Goal: Task Accomplishment & Management: Complete application form

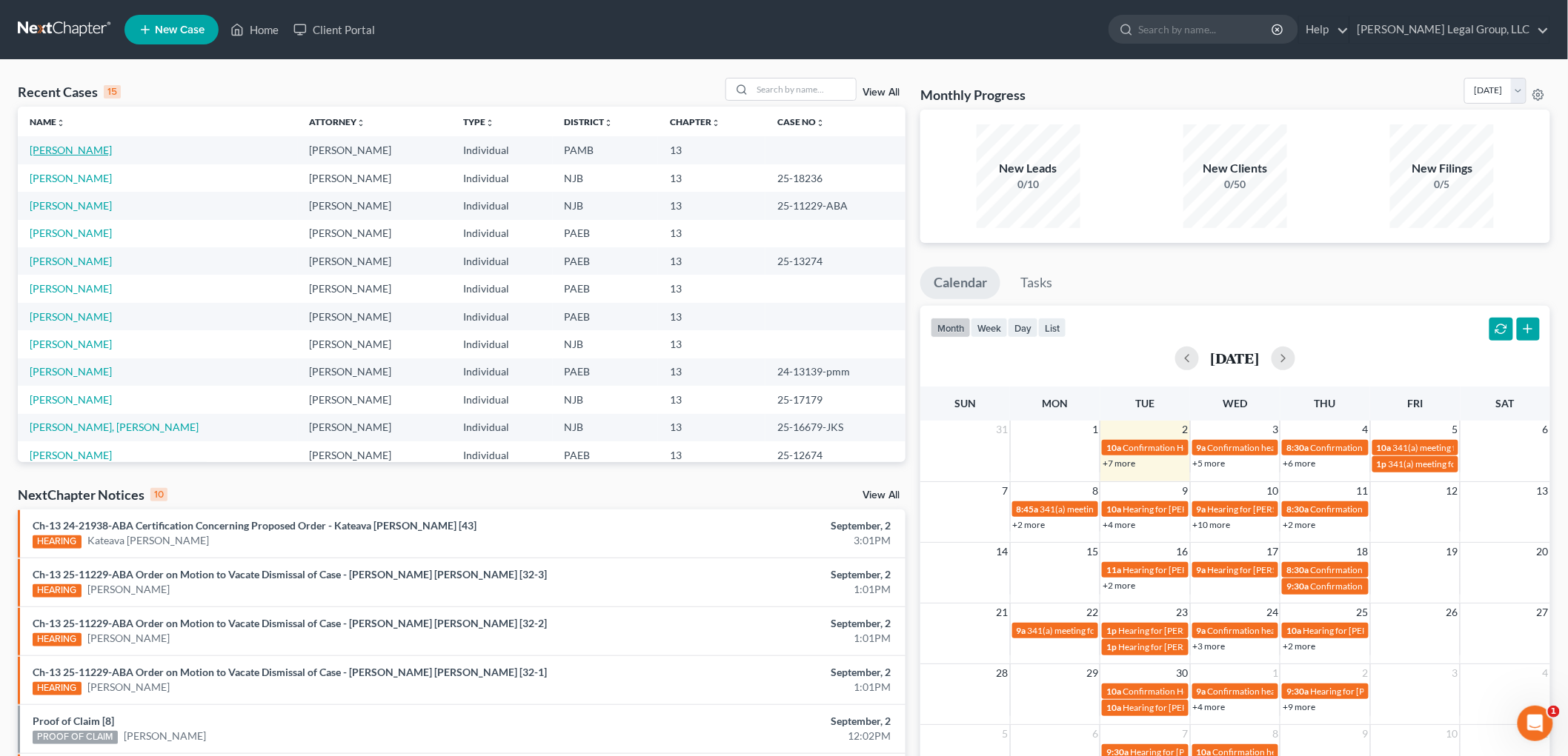
click at [85, 149] on link "[PERSON_NAME]" at bounding box center [71, 149] width 82 height 12
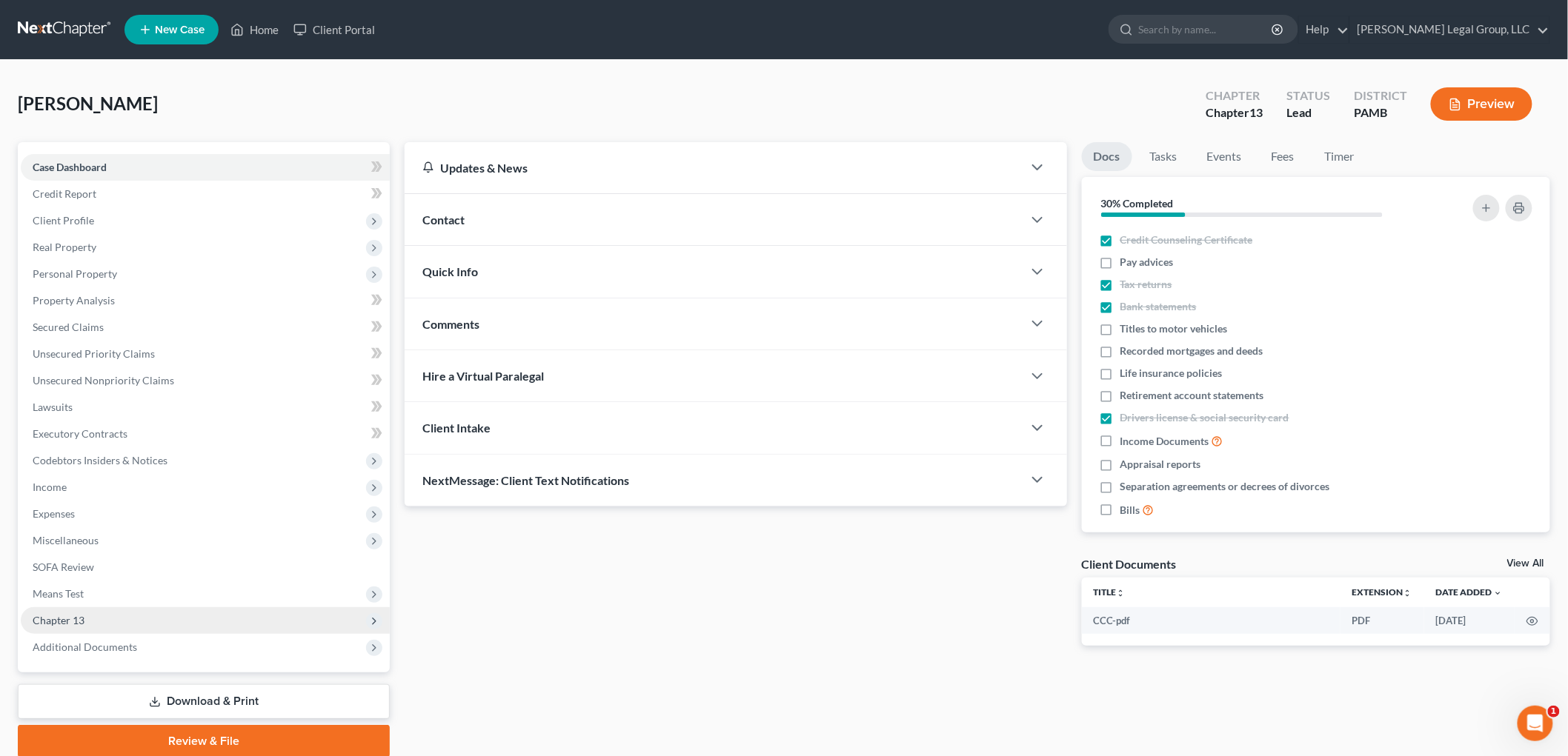
click at [92, 617] on span "Chapter 13" at bounding box center [205, 621] width 369 height 26
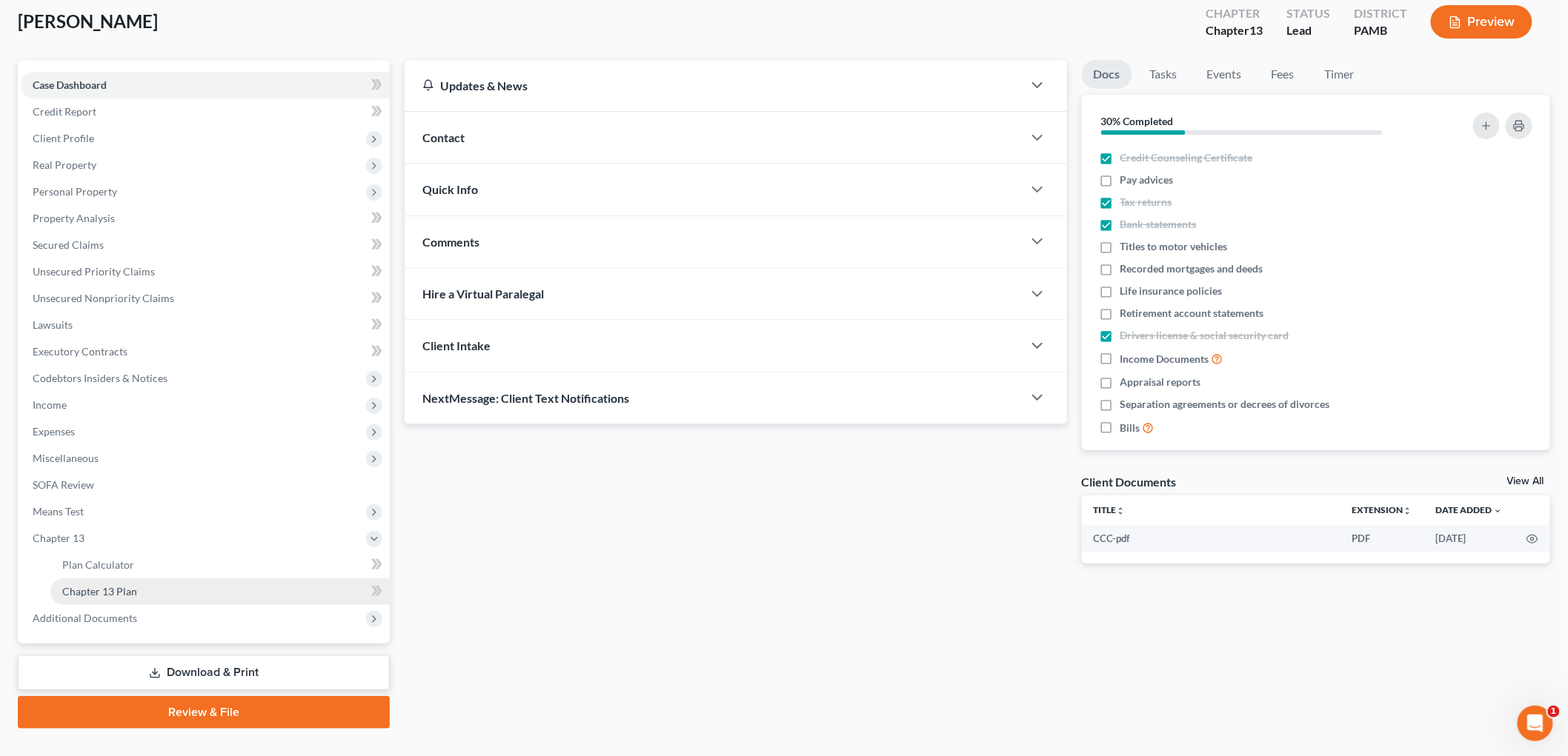
click at [130, 593] on span "Chapter 13 Plan" at bounding box center [99, 591] width 75 height 12
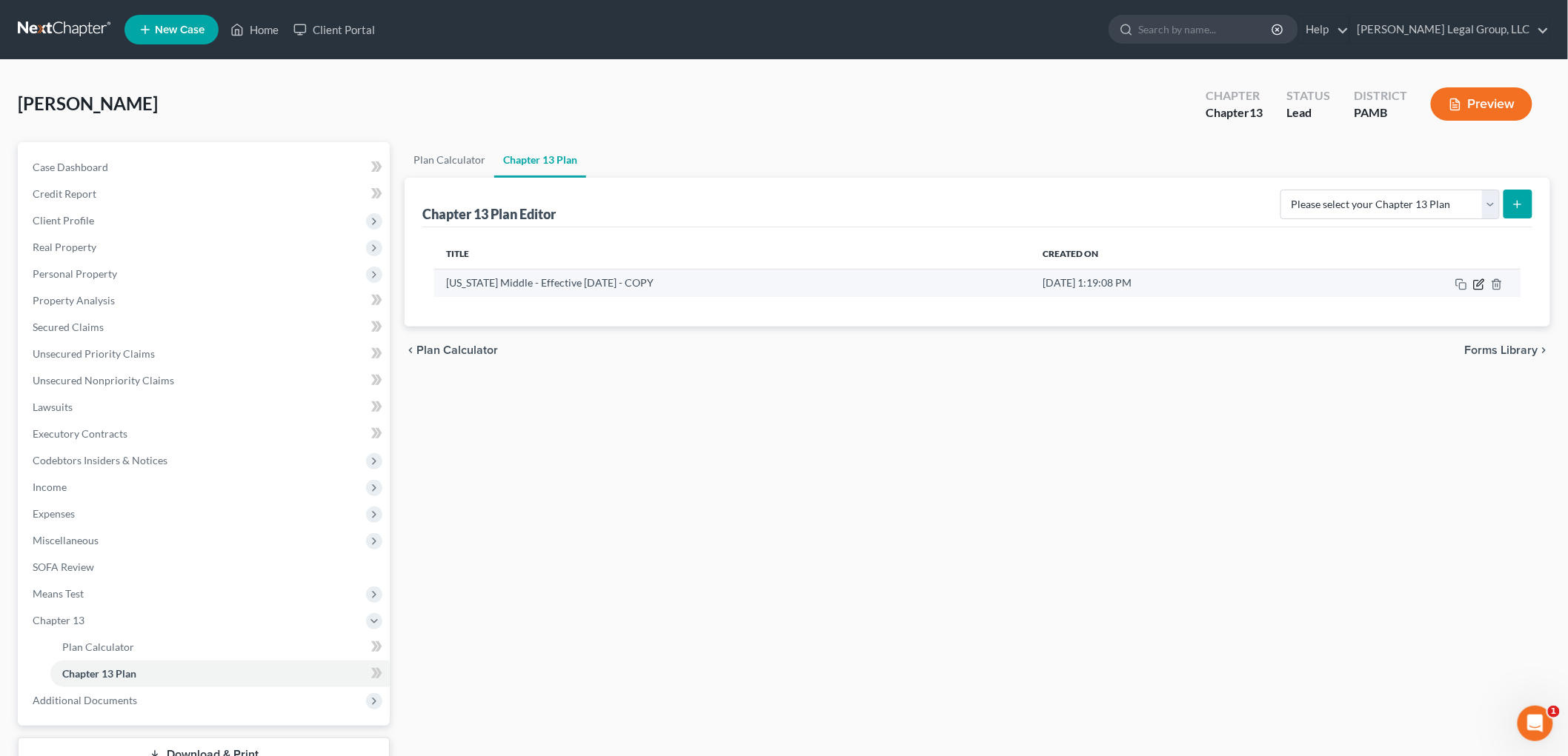
click at [1483, 284] on icon "button" at bounding box center [1479, 284] width 11 height 11
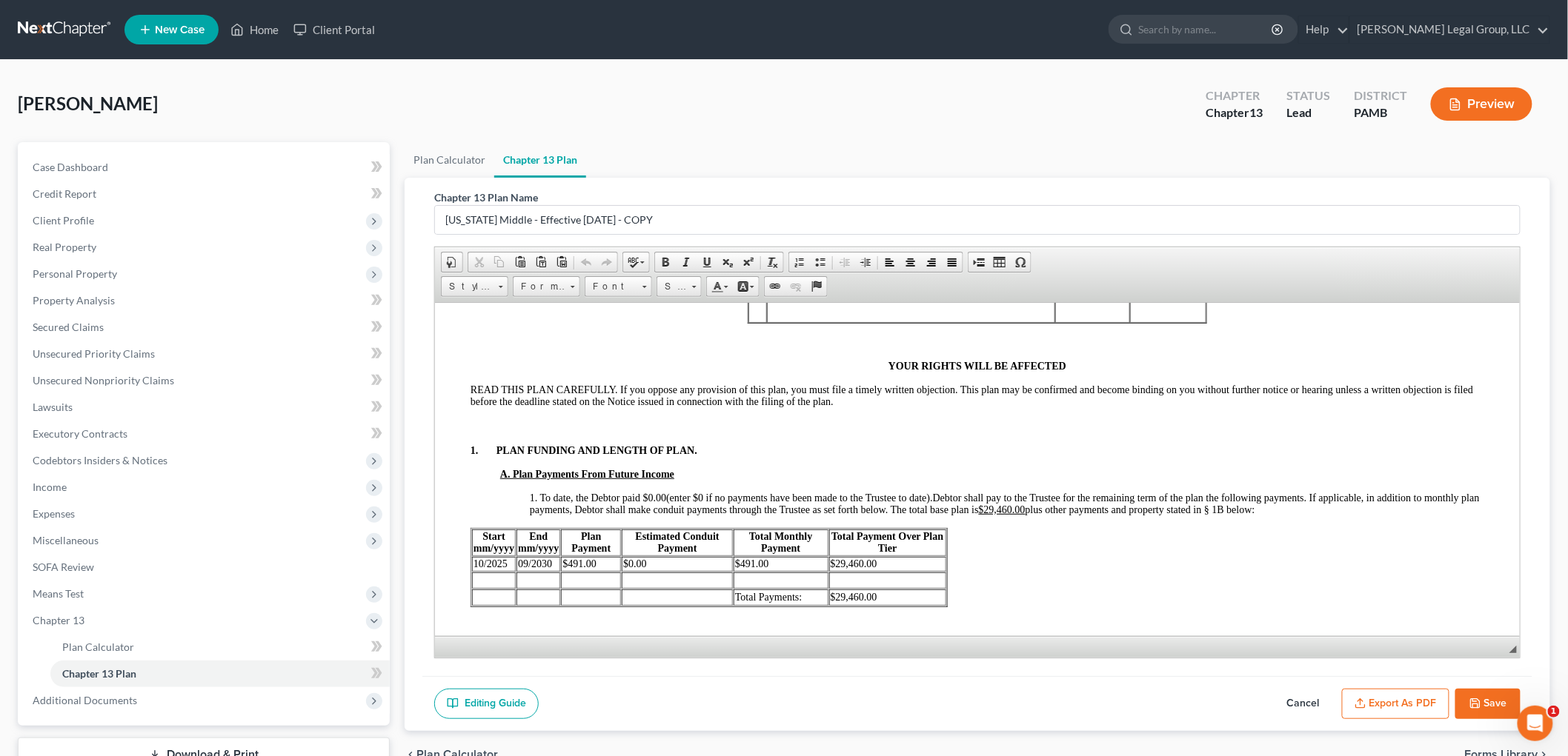
scroll to position [575, 0]
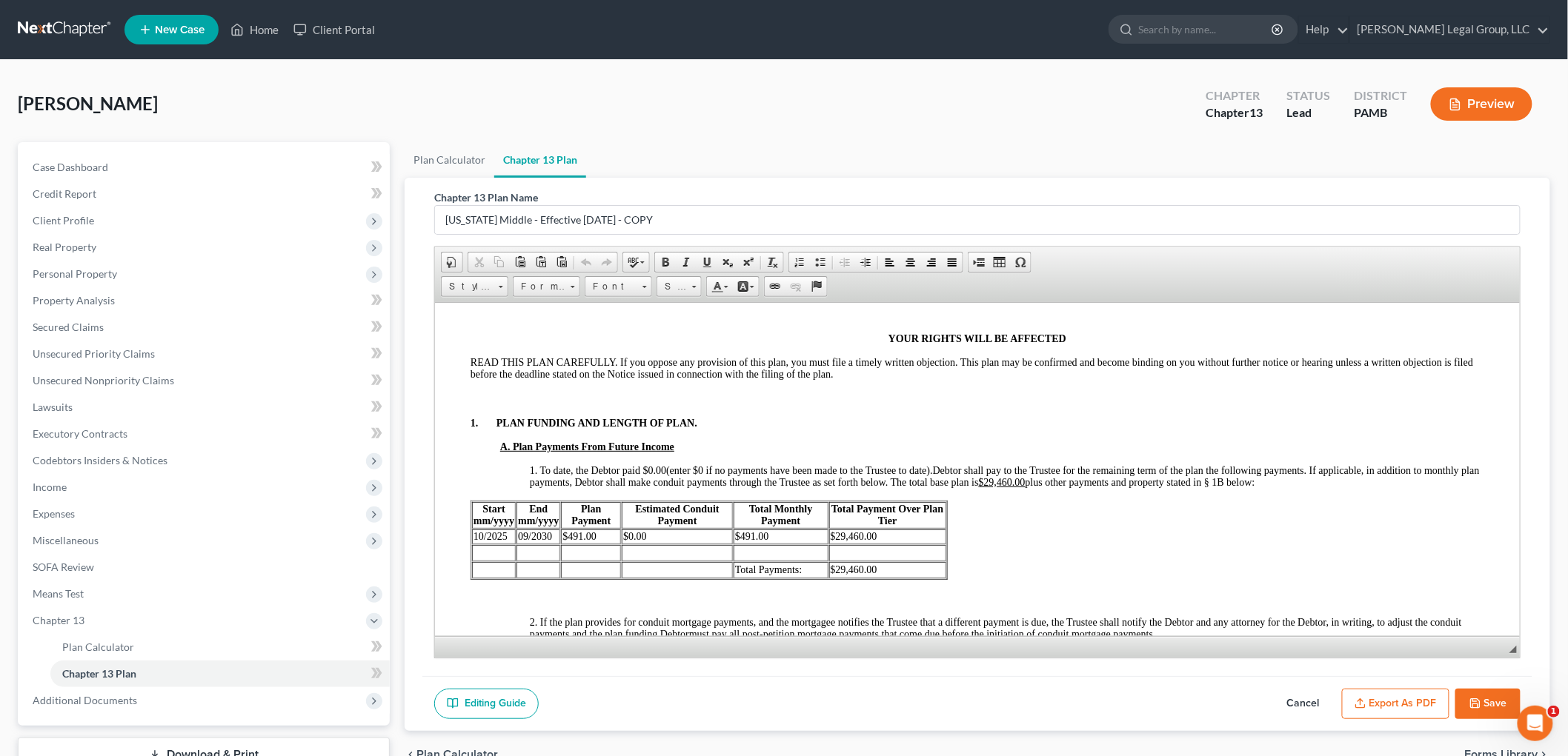
click at [1421, 697] on button "Export as PDF" at bounding box center [1396, 704] width 108 height 31
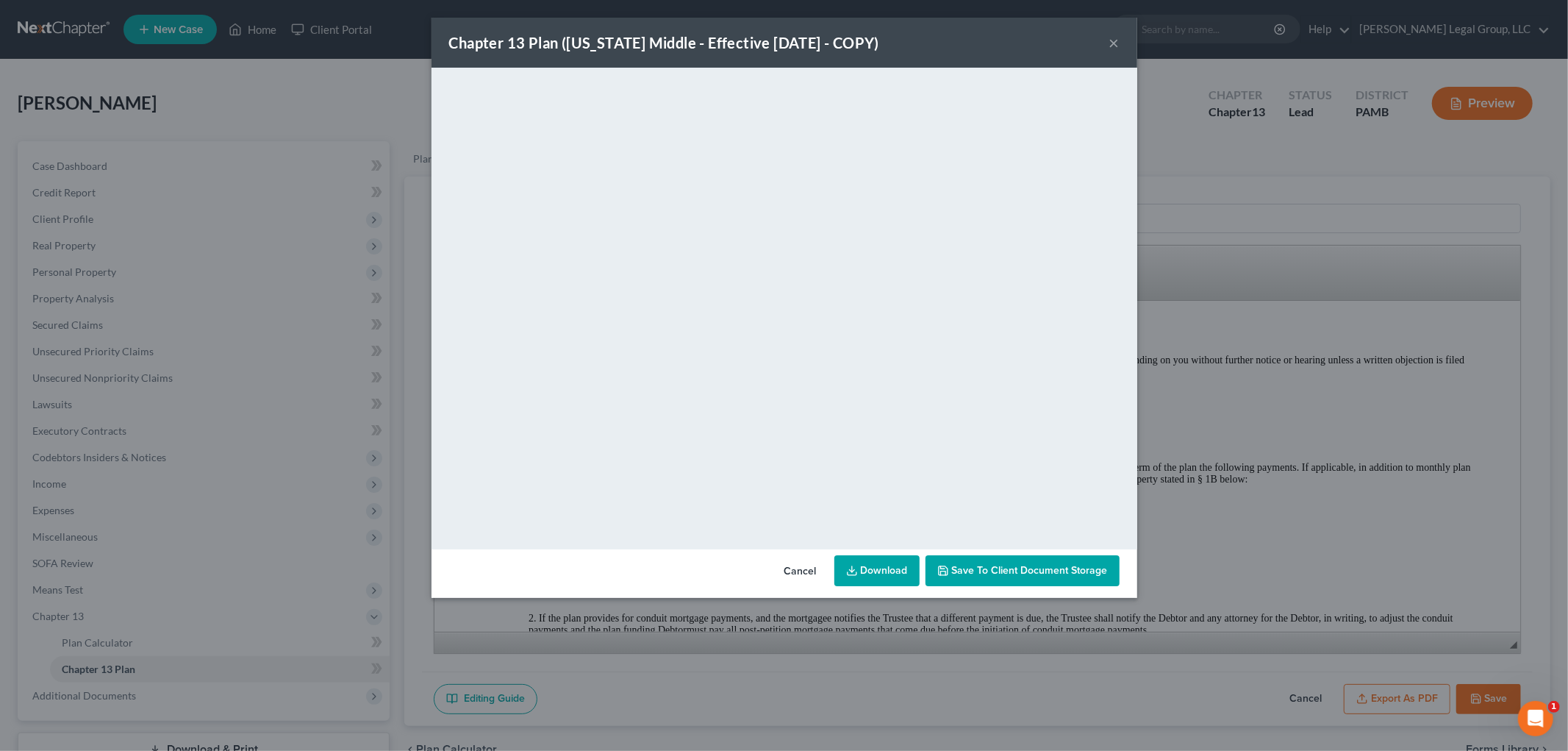
click at [894, 565] on link "Download" at bounding box center [877, 571] width 86 height 31
click at [983, 576] on span "Save to Client Document Storage" at bounding box center [1029, 570] width 156 height 12
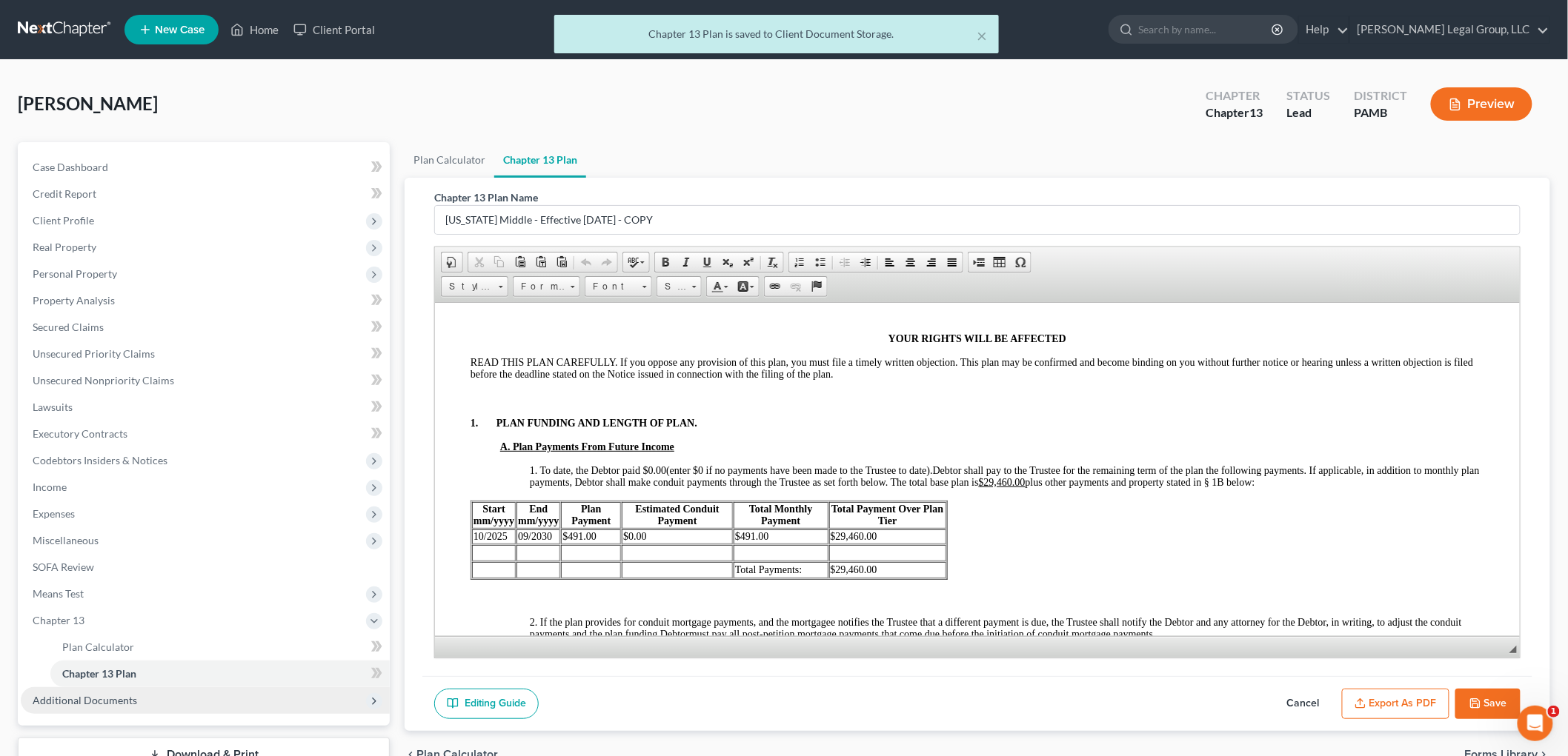
click at [125, 694] on span "Additional Documents" at bounding box center [85, 699] width 104 height 12
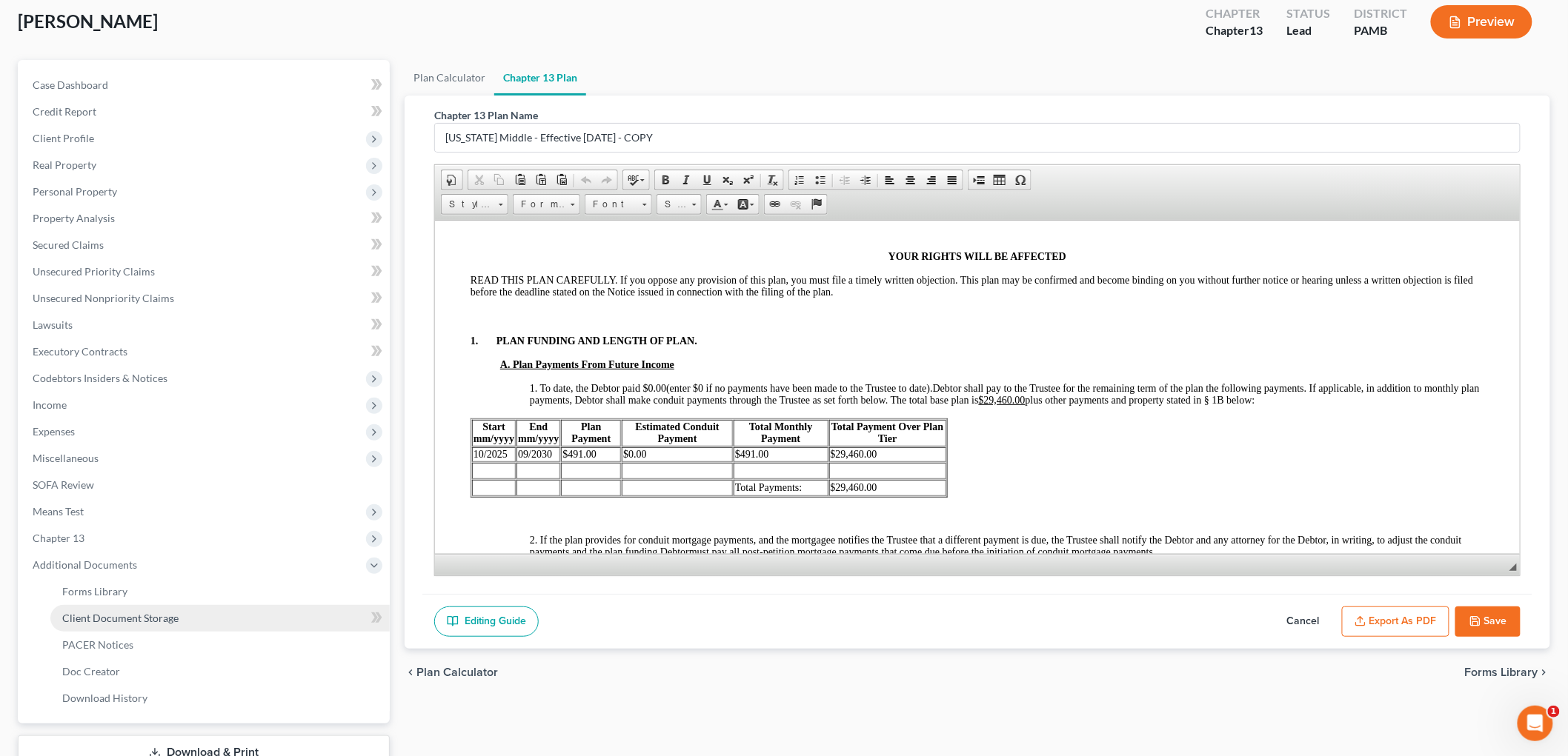
click at [186, 625] on link "Client Document Storage" at bounding box center [219, 618] width 339 height 26
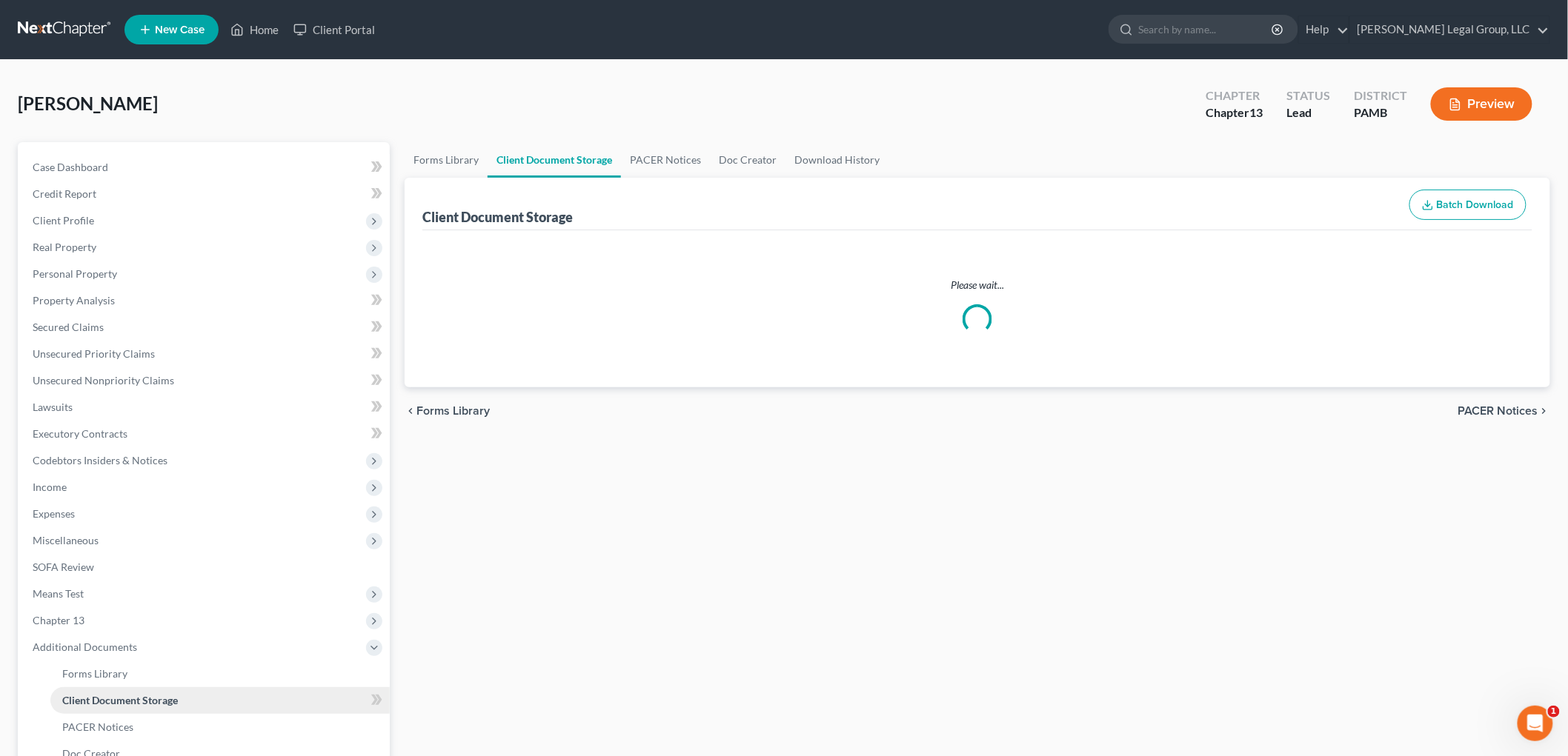
select select "0"
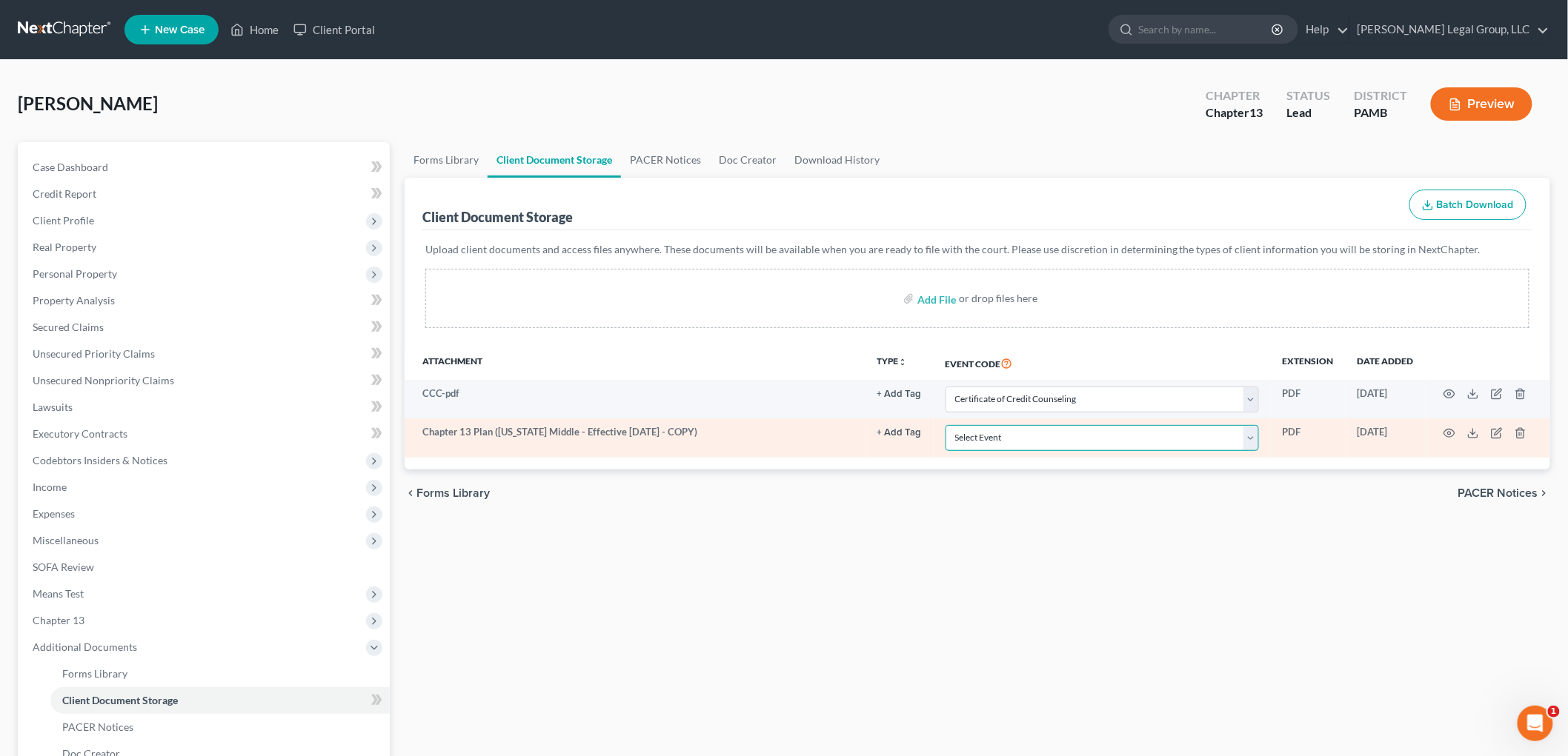
click at [1112, 439] on select "Select Event Certificate of Credit Counseling Certification of Execution of Rig…" at bounding box center [1102, 438] width 314 height 26
select select "9"
click at [945, 425] on select "Select Event Certificate of Credit Counseling Certification of Execution of Rig…" at bounding box center [1102, 438] width 314 height 26
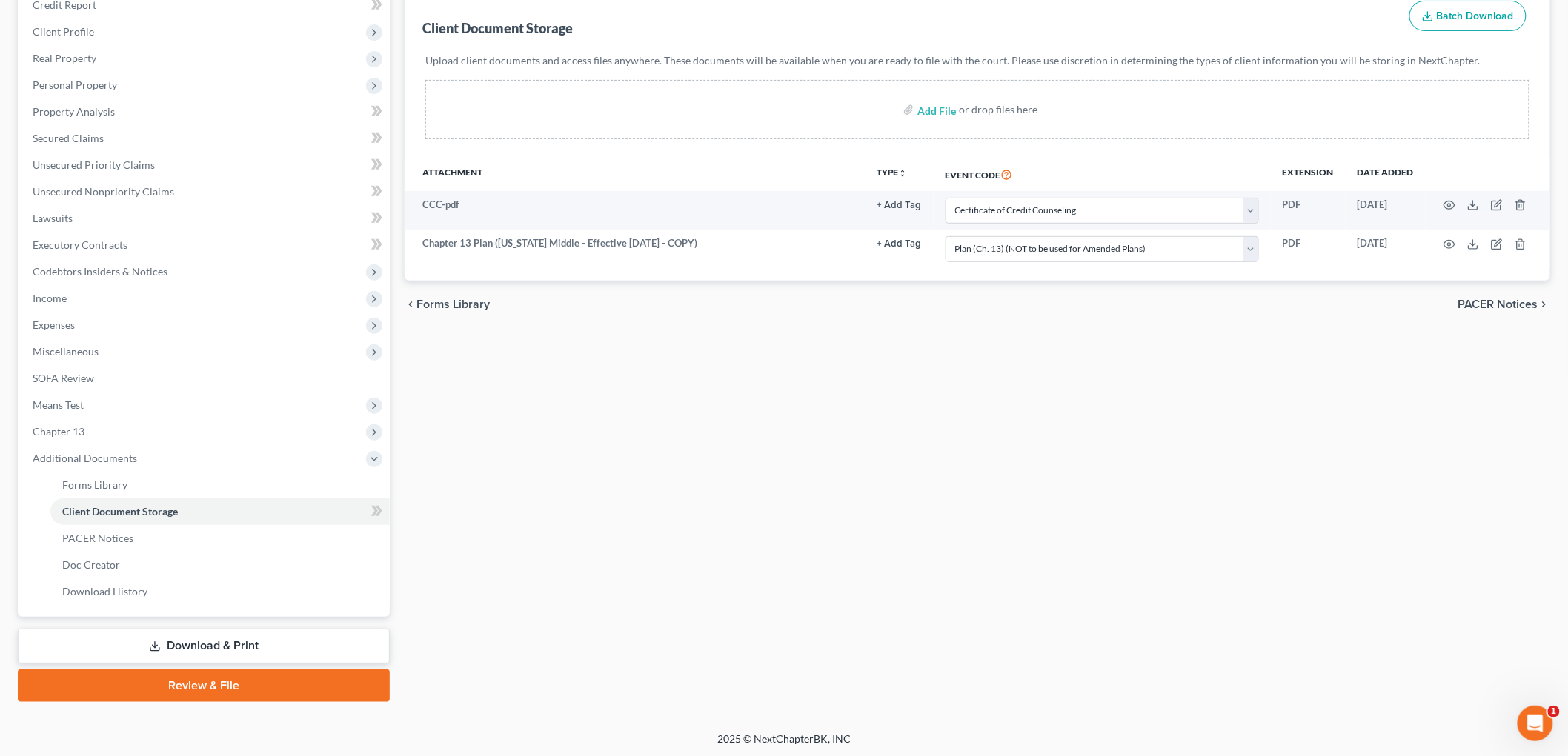
click at [183, 648] on link "Download & Print" at bounding box center [204, 646] width 372 height 34
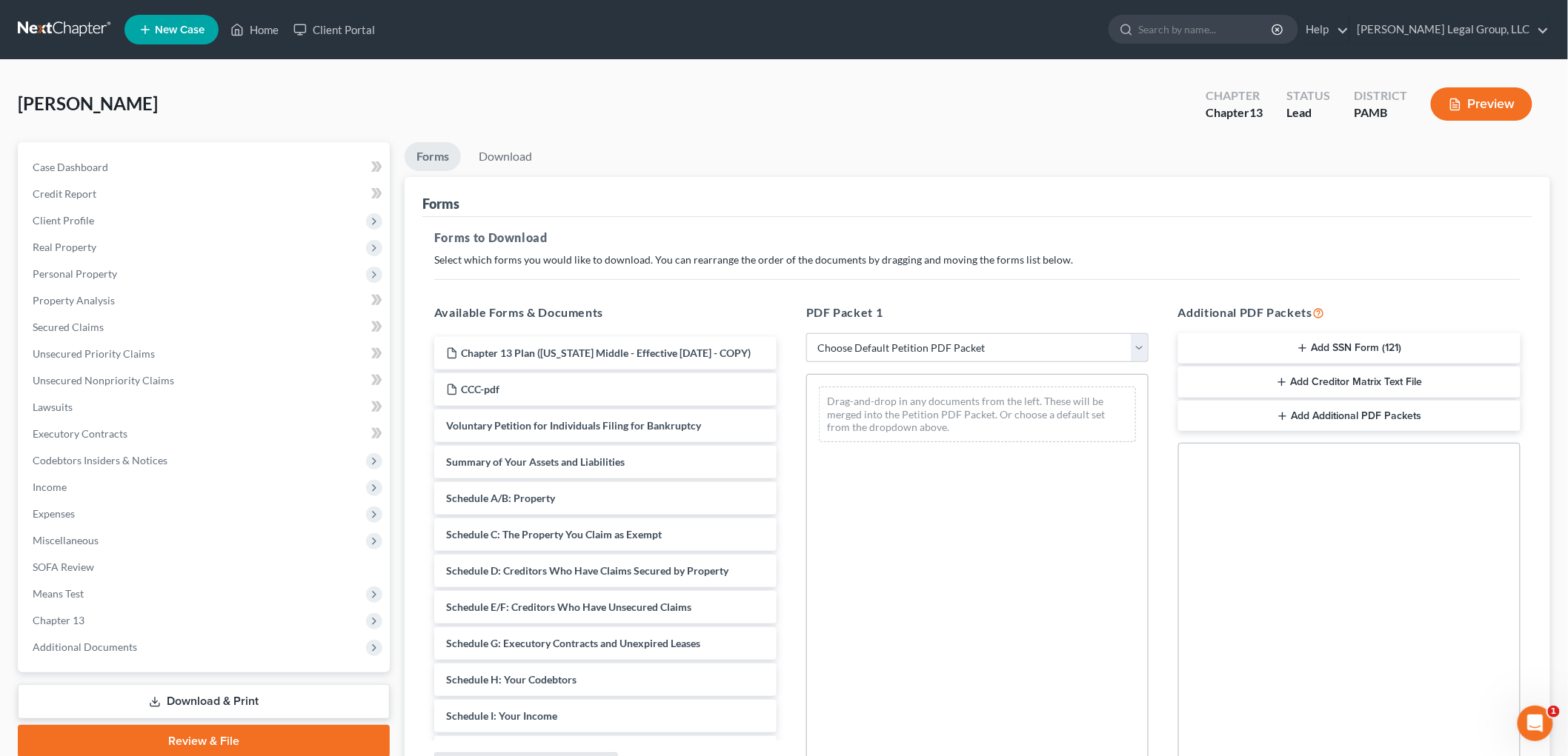
click at [1451, 350] on button "Add SSN Form (121)" at bounding box center [1350, 349] width 343 height 31
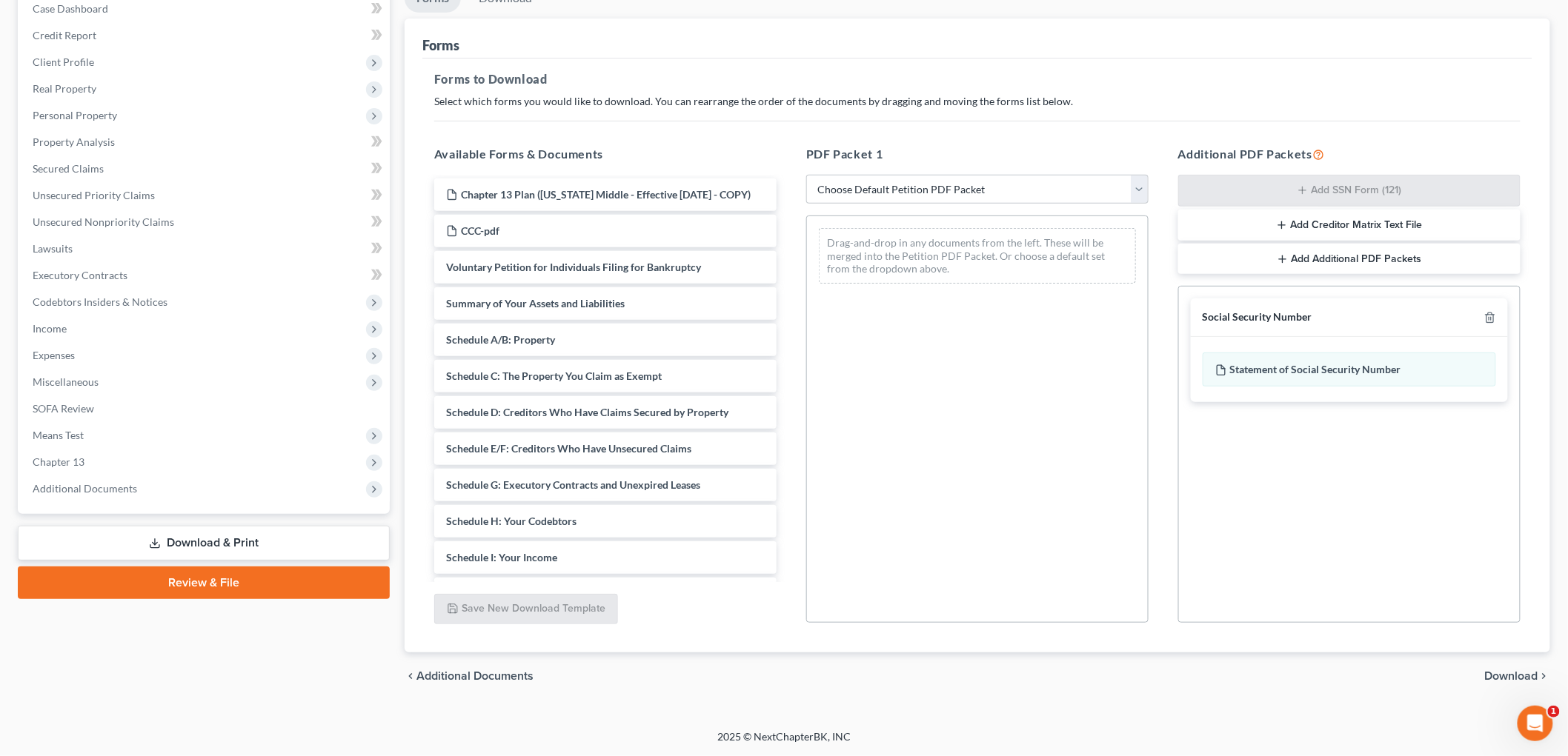
click at [1494, 671] on span "Download" at bounding box center [1511, 676] width 53 height 11
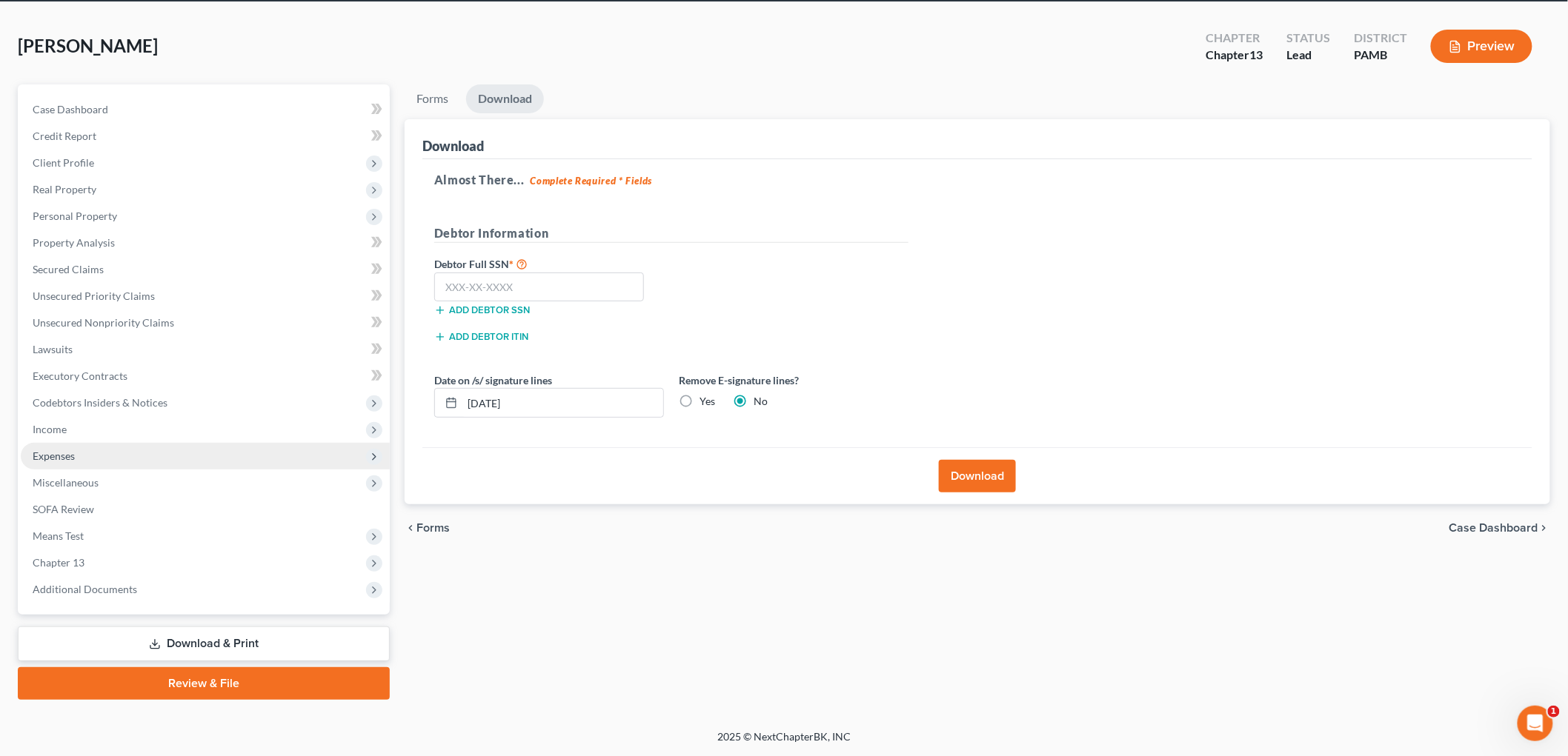
scroll to position [56, 0]
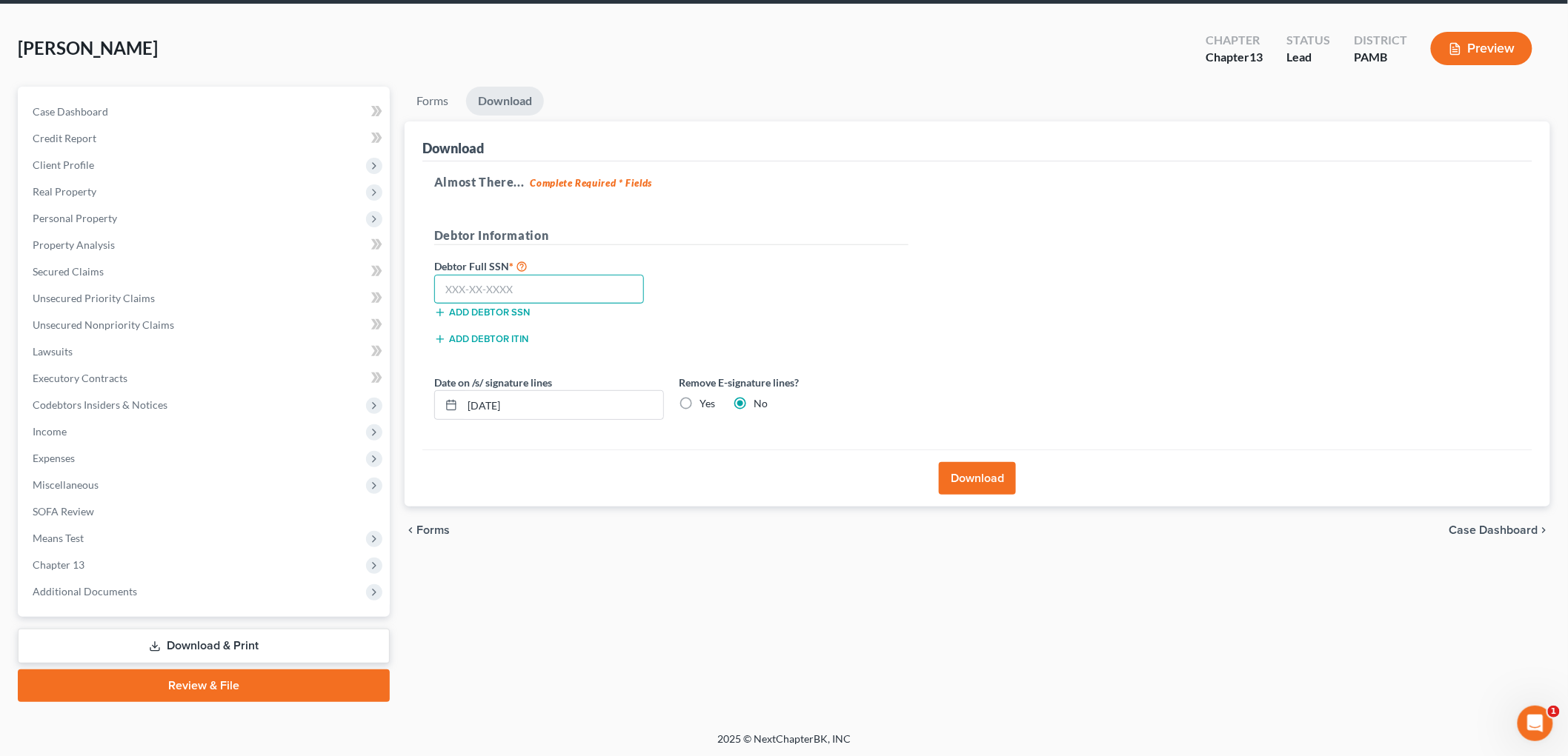
click at [588, 287] on input "text" at bounding box center [539, 290] width 209 height 30
type input "166-48-7552"
click at [1009, 474] on button "Download" at bounding box center [977, 479] width 77 height 33
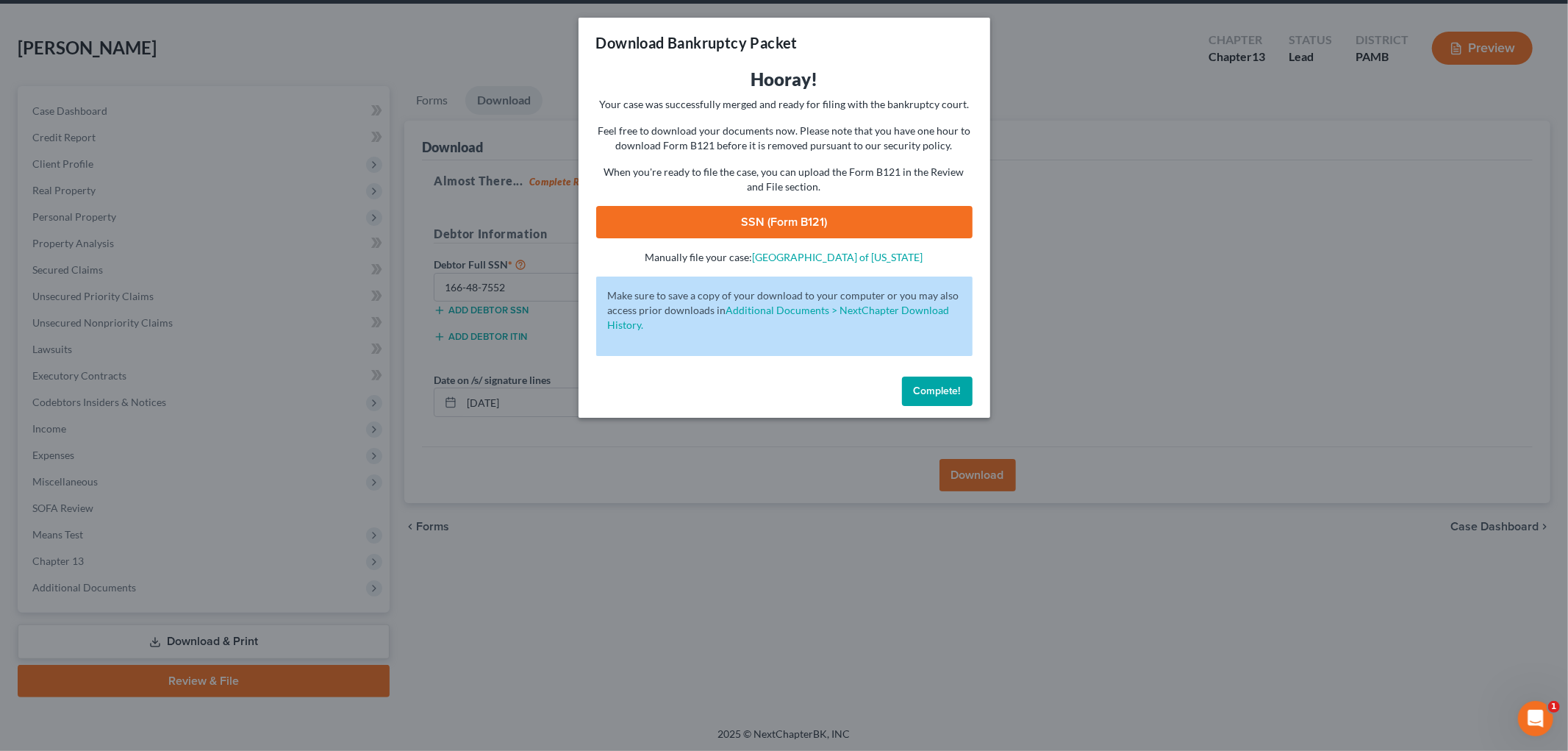
click at [795, 223] on link "SSN (Form B121)" at bounding box center [785, 223] width 377 height 33
click at [922, 387] on span "Complete!" at bounding box center [937, 391] width 47 height 12
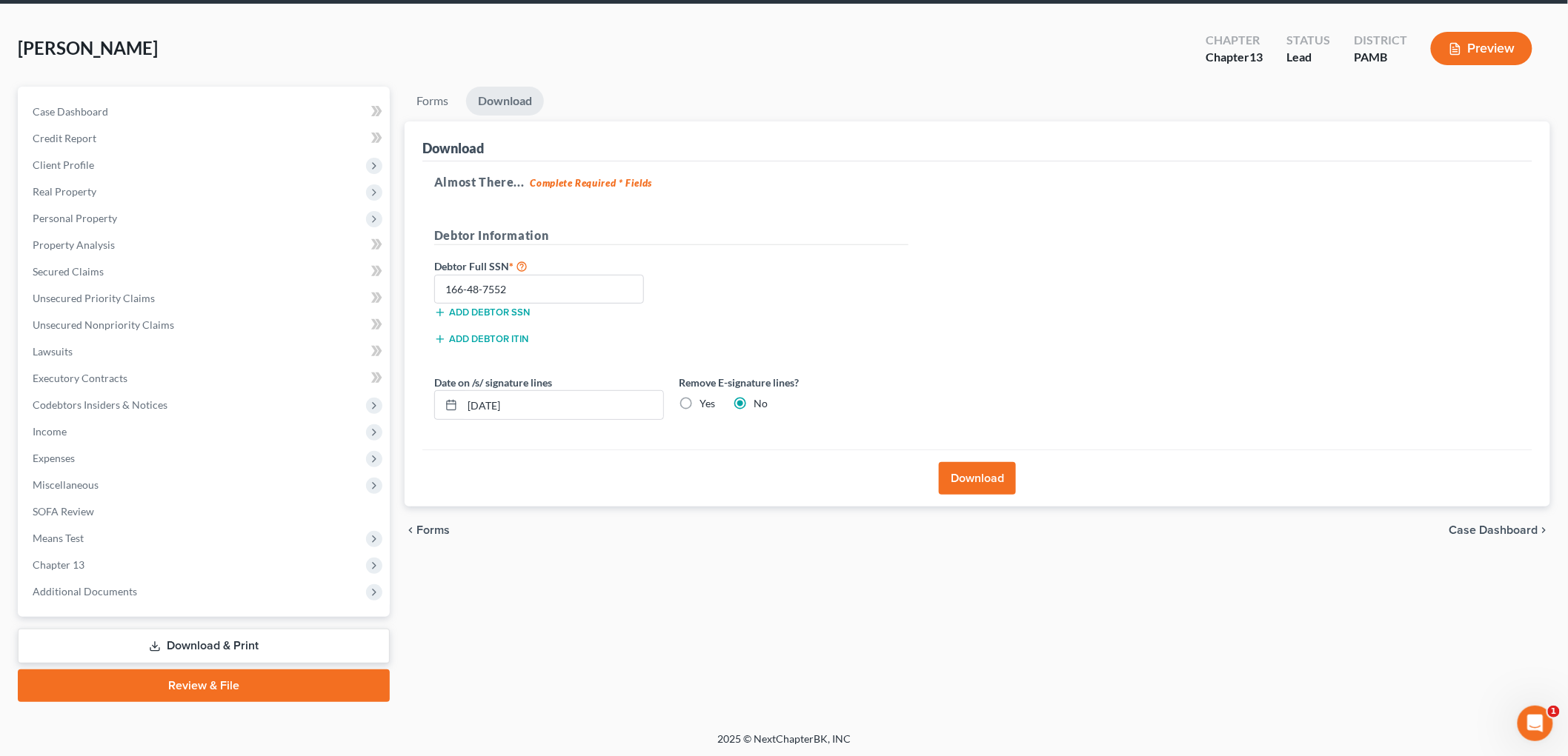
click at [250, 678] on link "Review & File" at bounding box center [204, 686] width 372 height 33
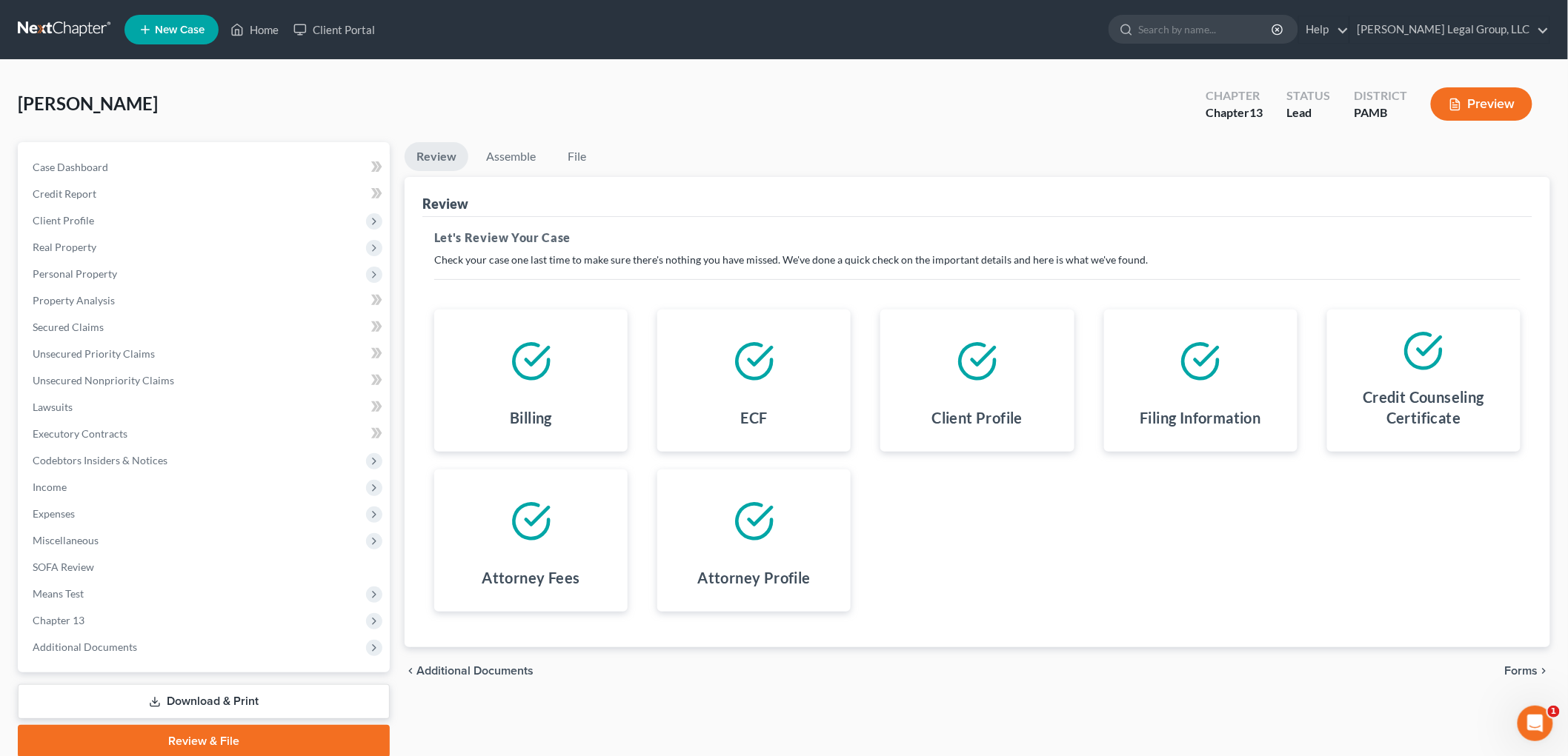
click at [1530, 669] on span "Forms" at bounding box center [1521, 671] width 34 height 11
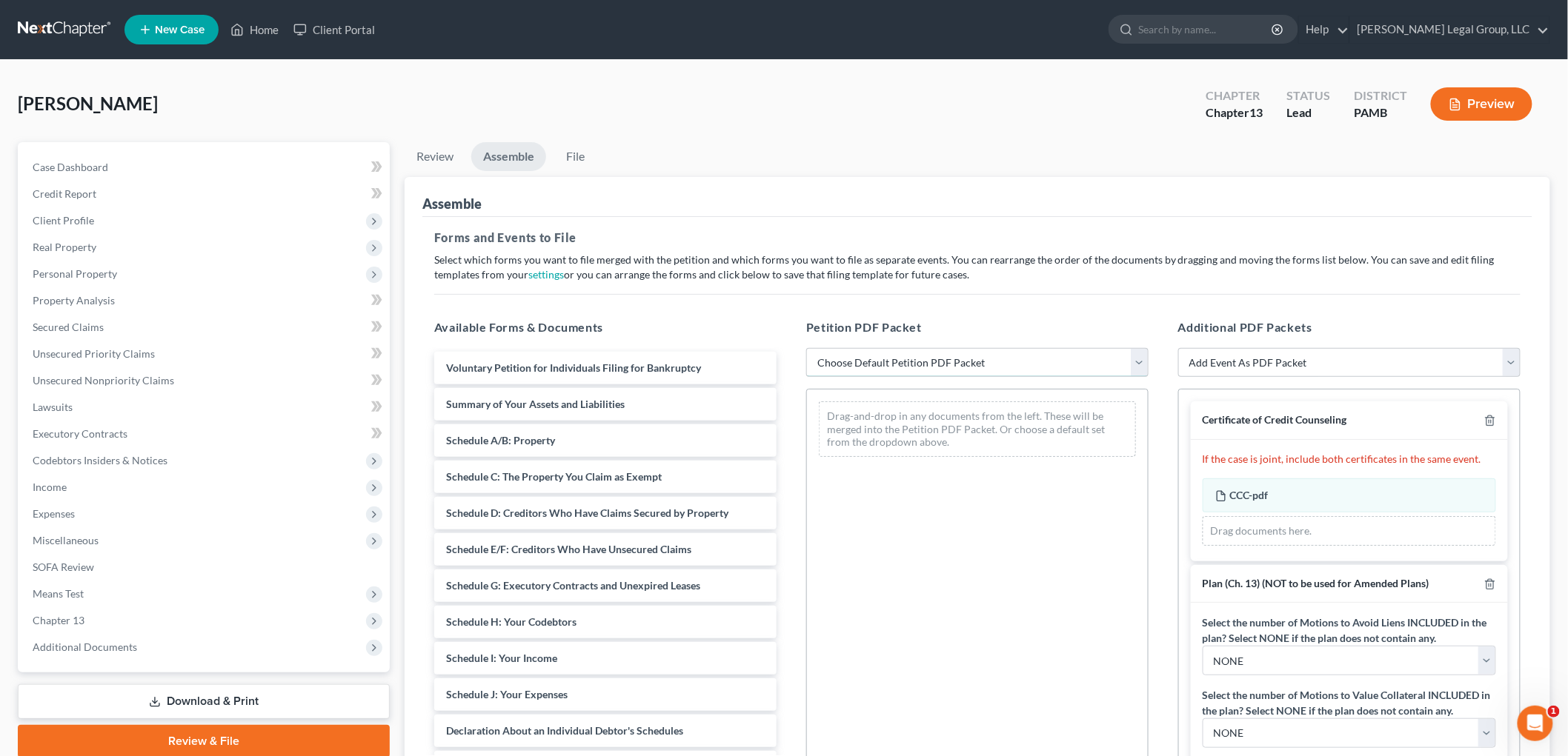
click at [957, 352] on select "Choose Default Petition PDF Packet Emergency Filing (Voluntary Petition and Cre…" at bounding box center [977, 363] width 343 height 30
select select "1"
click at [807, 348] on select "Choose Default Petition PDF Packet Emergency Filing (Voluntary Petition and Cre…" at bounding box center [977, 363] width 343 height 30
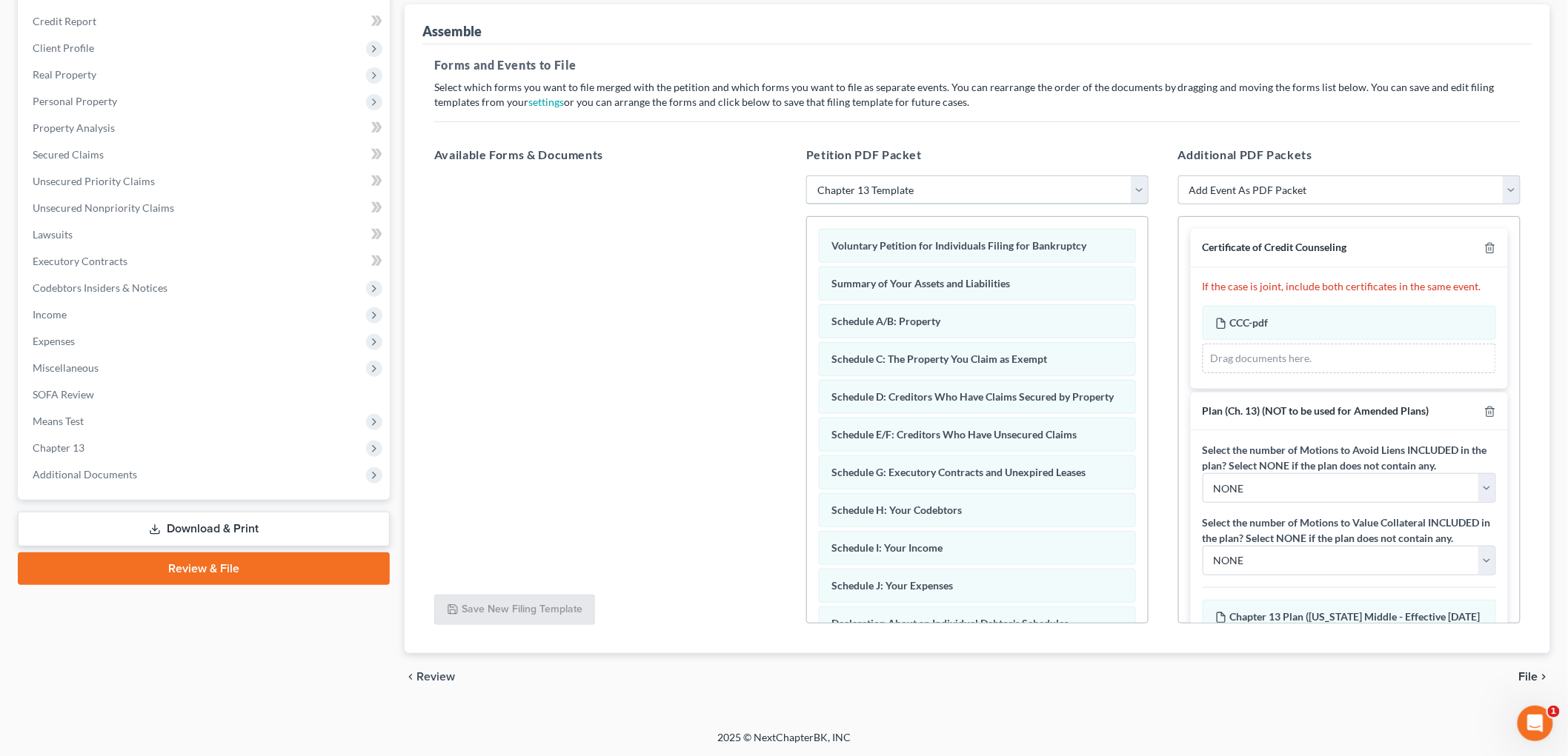
scroll to position [173, 0]
click at [1293, 474] on select "NONE 1 2 3 4 5 6 7 8 9" at bounding box center [1349, 488] width 293 height 30
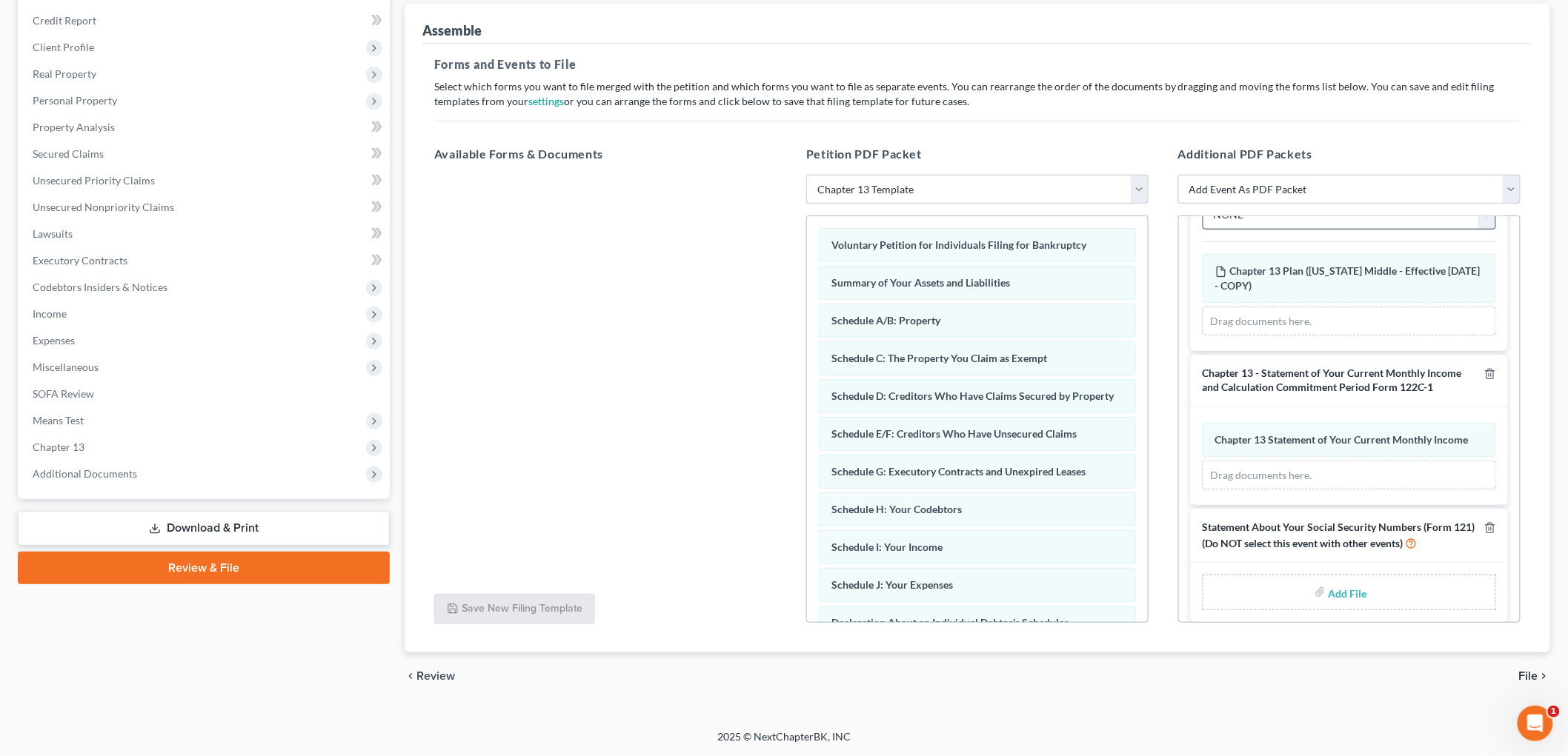
scroll to position [359, 0]
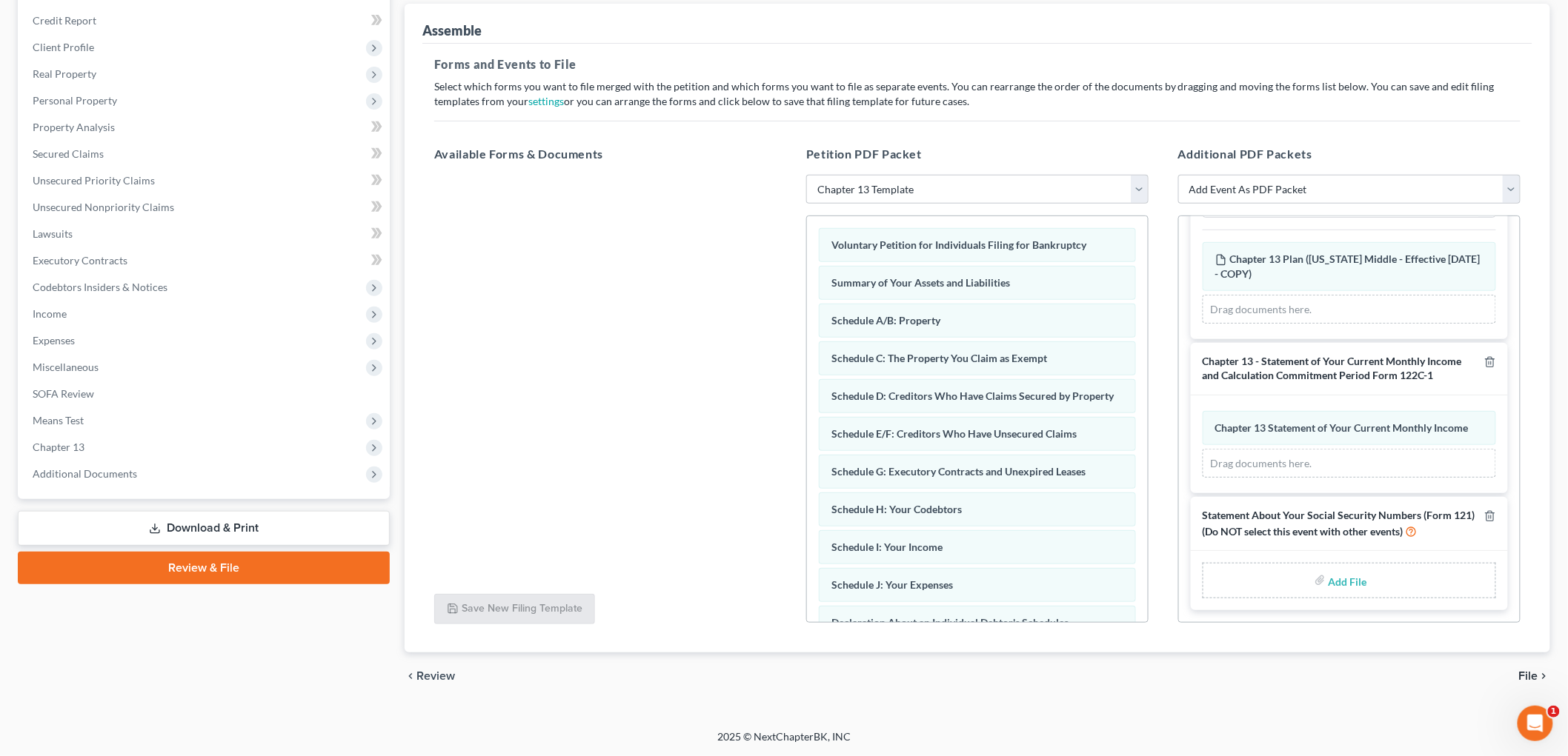
click at [1331, 583] on input "file" at bounding box center [1346, 580] width 35 height 26
type input "C:\fakepath\stmt of [PERSON_NAME].pdf"
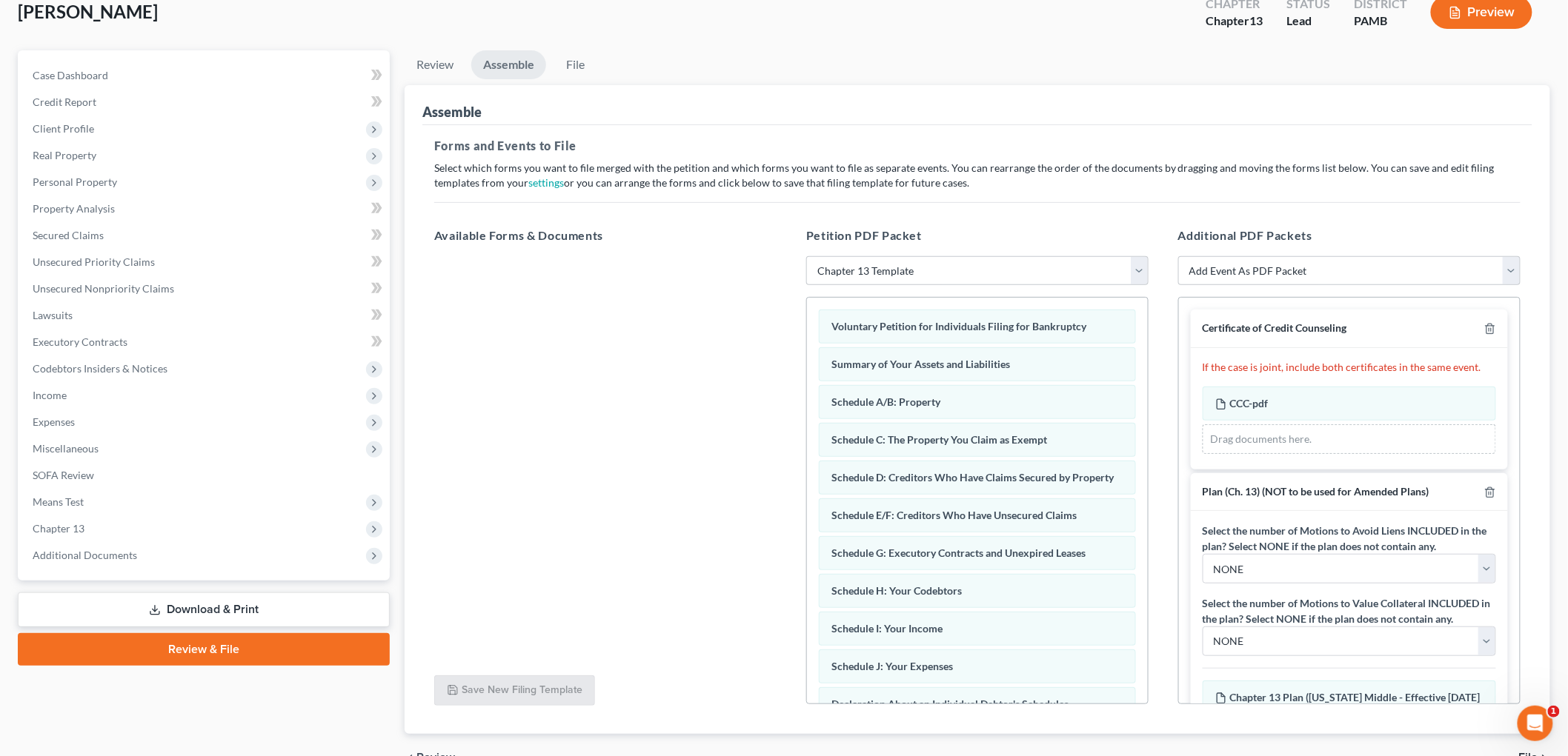
scroll to position [173, 0]
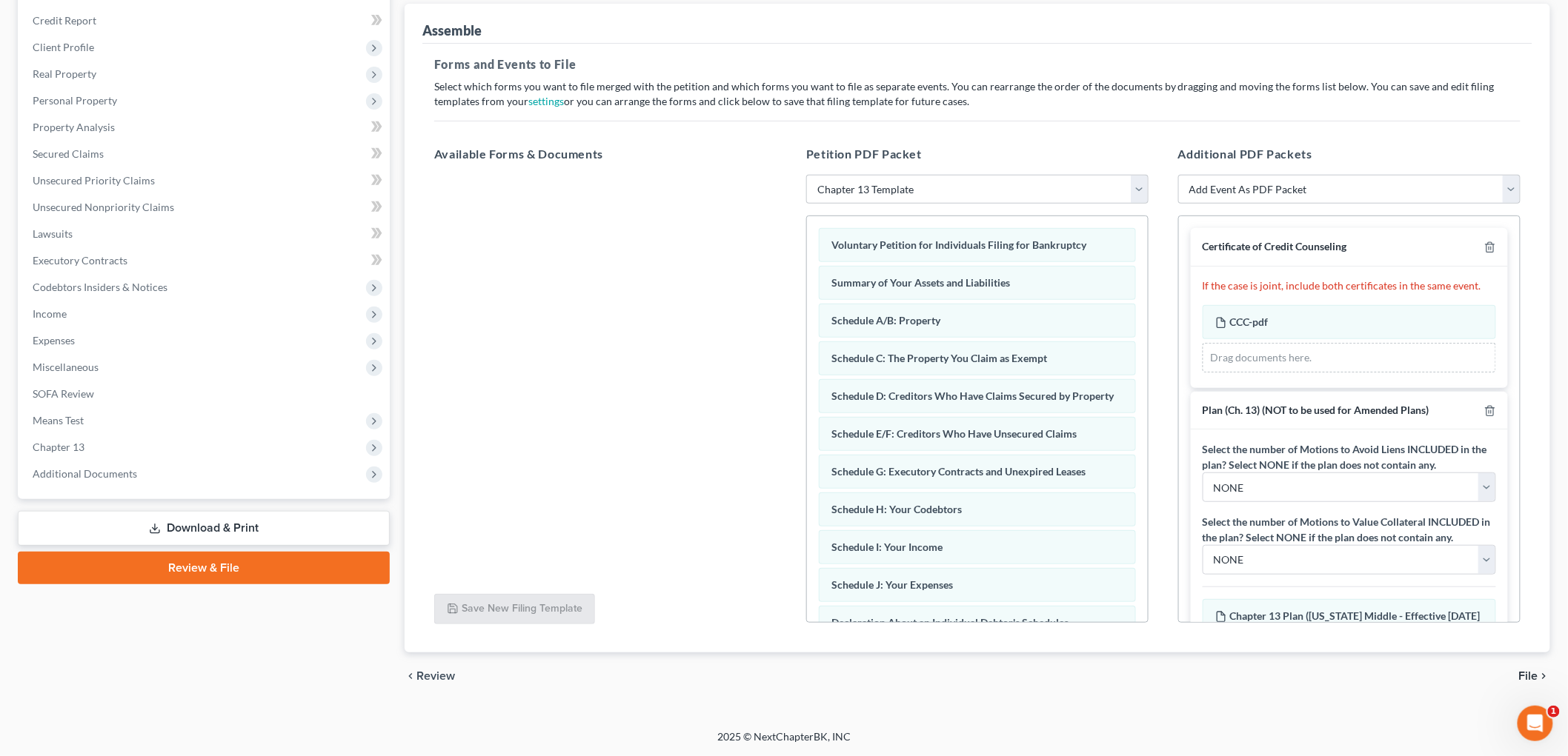
click at [1542, 671] on icon "chevron_right" at bounding box center [1544, 676] width 11 height 11
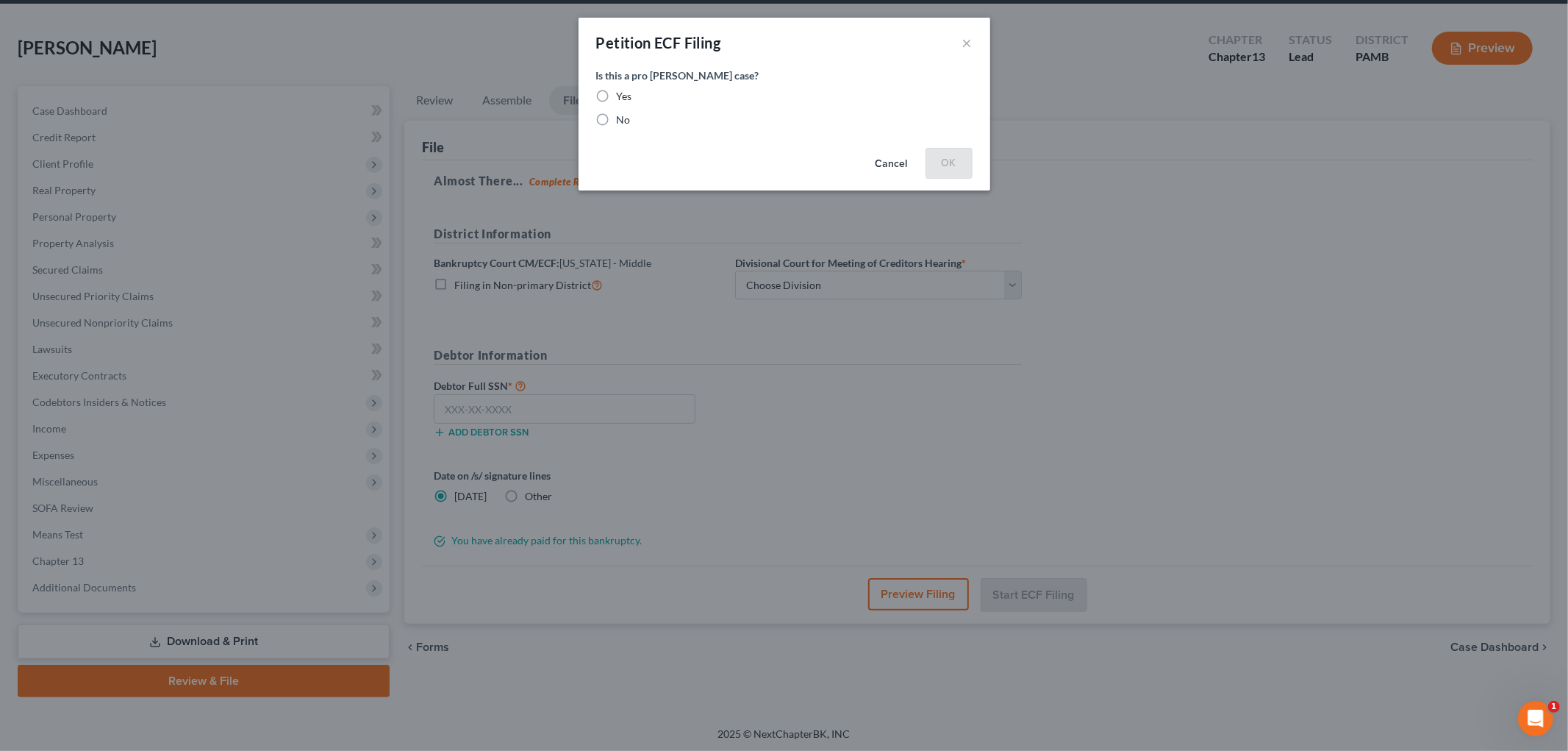
click at [617, 115] on label "No" at bounding box center [623, 120] width 14 height 15
click at [623, 115] on input "No" at bounding box center [628, 117] width 10 height 10
radio input "true"
click at [958, 165] on button "OK" at bounding box center [949, 162] width 47 height 29
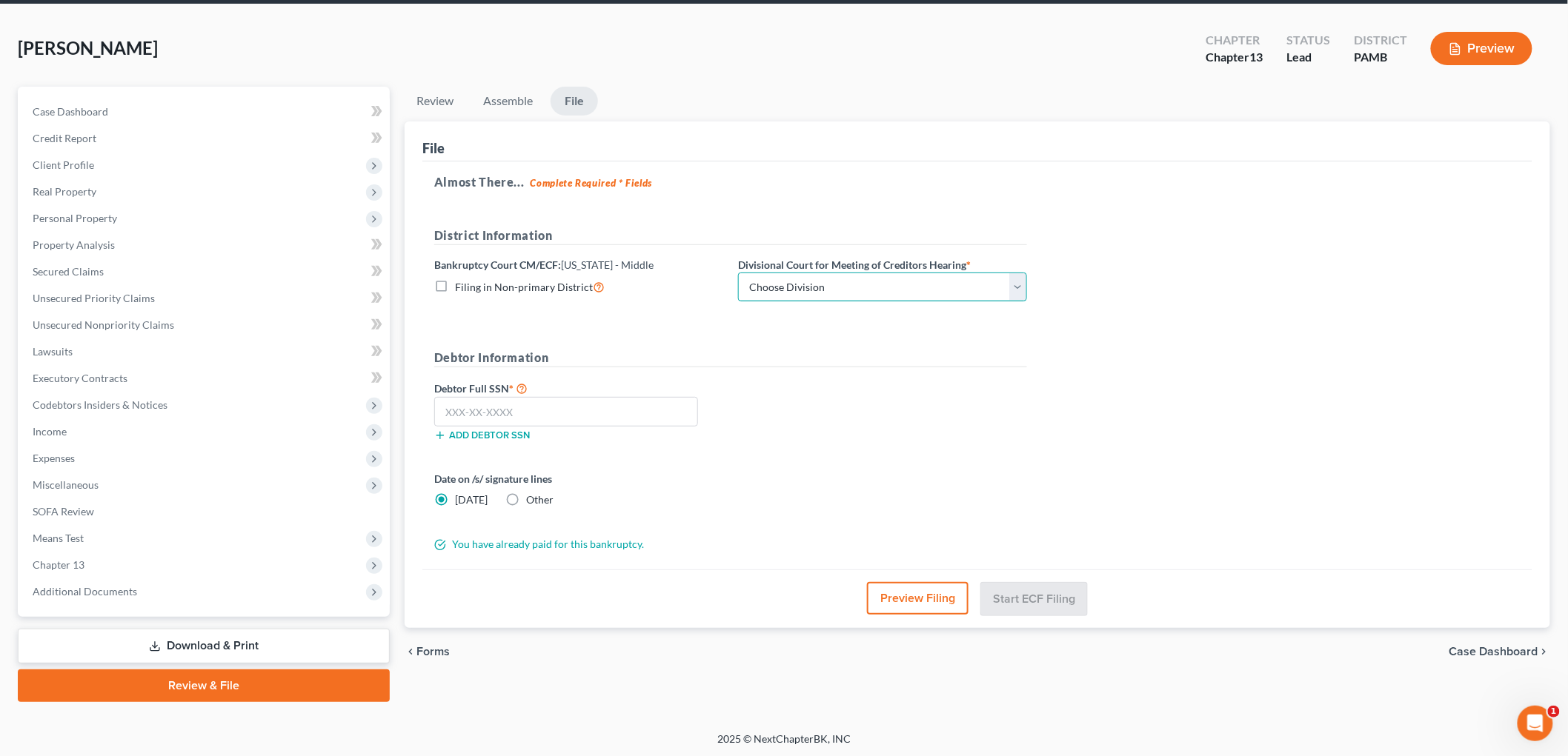
click at [830, 284] on select "Choose Division [GEOGRAPHIC_DATA] [PERSON_NAME] Williamsport [GEOGRAPHIC_DATA]/…" at bounding box center [883, 287] width 289 height 30
select select "0"
click at [738, 273] on select "Choose Division [GEOGRAPHIC_DATA] [PERSON_NAME] Williamsport [GEOGRAPHIC_DATA]/…" at bounding box center [883, 287] width 289 height 30
click at [590, 408] on input "text" at bounding box center [566, 412] width 264 height 30
type input "166-48-7552"
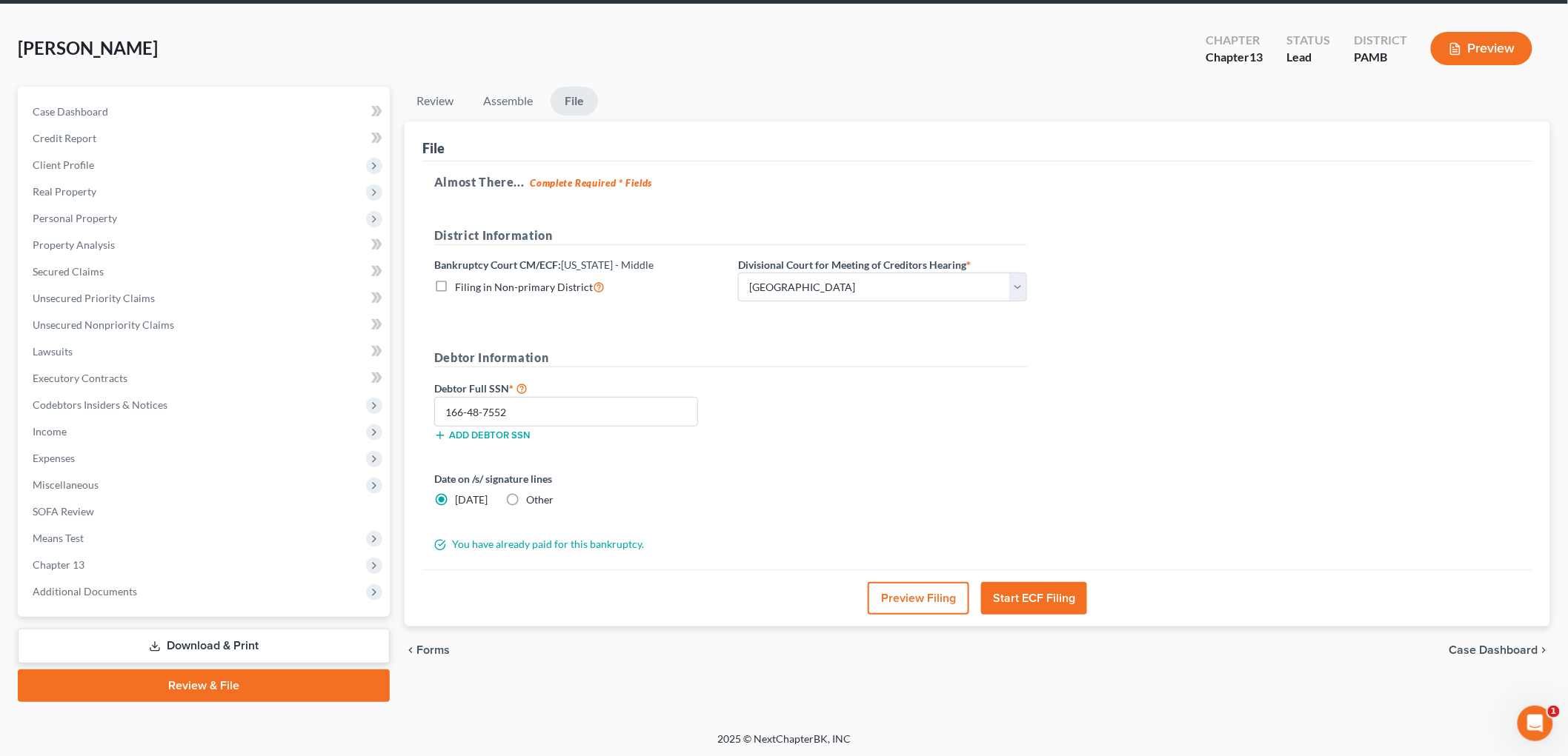
click at [1040, 596] on button "Start ECF Filing" at bounding box center [1034, 598] width 106 height 33
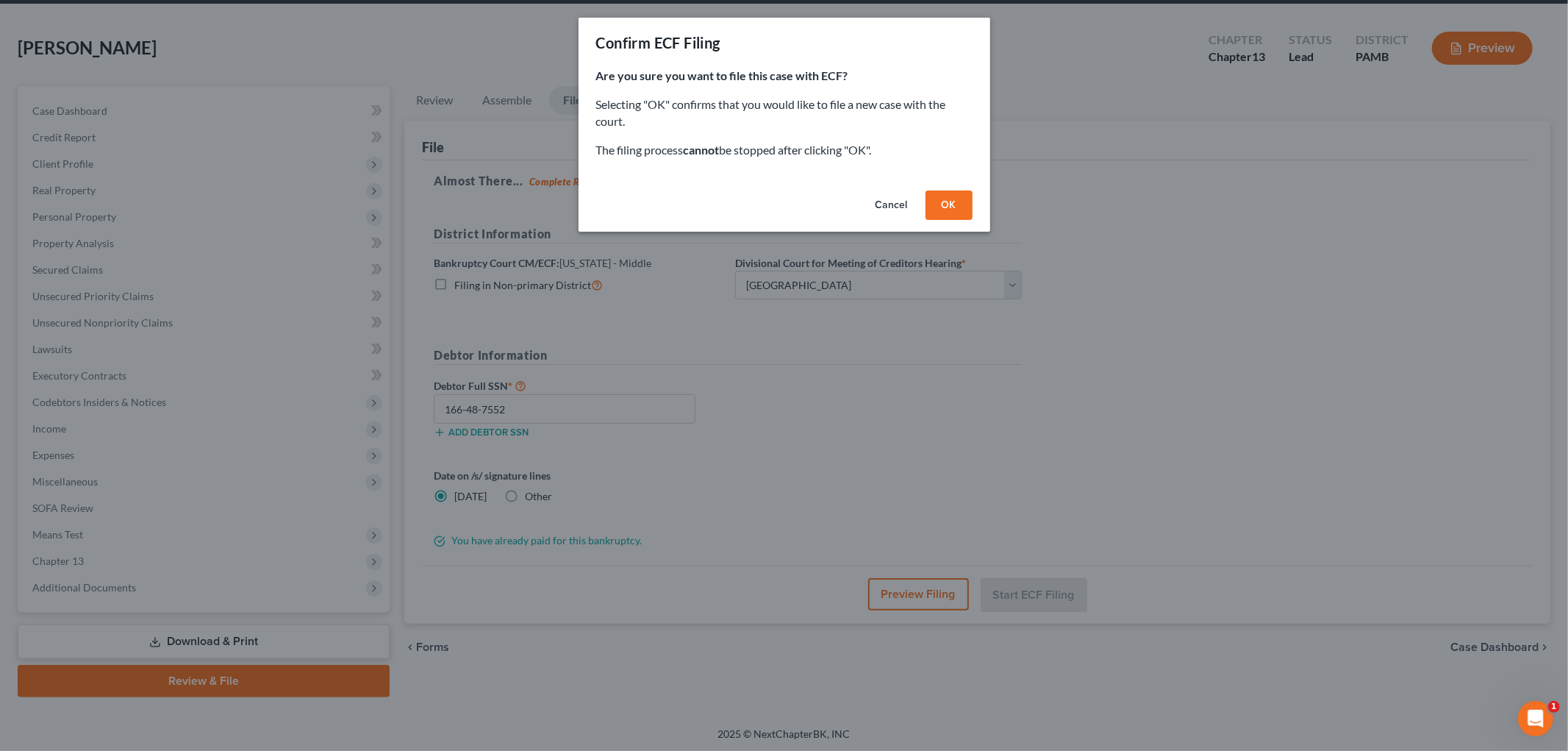
click at [946, 203] on button "OK" at bounding box center [949, 205] width 47 height 29
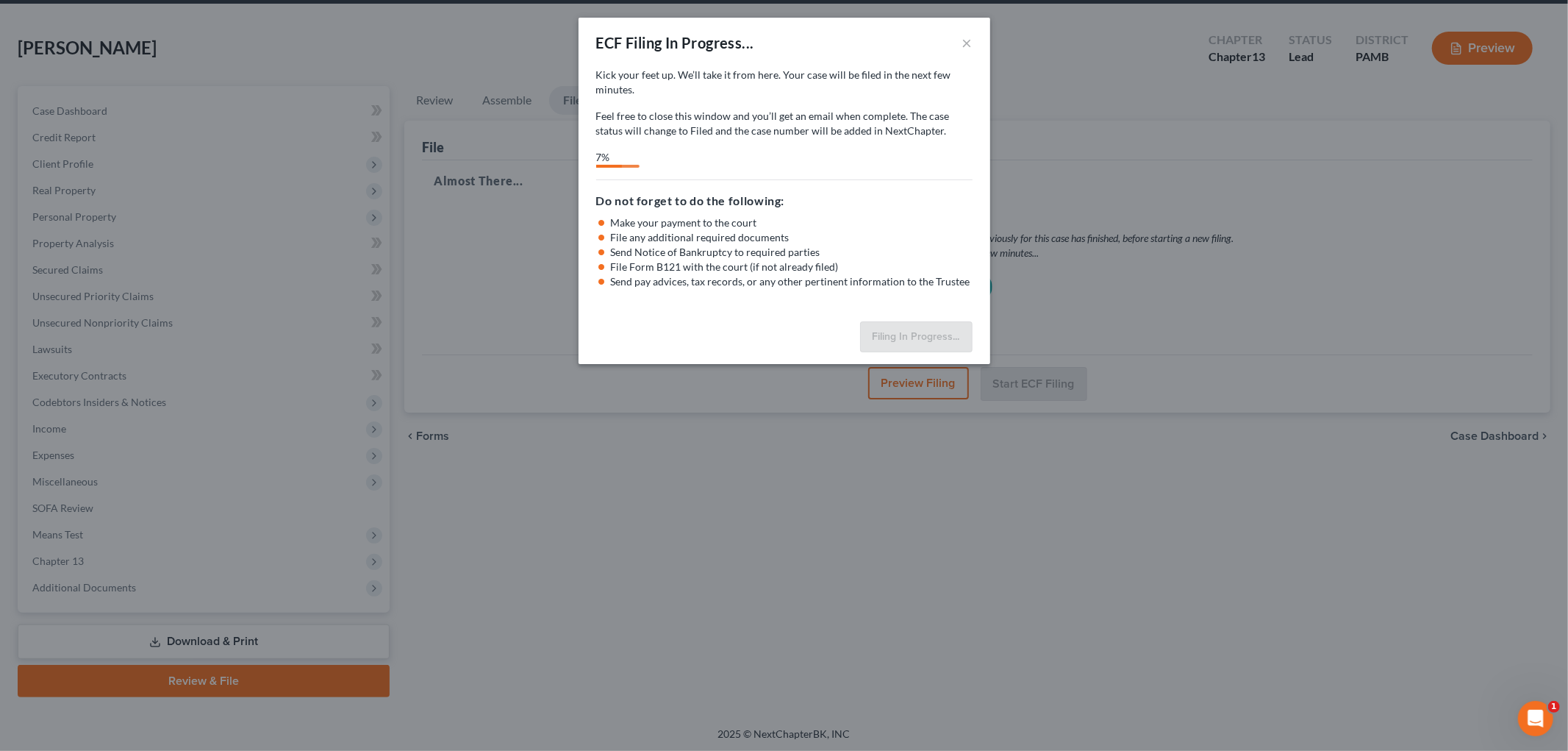
select select "0"
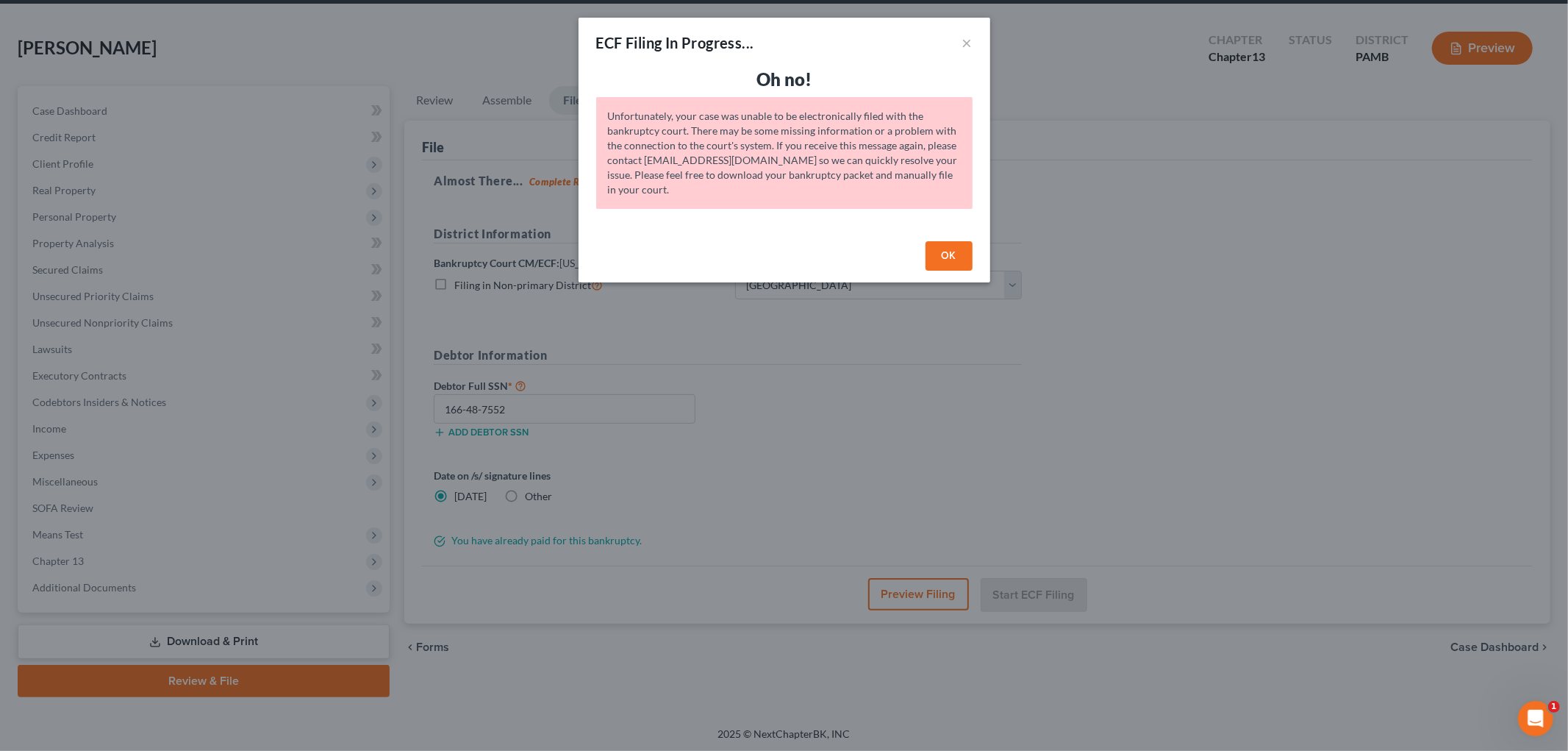
click at [951, 259] on button "OK" at bounding box center [949, 256] width 47 height 29
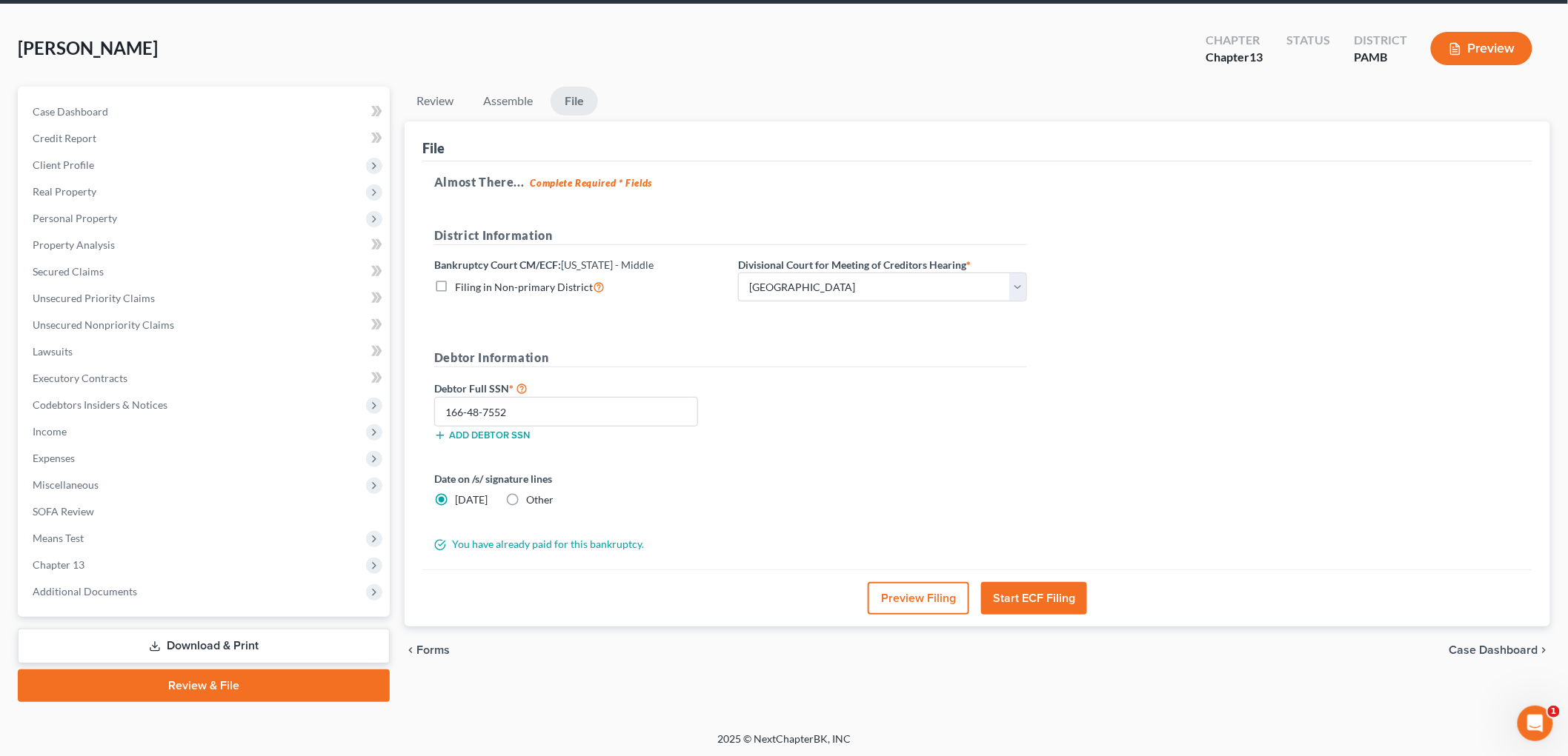
click at [180, 654] on link "Download & Print" at bounding box center [204, 646] width 372 height 34
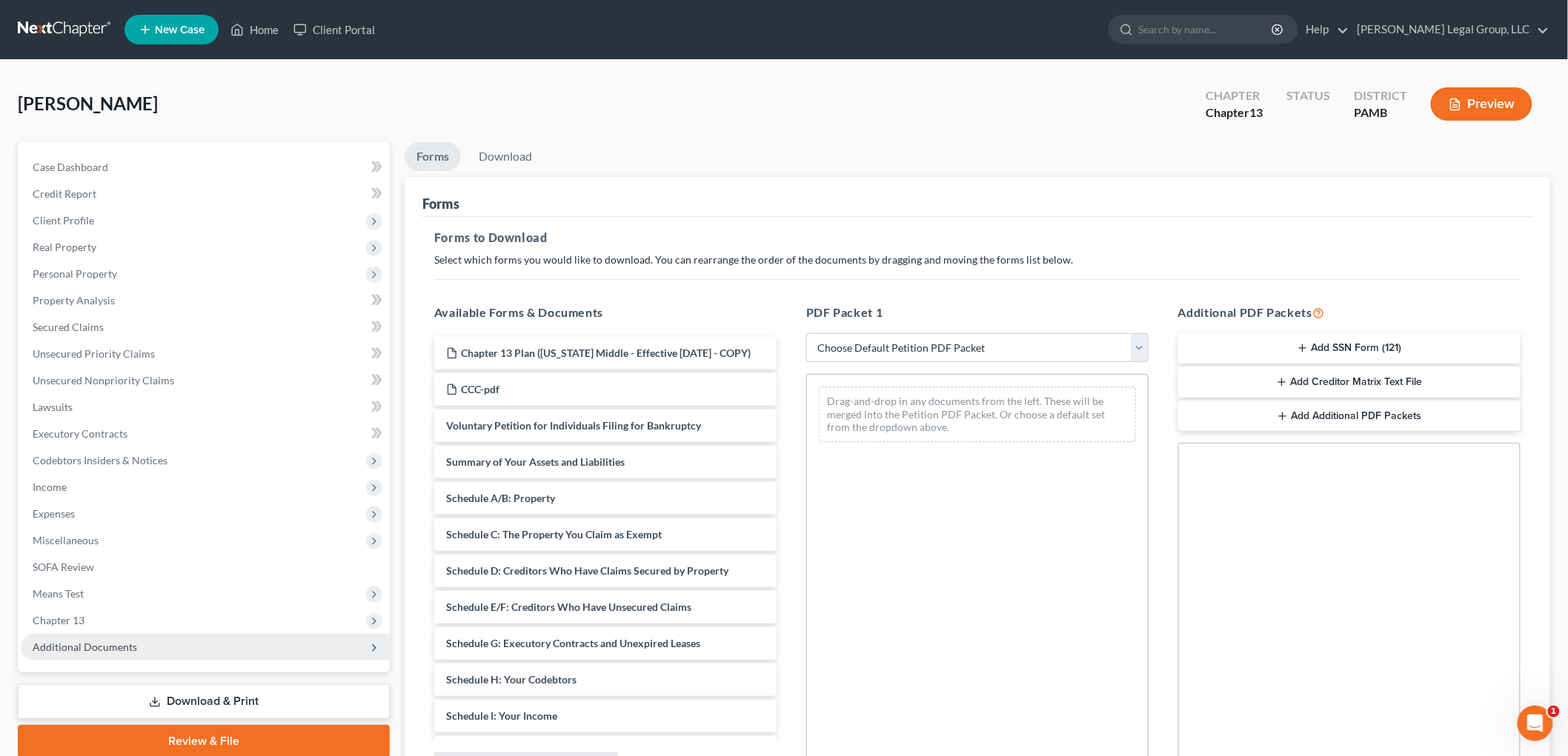
click at [180, 653] on span "Additional Documents" at bounding box center [205, 647] width 369 height 26
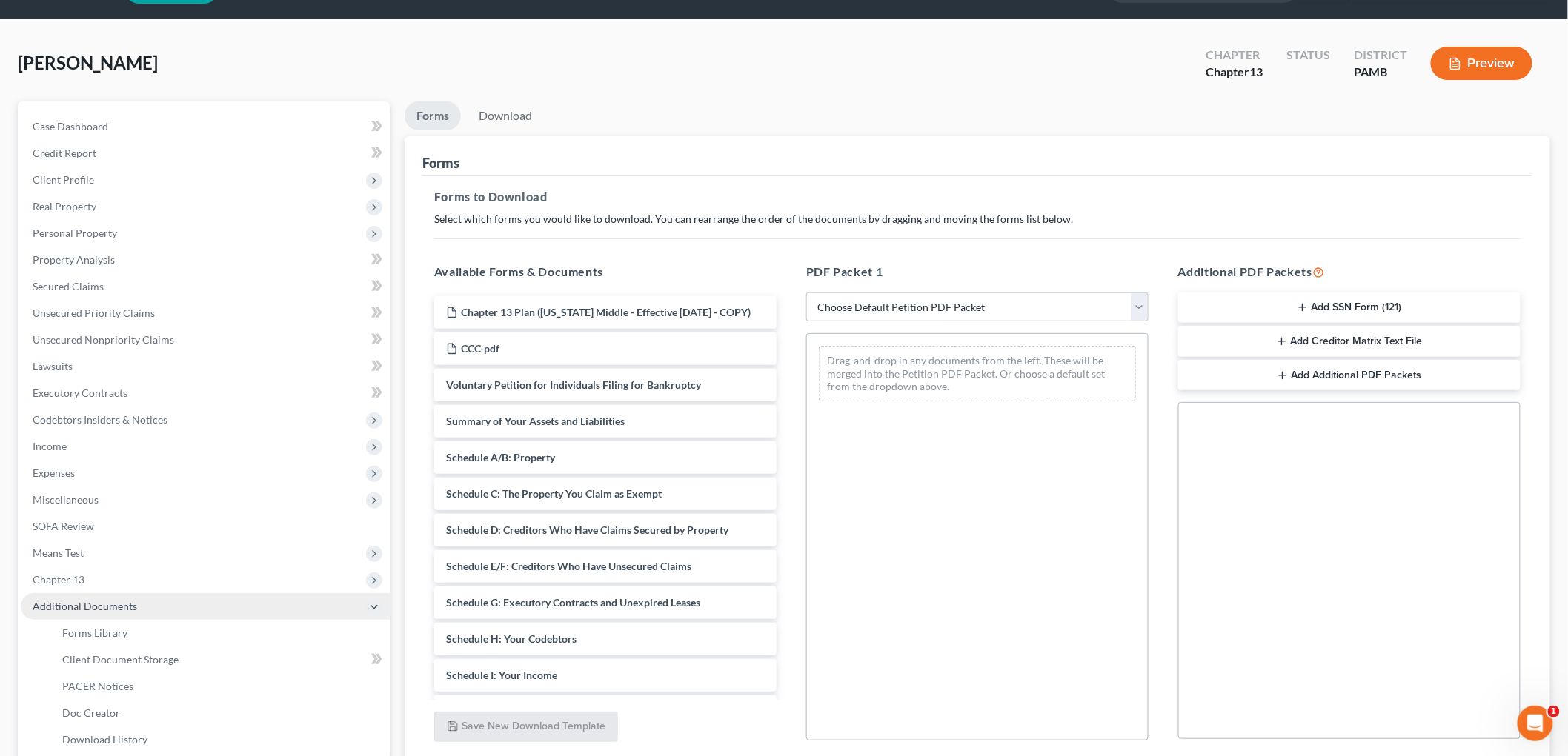
scroll to position [82, 0]
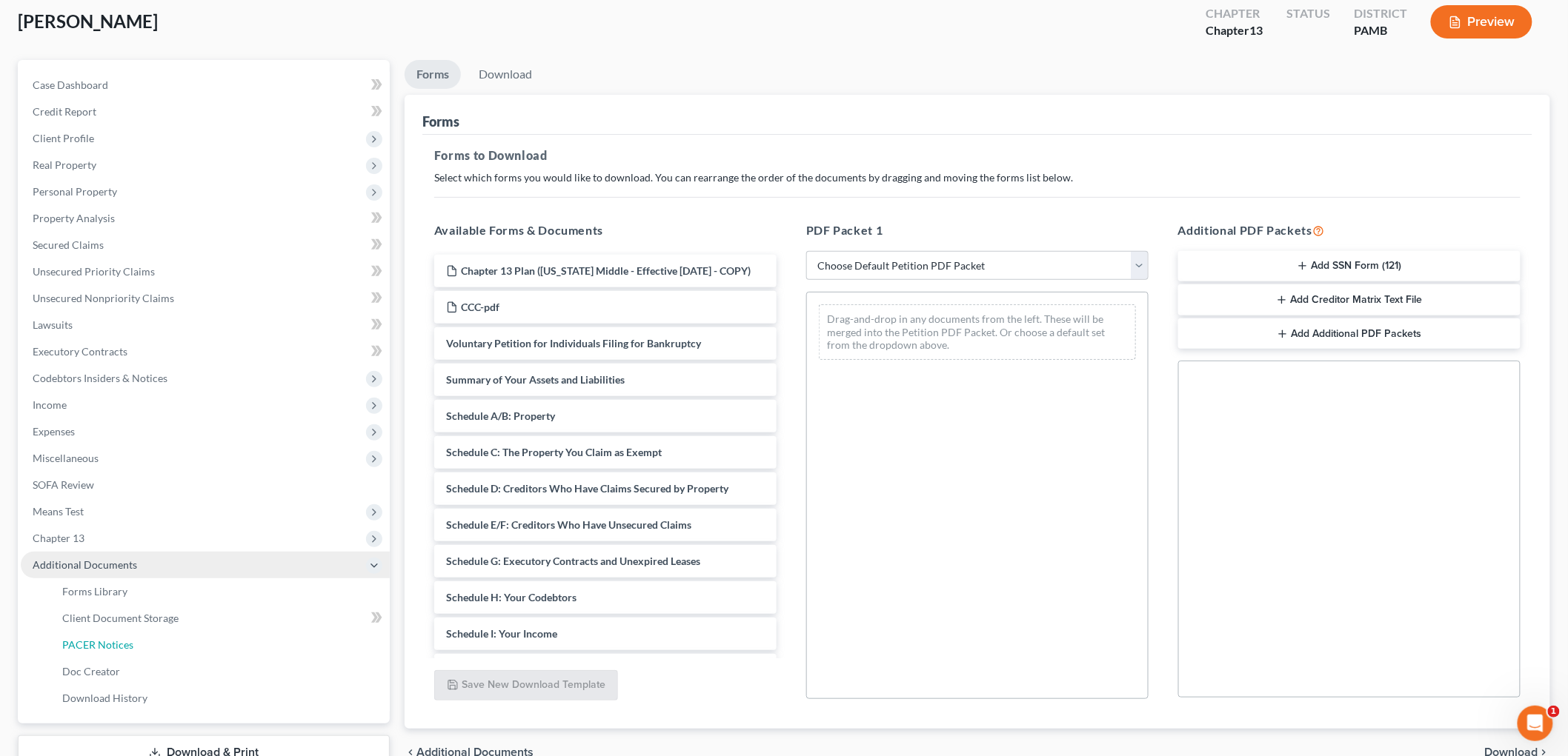
click at [180, 653] on link "PACER Notices" at bounding box center [219, 645] width 339 height 26
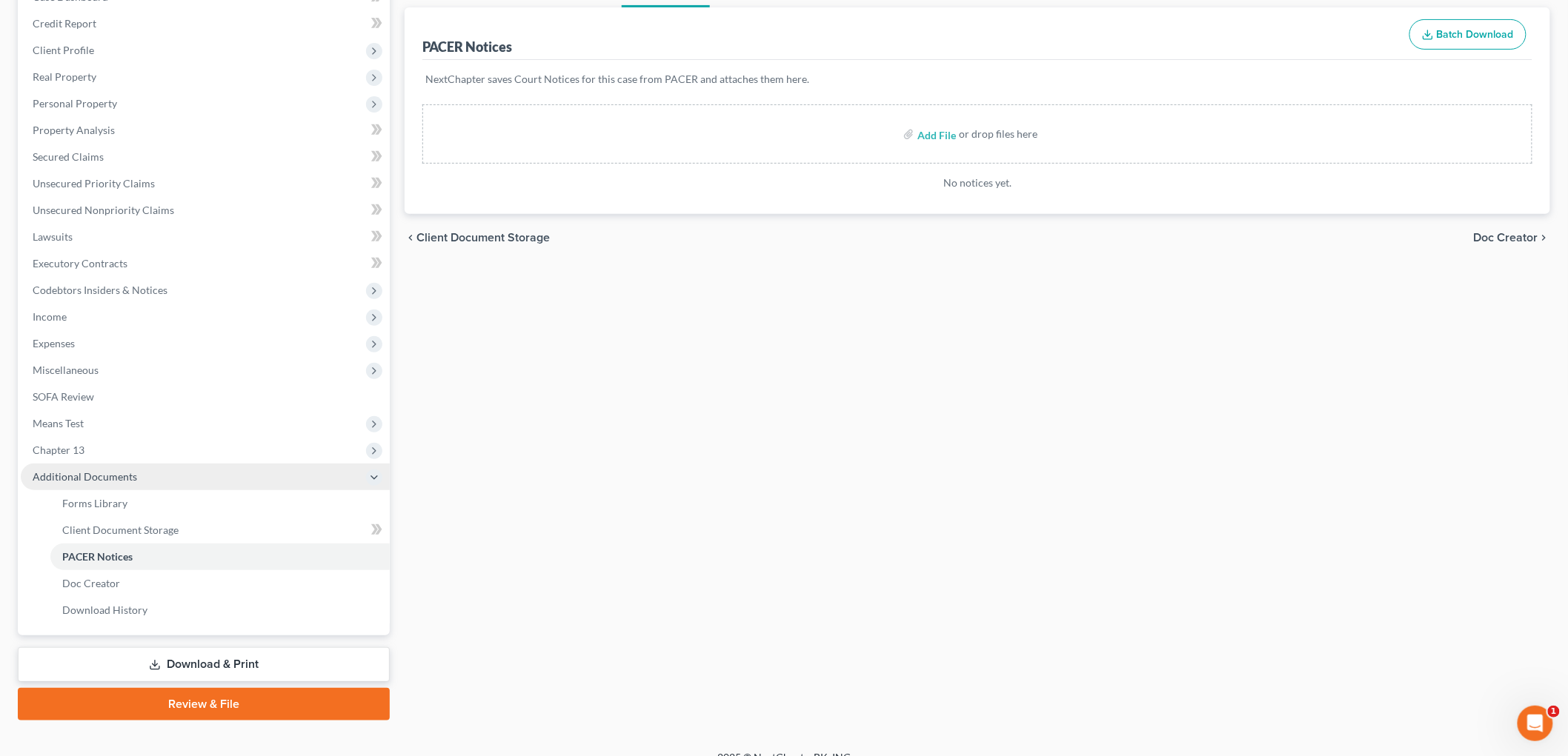
scroll to position [189, 0]
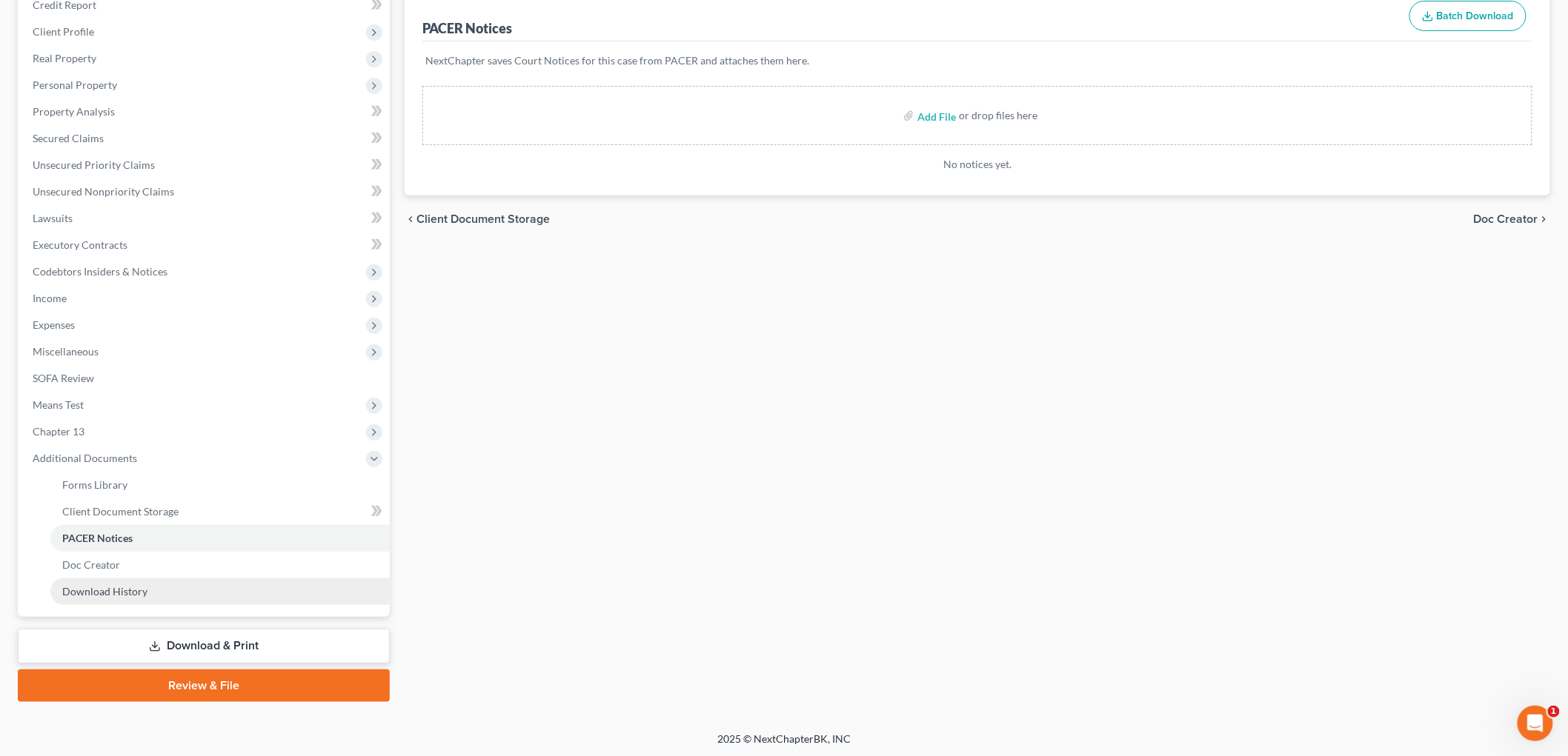
click at [164, 591] on link "Download History" at bounding box center [219, 592] width 339 height 26
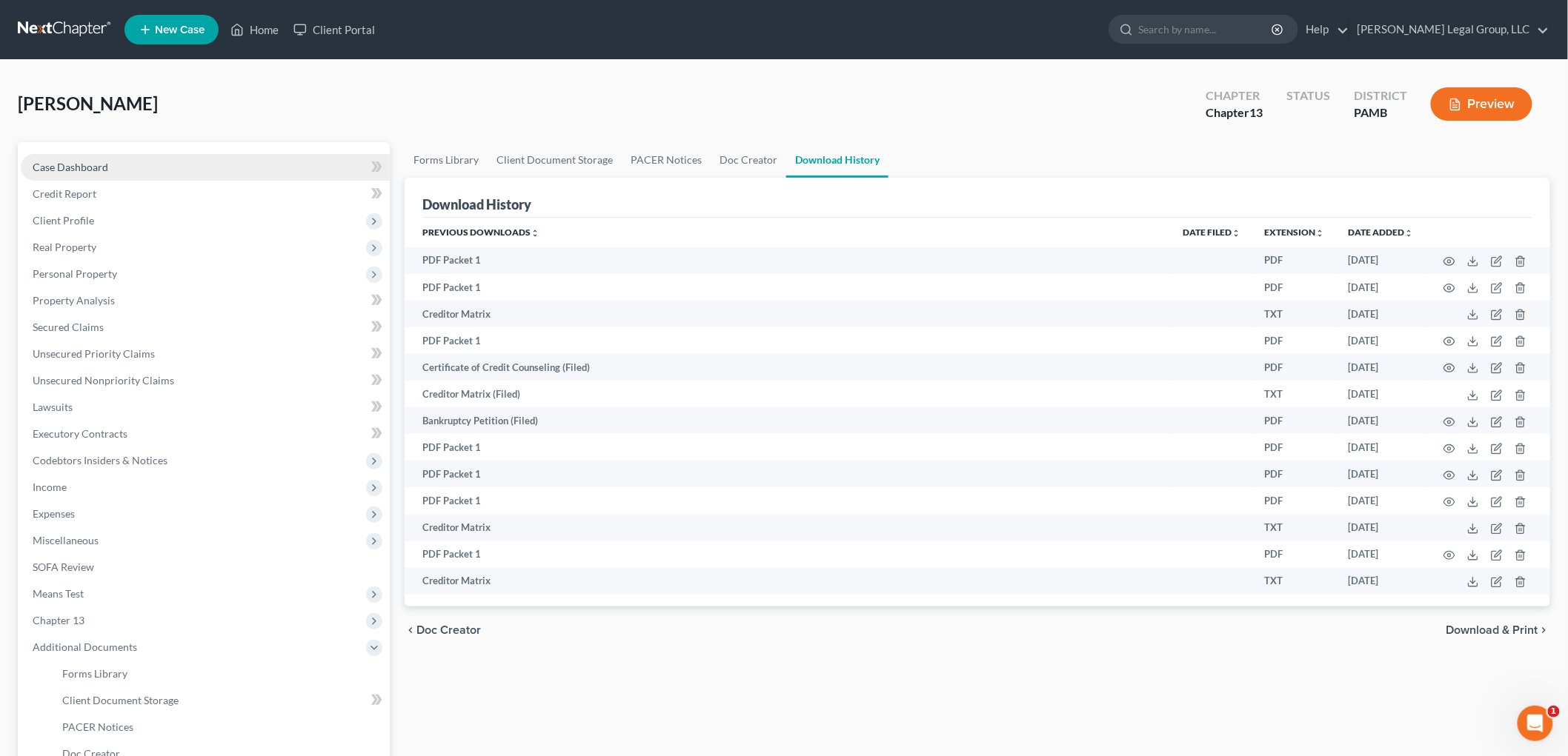
click at [130, 171] on link "Case Dashboard" at bounding box center [205, 167] width 369 height 26
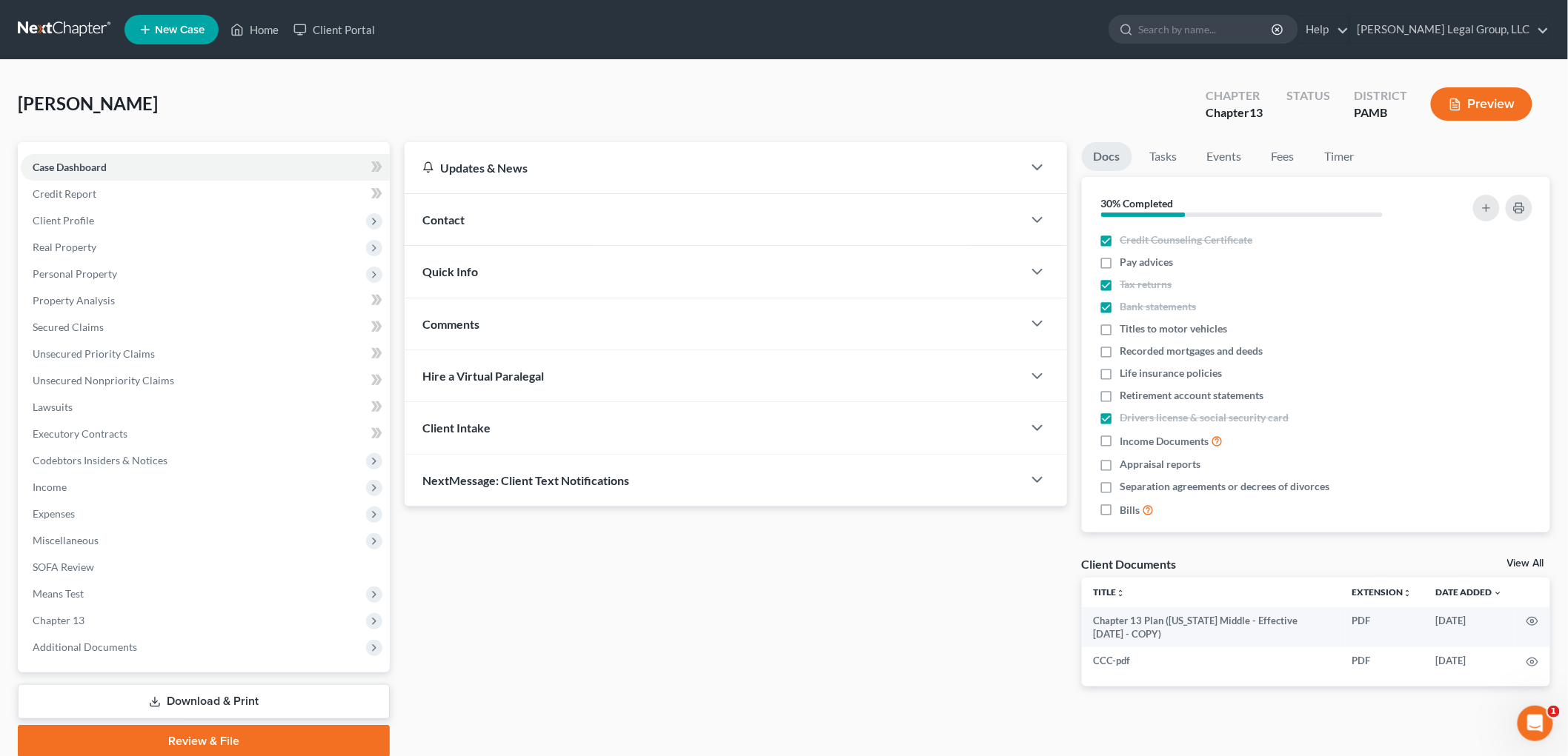
scroll to position [56, 0]
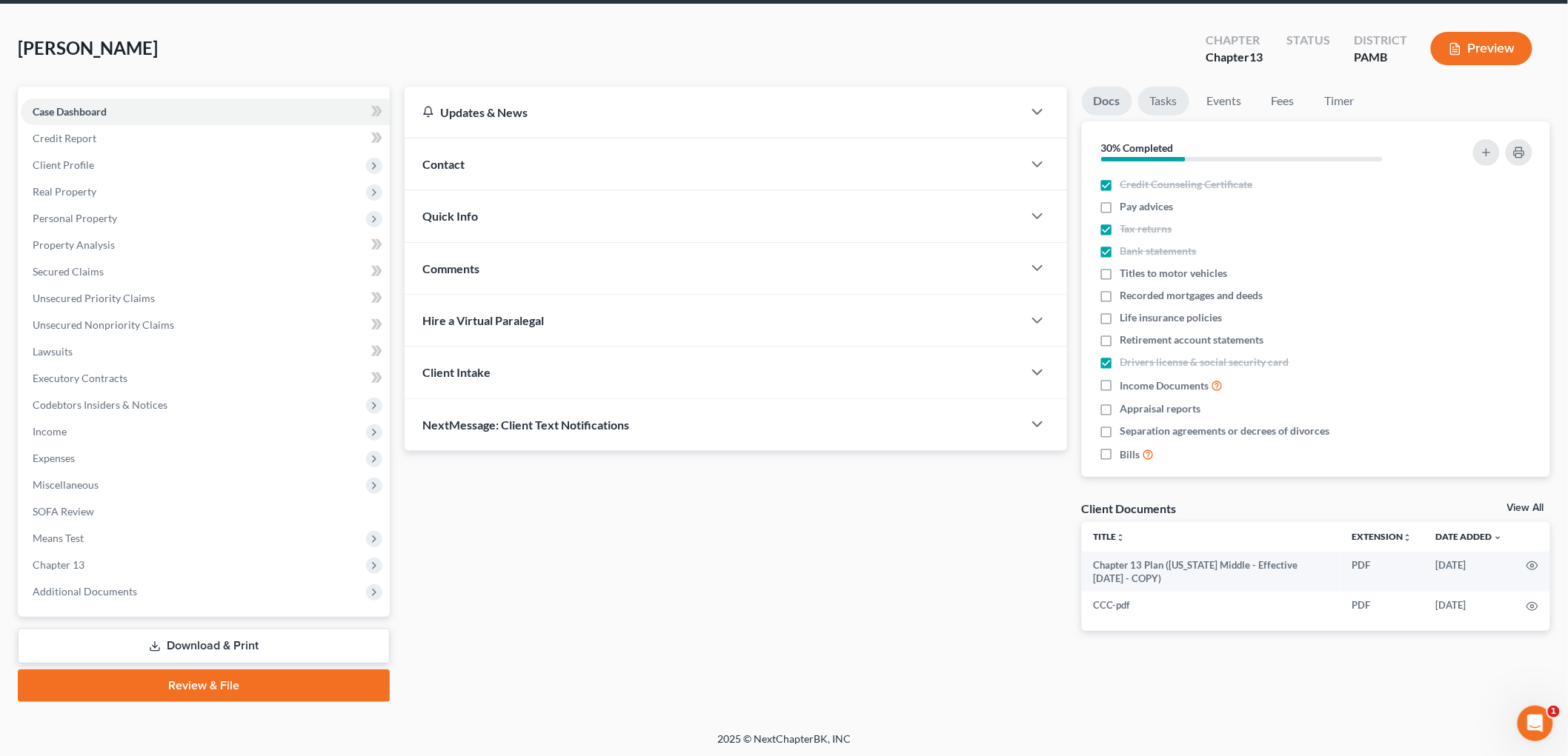
click at [1156, 96] on link "Tasks" at bounding box center [1164, 101] width 51 height 29
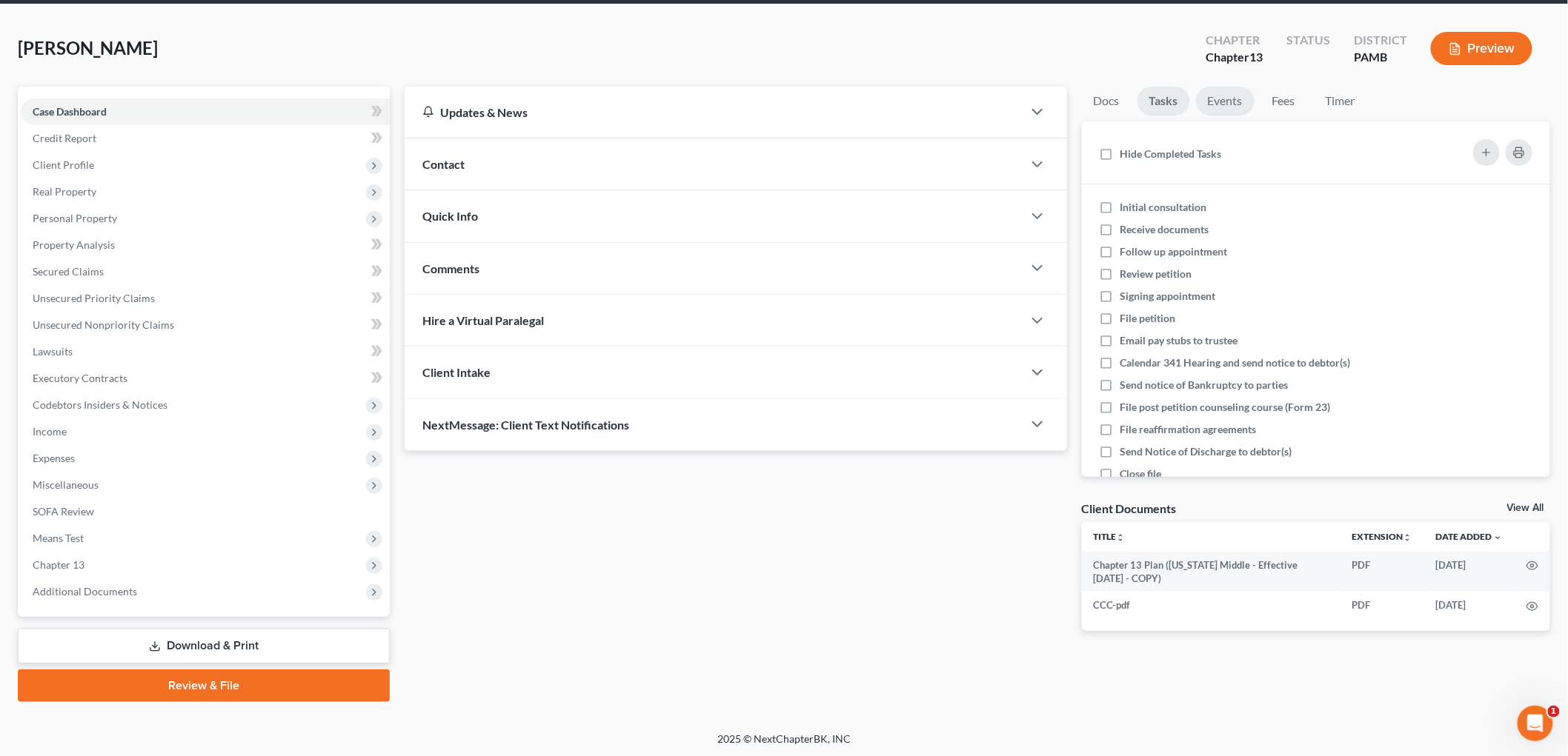
click at [1229, 99] on link "Events" at bounding box center [1225, 101] width 58 height 29
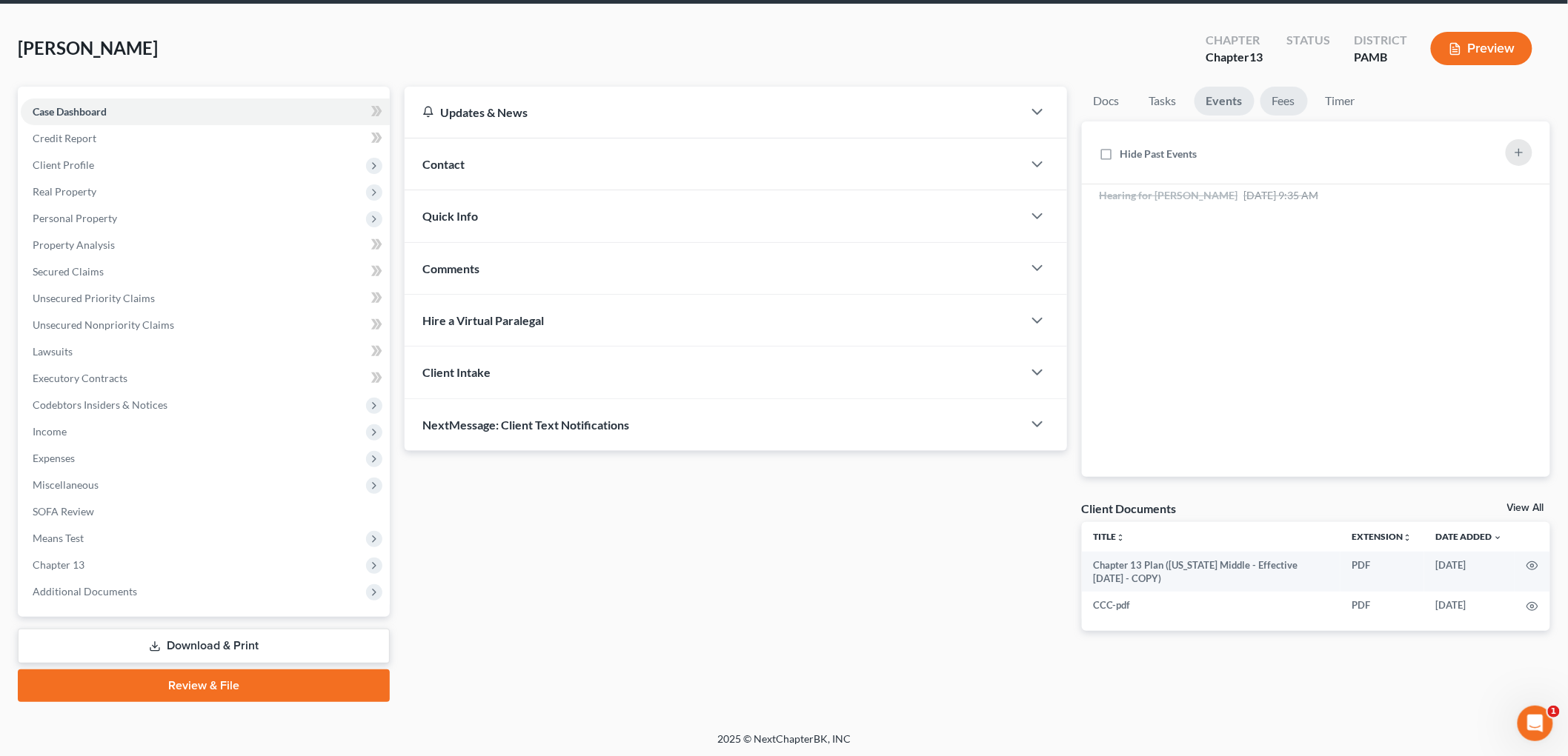
click at [1277, 102] on link "Fees" at bounding box center [1285, 101] width 48 height 29
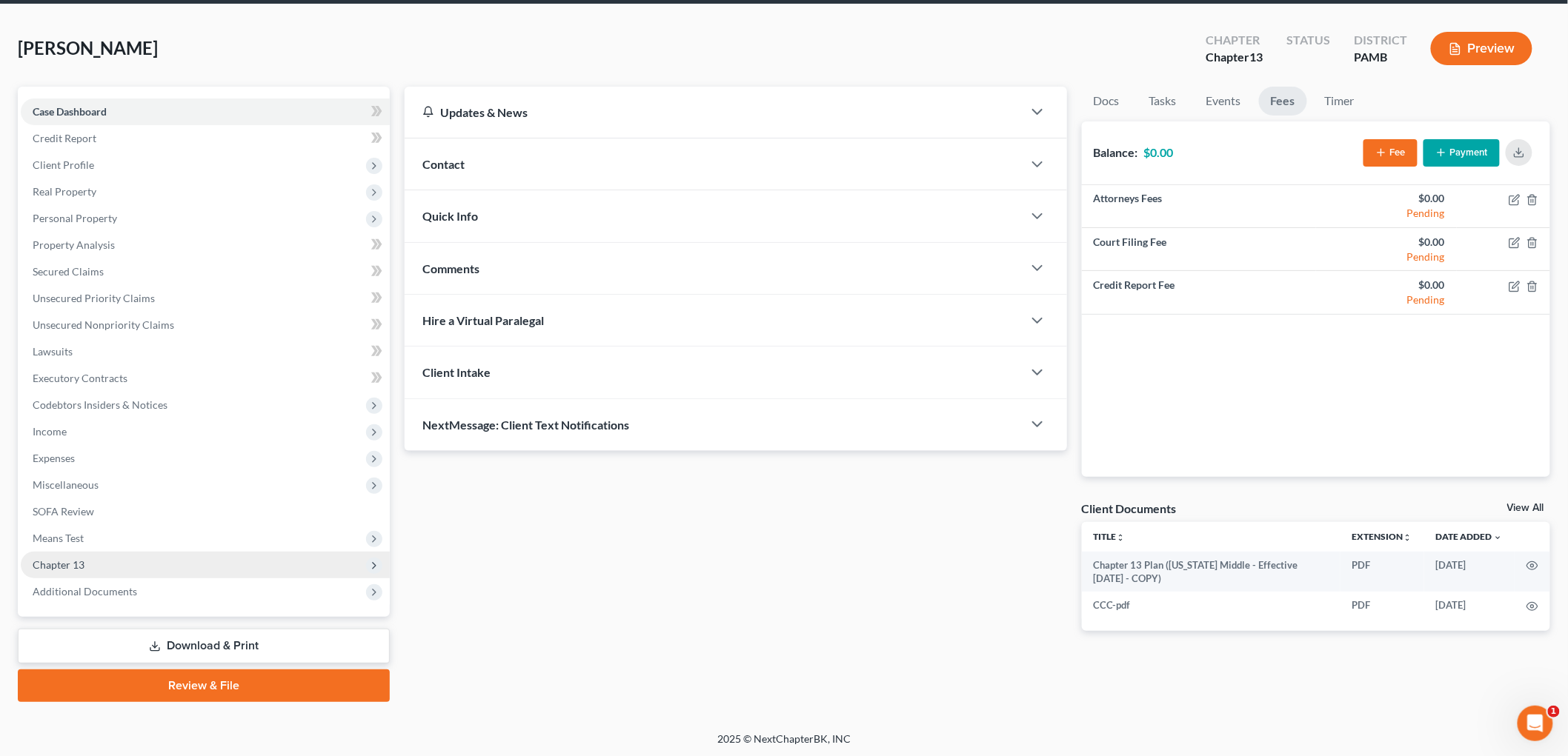
click at [126, 563] on span "Chapter 13" at bounding box center [205, 565] width 369 height 26
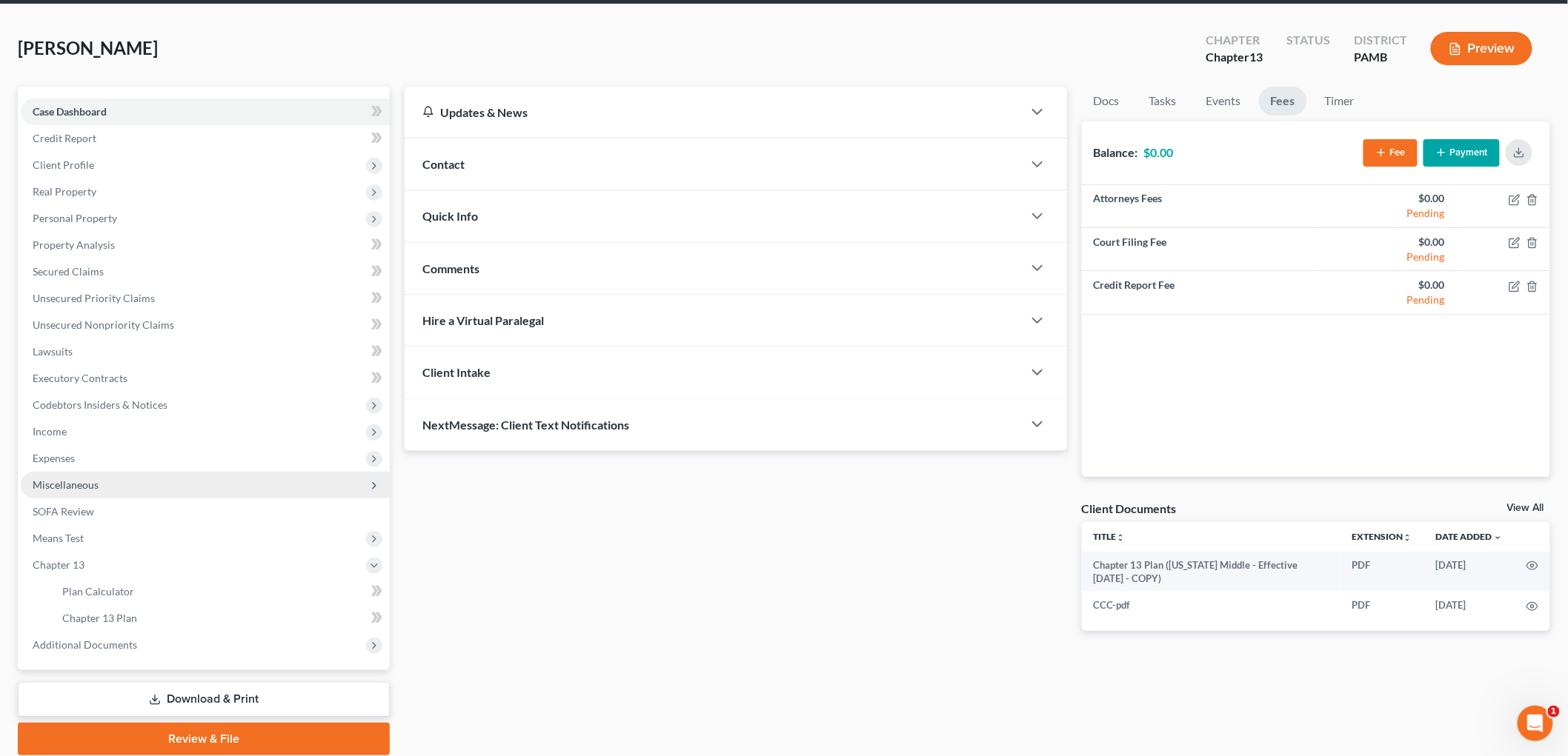
click at [76, 487] on span "Miscellaneous" at bounding box center [66, 484] width 66 height 12
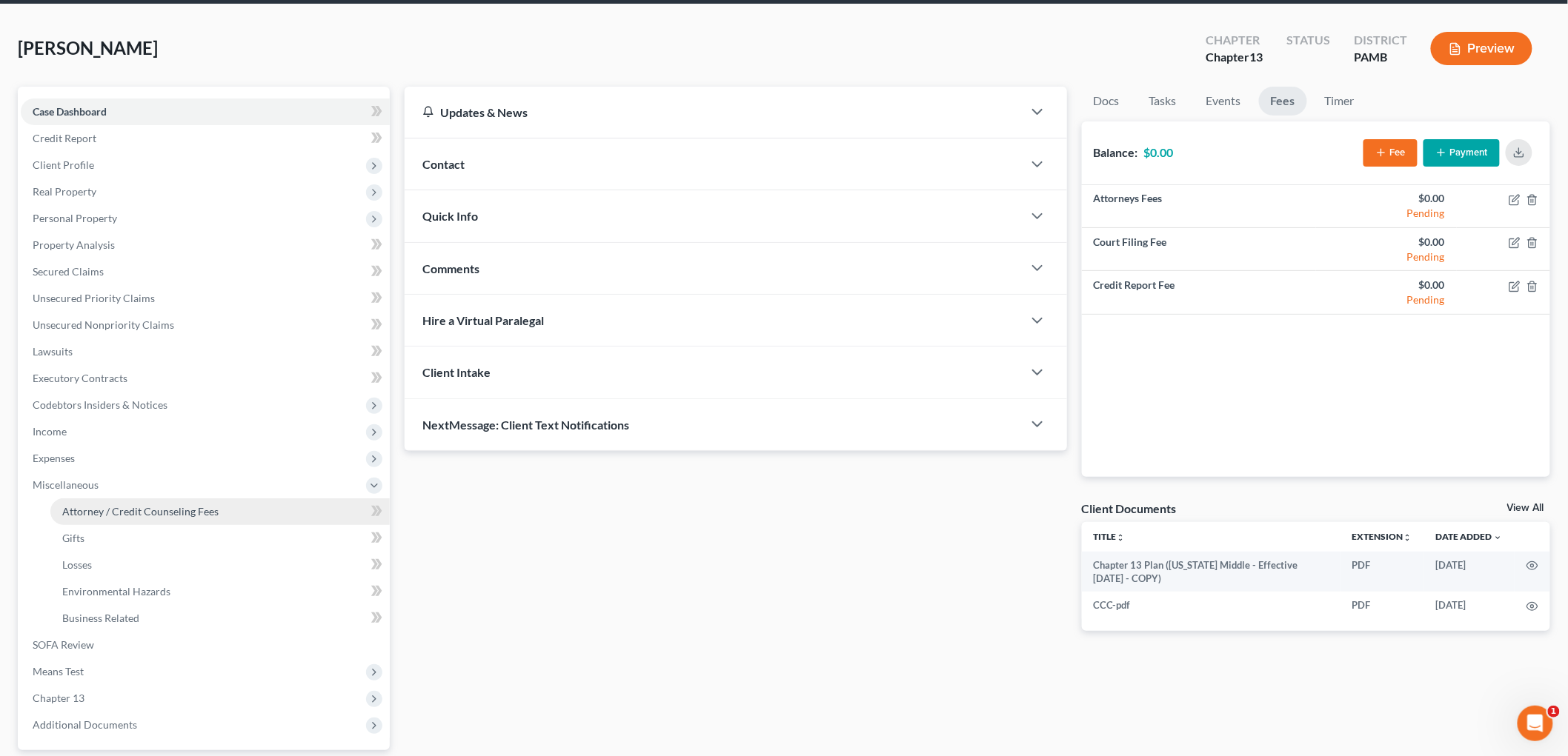
click at [209, 519] on link "Attorney / Credit Counseling Fees" at bounding box center [219, 511] width 339 height 26
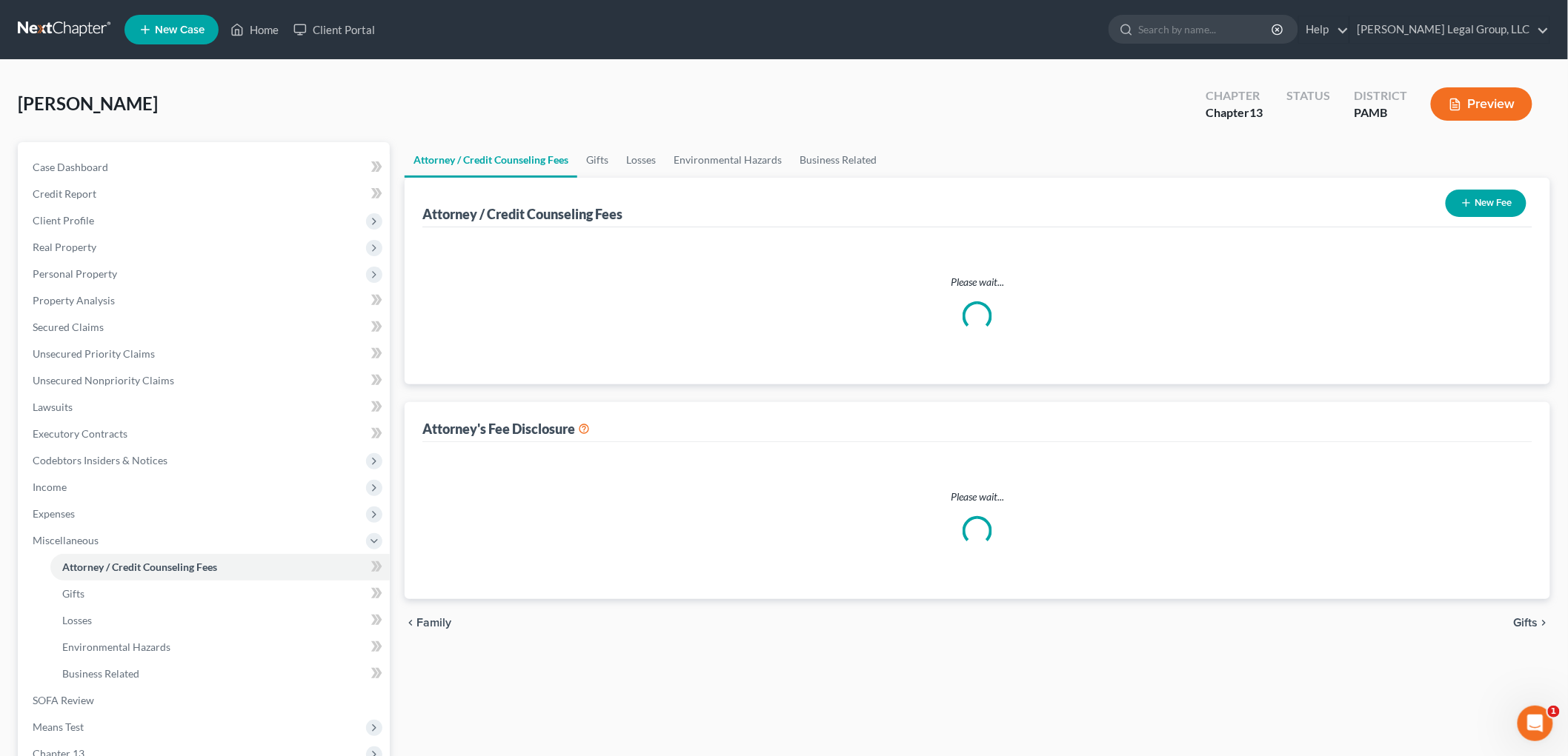
select select "1"
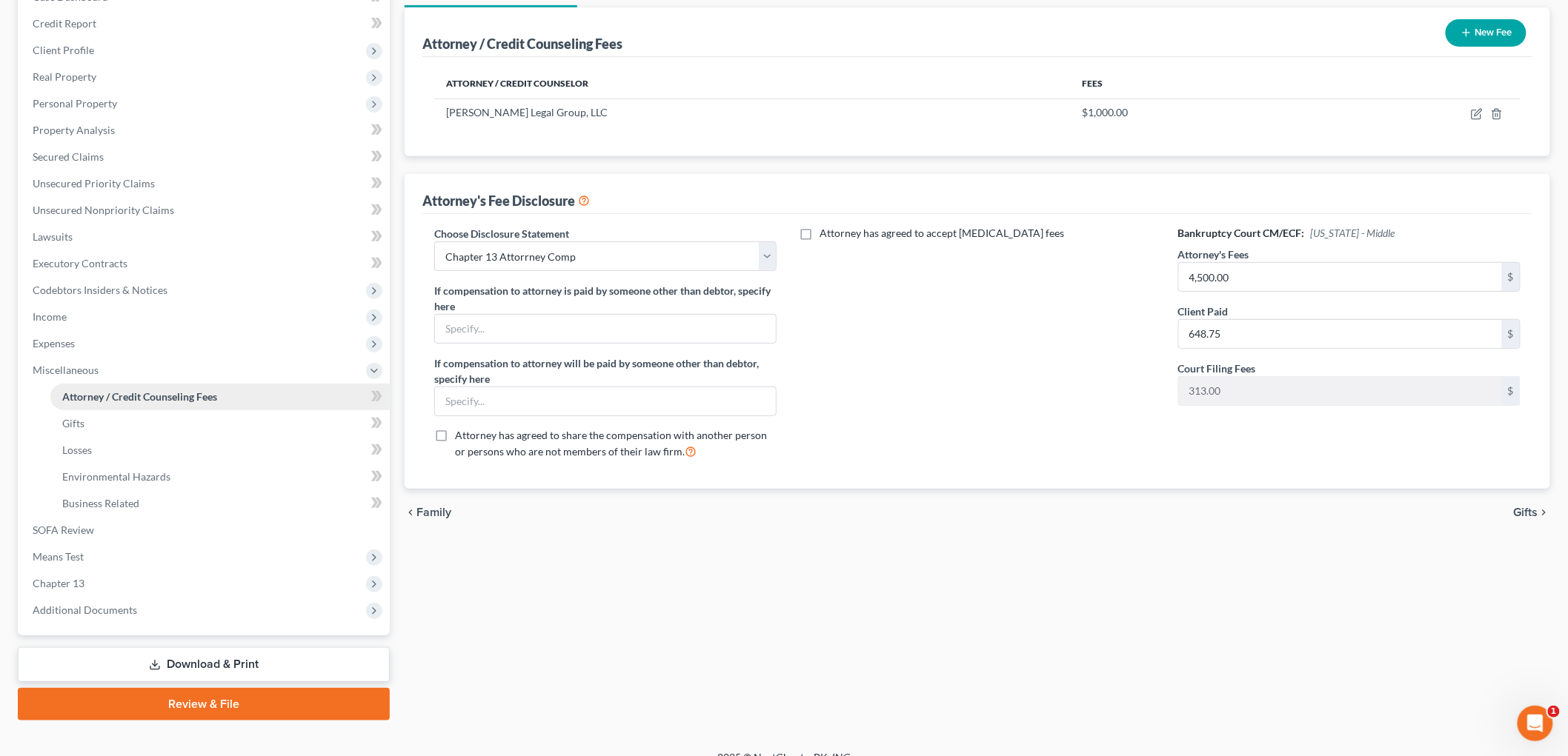
scroll to position [189, 0]
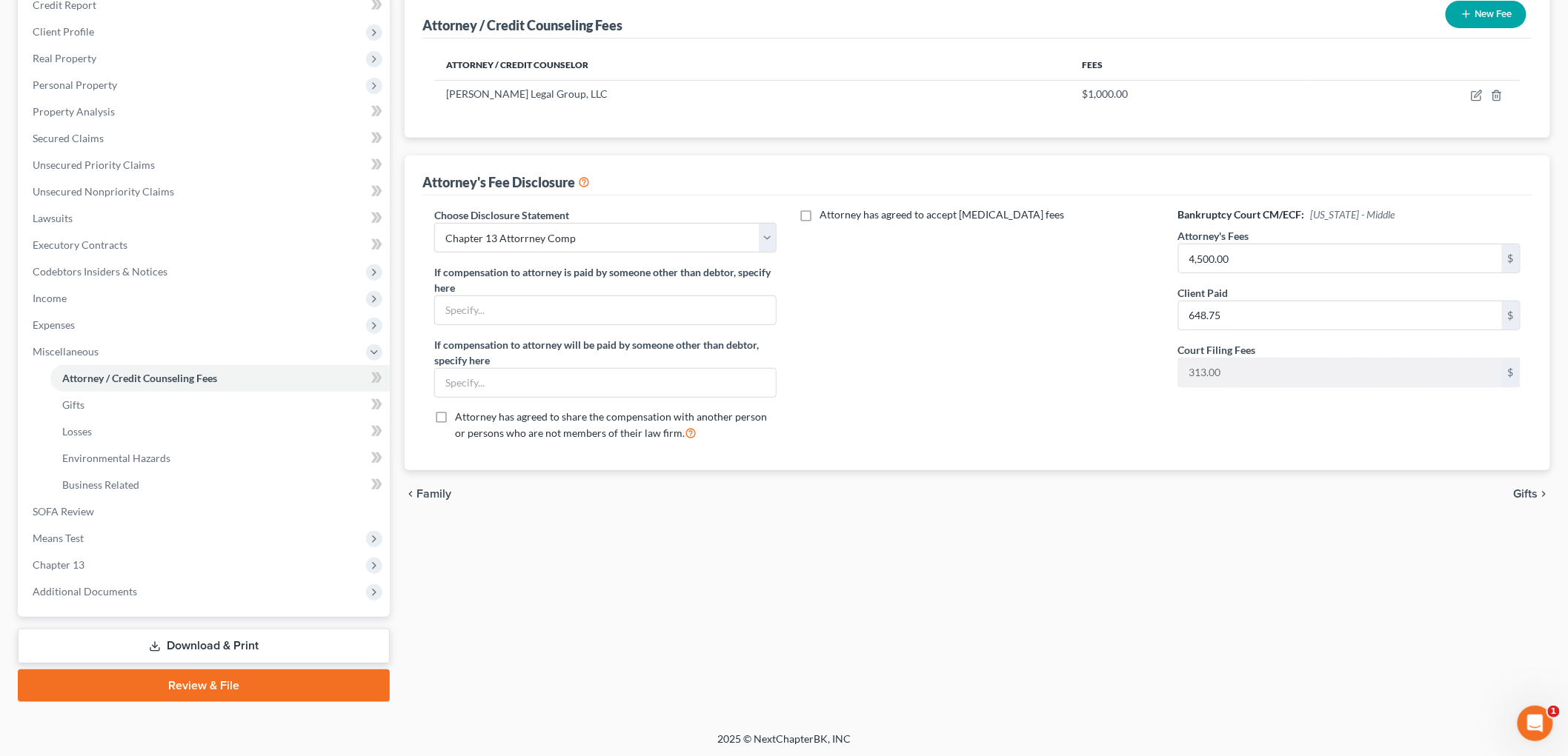
click at [238, 693] on link "Review & File" at bounding box center [204, 686] width 372 height 33
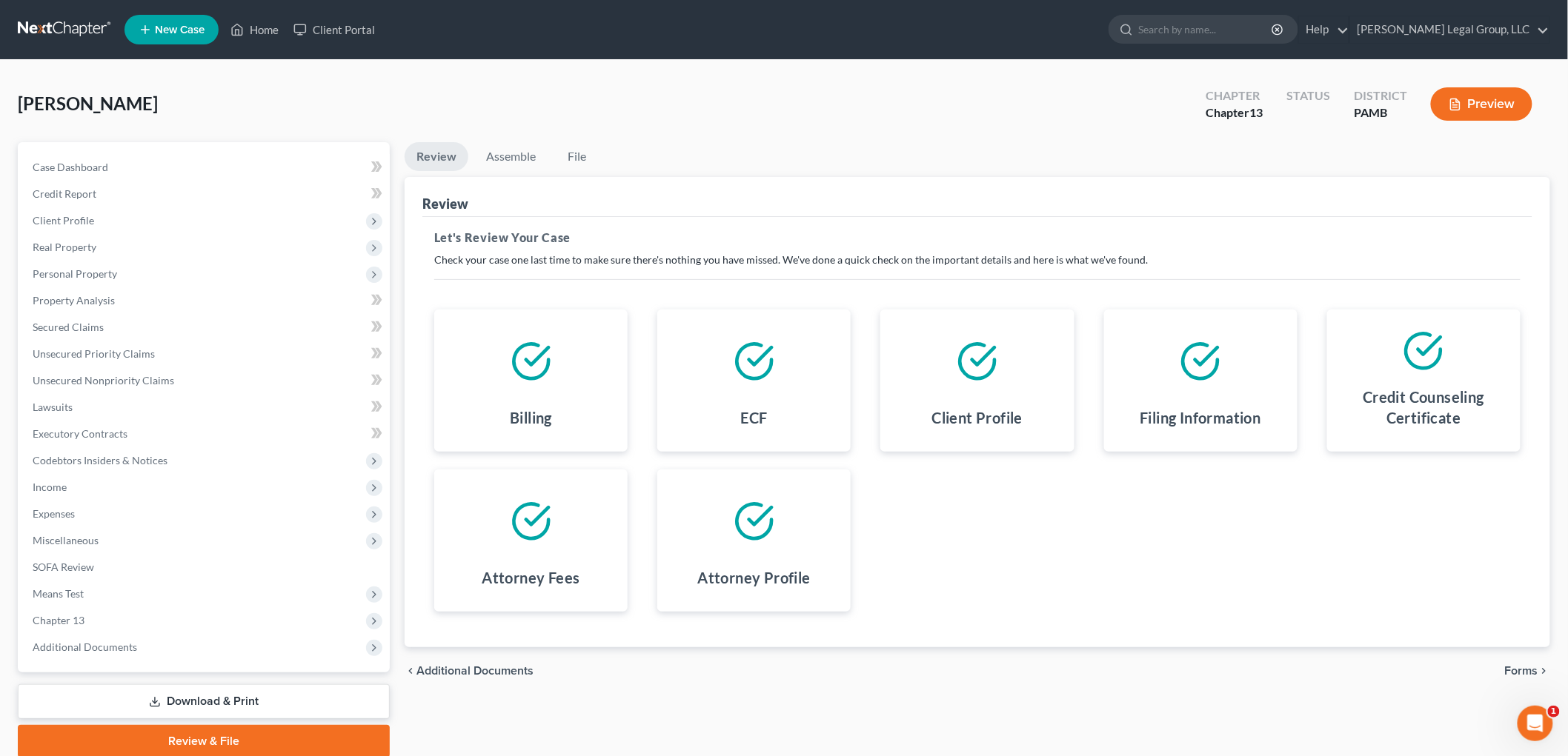
click at [1539, 665] on icon "chevron_right" at bounding box center [1544, 671] width 11 height 11
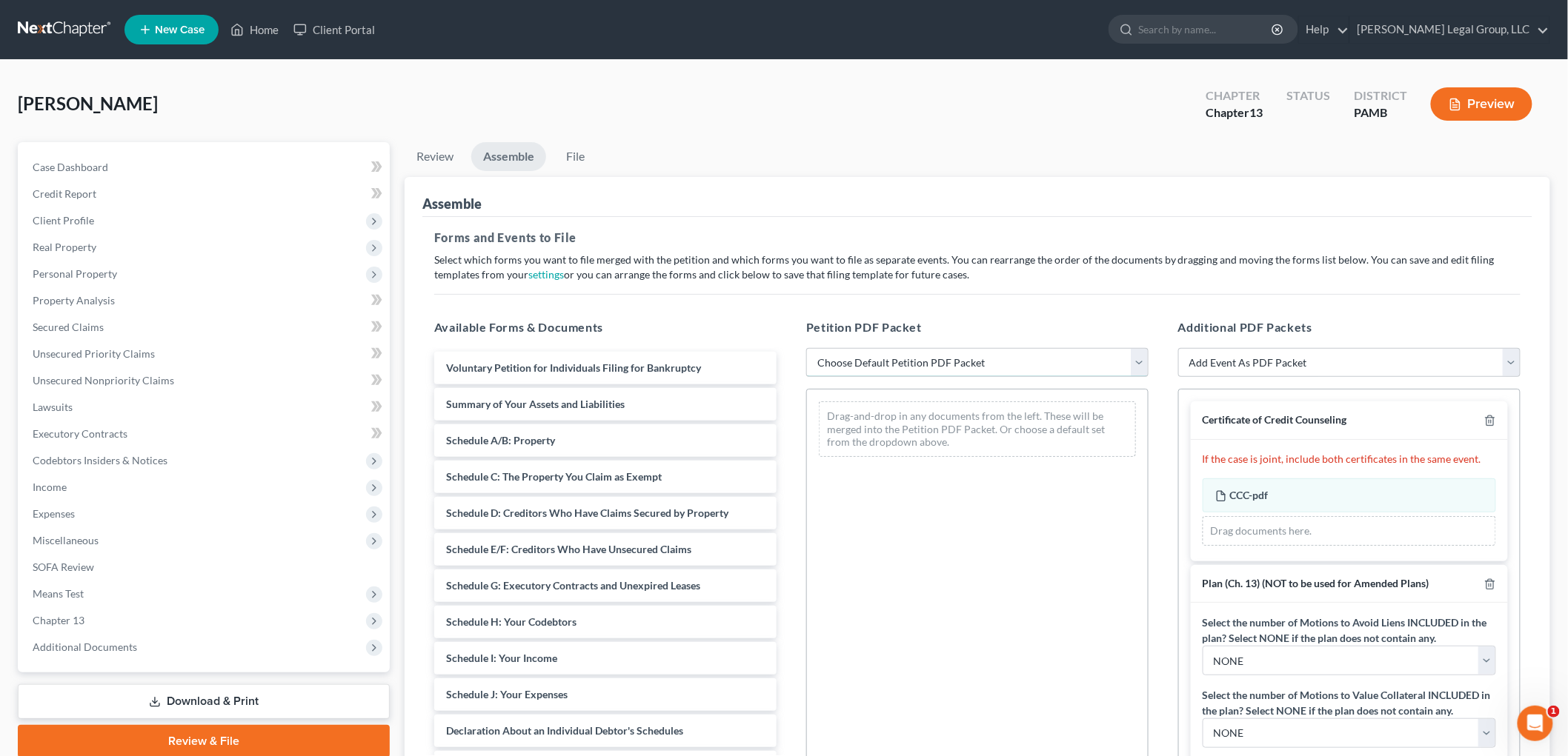
click at [980, 354] on select "Choose Default Petition PDF Packet Emergency Filing (Voluntary Petition and Cre…" at bounding box center [977, 363] width 343 height 30
select select "1"
click at [807, 348] on select "Choose Default Petition PDF Packet Emergency Filing (Voluntary Petition and Cre…" at bounding box center [977, 363] width 343 height 30
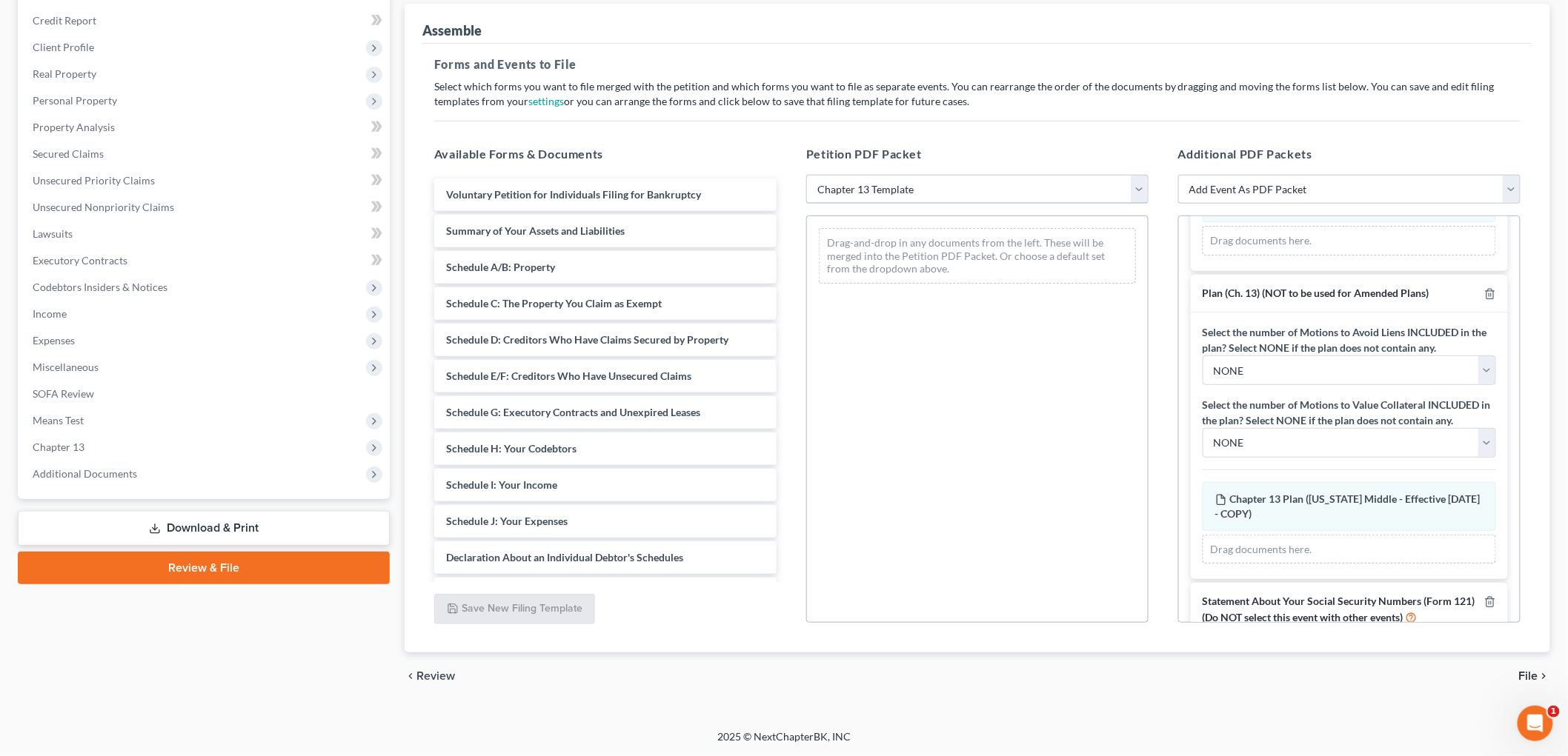
scroll to position [204, 0]
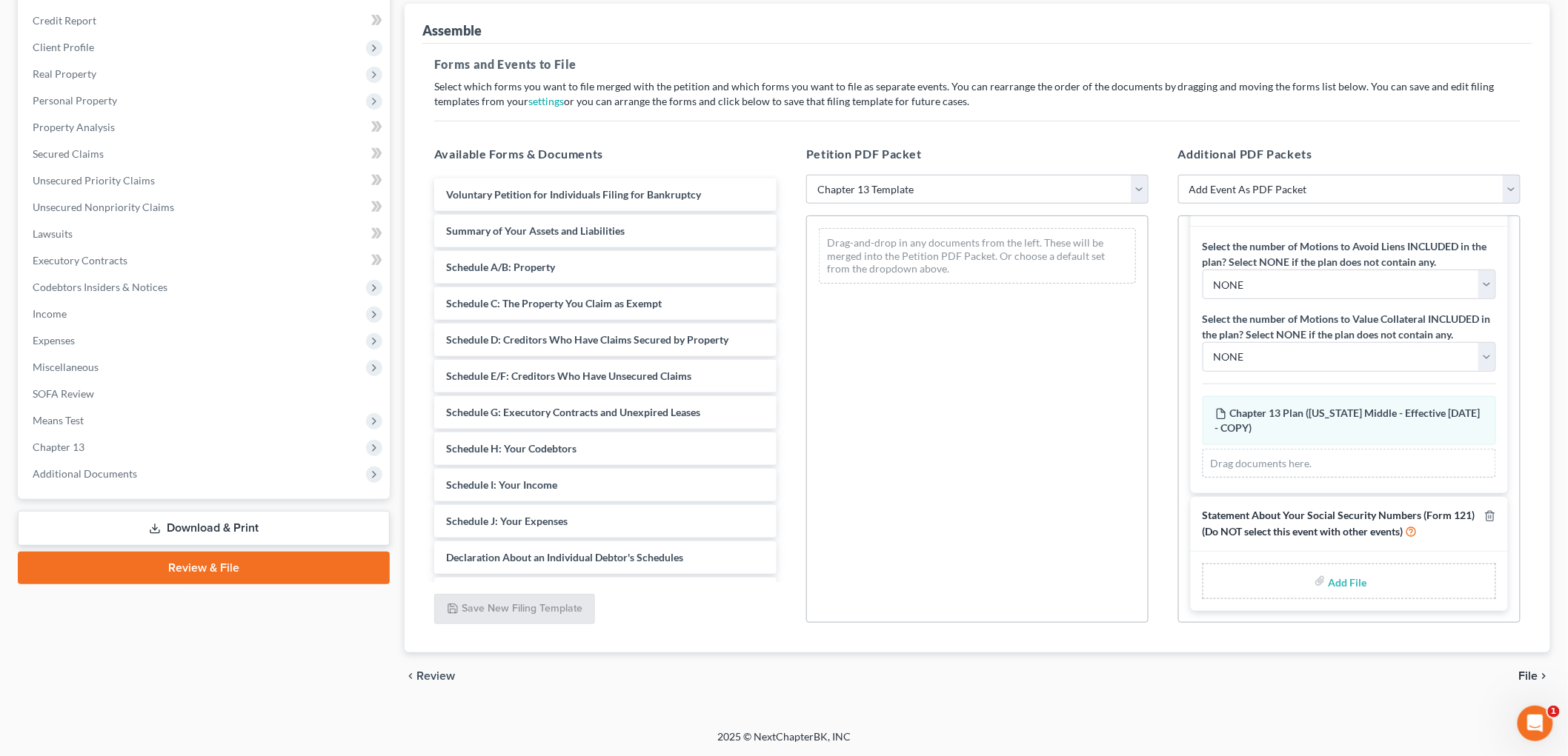
click at [1331, 574] on input "file" at bounding box center [1346, 581] width 35 height 26
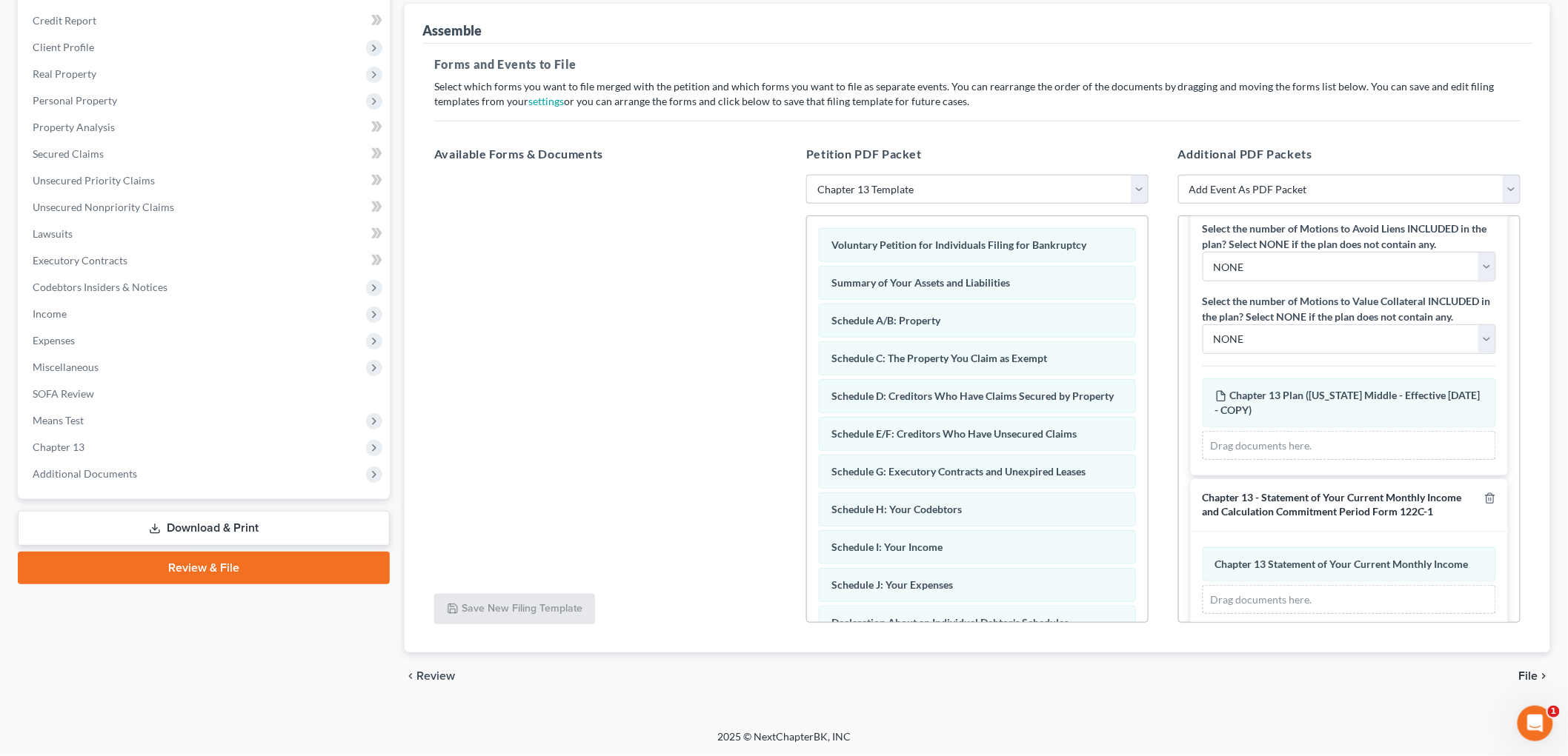
scroll to position [359, 0]
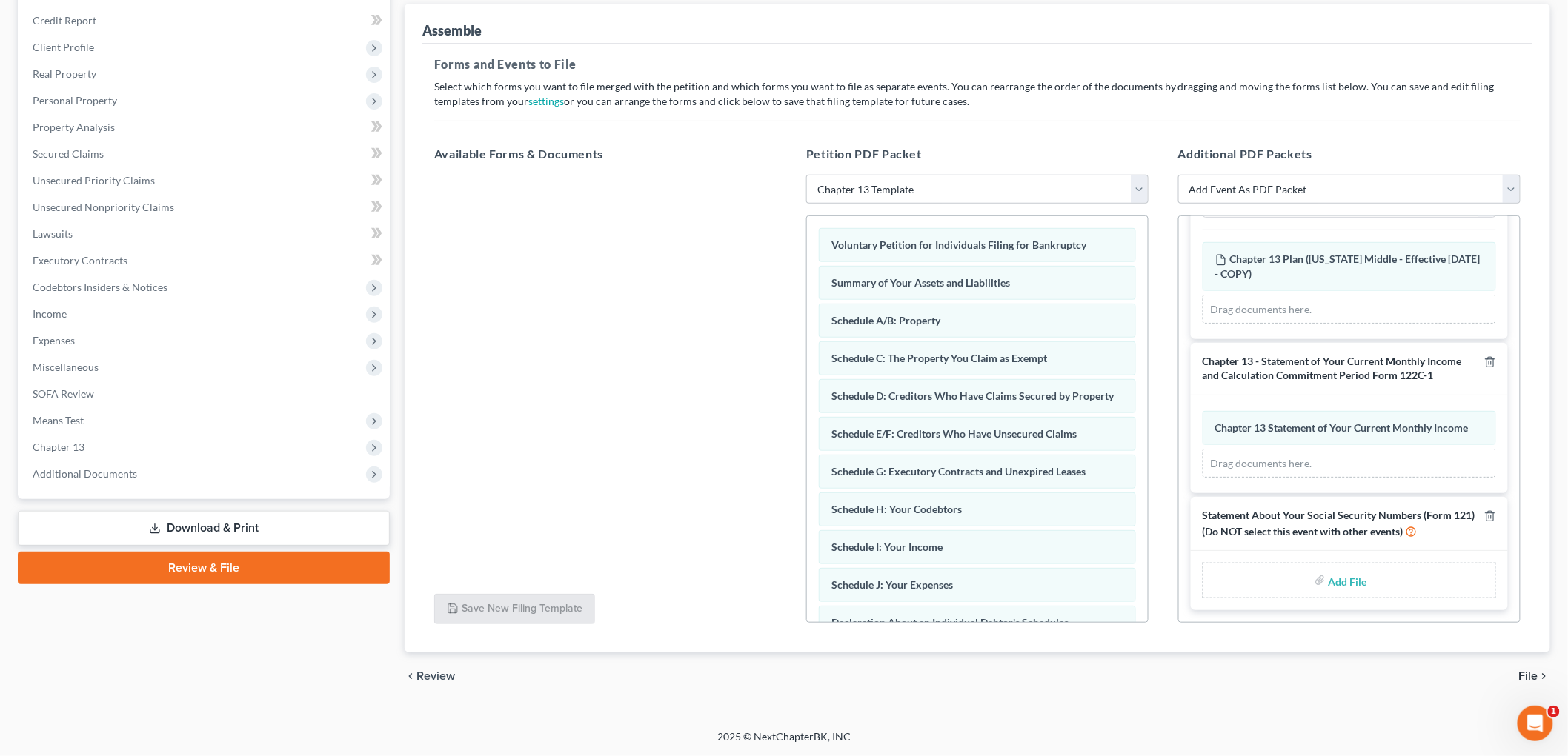
click at [1340, 579] on input "file" at bounding box center [1346, 580] width 35 height 26
type input "C:\fakepath\stmt of [PERSON_NAME].pdf"
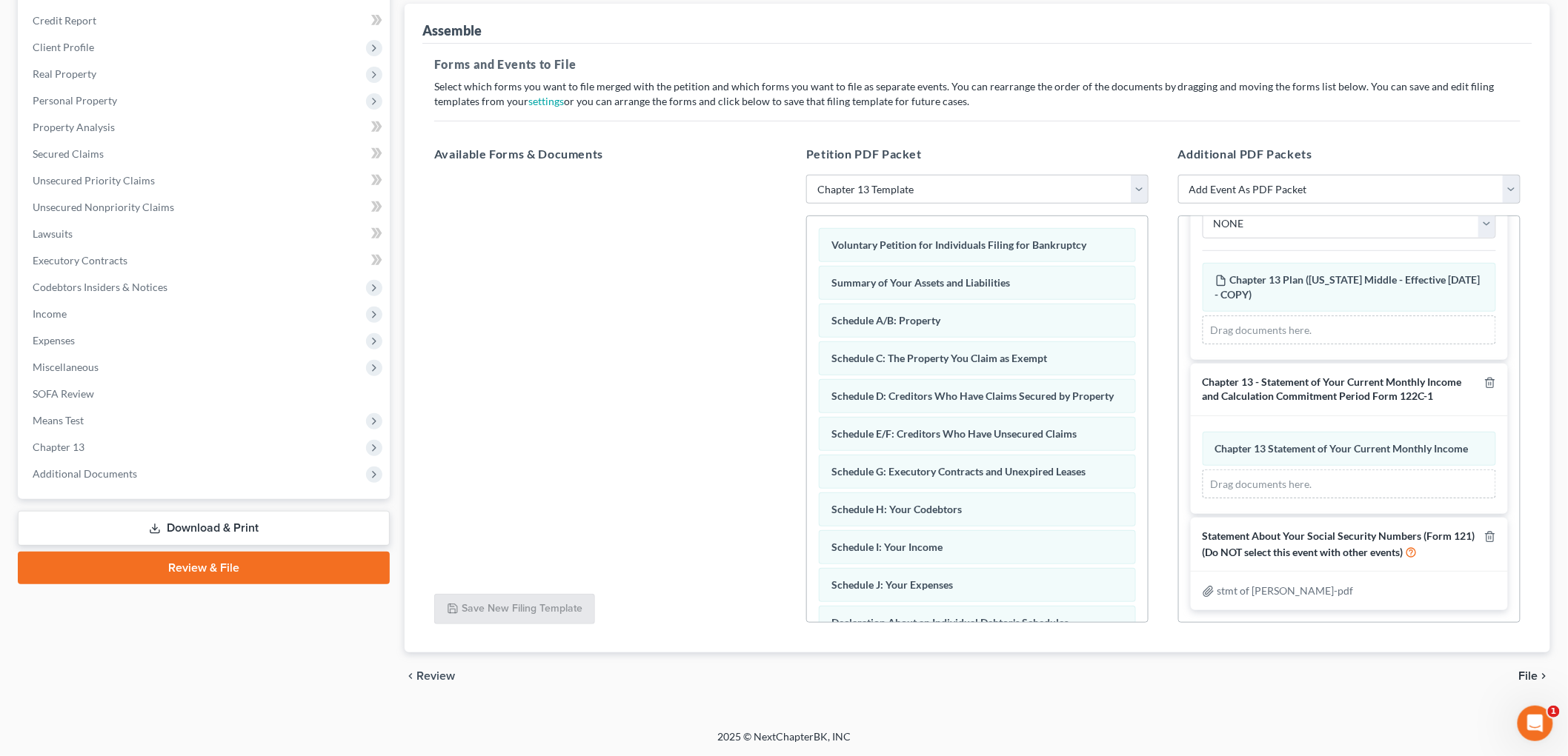
scroll to position [337, 0]
click at [1529, 671] on span "File" at bounding box center [1529, 676] width 19 height 11
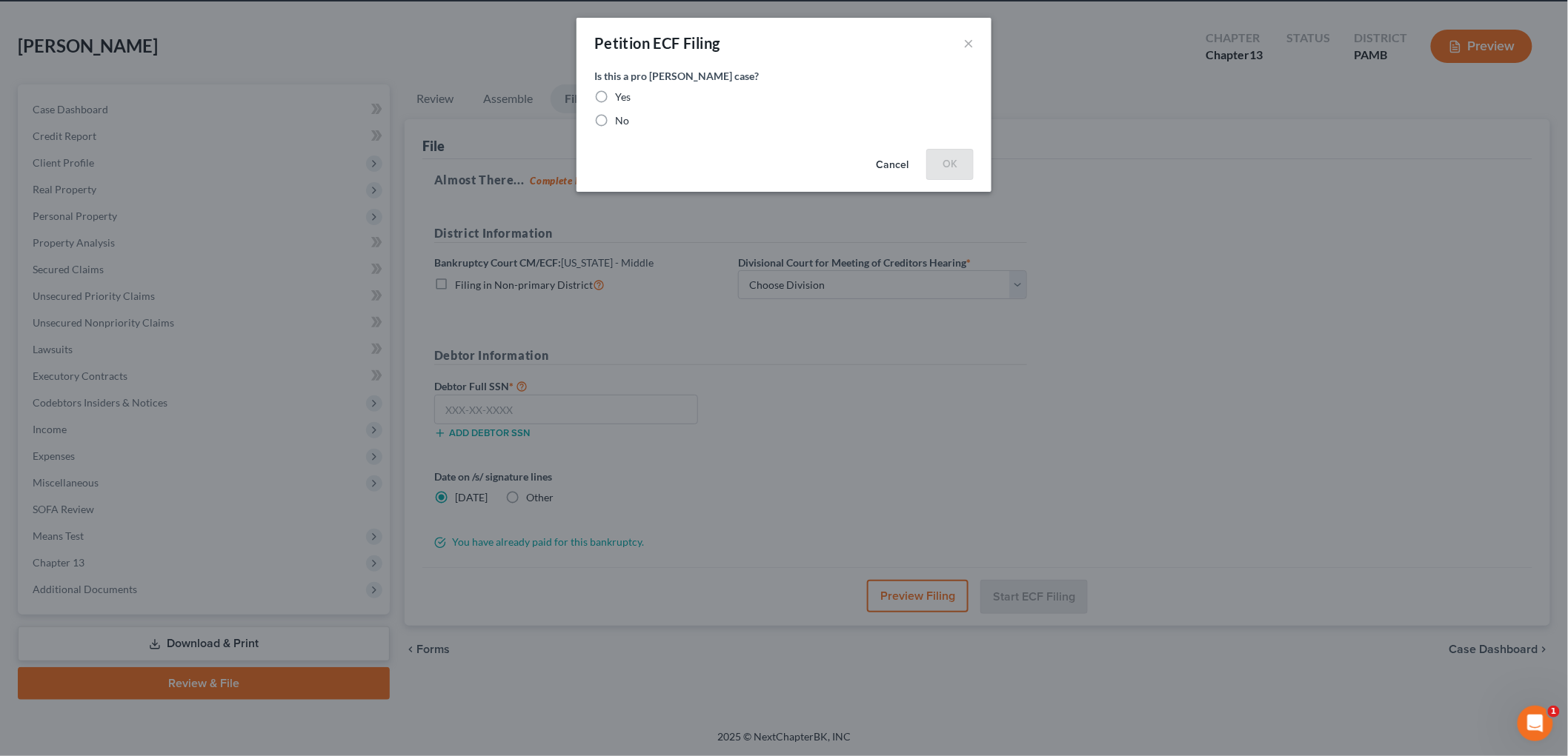
scroll to position [56, 0]
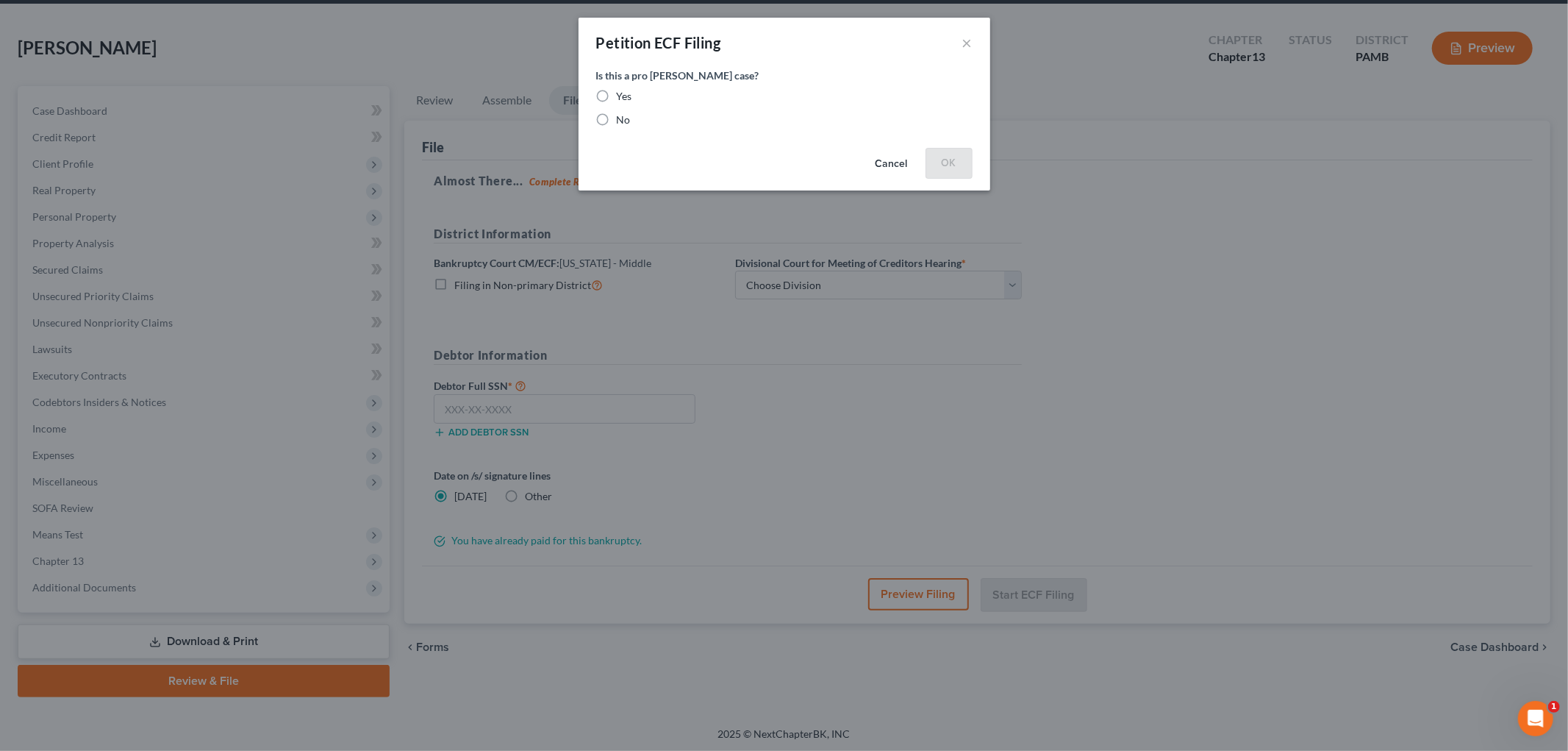
click at [617, 113] on label "No" at bounding box center [623, 120] width 14 height 15
click at [623, 113] on input "No" at bounding box center [628, 117] width 10 height 10
radio input "true"
click at [968, 171] on button "OK" at bounding box center [949, 162] width 47 height 29
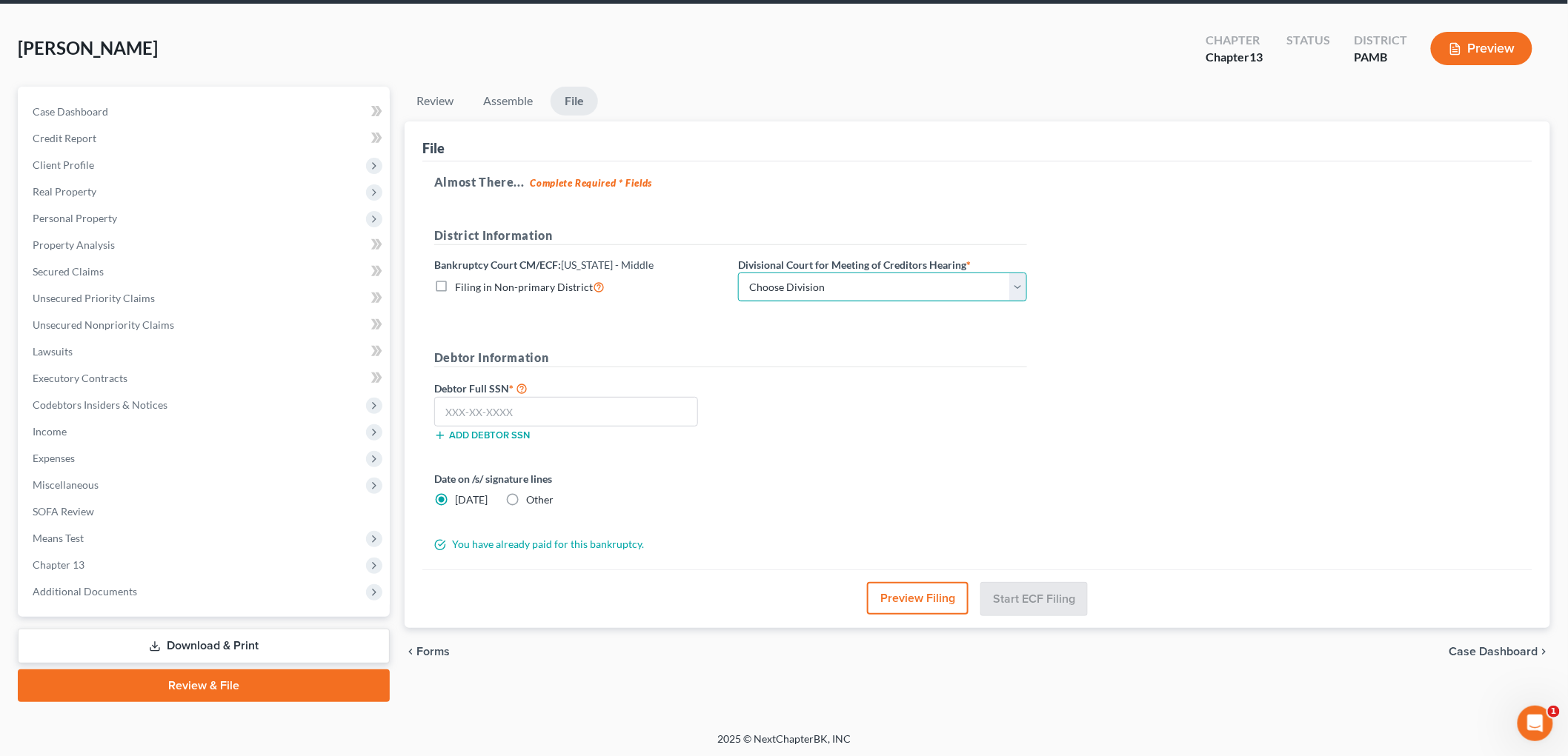
drag, startPoint x: 843, startPoint y: 286, endPoint x: 843, endPoint y: 297, distance: 11.0
click at [843, 287] on select "Choose Division [GEOGRAPHIC_DATA] [PERSON_NAME] Williamsport [GEOGRAPHIC_DATA]/…" at bounding box center [883, 287] width 289 height 30
click at [738, 273] on select "Choose Division [GEOGRAPHIC_DATA] [PERSON_NAME] Williamsport [GEOGRAPHIC_DATA]/…" at bounding box center [883, 287] width 289 height 30
click at [835, 286] on select "Choose Division [GEOGRAPHIC_DATA] [PERSON_NAME] Williamsport [GEOGRAPHIC_DATA]/…" at bounding box center [883, 287] width 289 height 30
select select "0"
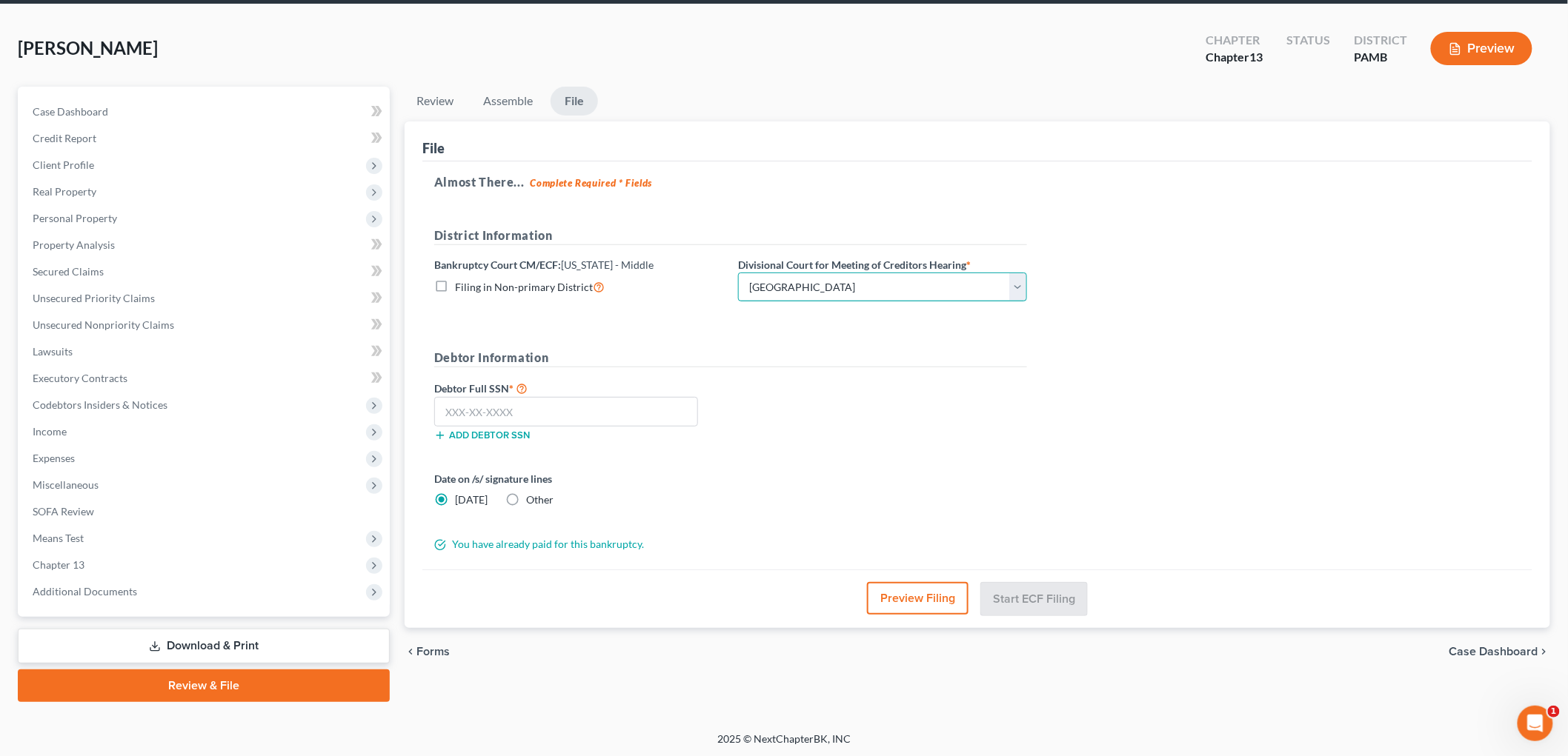
click at [738, 273] on select "Choose Division [GEOGRAPHIC_DATA] [PERSON_NAME] Williamsport [GEOGRAPHIC_DATA]/…" at bounding box center [883, 287] width 289 height 30
click at [546, 420] on input "text" at bounding box center [566, 412] width 264 height 30
type input "166-48-7552"
drag, startPoint x: 1036, startPoint y: 585, endPoint x: 1033, endPoint y: 596, distance: 11.4
click at [1036, 586] on button "Start ECF Filing" at bounding box center [1034, 598] width 106 height 33
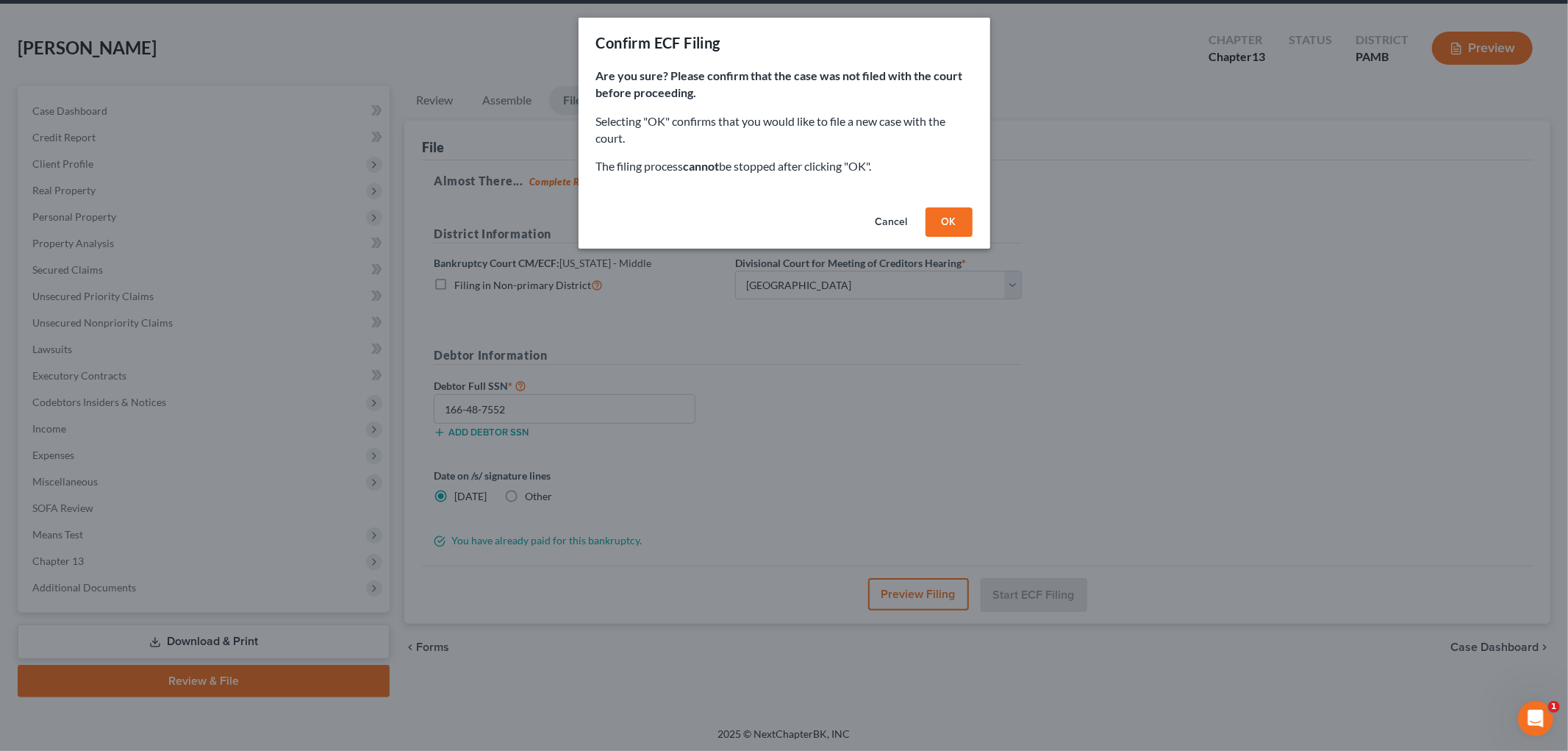
click at [963, 234] on button "OK" at bounding box center [949, 222] width 47 height 29
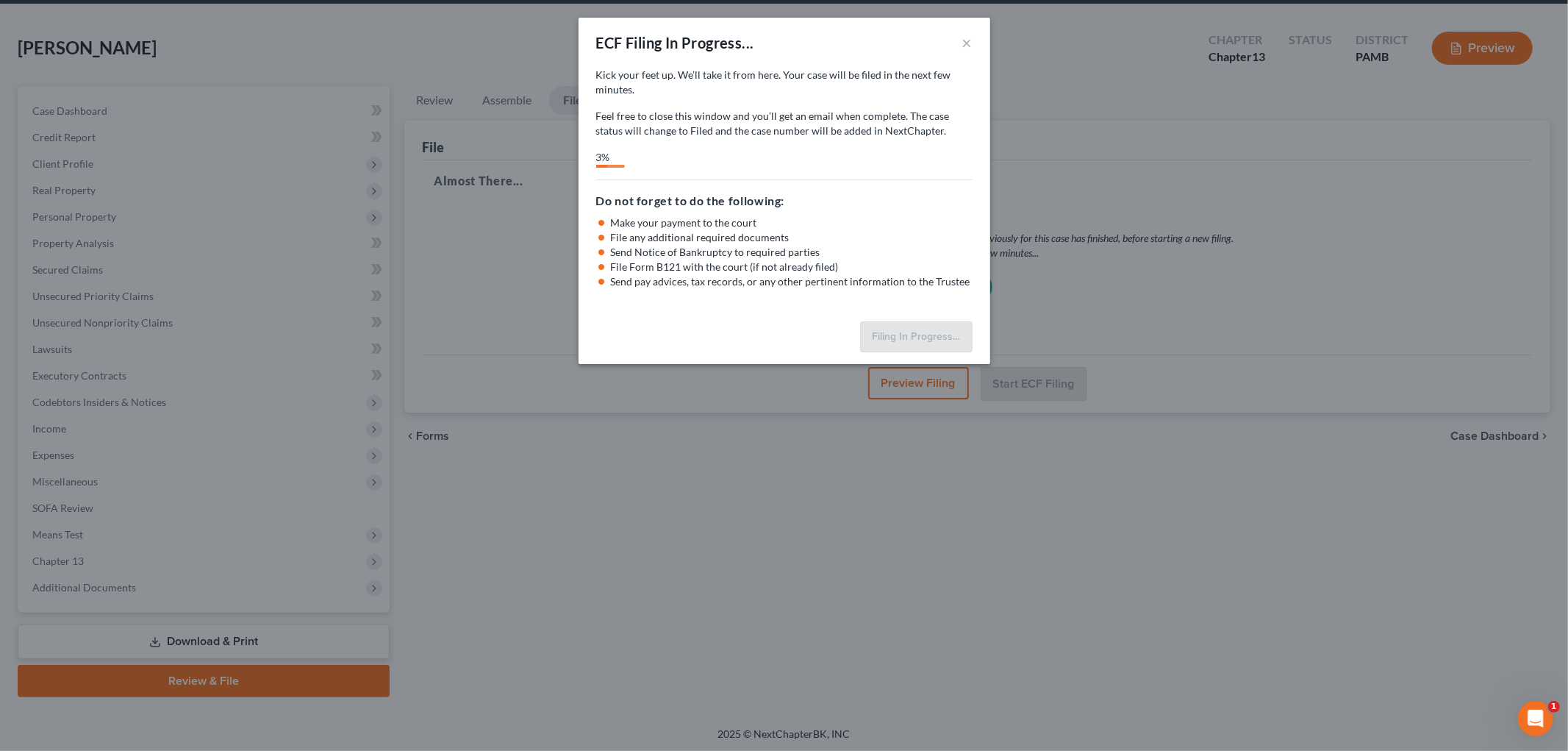
select select "0"
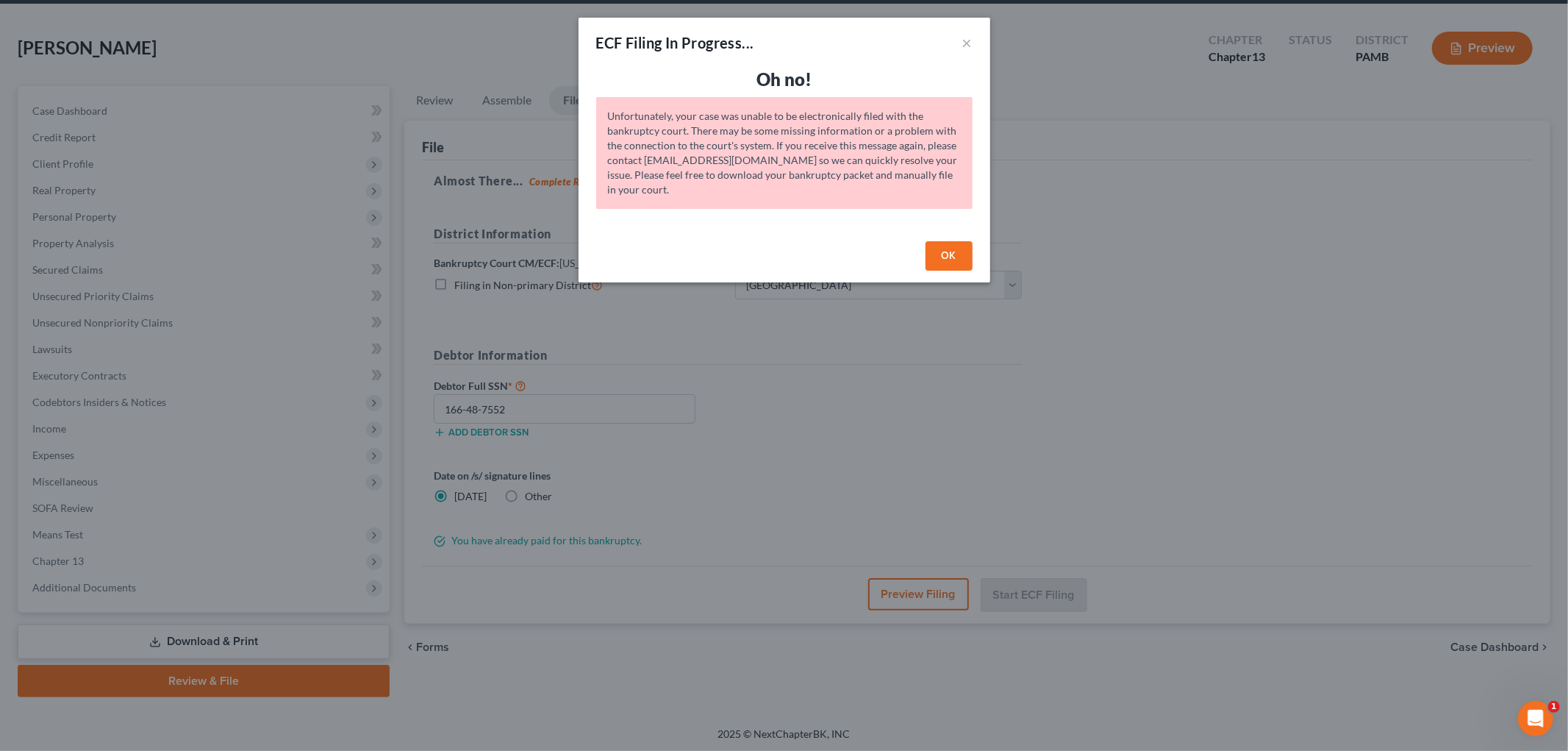
click at [966, 252] on button "OK" at bounding box center [949, 256] width 47 height 29
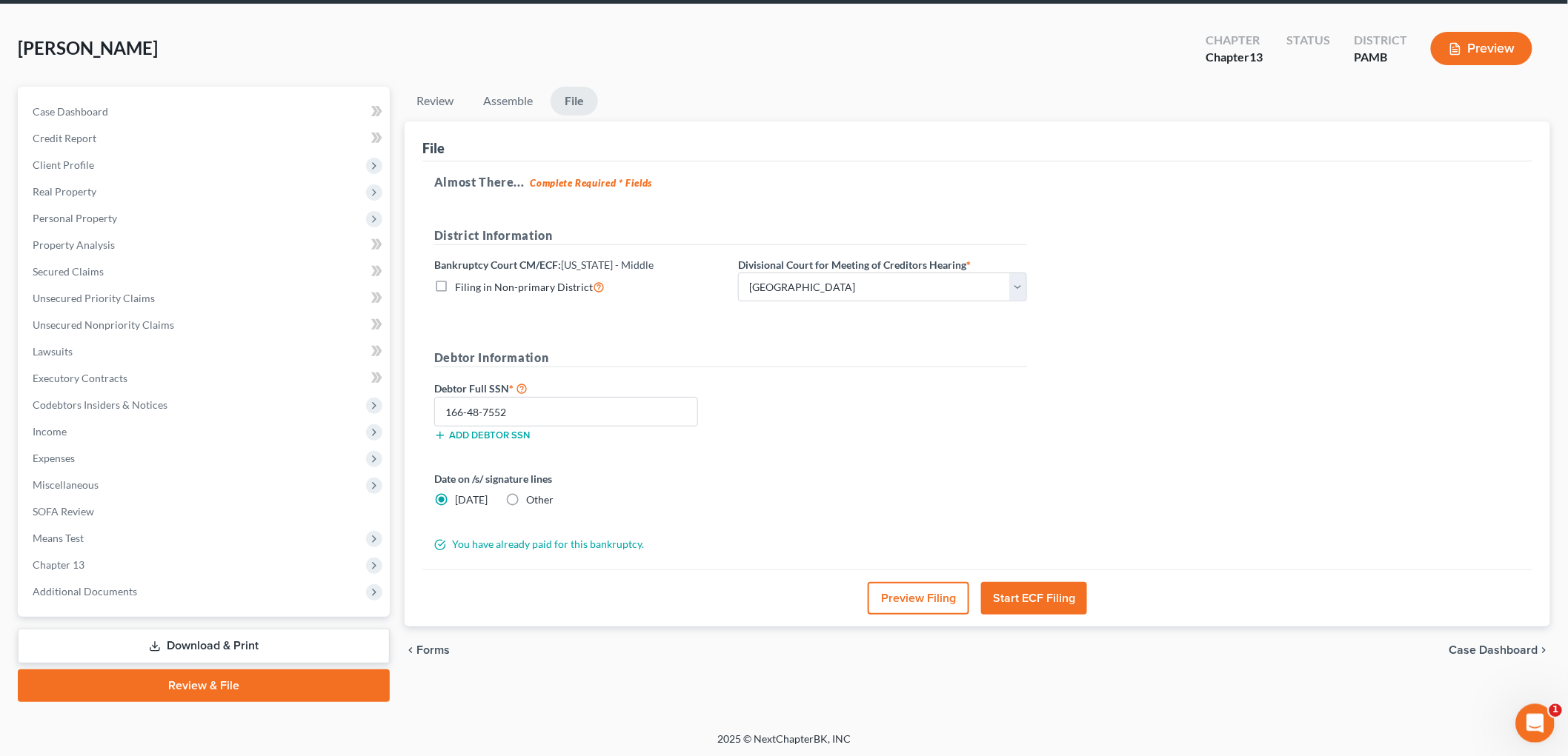
click at [1529, 717] on icon "Open Intercom Messenger" at bounding box center [1533, 722] width 25 height 25
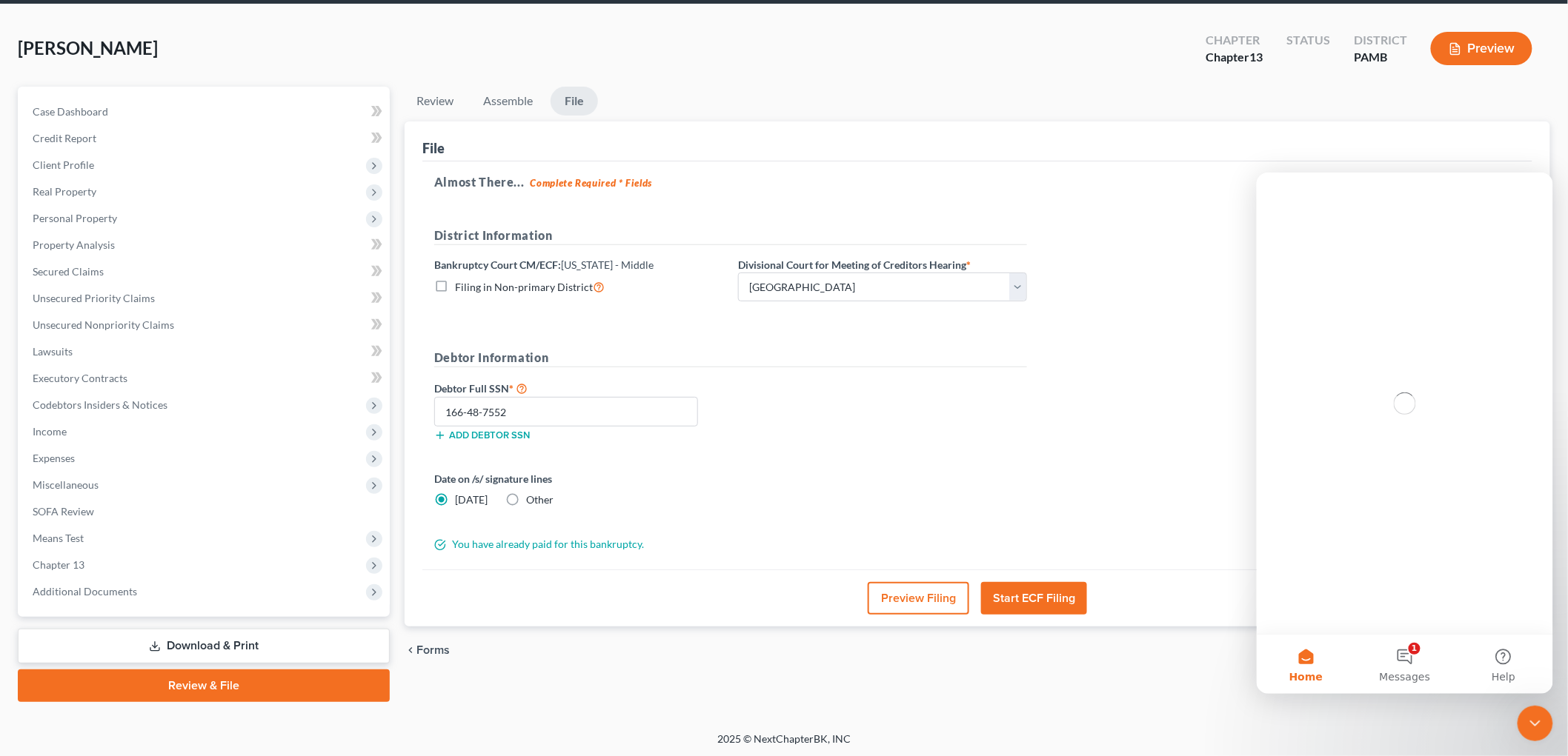
scroll to position [0, 0]
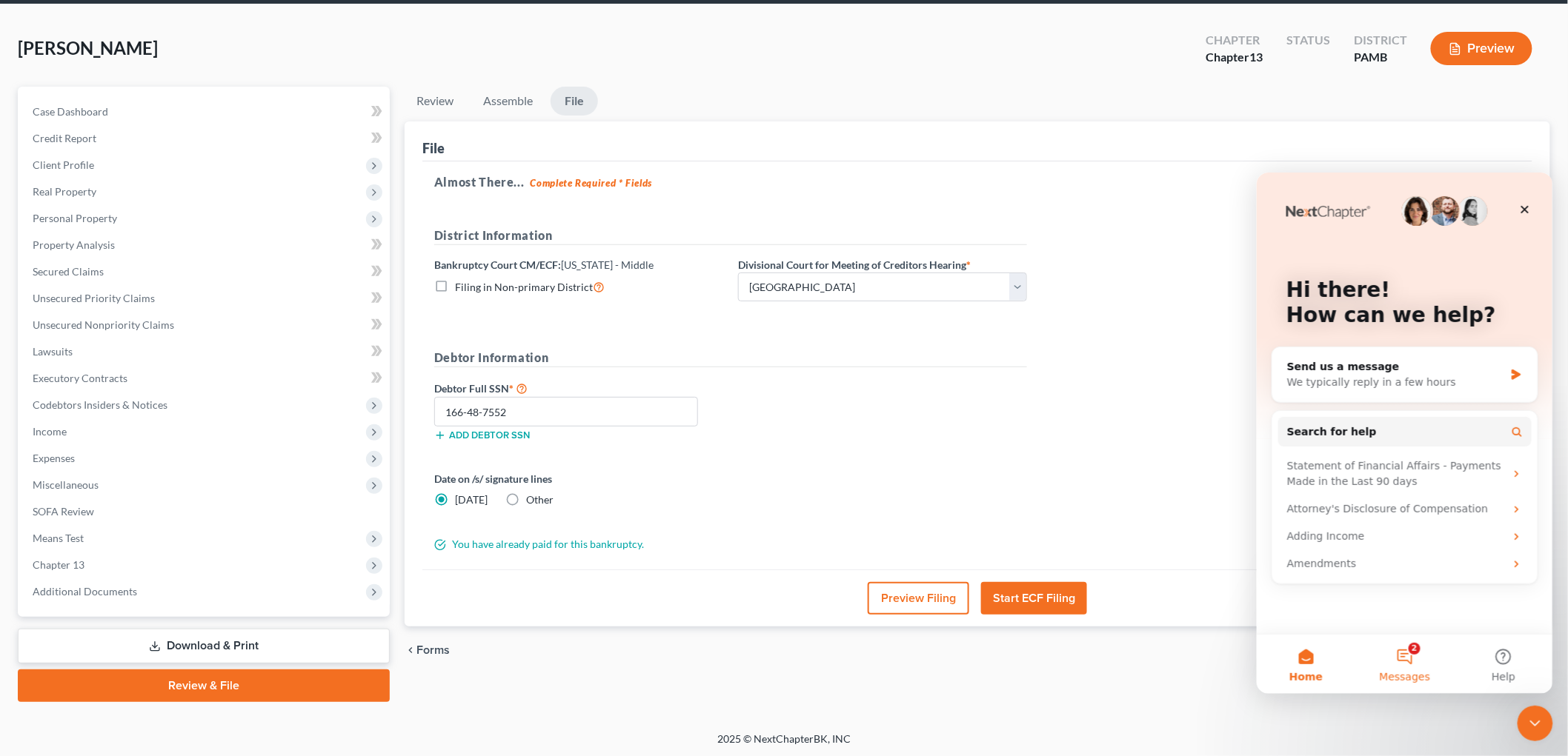
click at [1405, 641] on button "2 Messages" at bounding box center [1404, 663] width 99 height 59
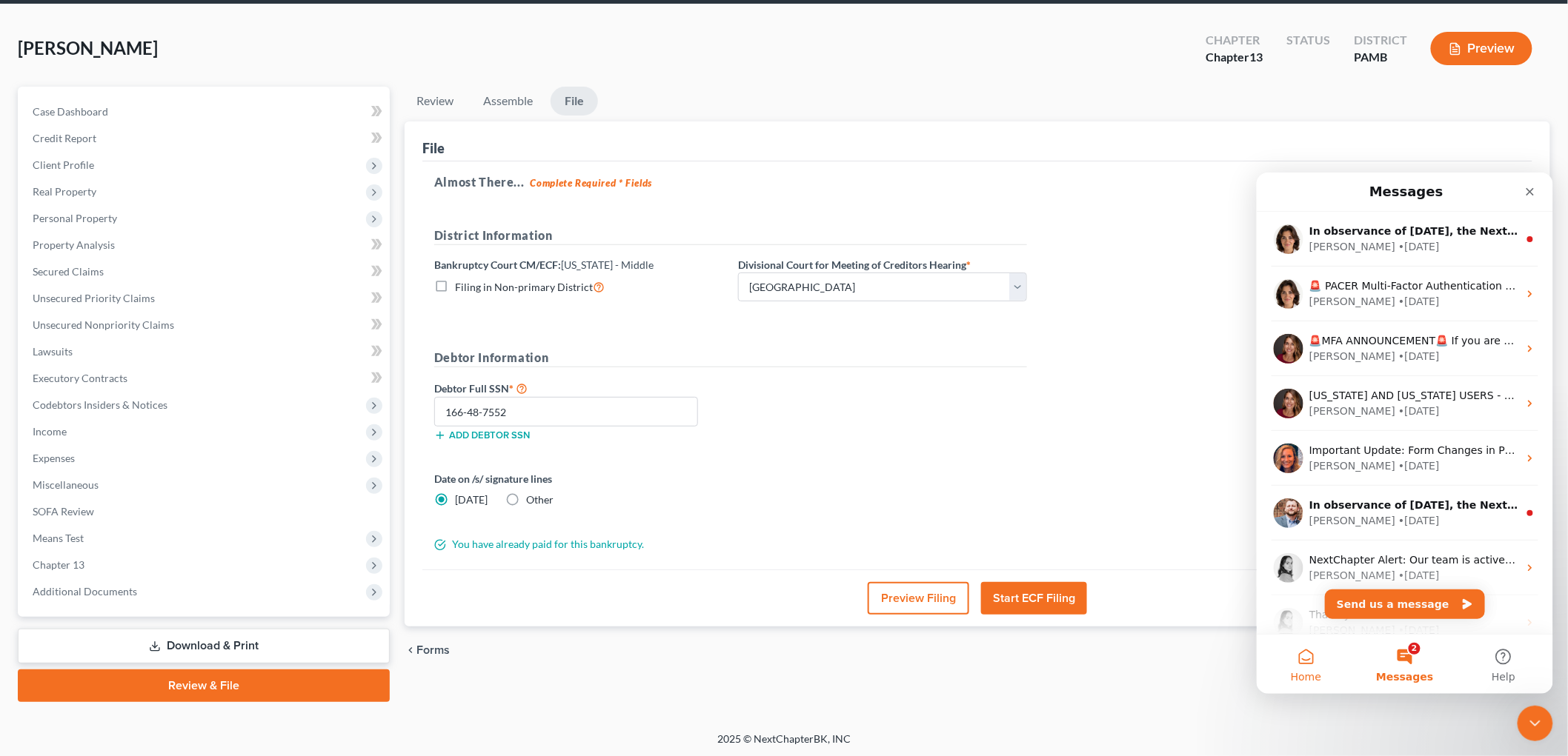
click at [1303, 671] on span "Home" at bounding box center [1305, 676] width 30 height 11
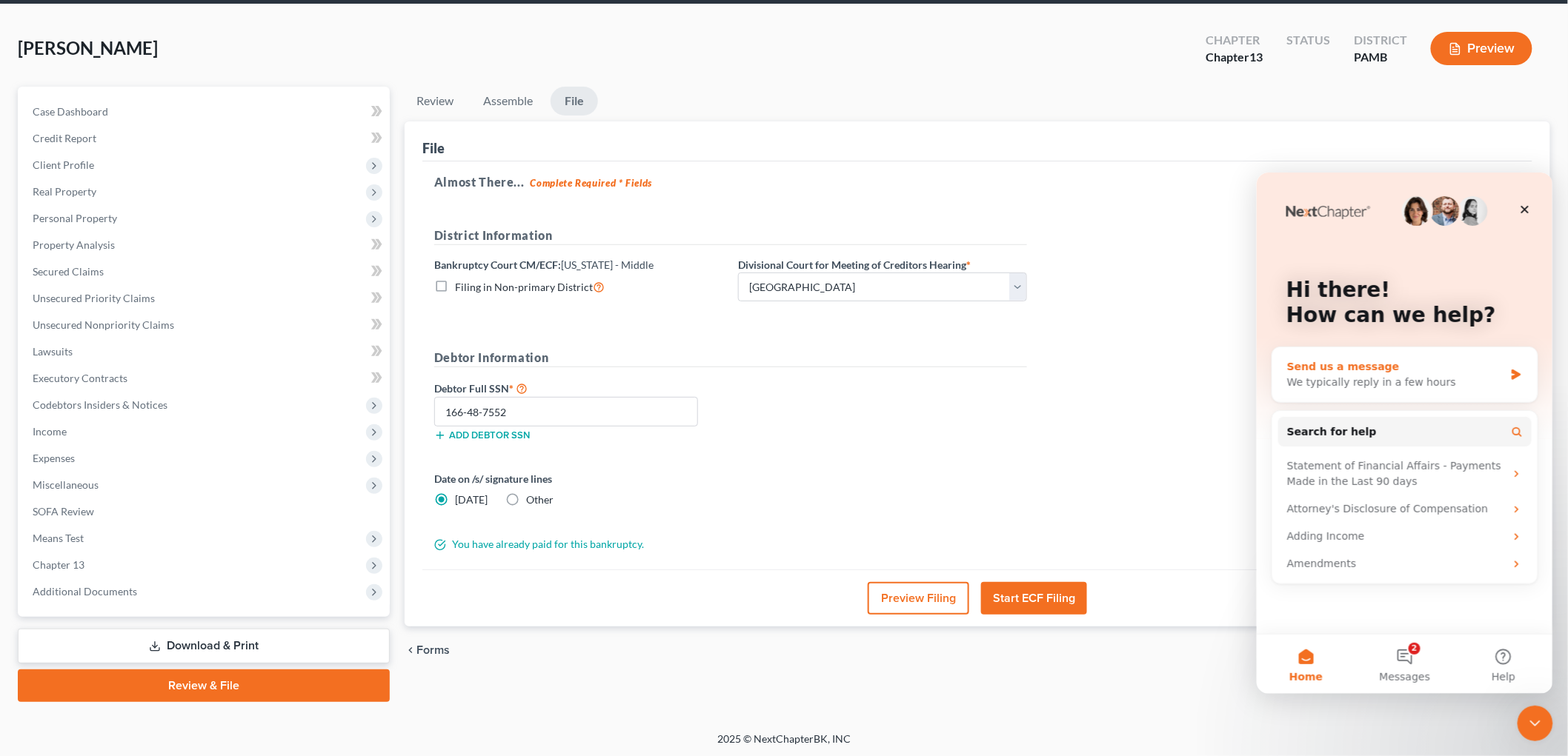
click at [1399, 366] on div "Send us a message" at bounding box center [1395, 366] width 217 height 16
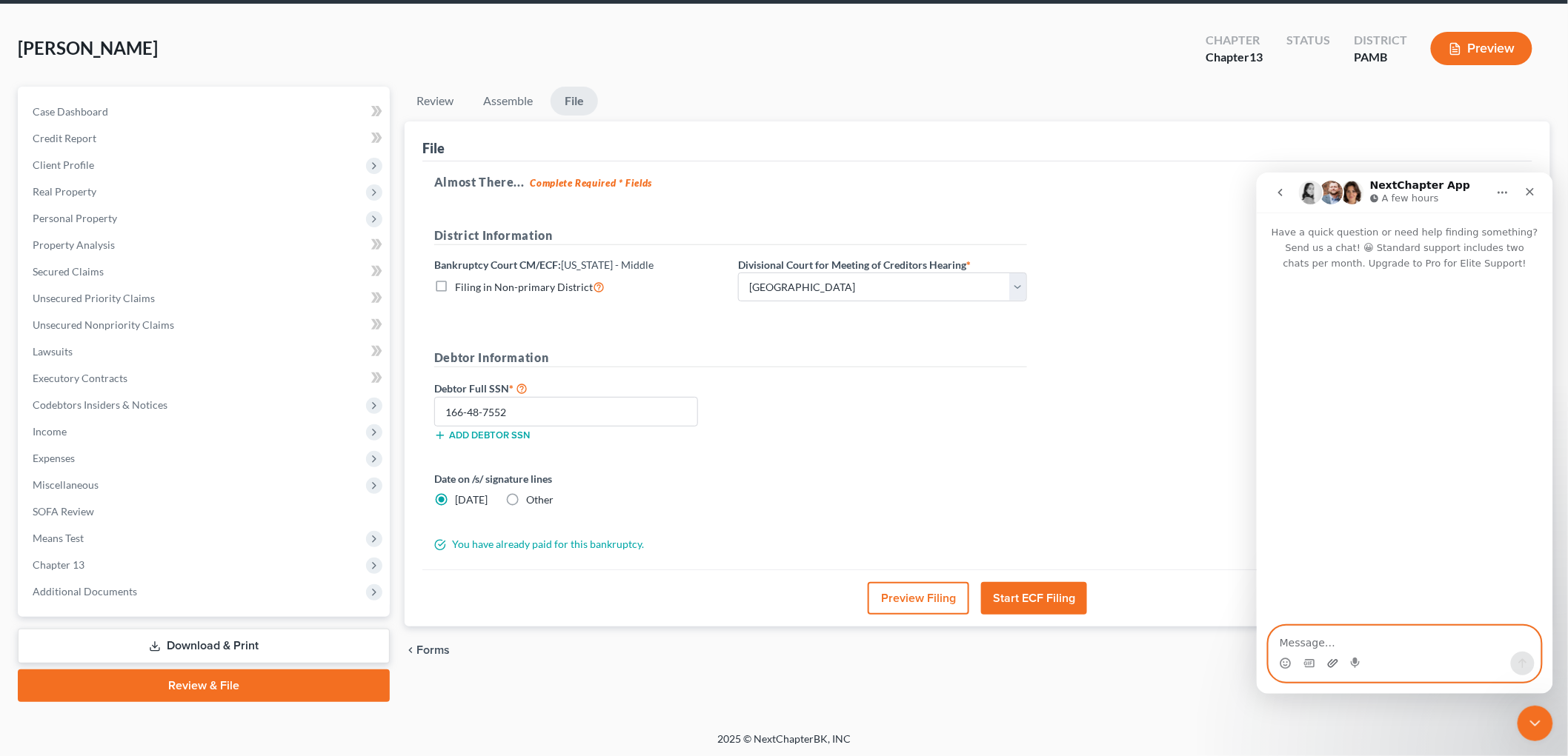
click at [1333, 667] on icon "Upload attachment" at bounding box center [1332, 662] width 11 height 11
click at [1332, 667] on icon "Upload attachment" at bounding box center [1332, 662] width 11 height 11
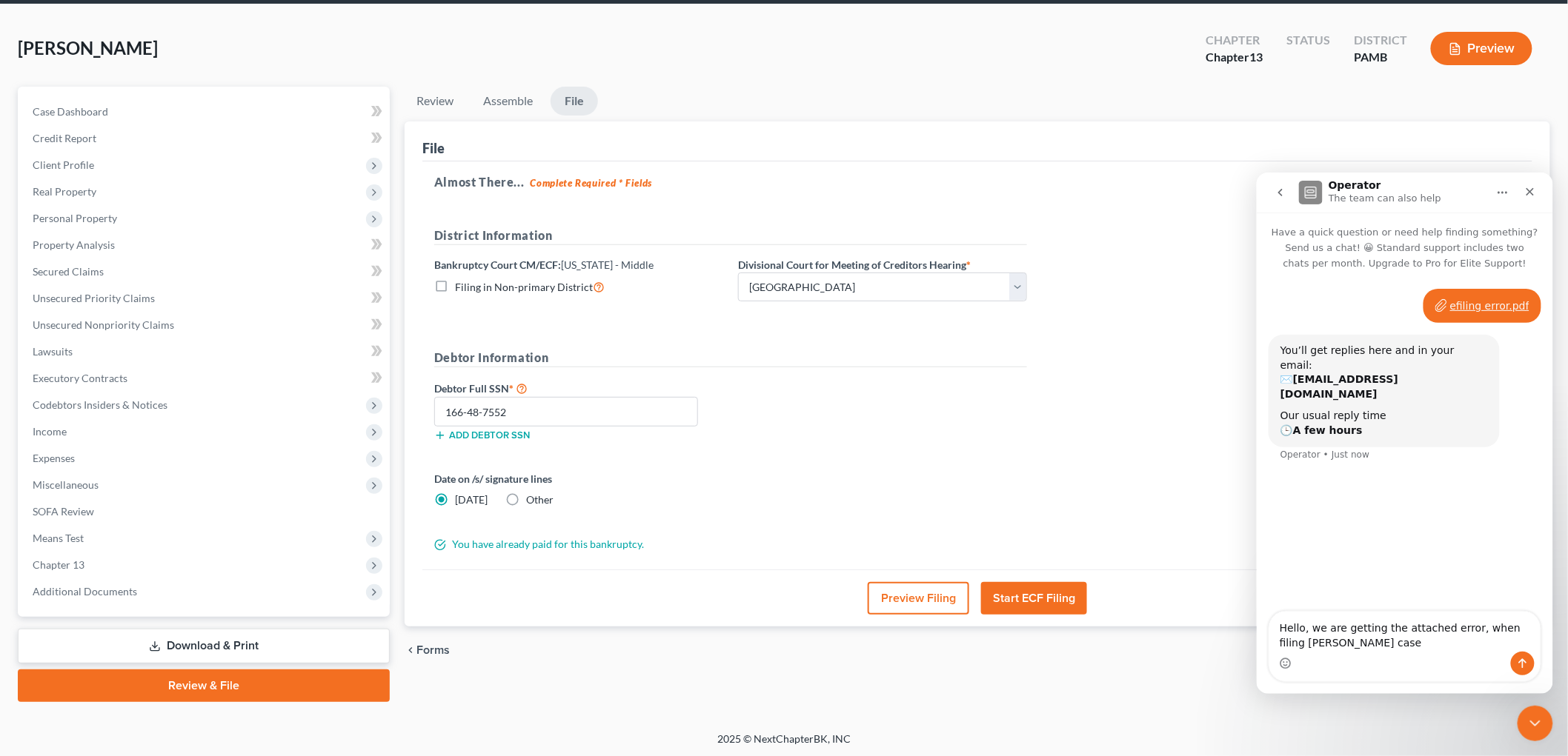
type textarea "Hello, we are getting the attached error, when filing [PERSON_NAME] case."
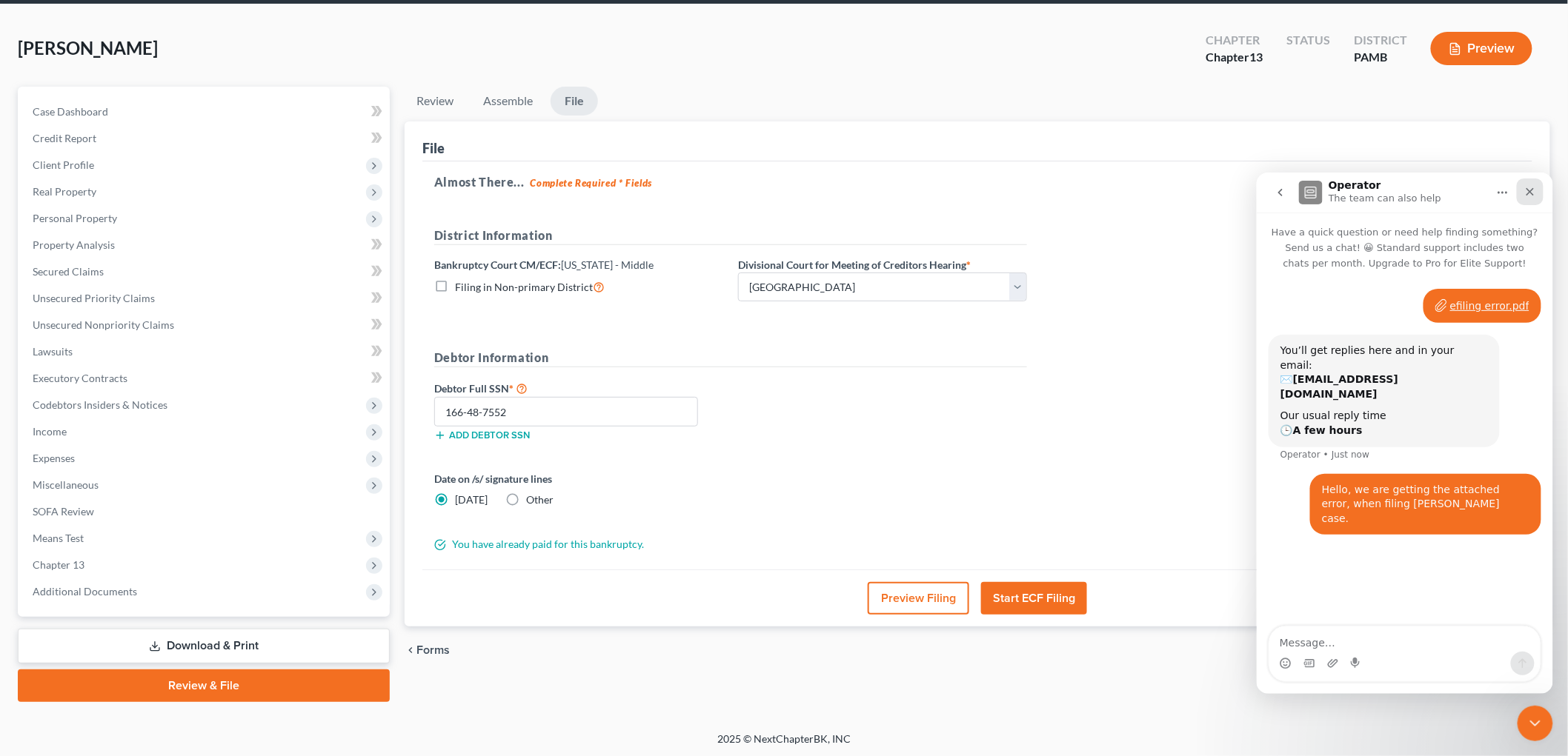
click at [1533, 195] on icon "Close" at bounding box center [1529, 191] width 11 height 11
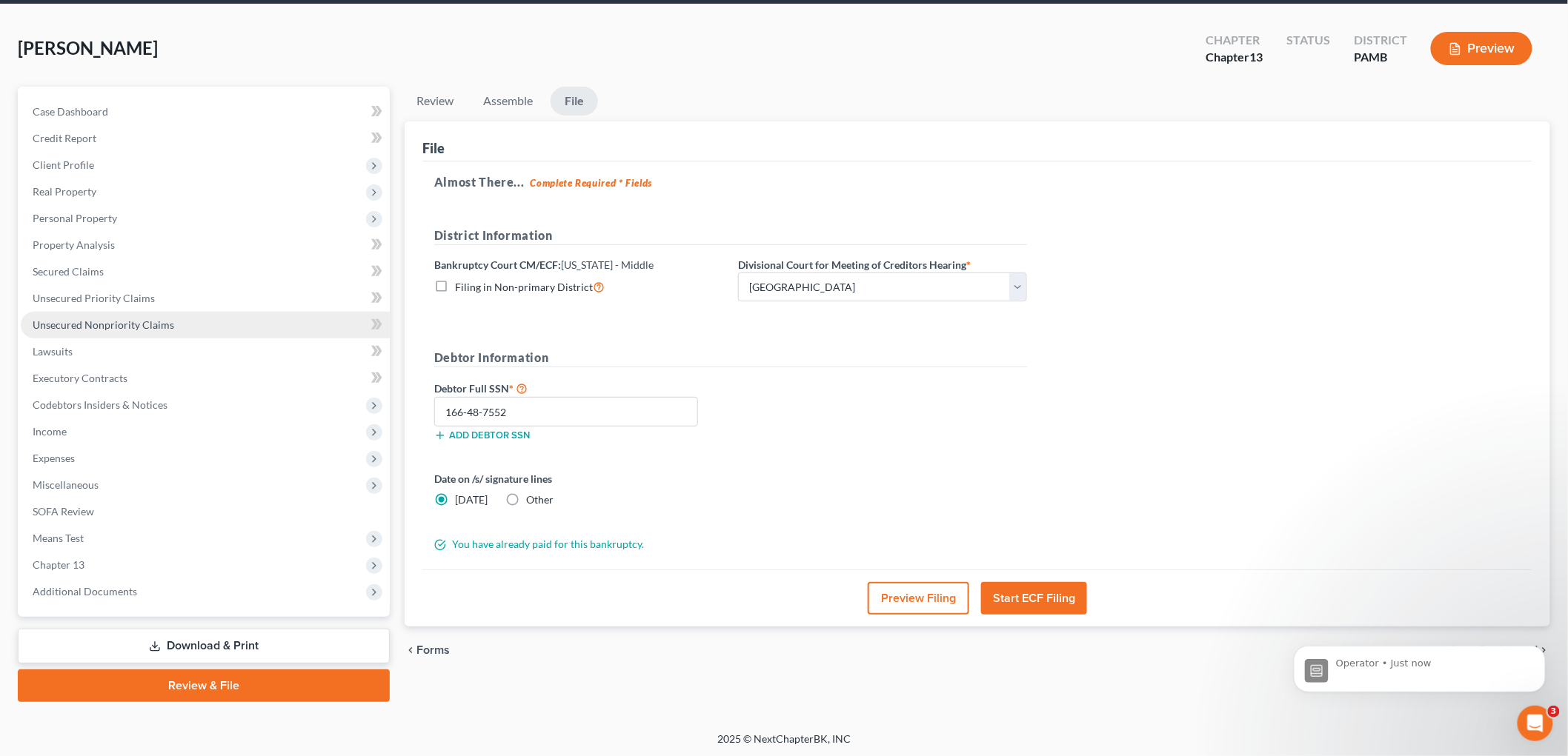
scroll to position [83, 0]
click at [257, 646] on link "Download & Print" at bounding box center [204, 646] width 372 height 34
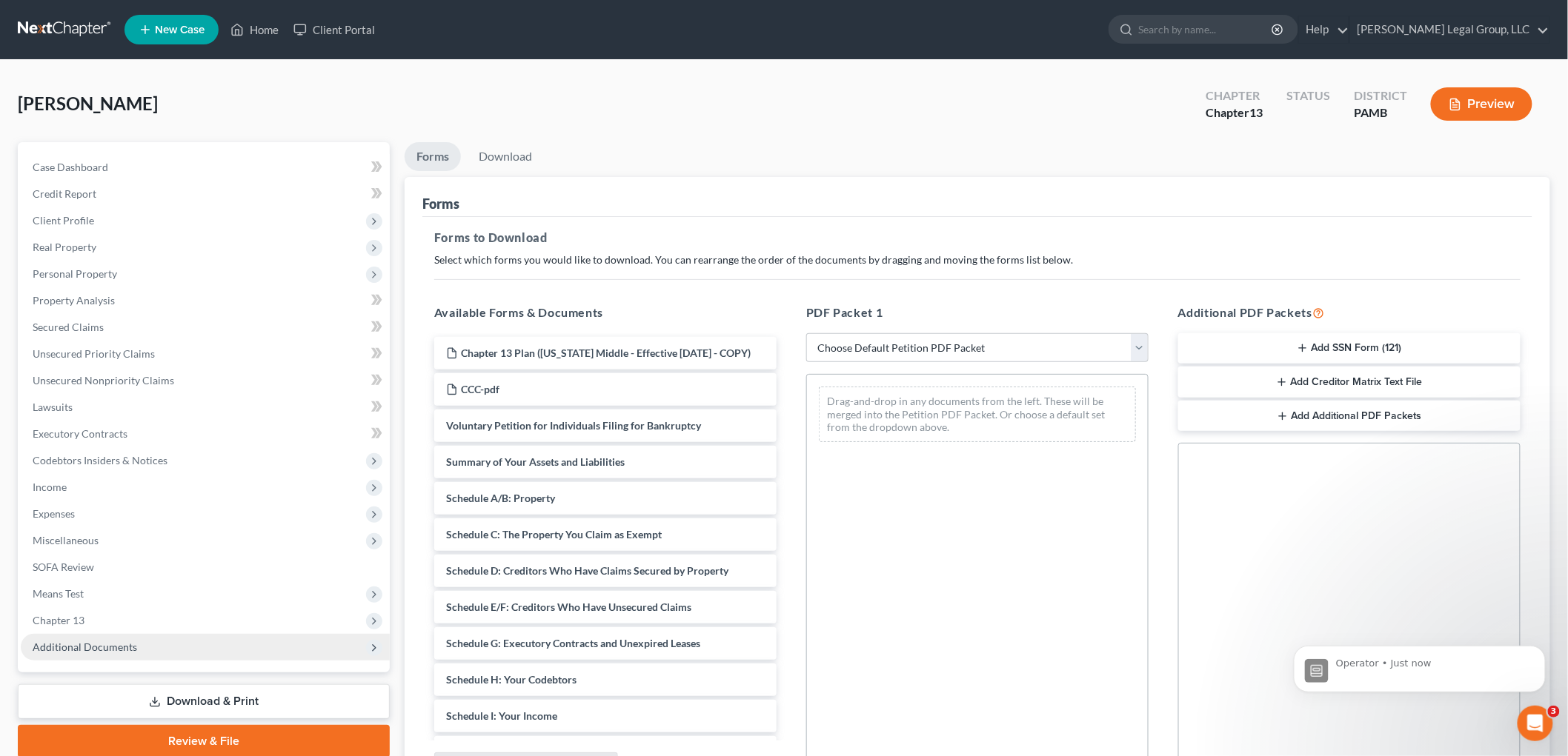
click at [125, 650] on span "Additional Documents" at bounding box center [85, 646] width 104 height 12
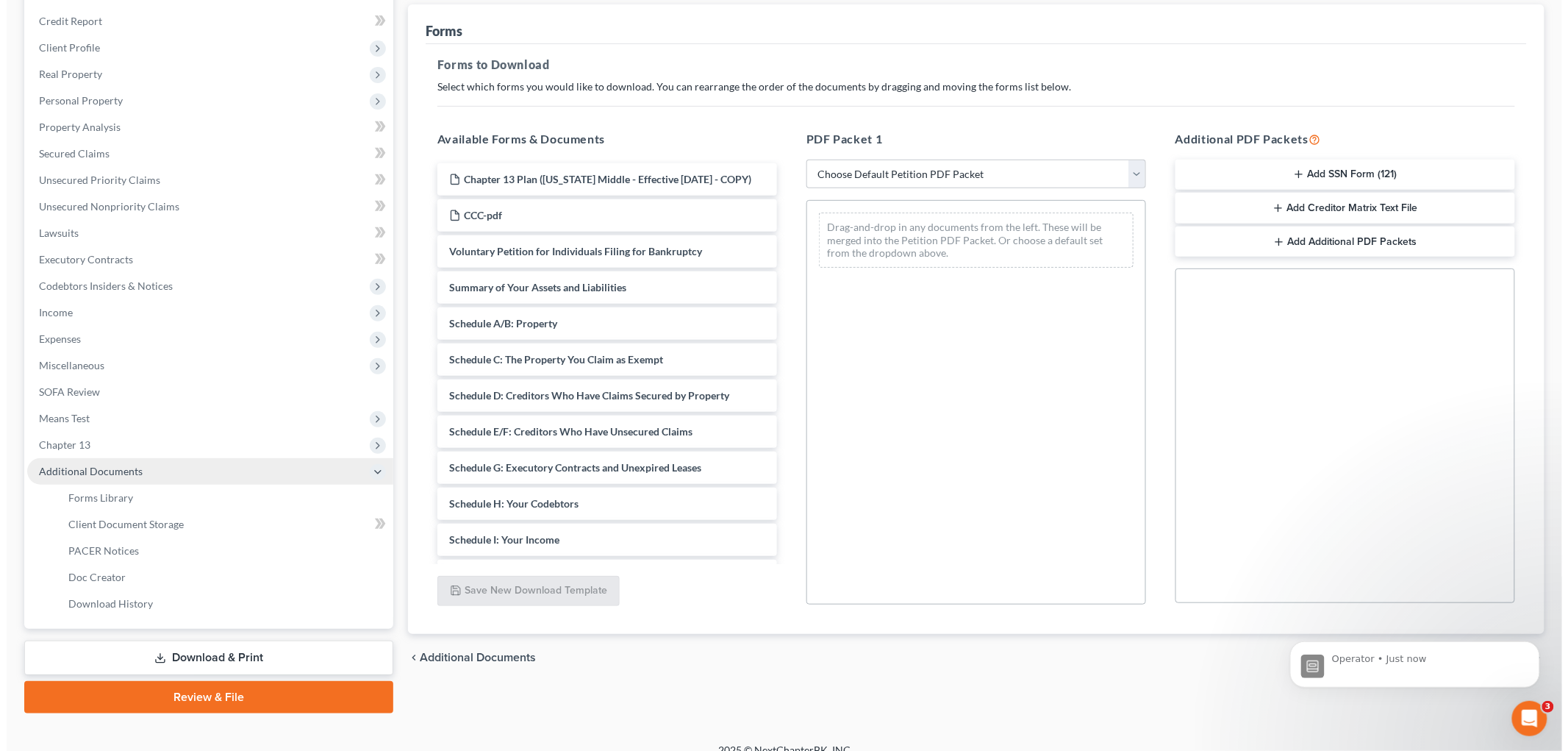
scroll to position [188, 0]
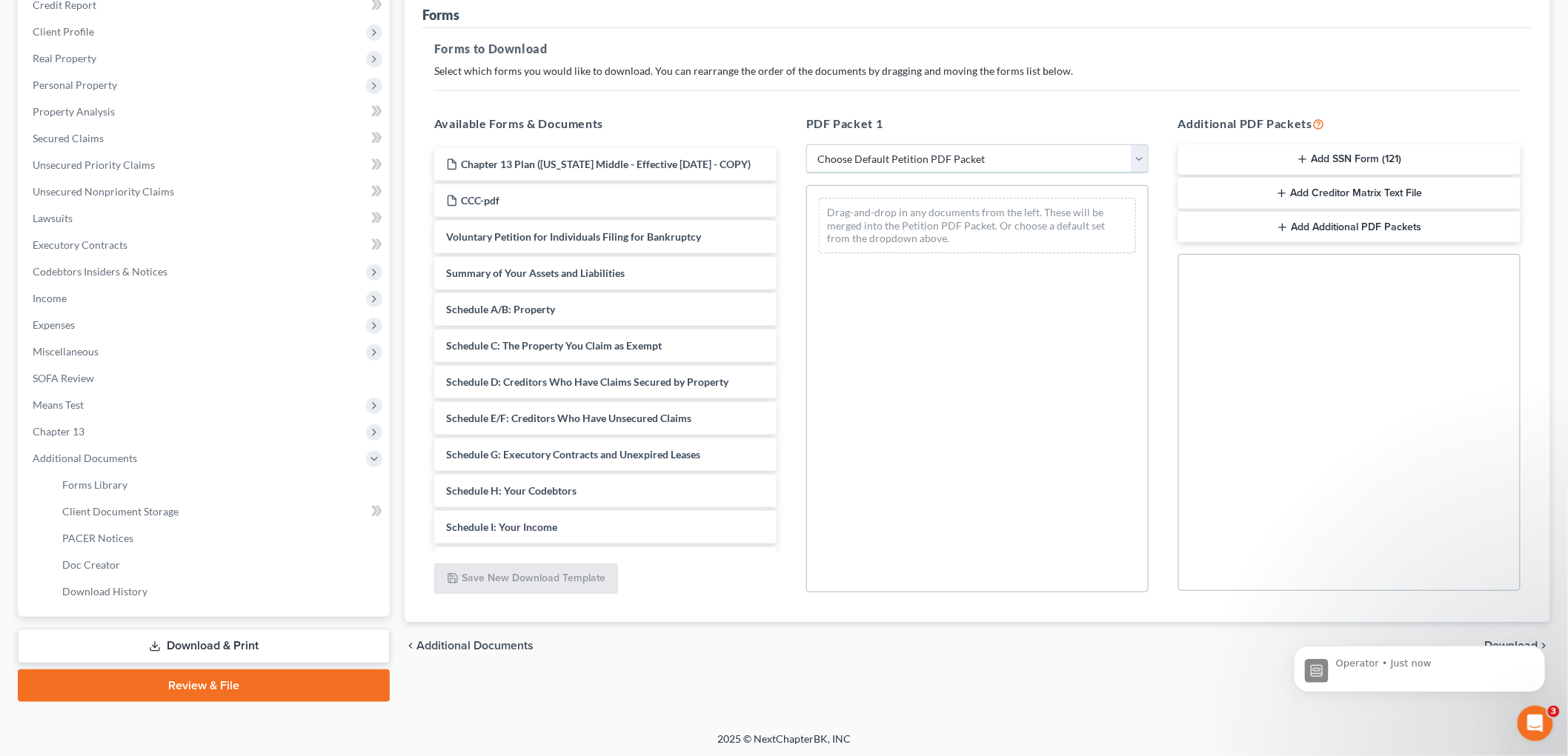
click at [953, 147] on select "Choose Default Petition PDF Packet Complete Bankruptcy Petition (all forms and …" at bounding box center [977, 159] width 343 height 30
select select "0"
click at [807, 144] on select "Choose Default Petition PDF Packet Complete Bankruptcy Petition (all forms and …" at bounding box center [977, 159] width 343 height 30
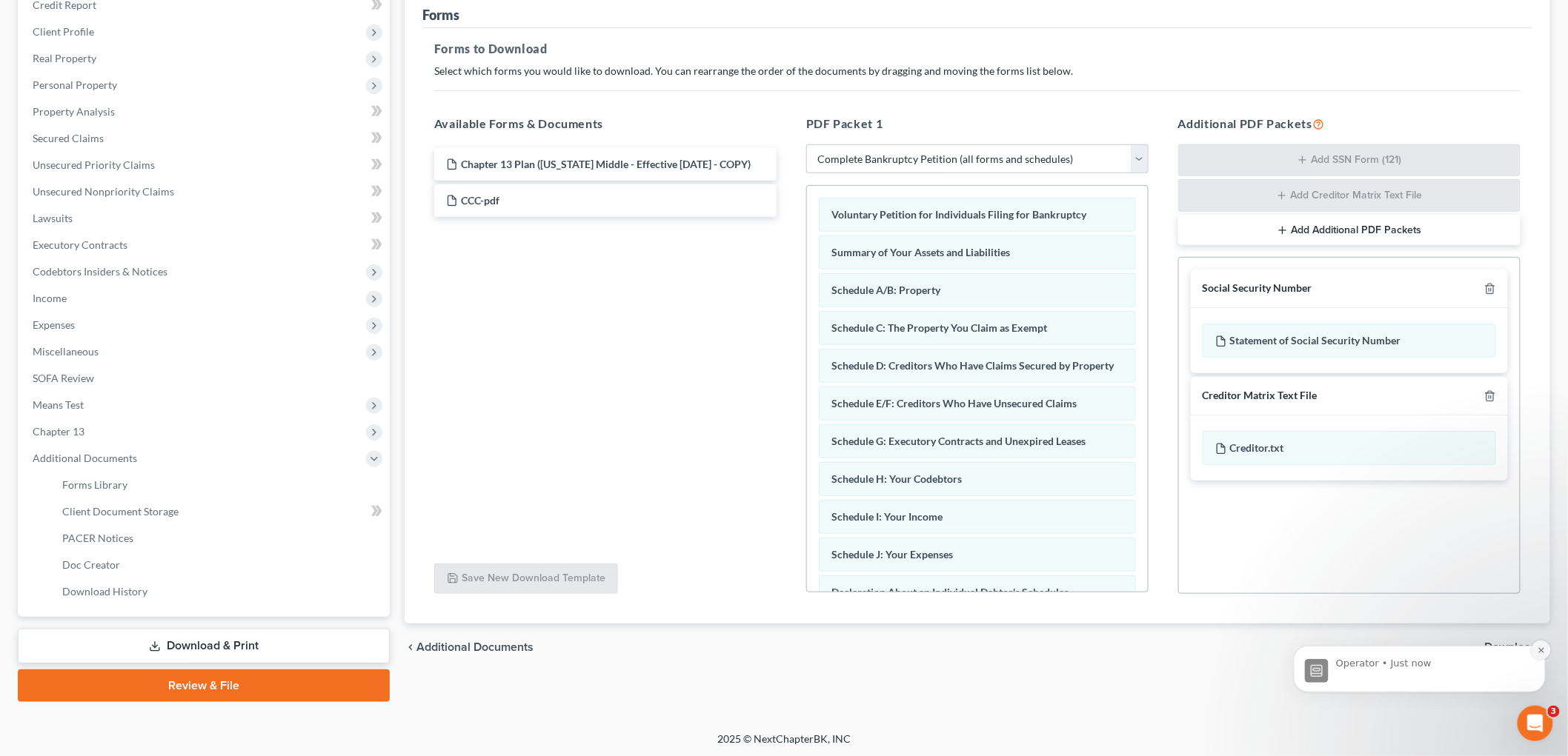
click at [1534, 649] on button "Dismiss notification" at bounding box center [1540, 649] width 19 height 19
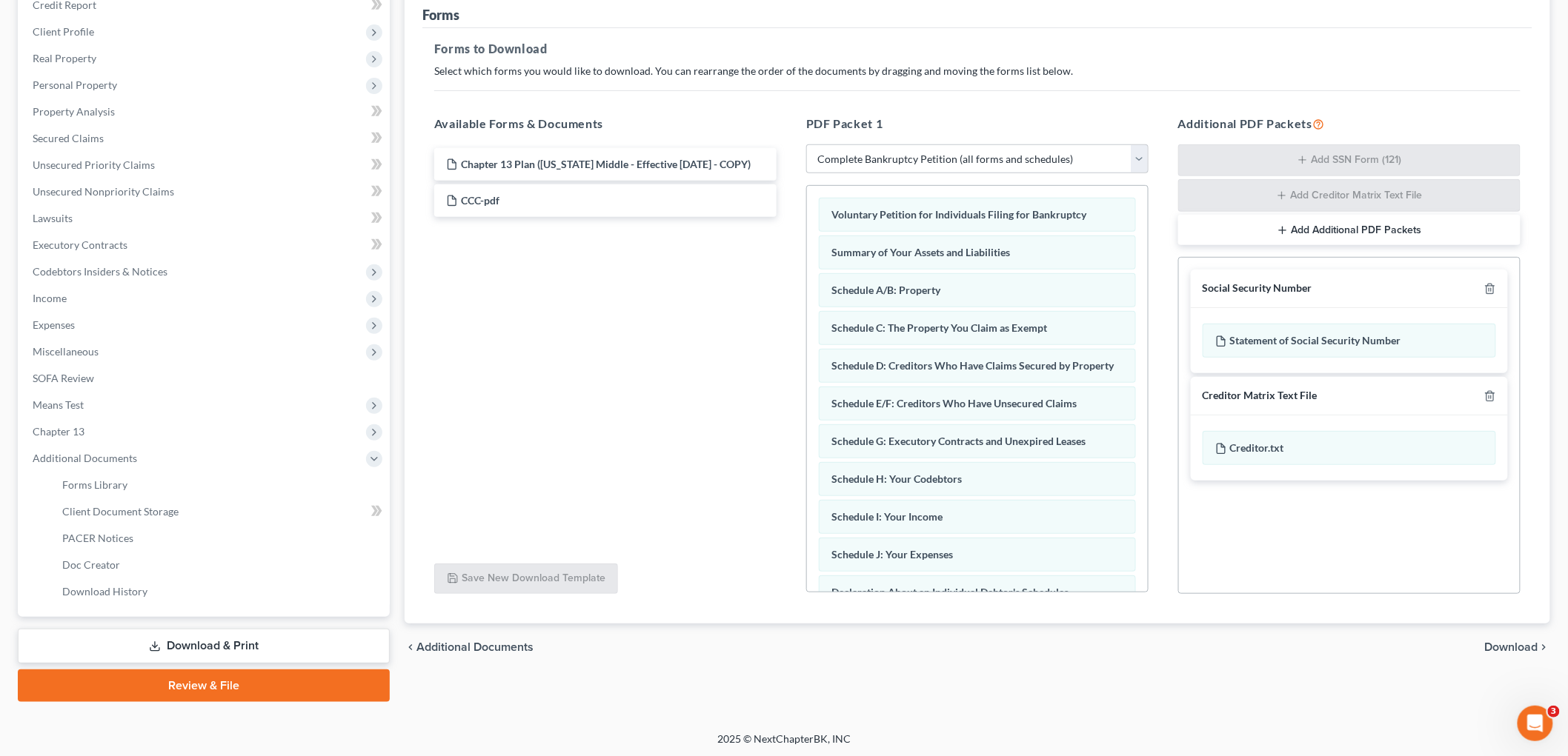
click at [1524, 644] on span "Download" at bounding box center [1511, 647] width 53 height 11
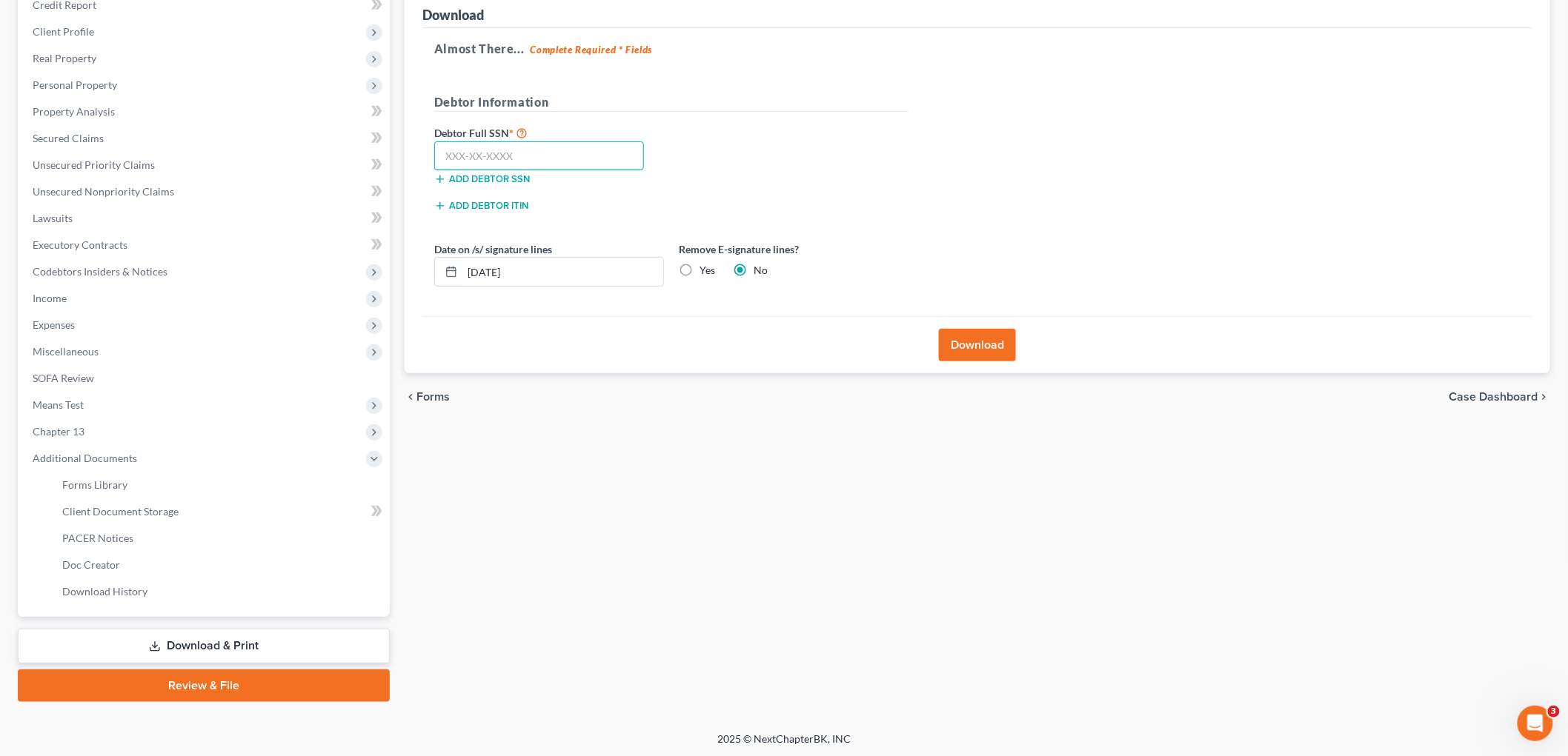
click at [564, 160] on input "text" at bounding box center [539, 156] width 209 height 30
type input "166-48-7552"
click at [973, 345] on button "Download" at bounding box center [977, 346] width 77 height 33
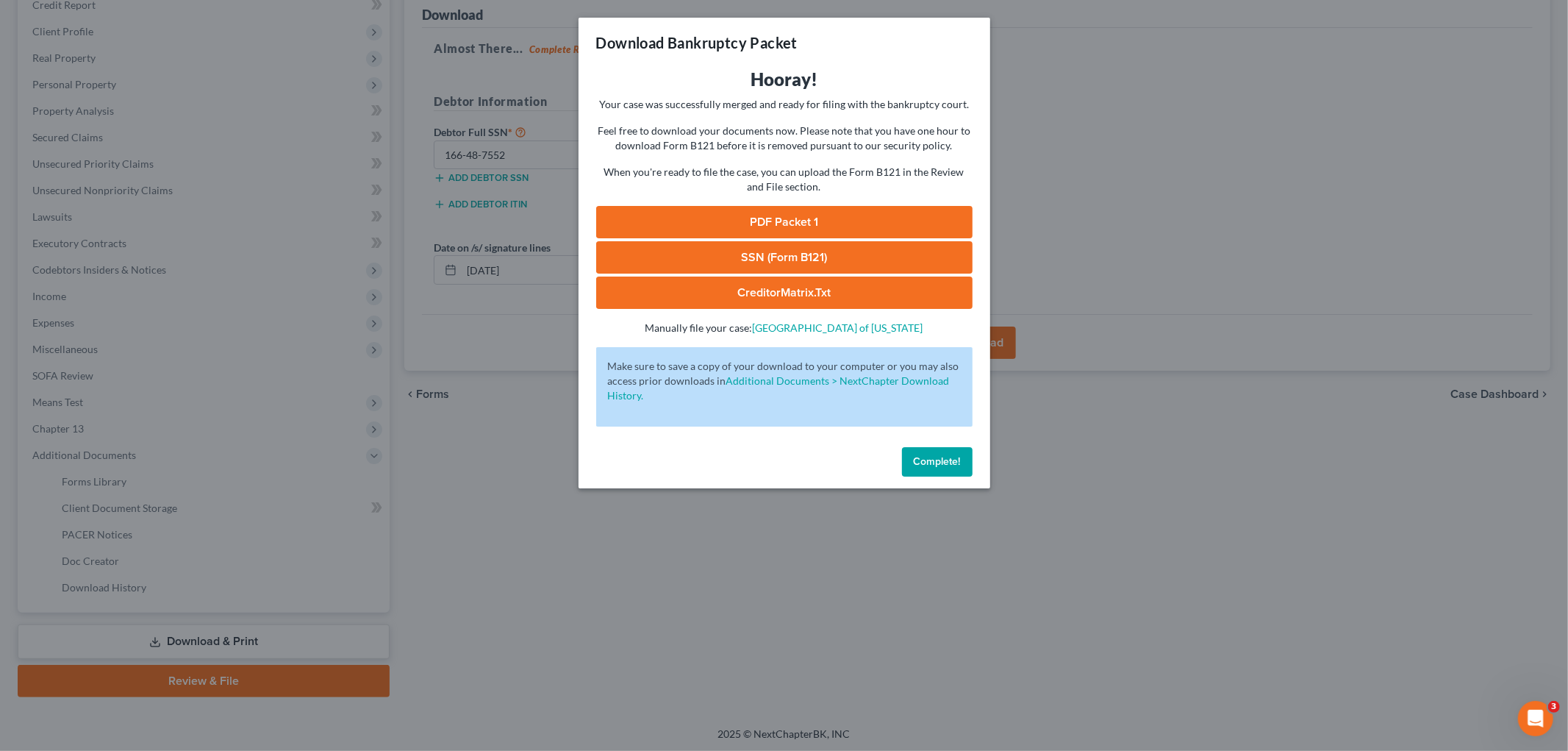
click at [744, 216] on link "PDF Packet 1" at bounding box center [785, 223] width 377 height 33
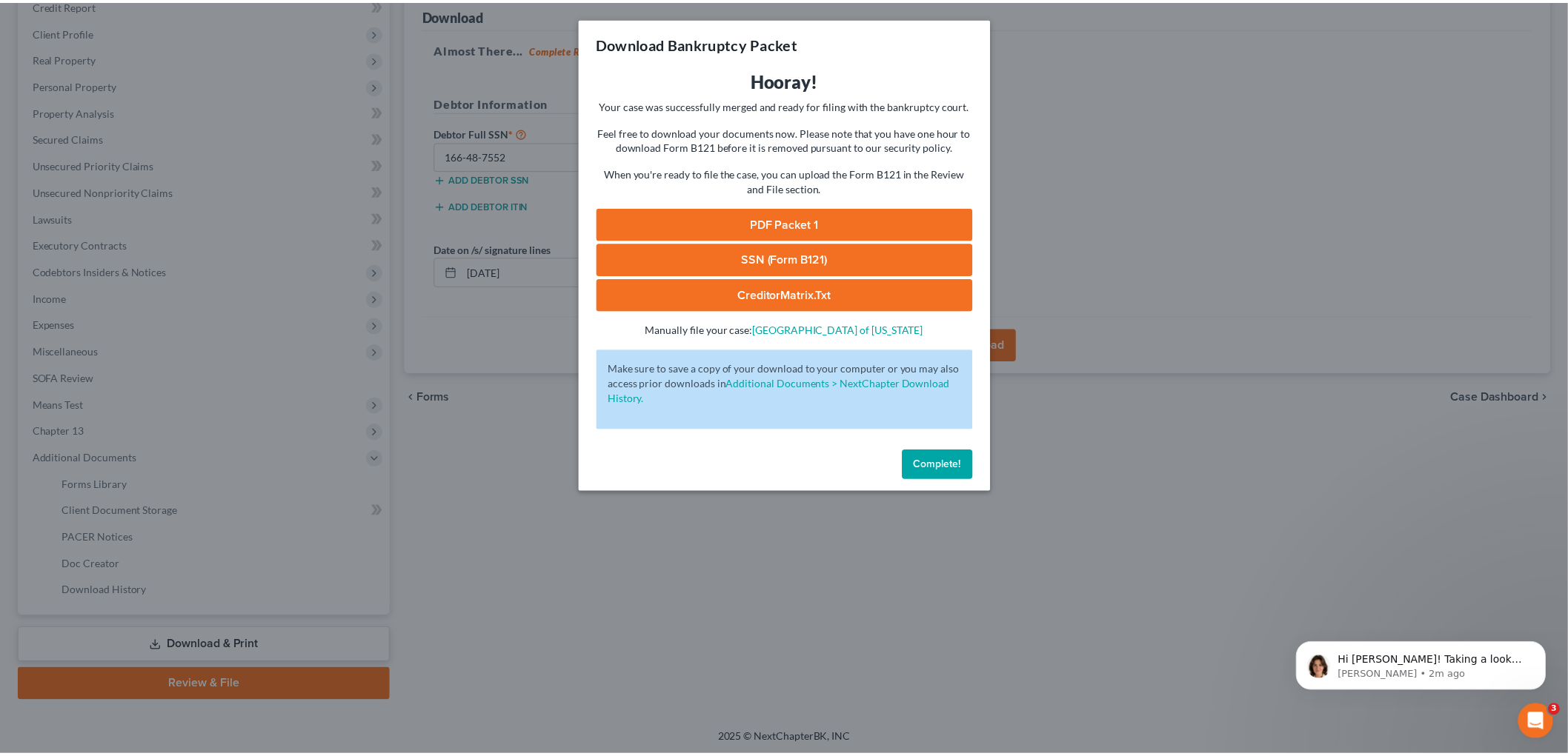
scroll to position [176, 0]
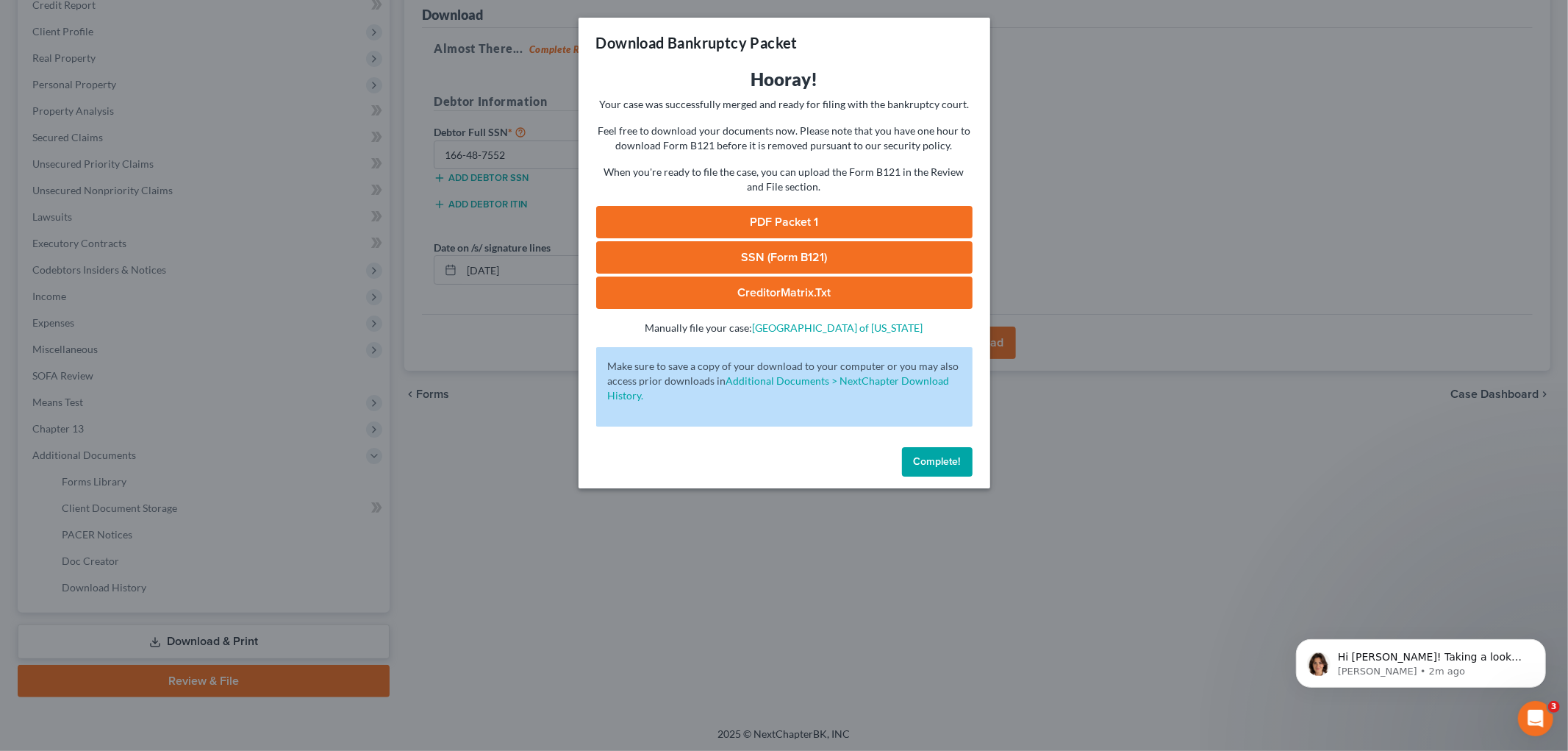
click at [821, 261] on link "SSN (Form B121)" at bounding box center [785, 258] width 377 height 33
click at [885, 303] on link "CreditorMatrix.txt" at bounding box center [785, 293] width 377 height 33
click at [931, 456] on span "Complete!" at bounding box center [937, 461] width 47 height 12
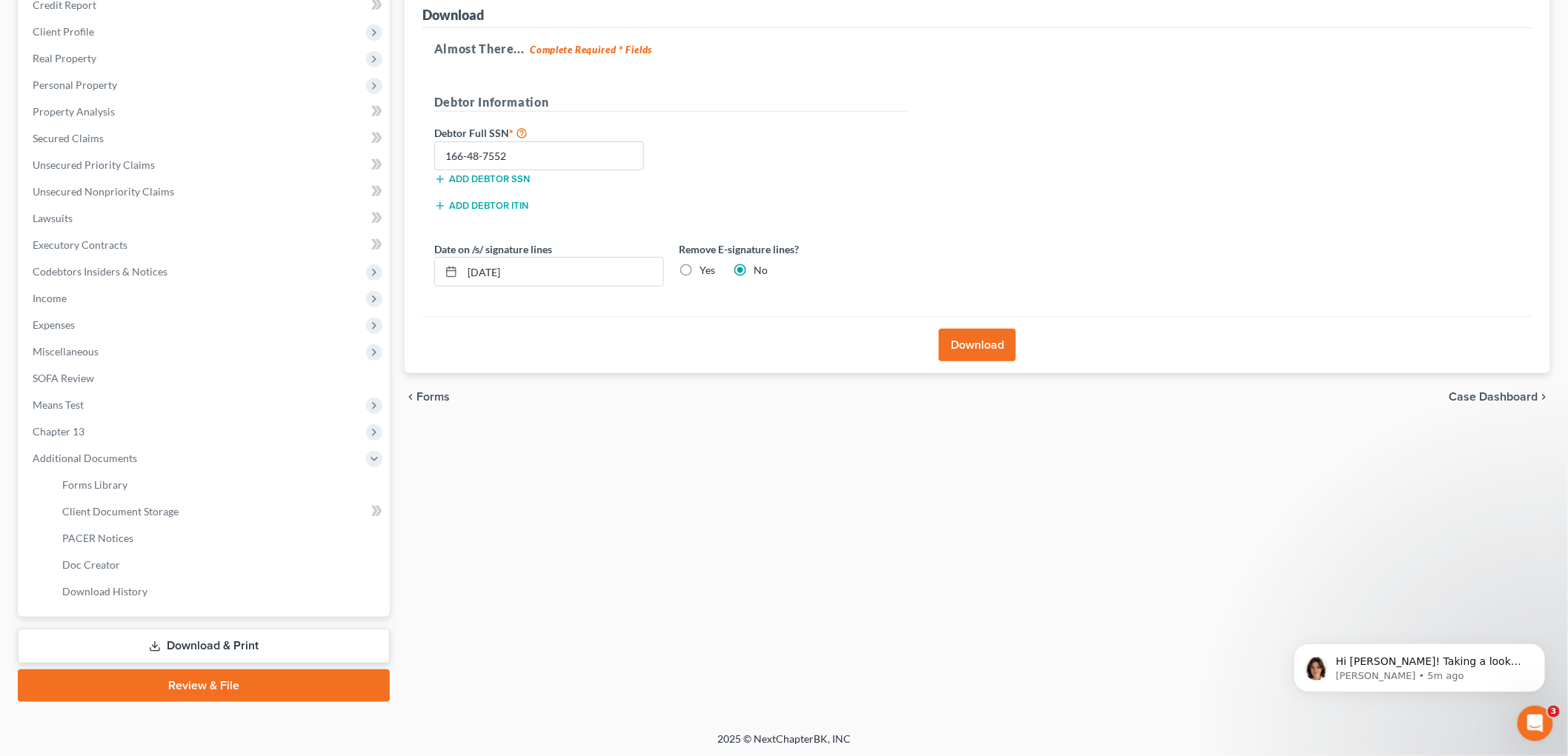
click at [269, 639] on link "Download & Print" at bounding box center [204, 646] width 372 height 34
click at [1391, 662] on p "Hi [PERSON_NAME]! Taking a look now" at bounding box center [1431, 662] width 191 height 15
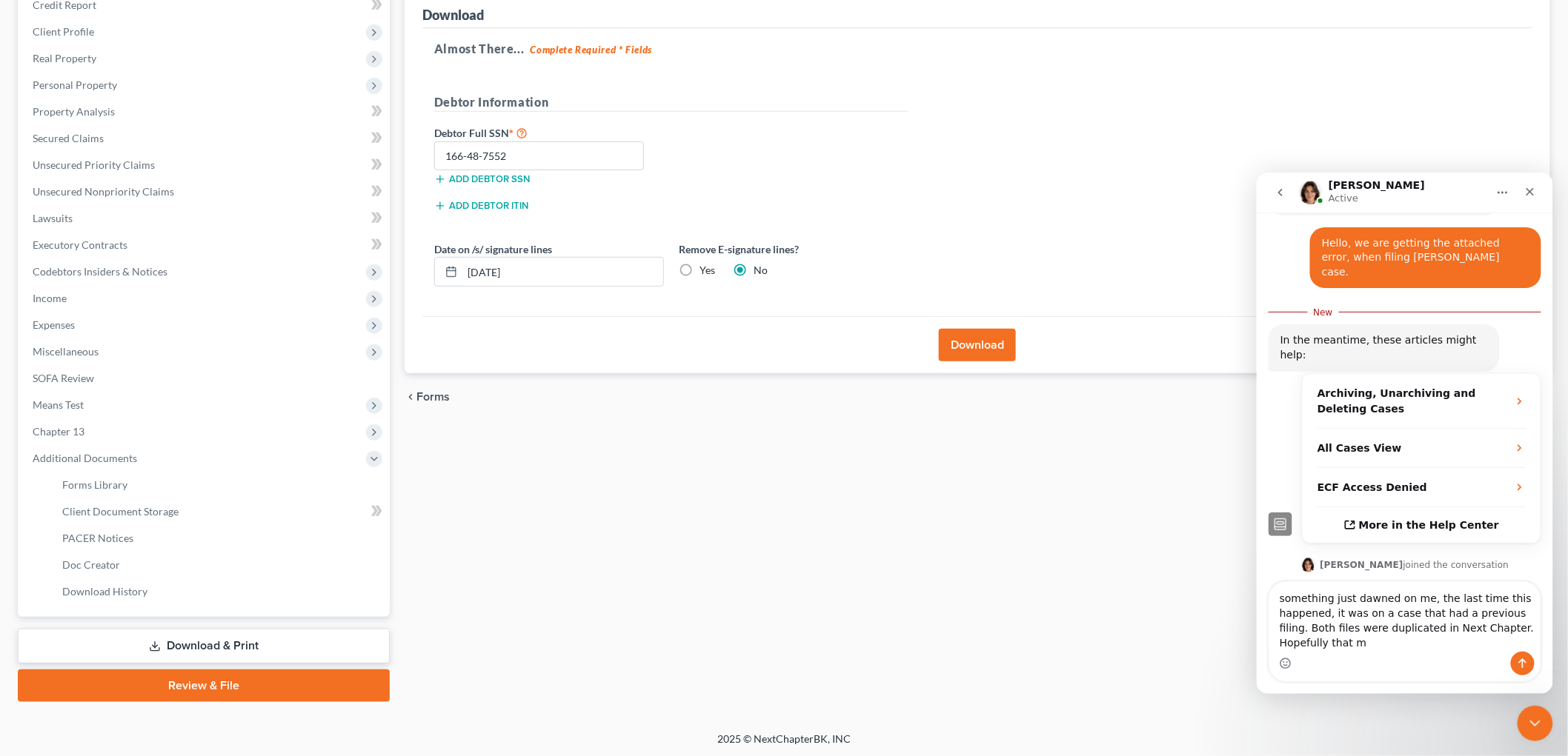
scroll to position [245, 0]
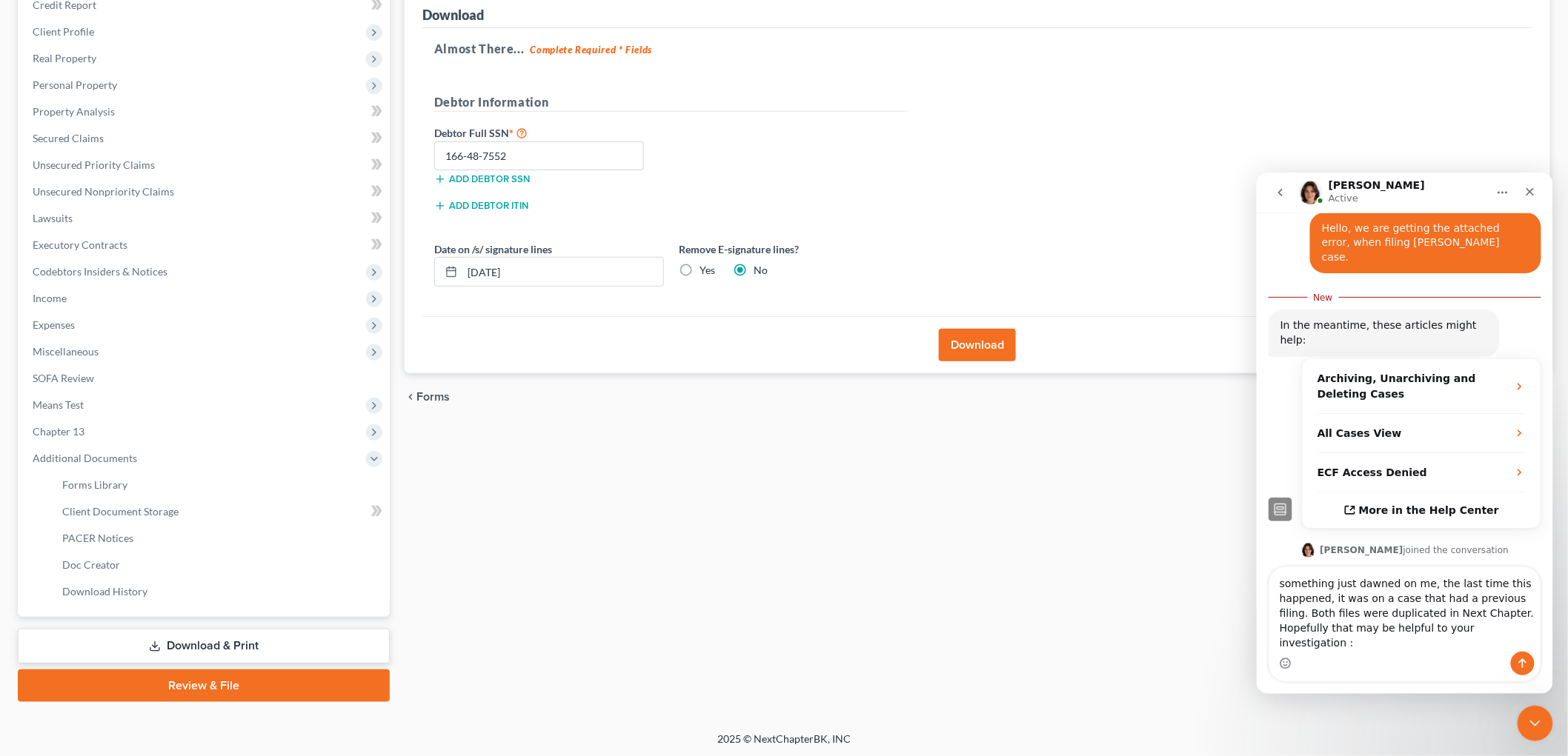
type textarea "something just dawned on me, the last time this happened, it was on a case that…"
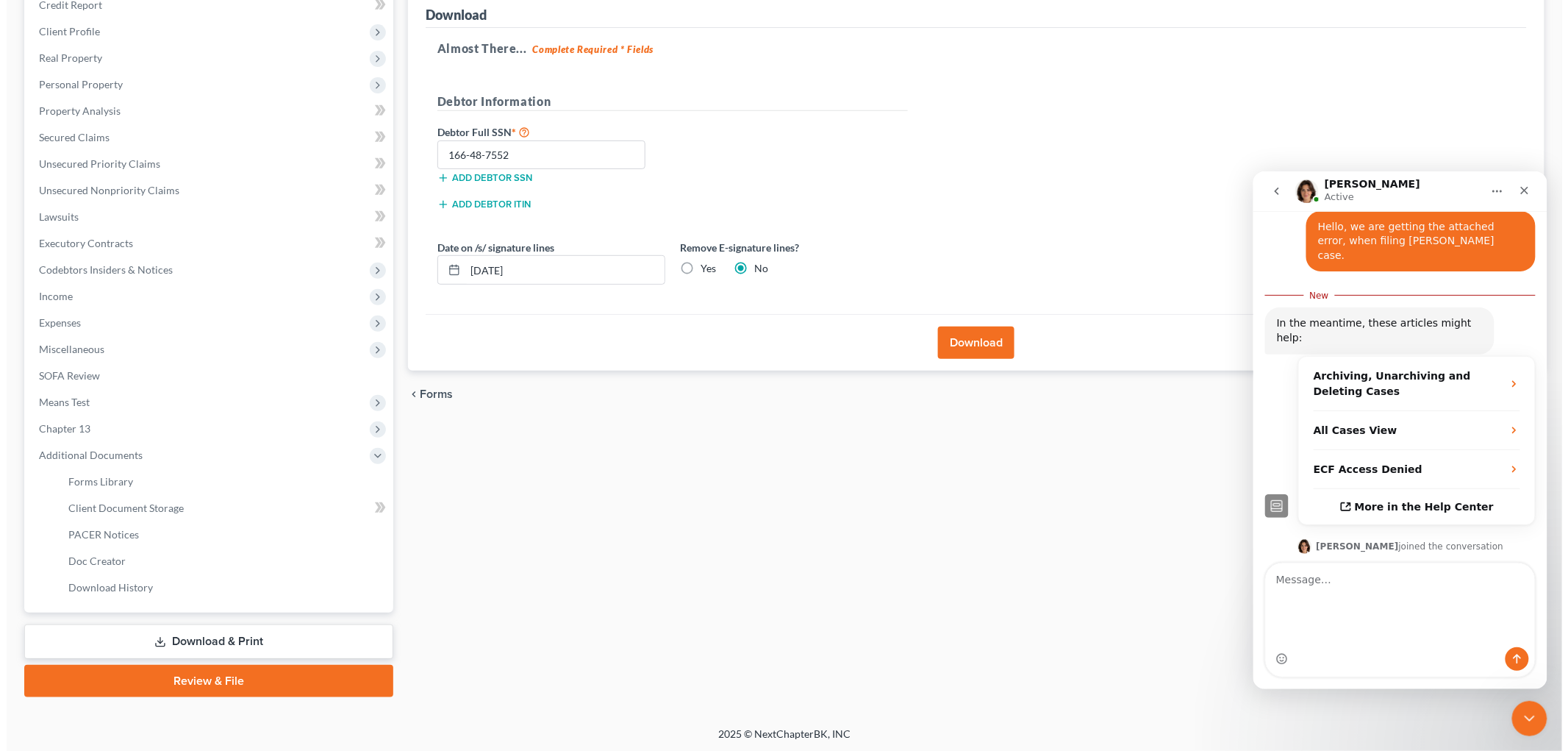
scroll to position [276, 0]
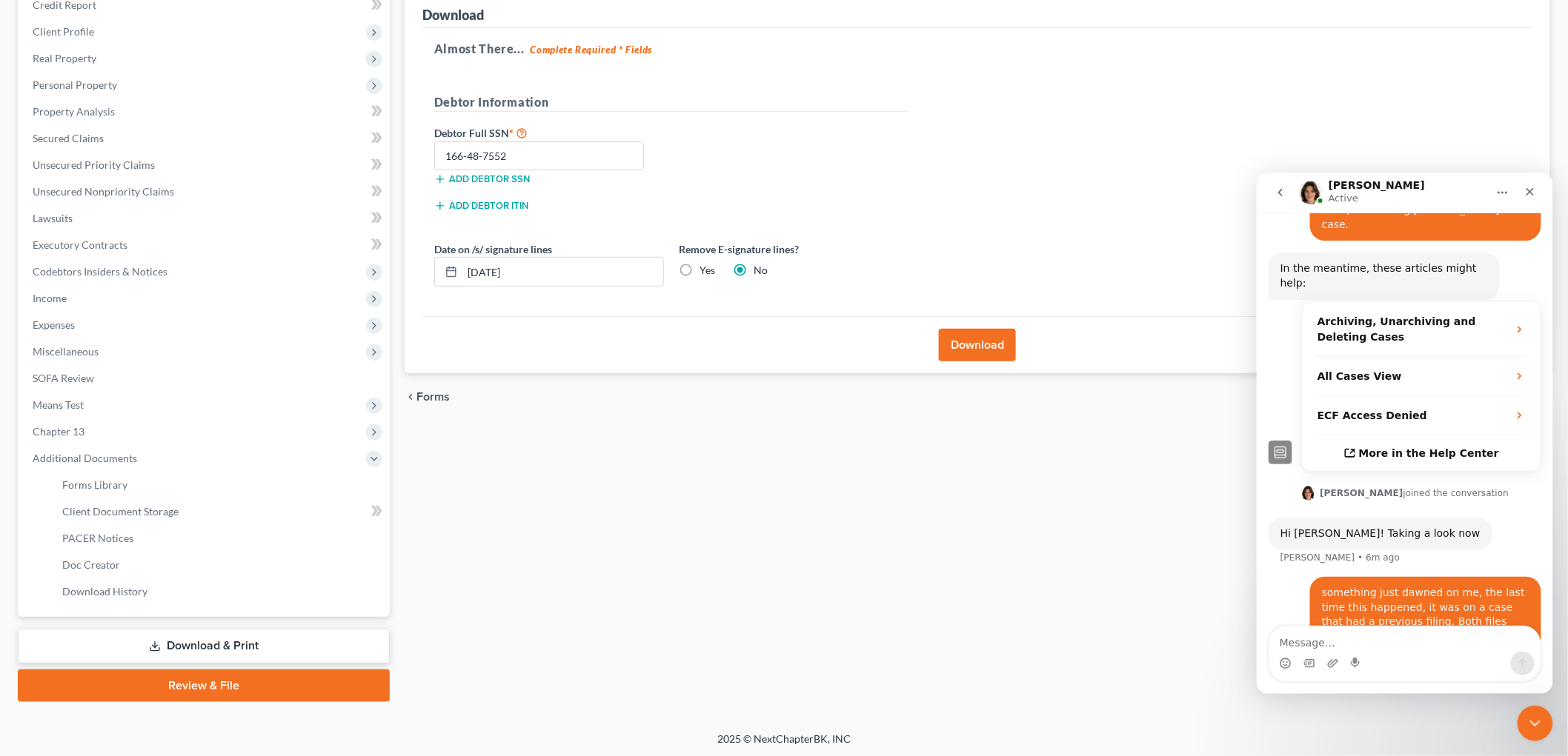
click at [953, 337] on button "Download" at bounding box center [977, 346] width 77 height 33
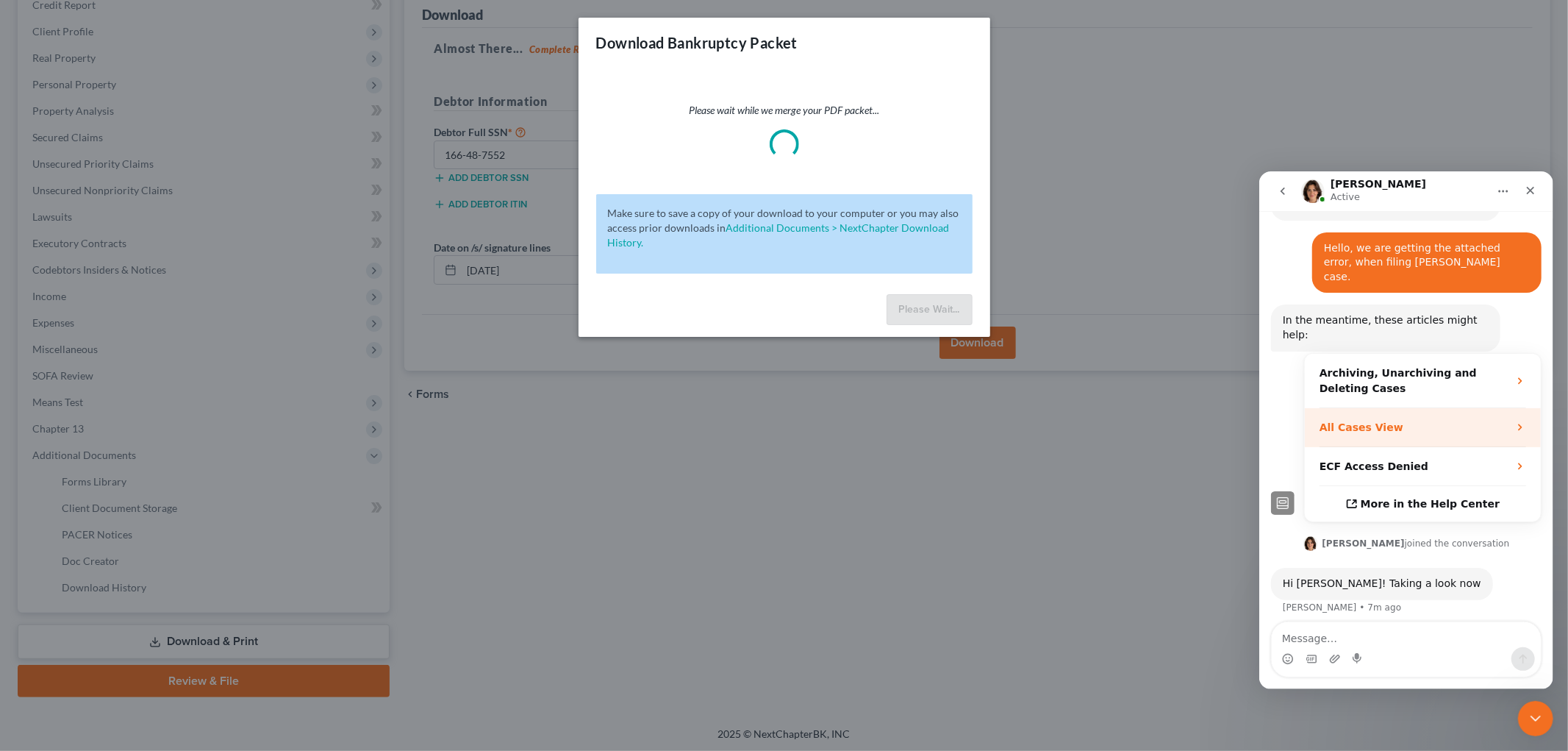
scroll to position [194, 0]
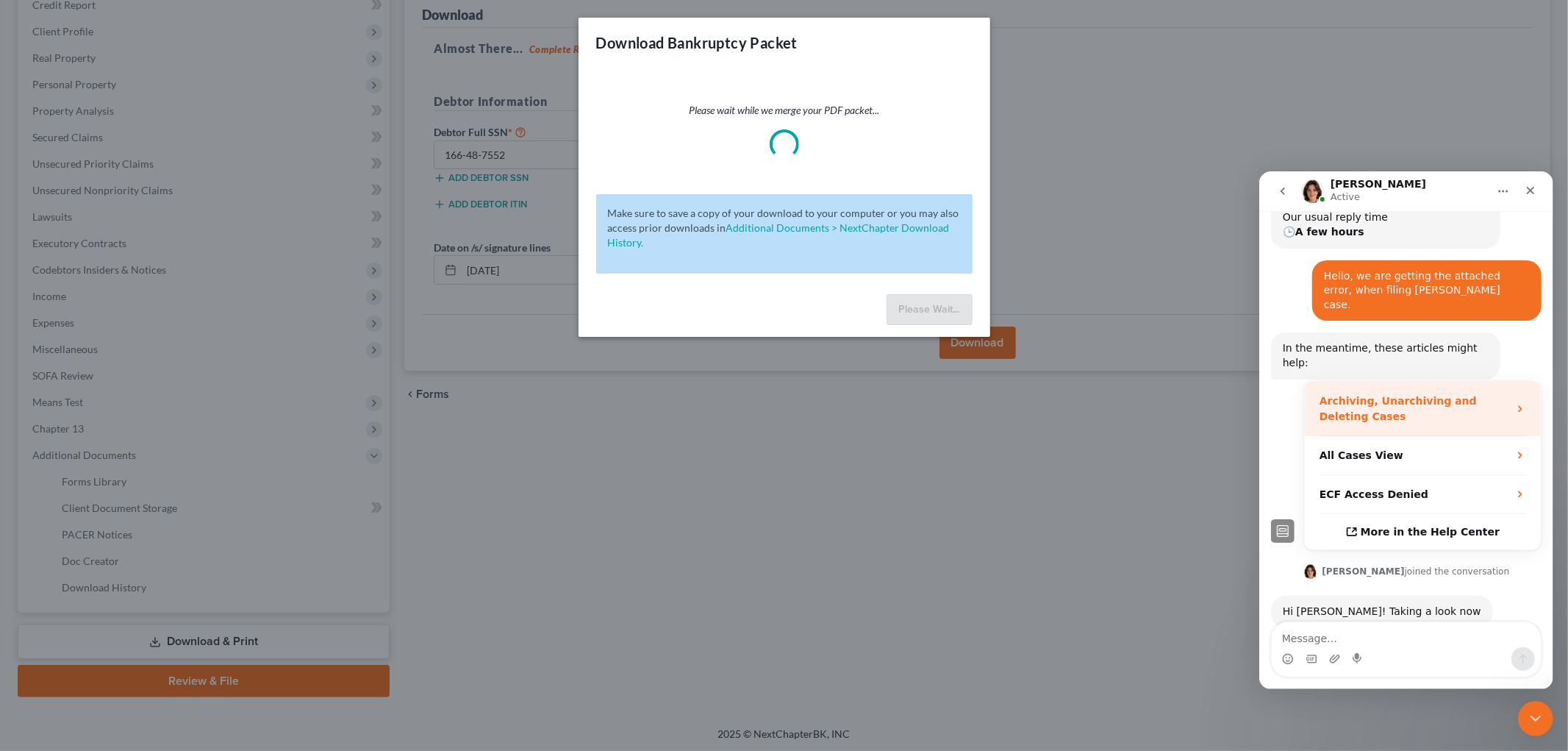
click at [1422, 395] on strong "Archiving, Unarchiving and Deleting Cases" at bounding box center [1398, 408] width 157 height 27
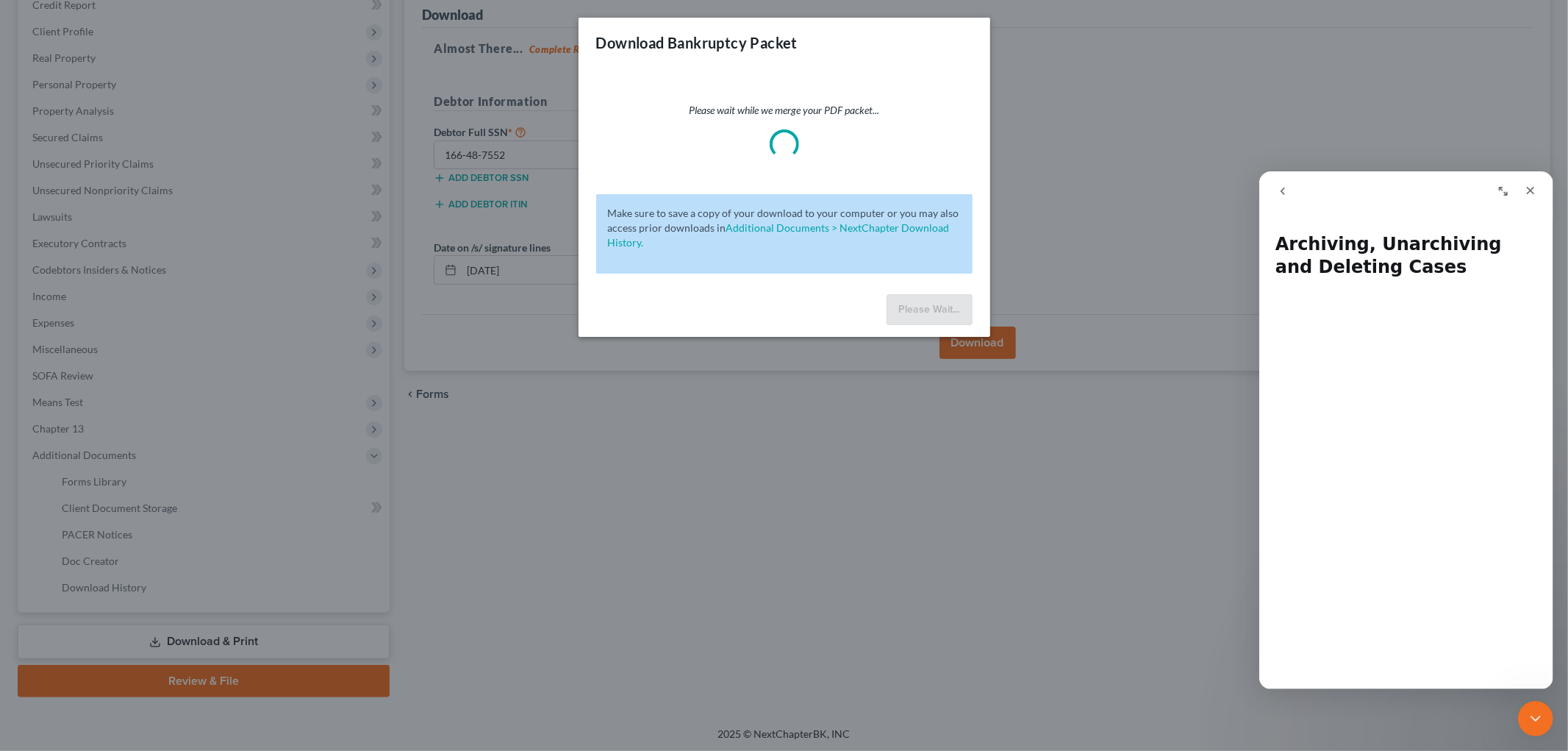
click at [1289, 192] on button "go back" at bounding box center [1282, 191] width 28 height 28
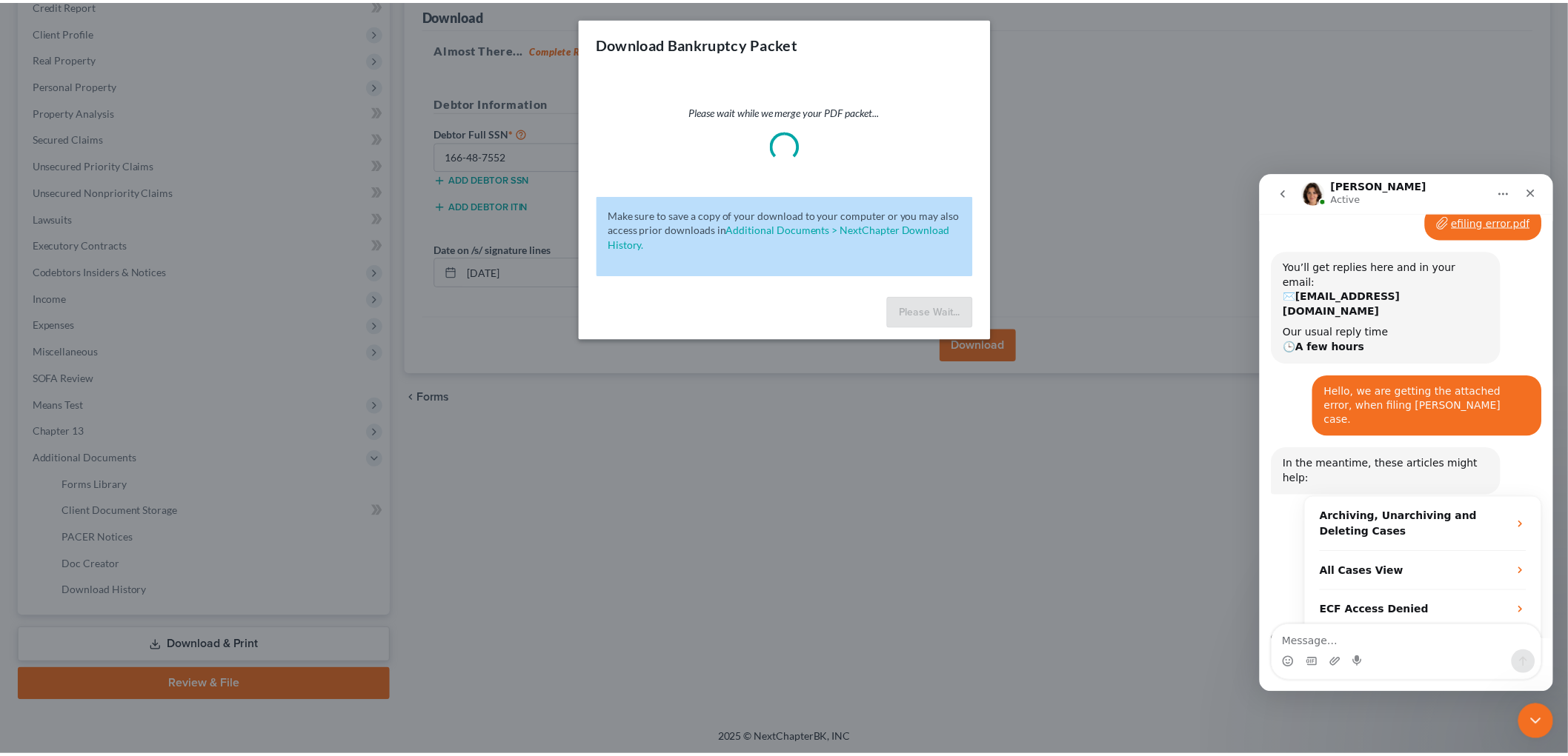
scroll to position [277, 0]
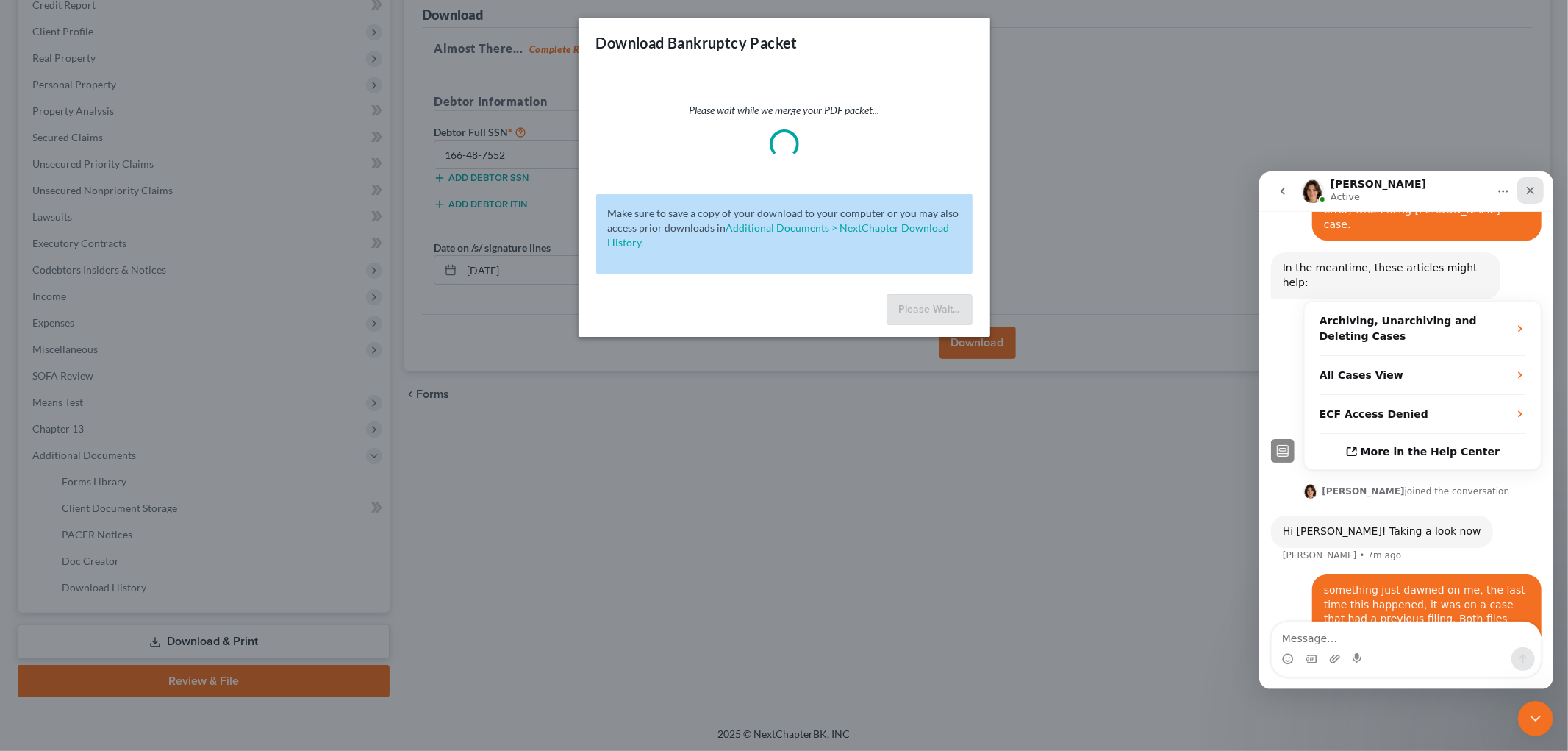
click at [1530, 196] on div "Close" at bounding box center [1530, 190] width 26 height 26
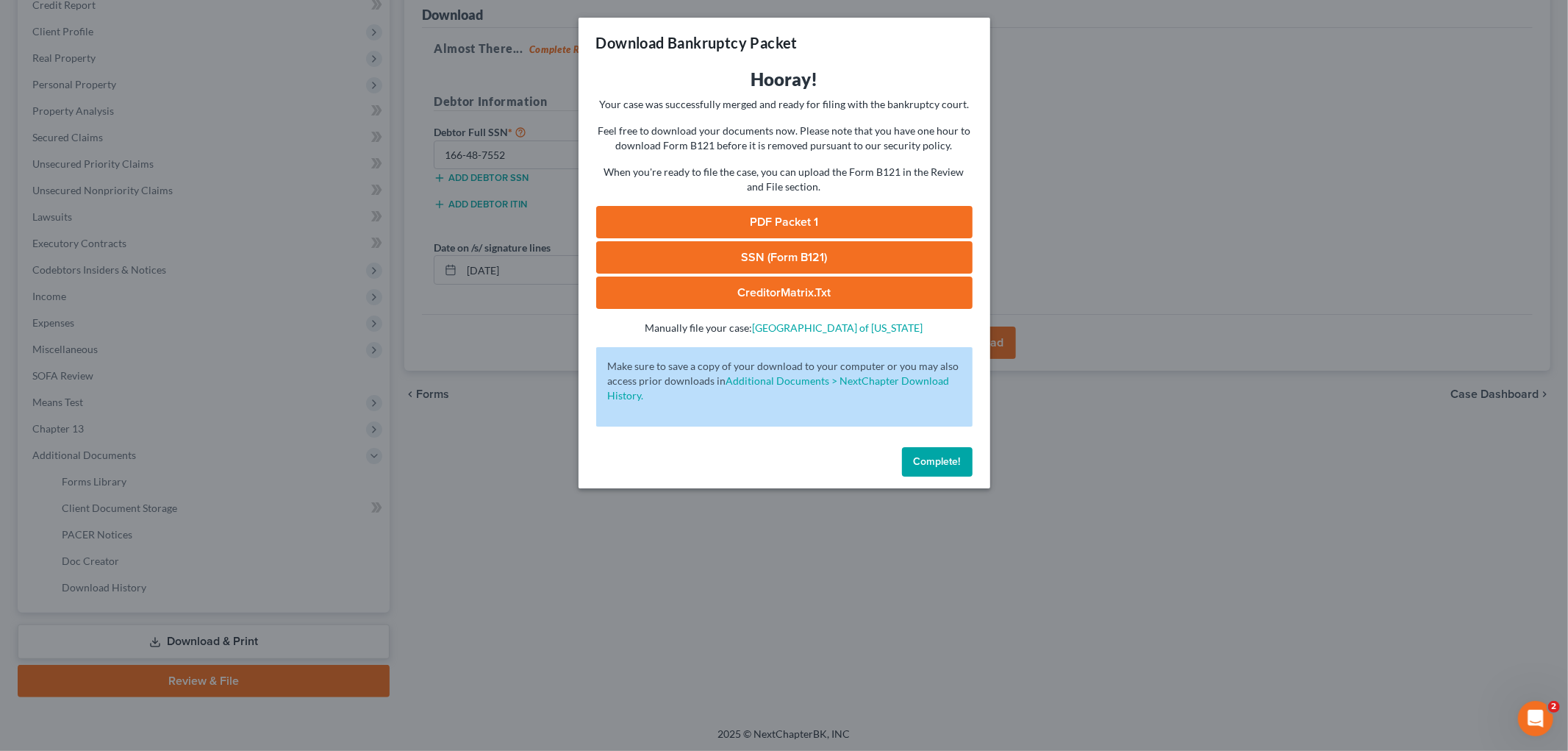
click at [921, 462] on span "Complete!" at bounding box center [937, 461] width 47 height 12
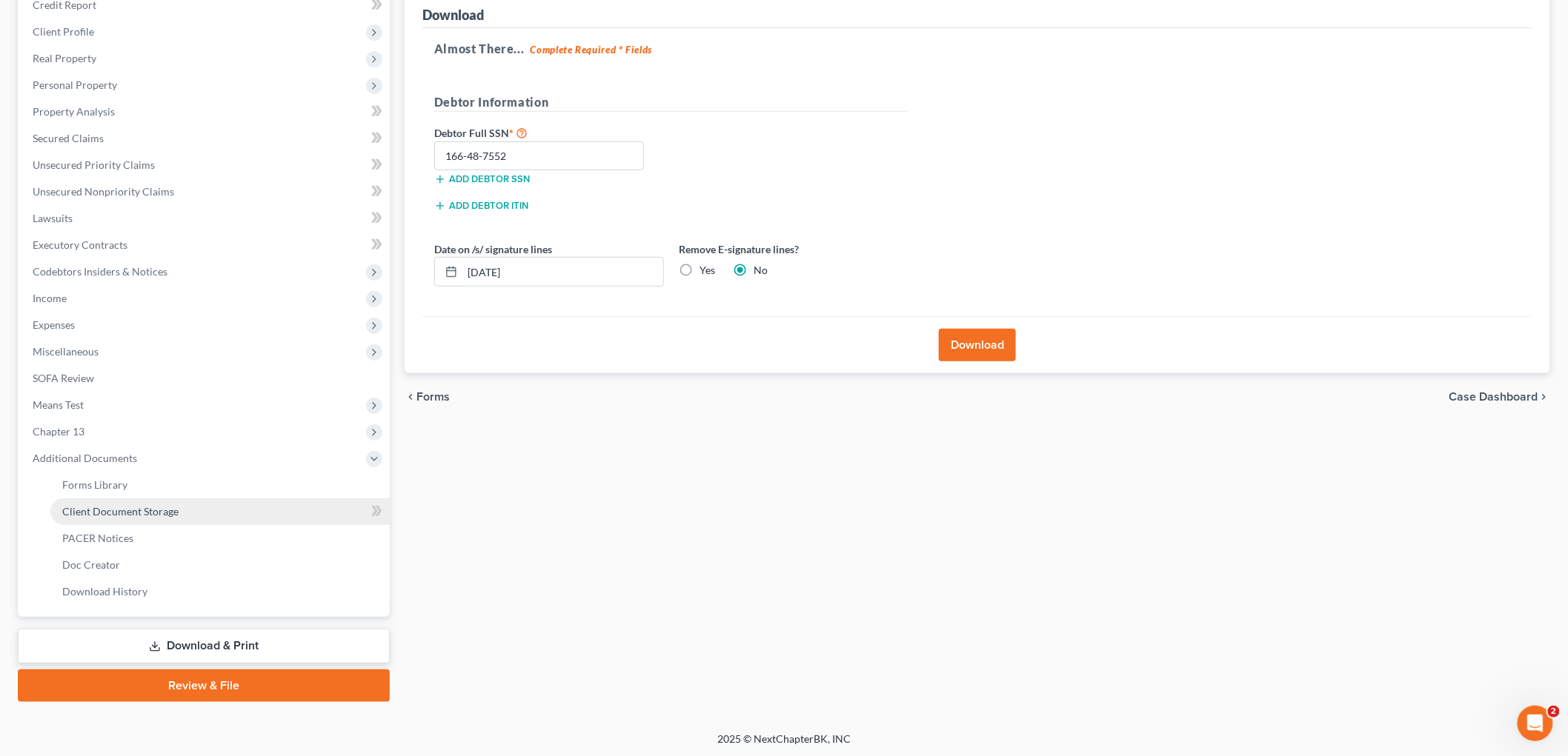
click at [157, 512] on span "Client Document Storage" at bounding box center [121, 511] width 117 height 12
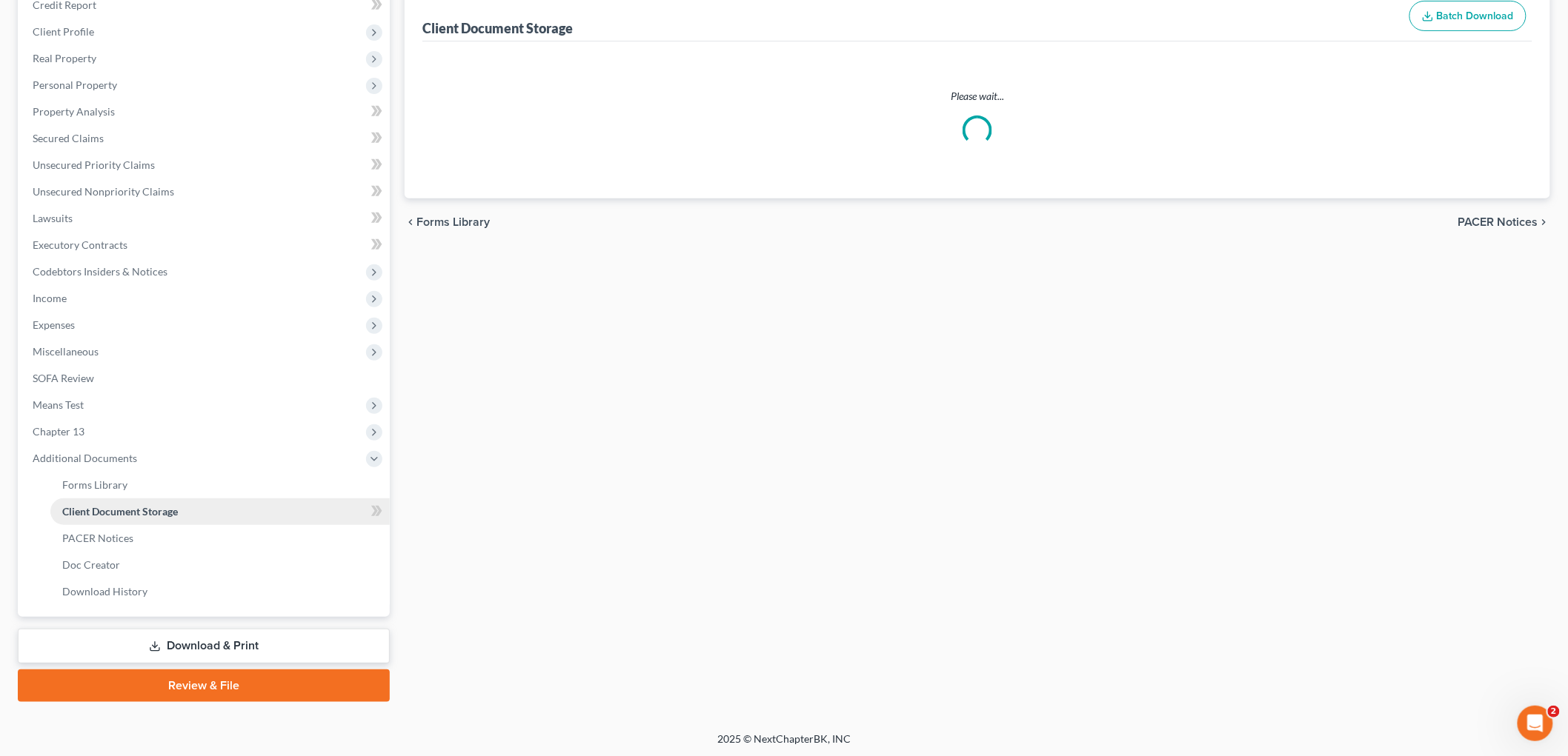
scroll to position [64, 0]
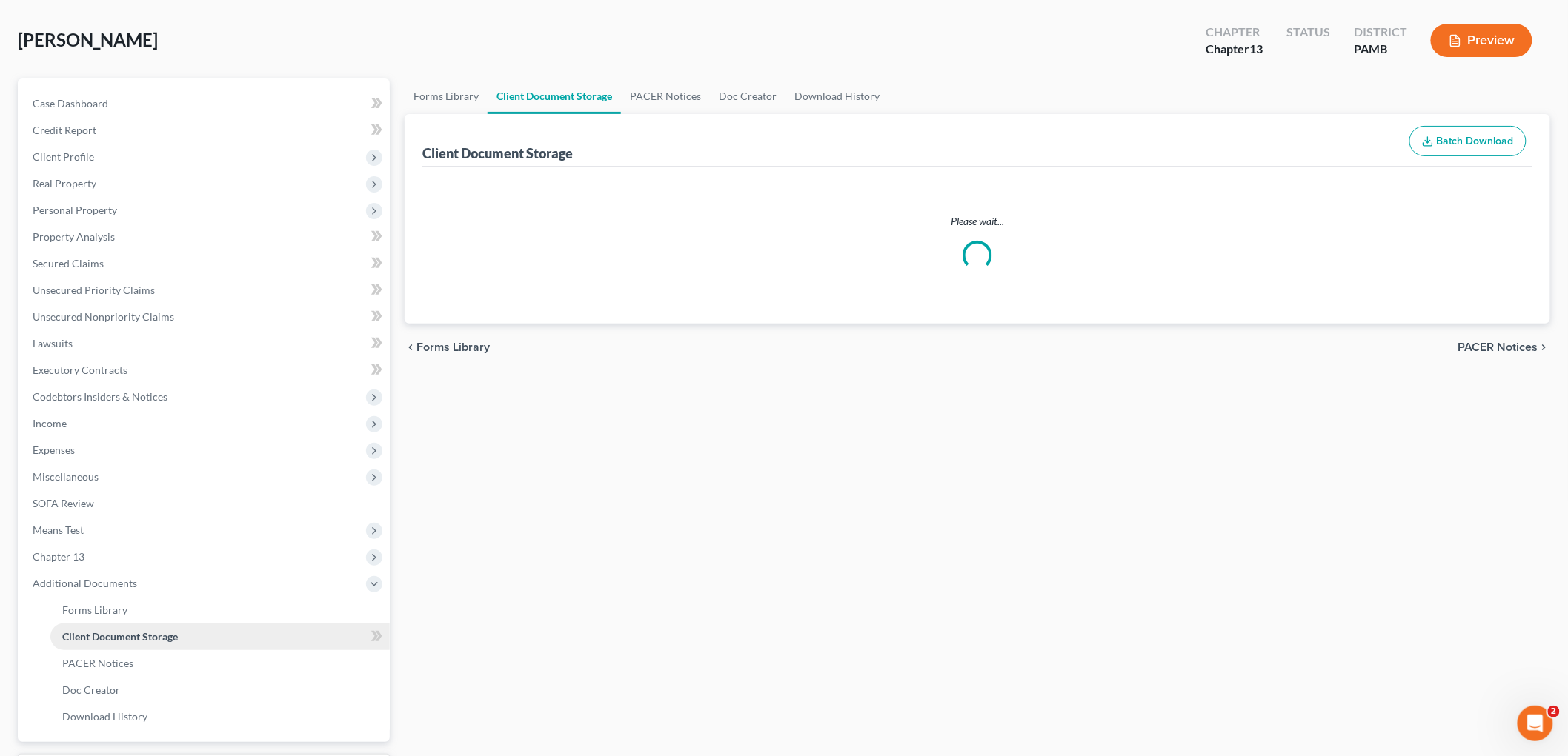
select select "0"
select select "9"
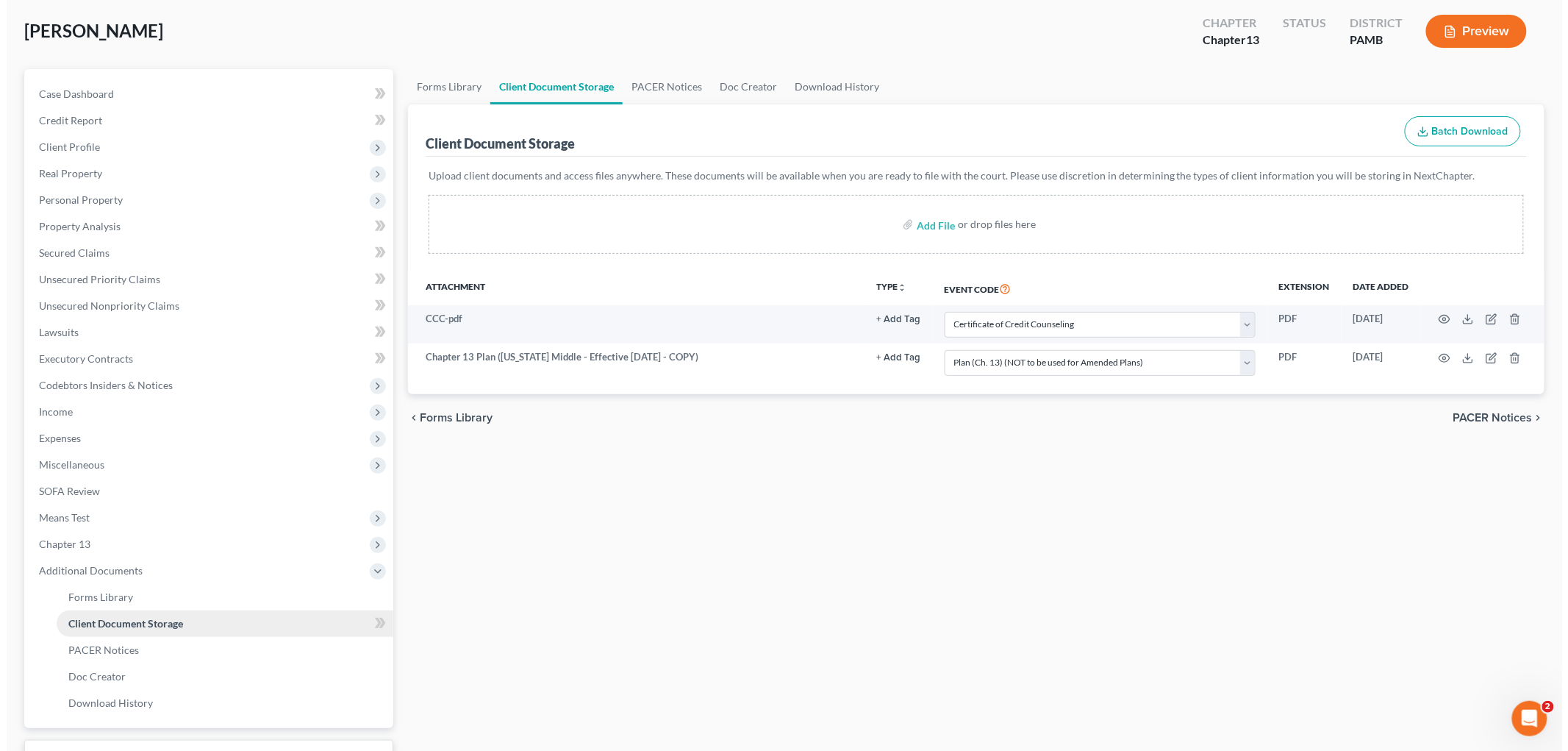
scroll to position [188, 0]
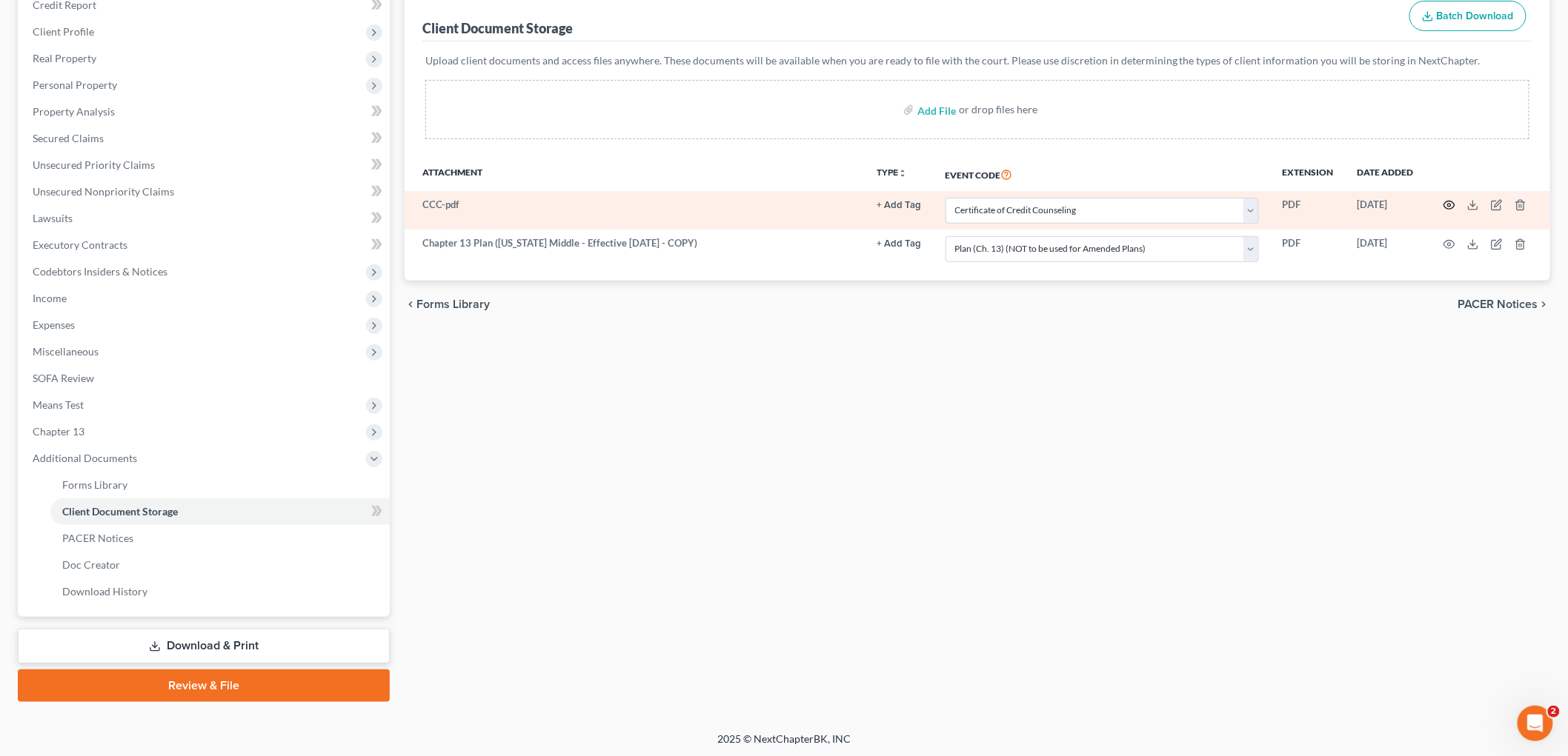
click at [1455, 208] on icon "button" at bounding box center [1450, 205] width 11 height 11
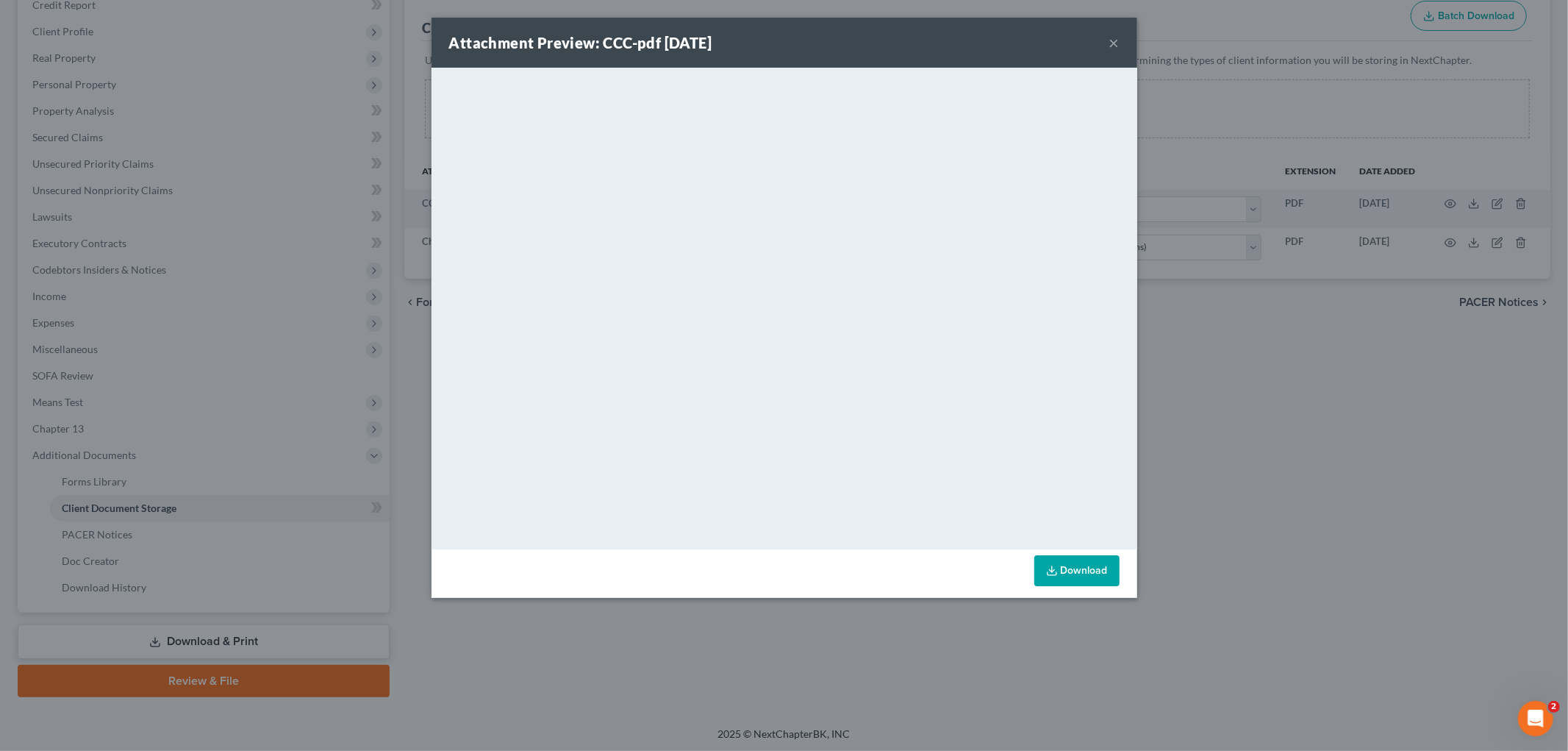
scroll to position [333, 0]
click at [1121, 45] on div "Attachment Preview: CCC-pdf [DATE] ×" at bounding box center [785, 42] width 706 height 50
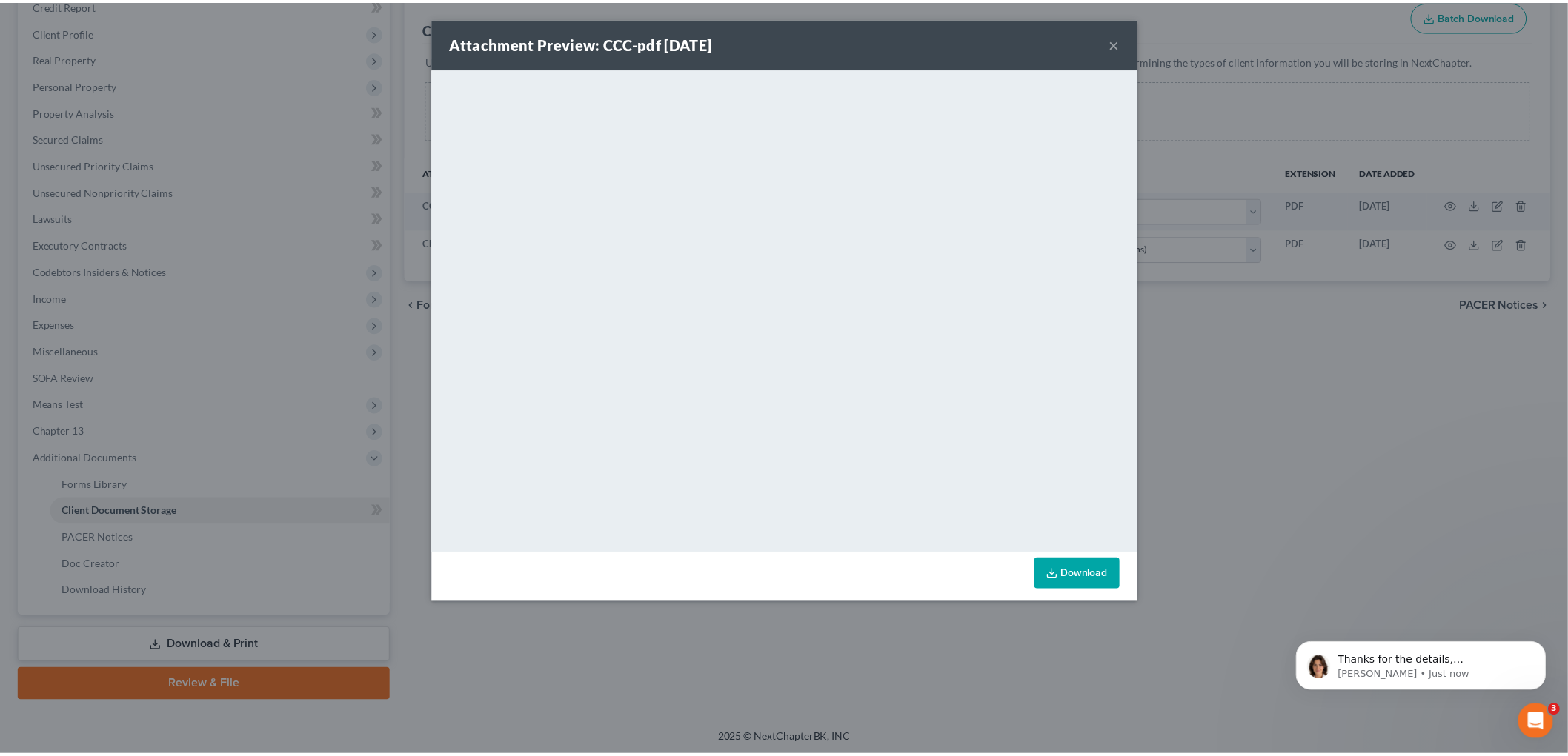
scroll to position [0, 0]
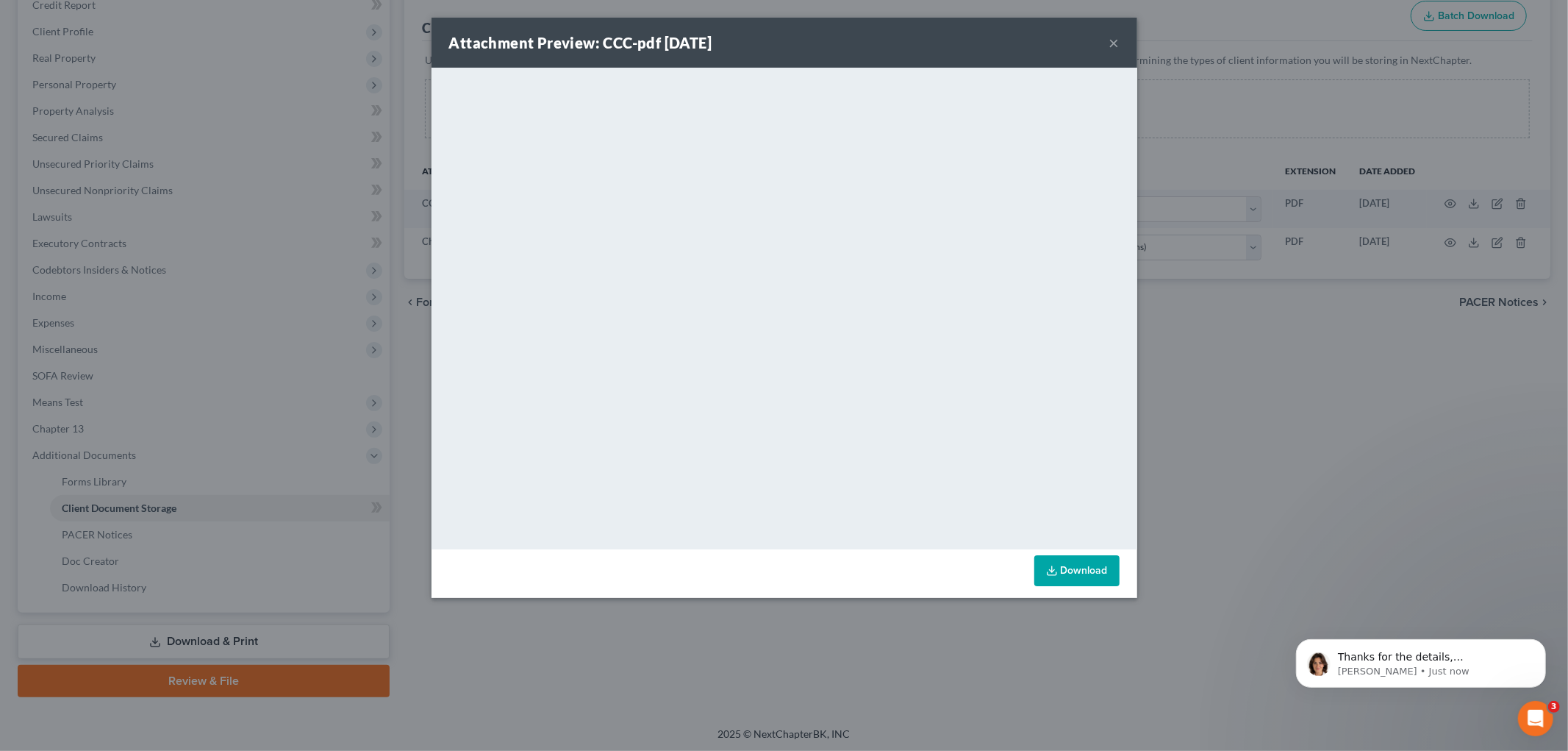
click at [1115, 37] on button "×" at bounding box center [1114, 43] width 11 height 18
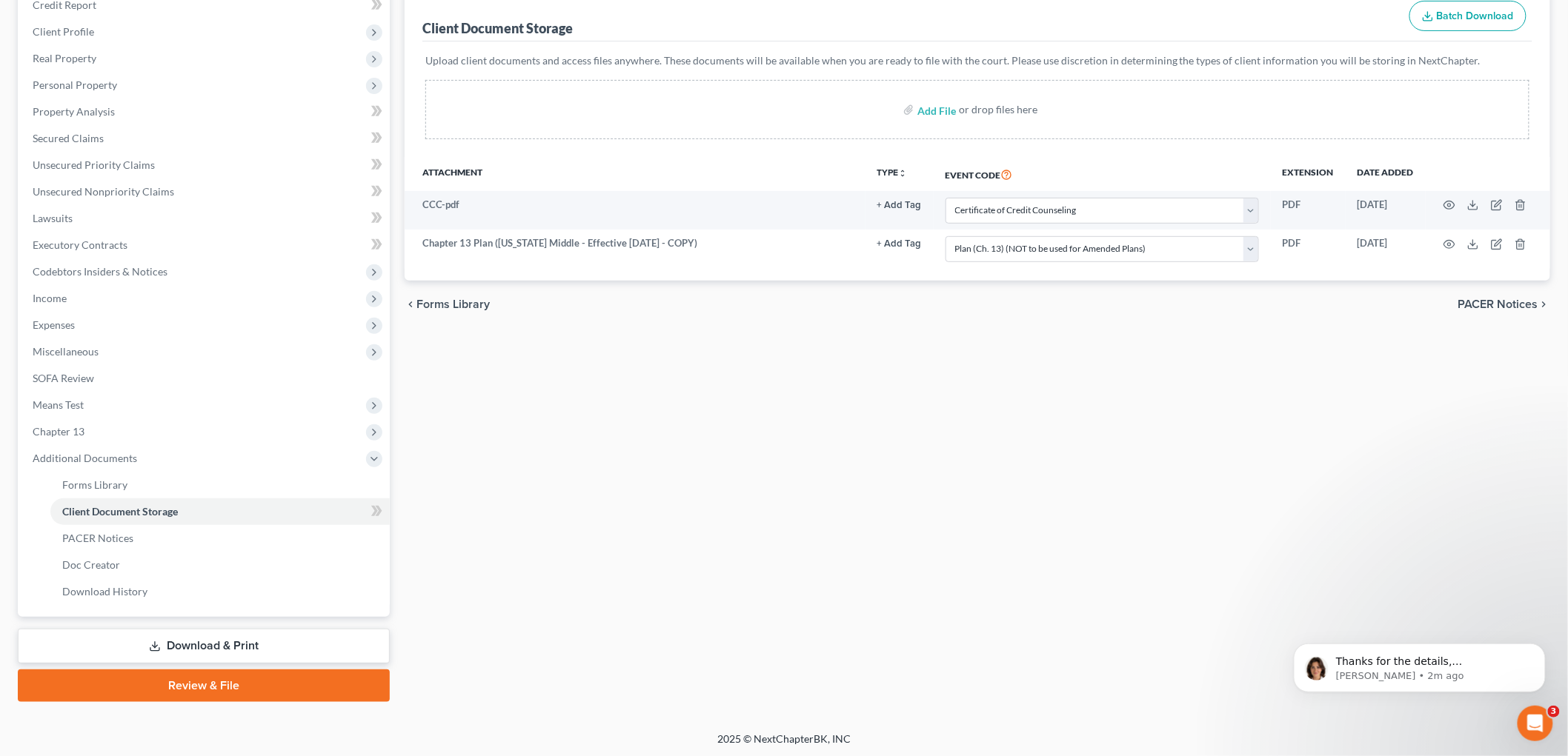
drag, startPoint x: 186, startPoint y: 638, endPoint x: 865, endPoint y: 736, distance: 686.0
click at [184, 638] on link "Download & Print" at bounding box center [204, 646] width 372 height 34
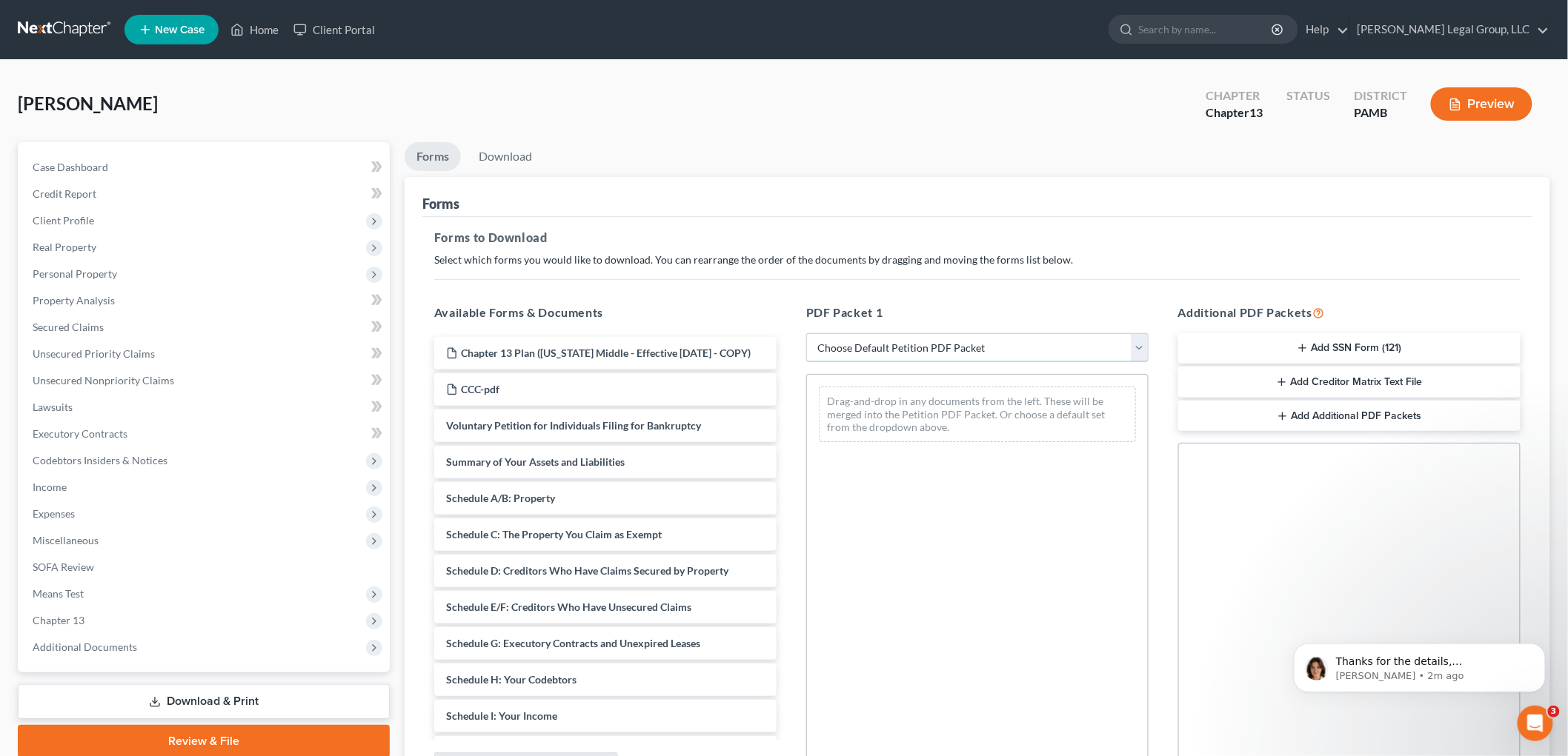
click at [973, 348] on select "Choose Default Petition PDF Packet Complete Bankruptcy Petition (all forms and …" at bounding box center [977, 348] width 343 height 30
select select "0"
click at [807, 333] on select "Choose Default Petition PDF Packet Complete Bankruptcy Petition (all forms and …" at bounding box center [977, 348] width 343 height 30
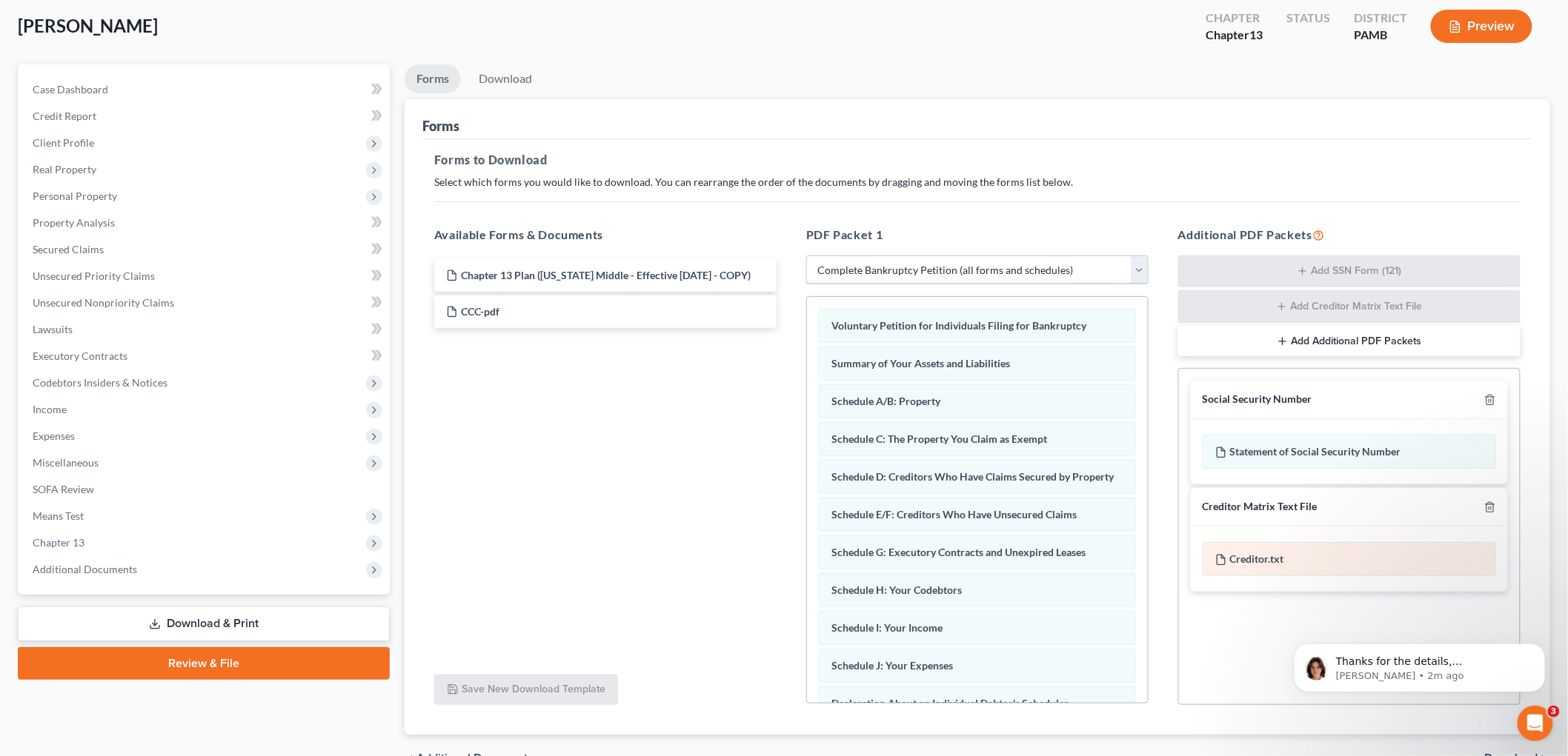
scroll to position [160, 0]
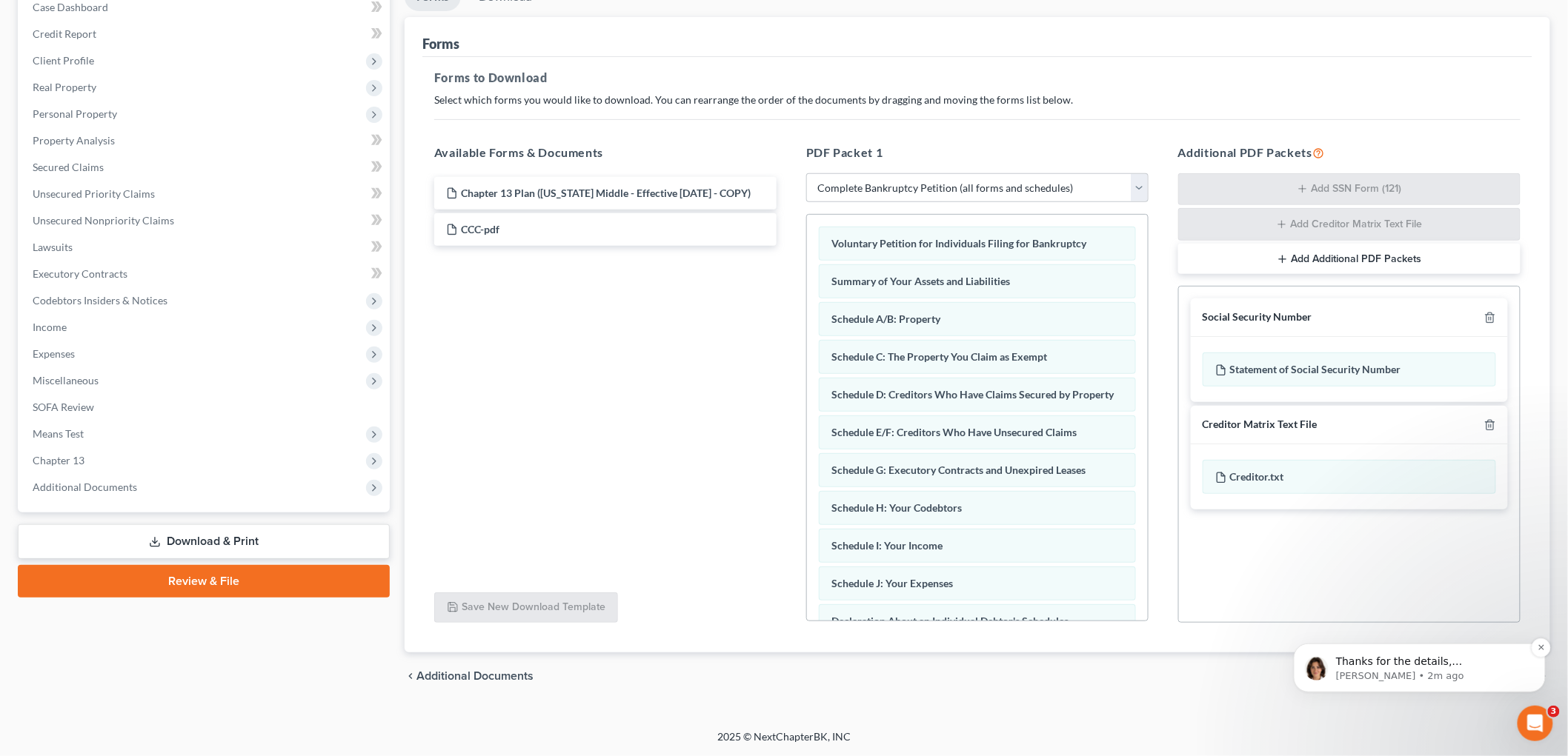
click at [1400, 667] on p "Thanks for the details, [PERSON_NAME]!" at bounding box center [1431, 662] width 191 height 15
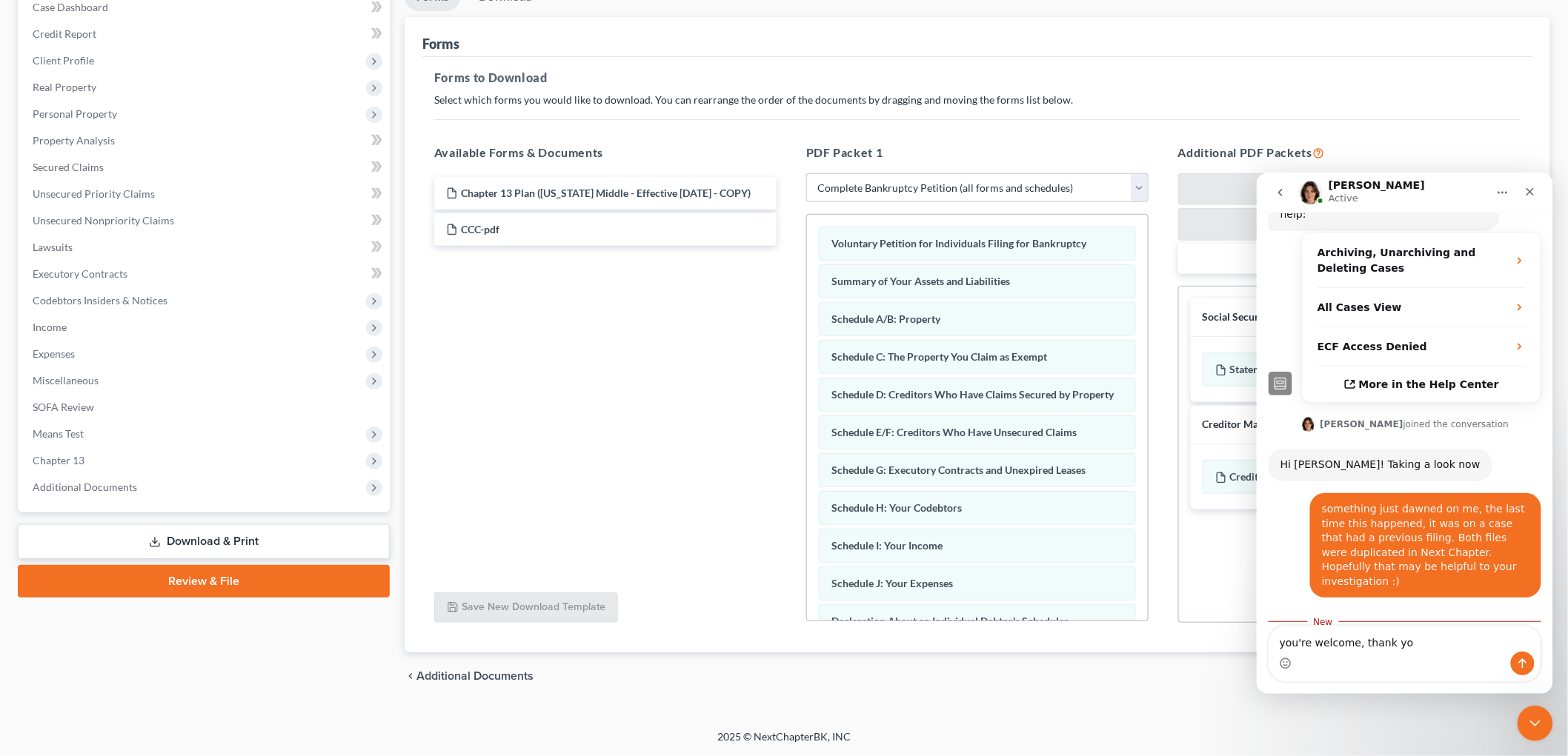
scroll to position [2, 0]
type textarea "you're welcome, thank you"
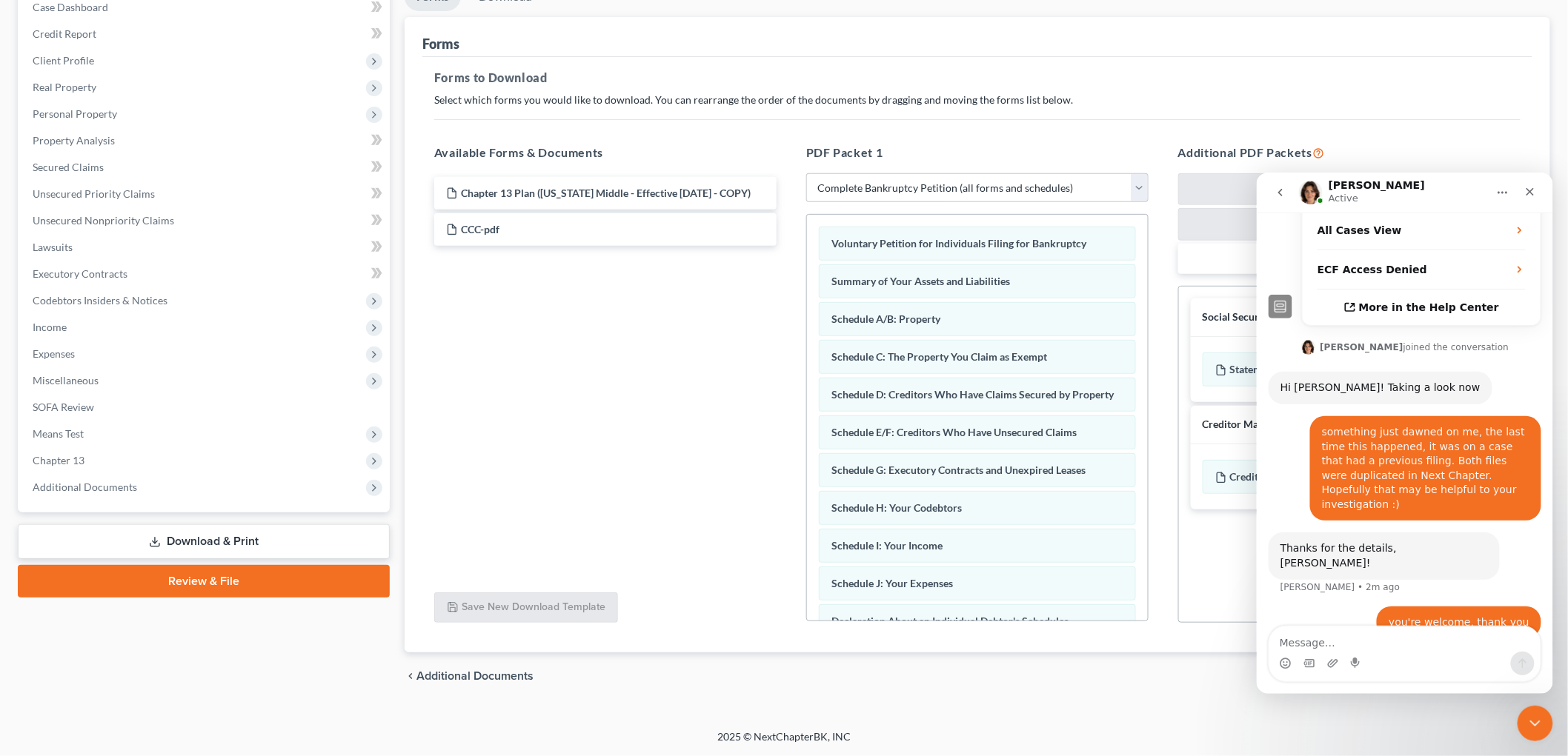
scroll to position [423, 0]
drag, startPoint x: 1535, startPoint y: 190, endPoint x: 2523, endPoint y: 655, distance: 1092.0
click at [1535, 190] on icon "Close" at bounding box center [1529, 191] width 11 height 11
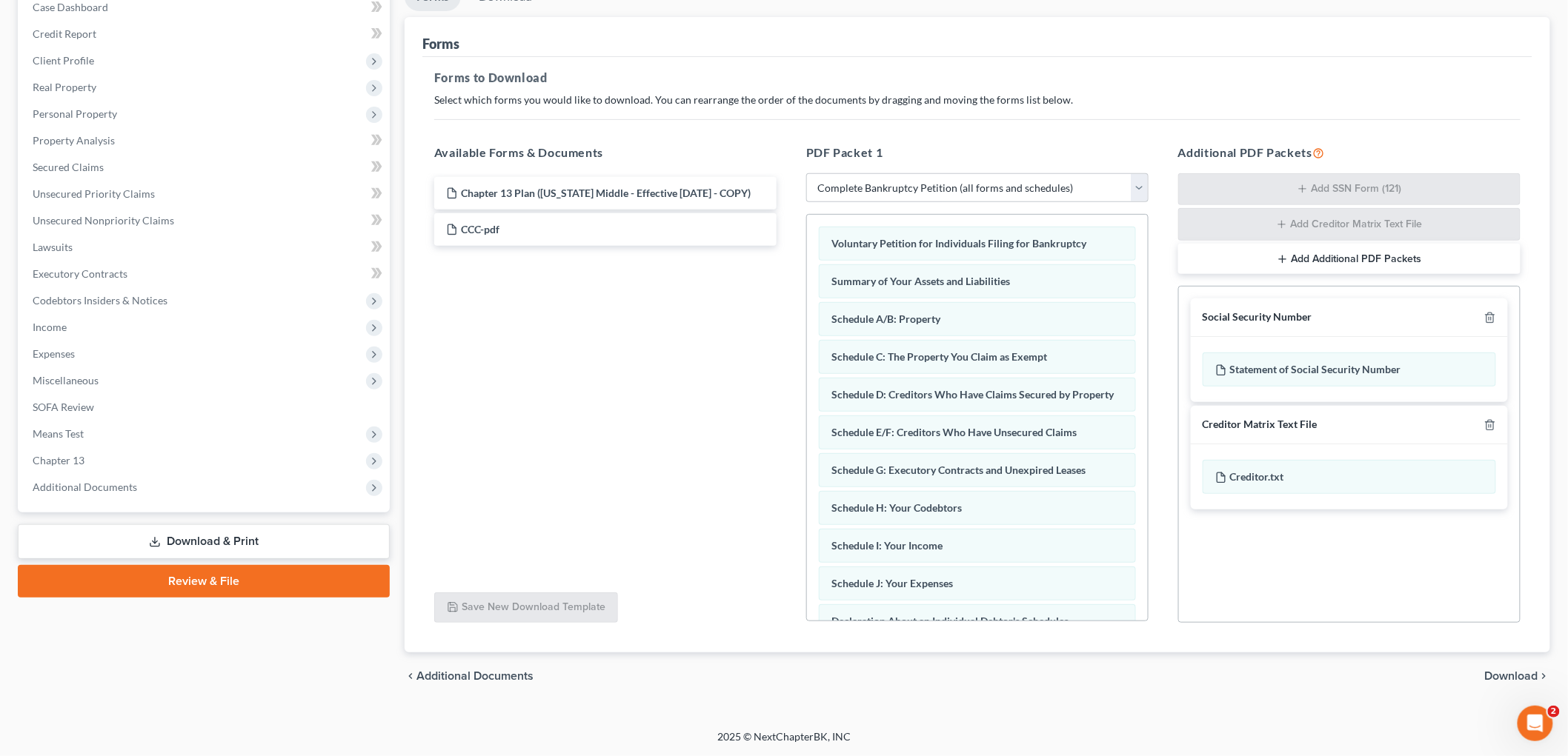
click at [1513, 676] on span "Download" at bounding box center [1511, 676] width 53 height 11
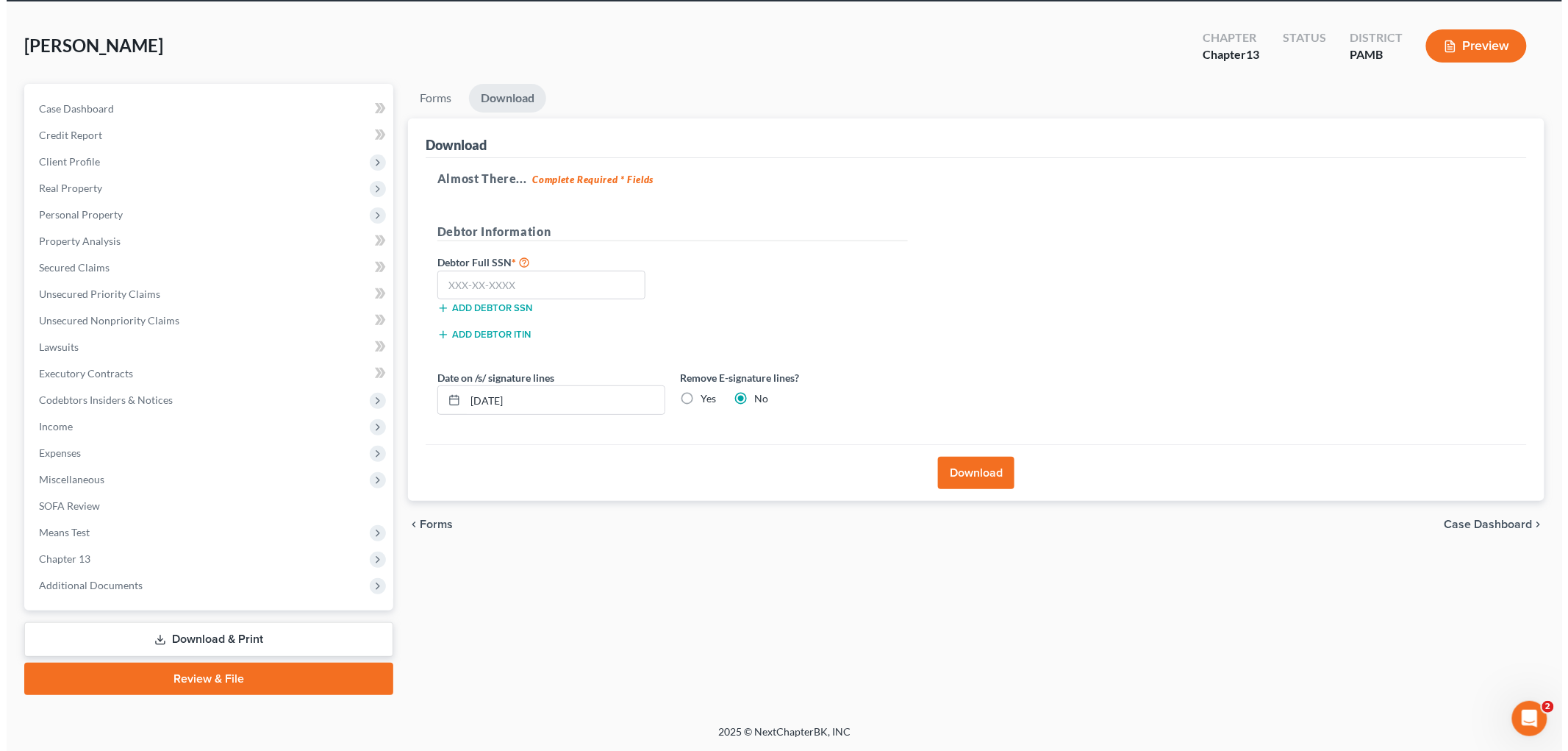
scroll to position [55, 0]
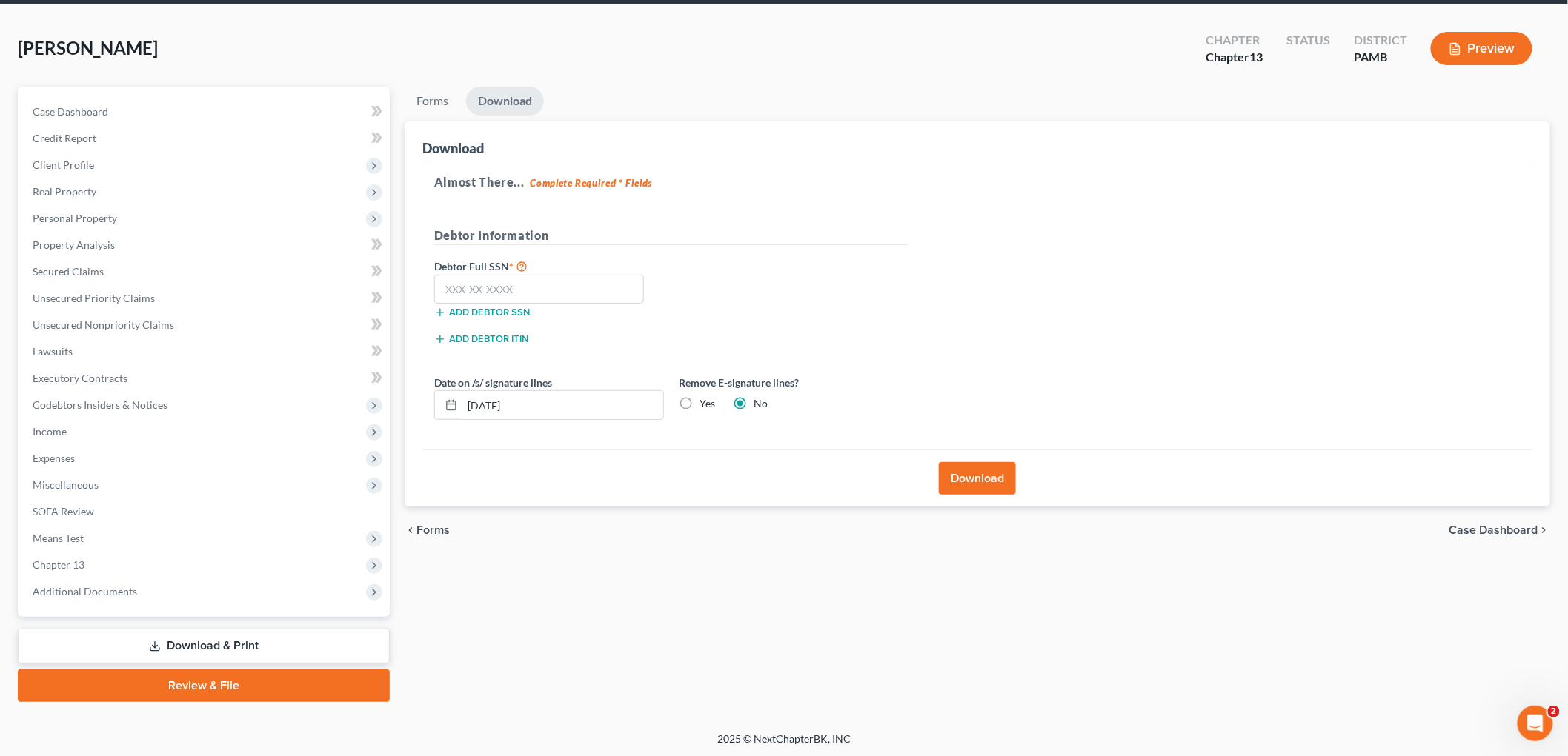
click at [565, 272] on label "Debtor Full SSN *" at bounding box center [549, 266] width 245 height 18
click at [563, 291] on input "text" at bounding box center [539, 290] width 209 height 30
type input "166-48-7552"
click at [1001, 478] on button "Download" at bounding box center [977, 479] width 77 height 33
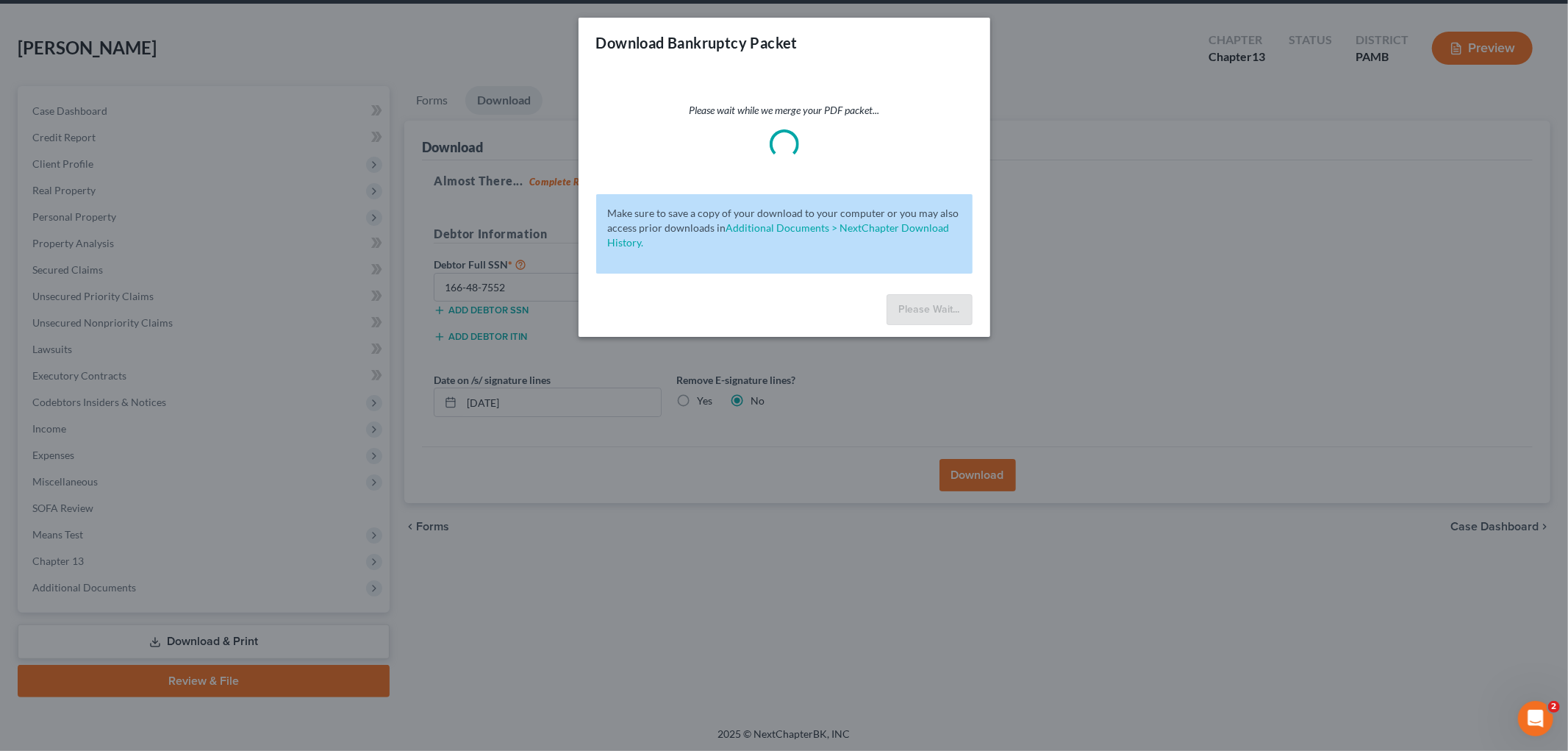
scroll to position [420, 0]
click at [1544, 722] on div "Open Intercom Messenger" at bounding box center [1534, 717] width 49 height 49
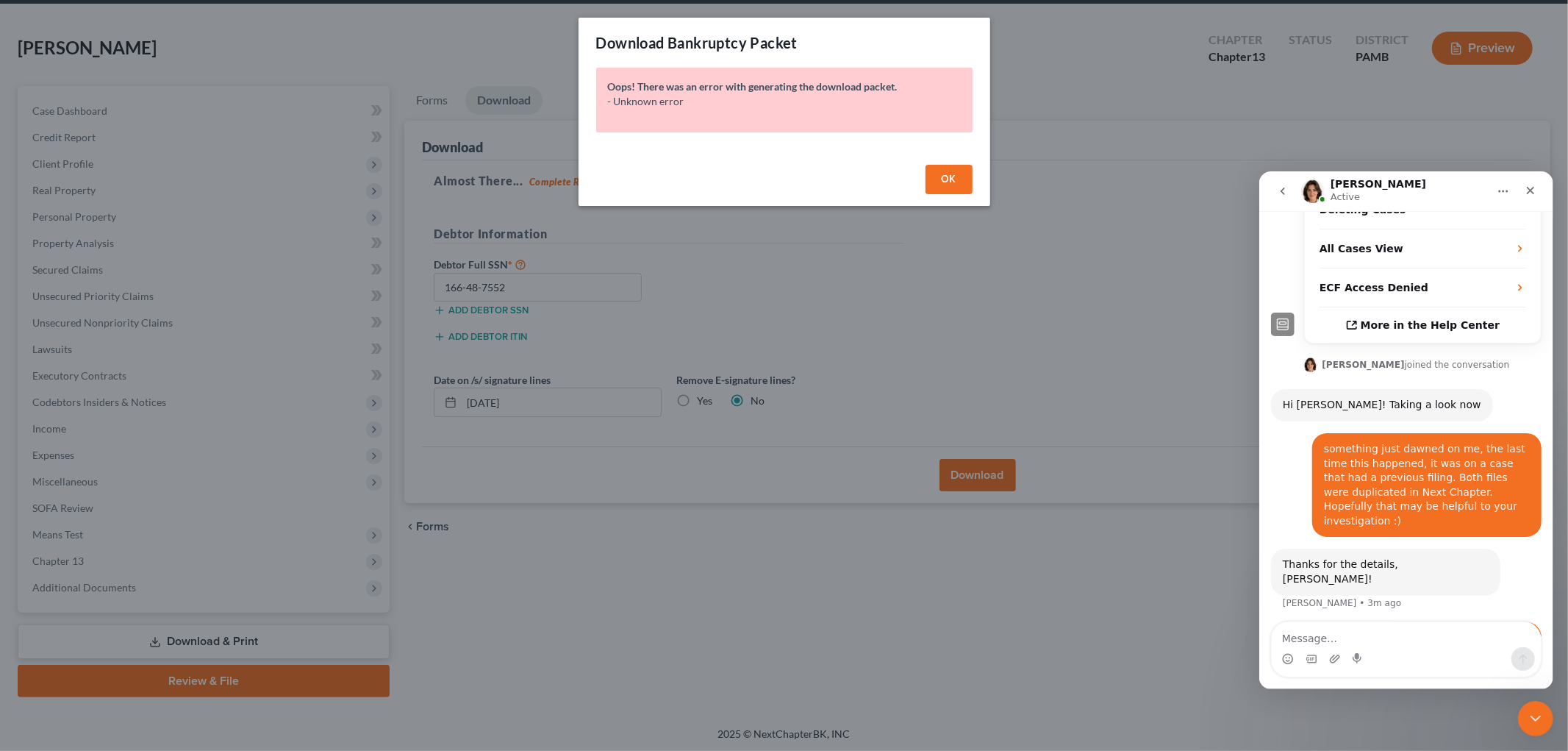
scroll to position [421, 0]
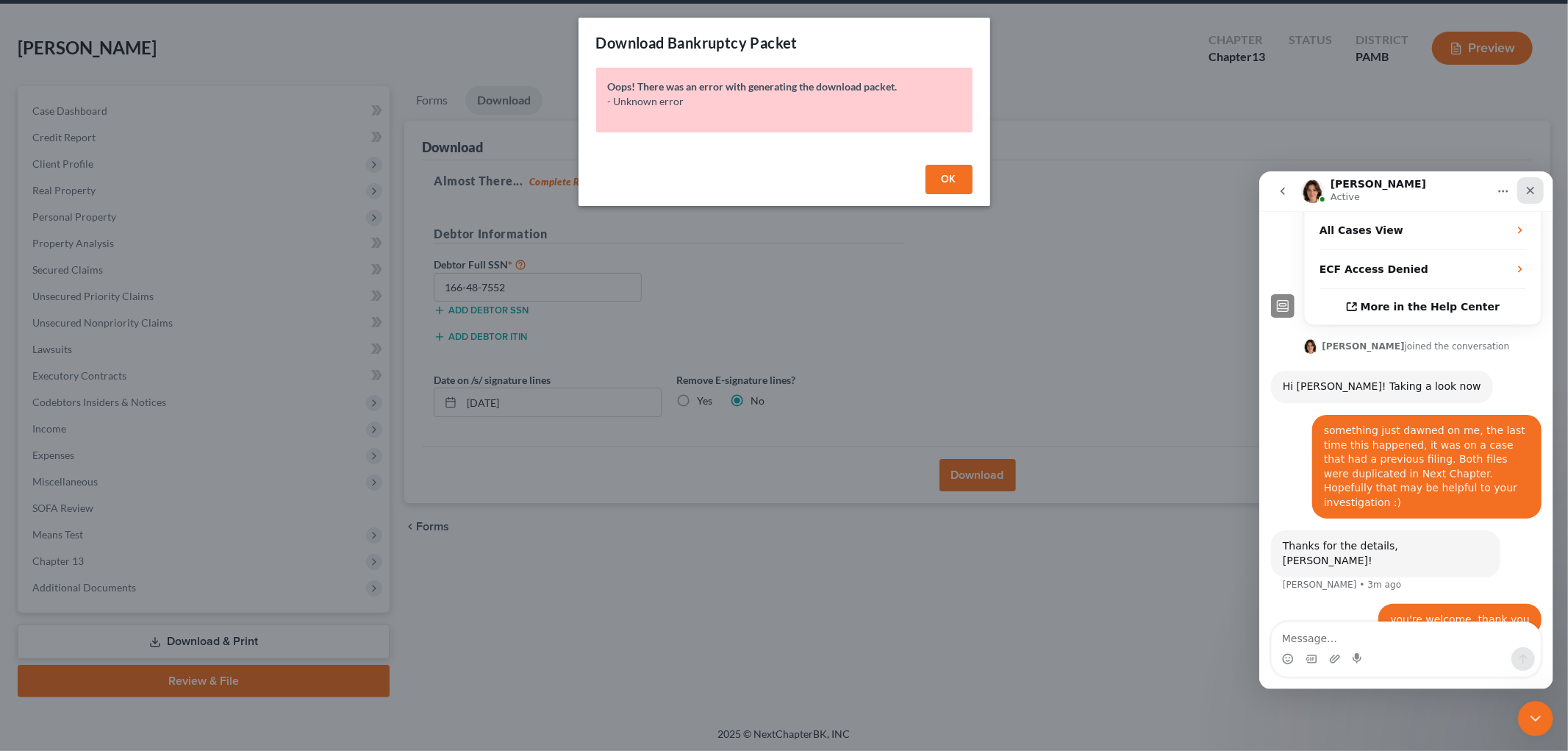
click at [1530, 189] on icon "Close" at bounding box center [1531, 190] width 8 height 8
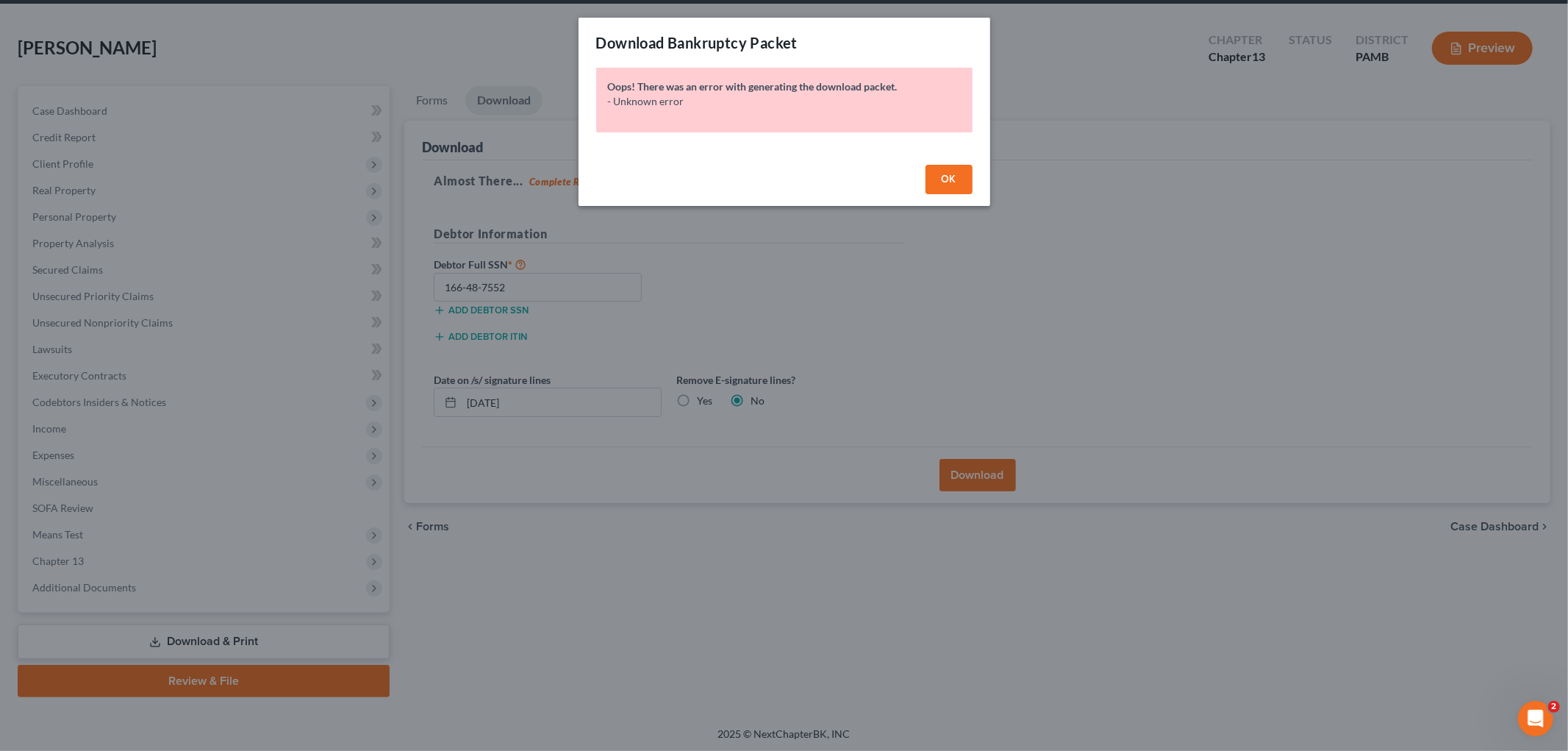
click at [943, 179] on span "OK" at bounding box center [949, 179] width 15 height 12
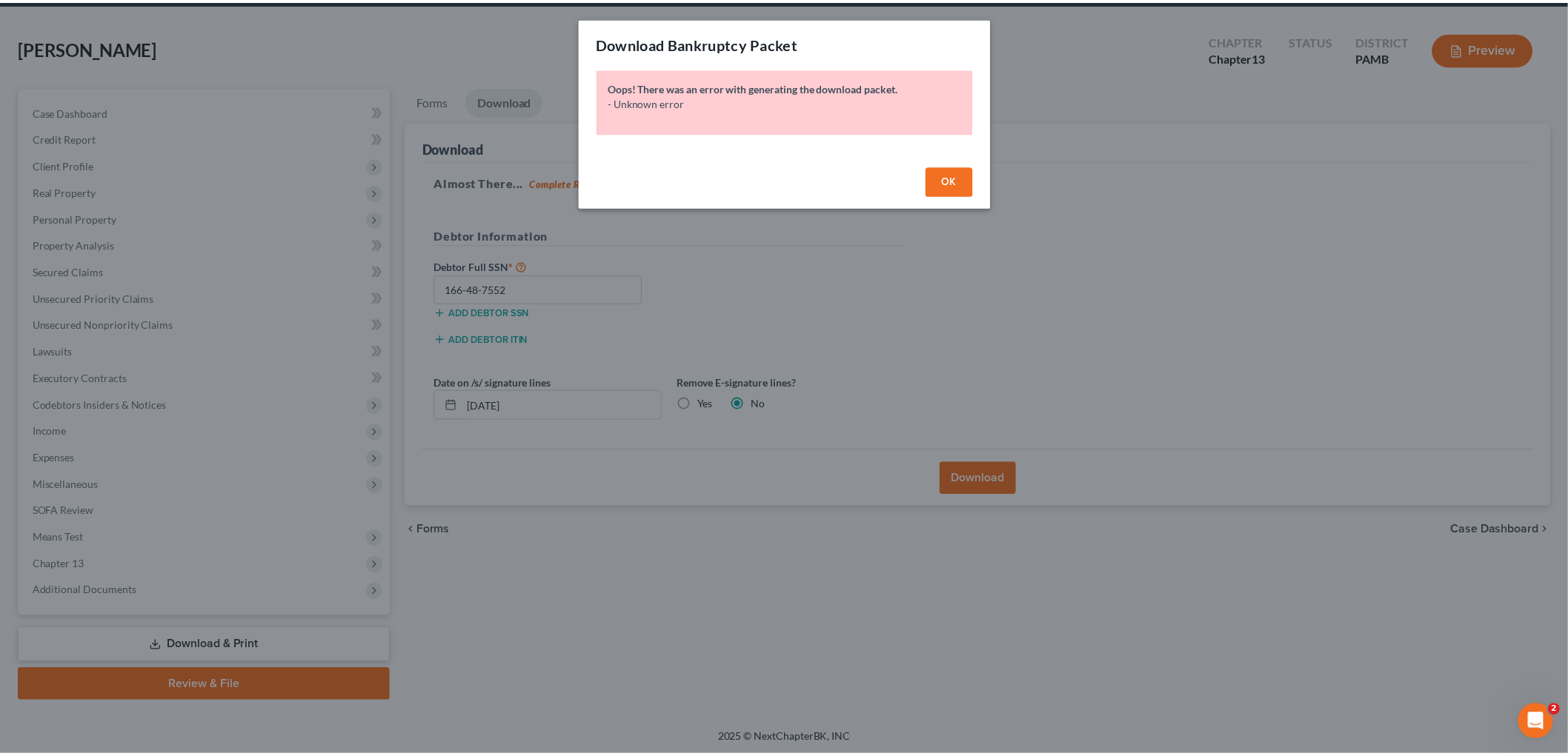
scroll to position [366, 0]
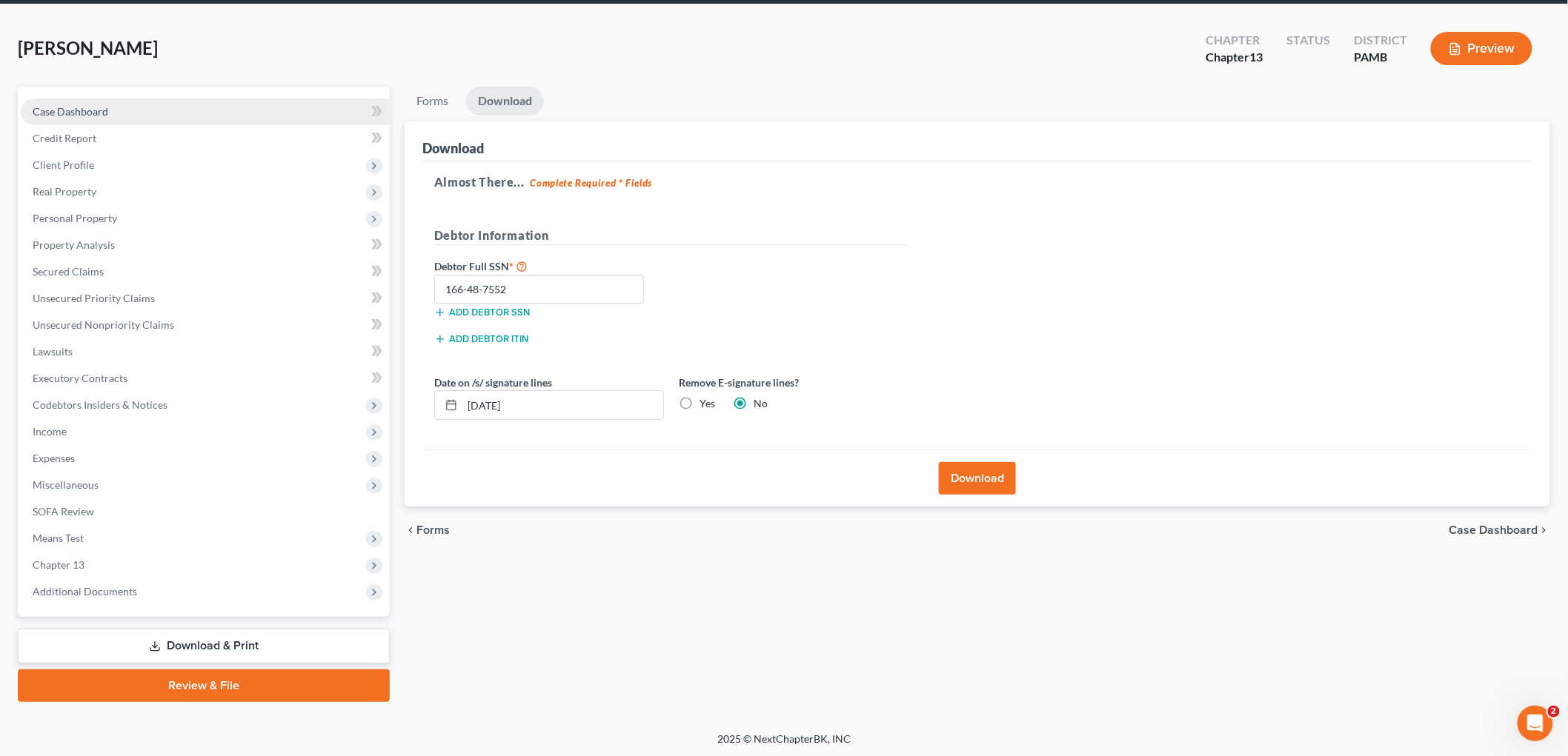
click at [107, 114] on span "Case Dashboard" at bounding box center [71, 111] width 76 height 12
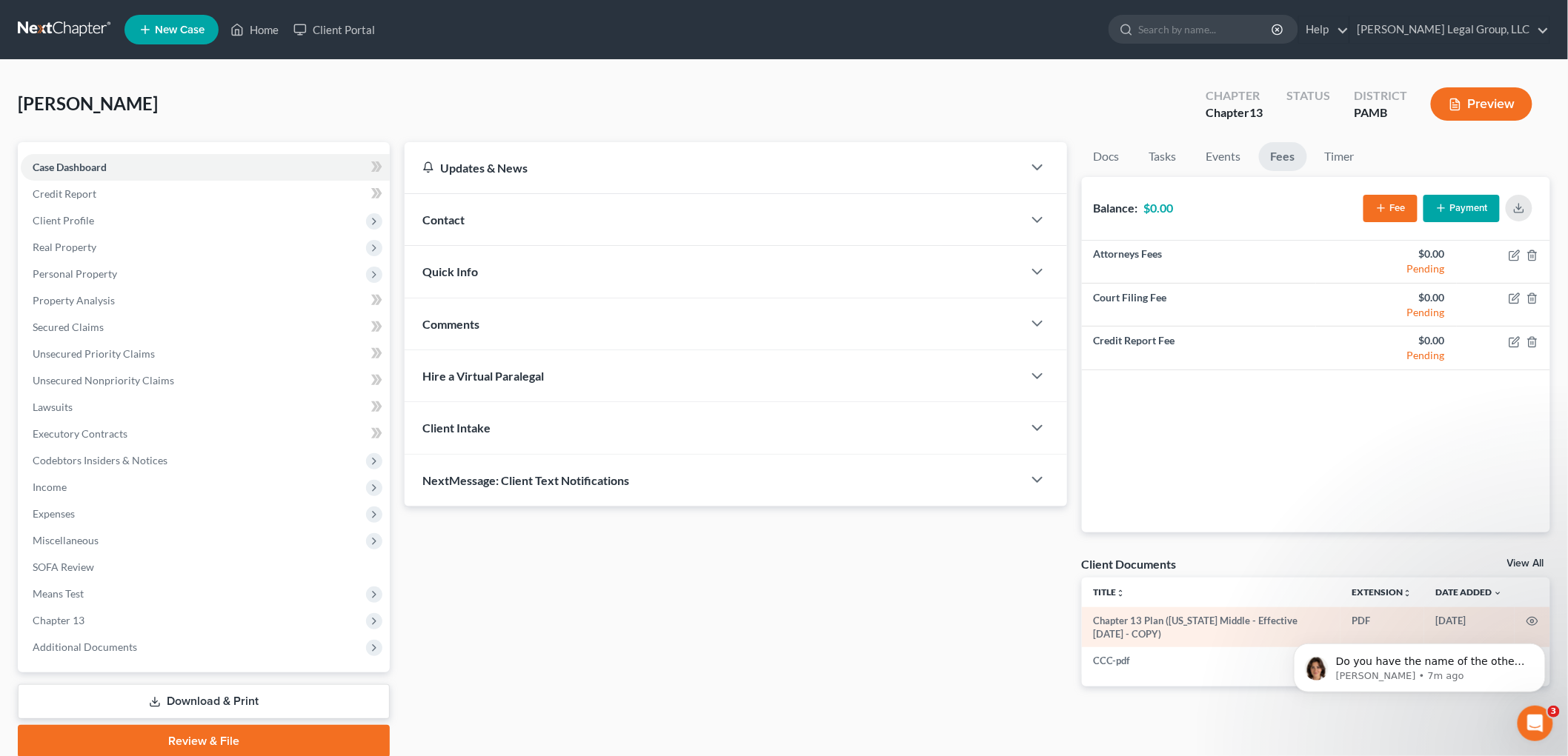
scroll to position [603, 0]
click at [1409, 664] on p "Do you have the name of the other case that was duplicated and had a filing err…" at bounding box center [1431, 662] width 191 height 15
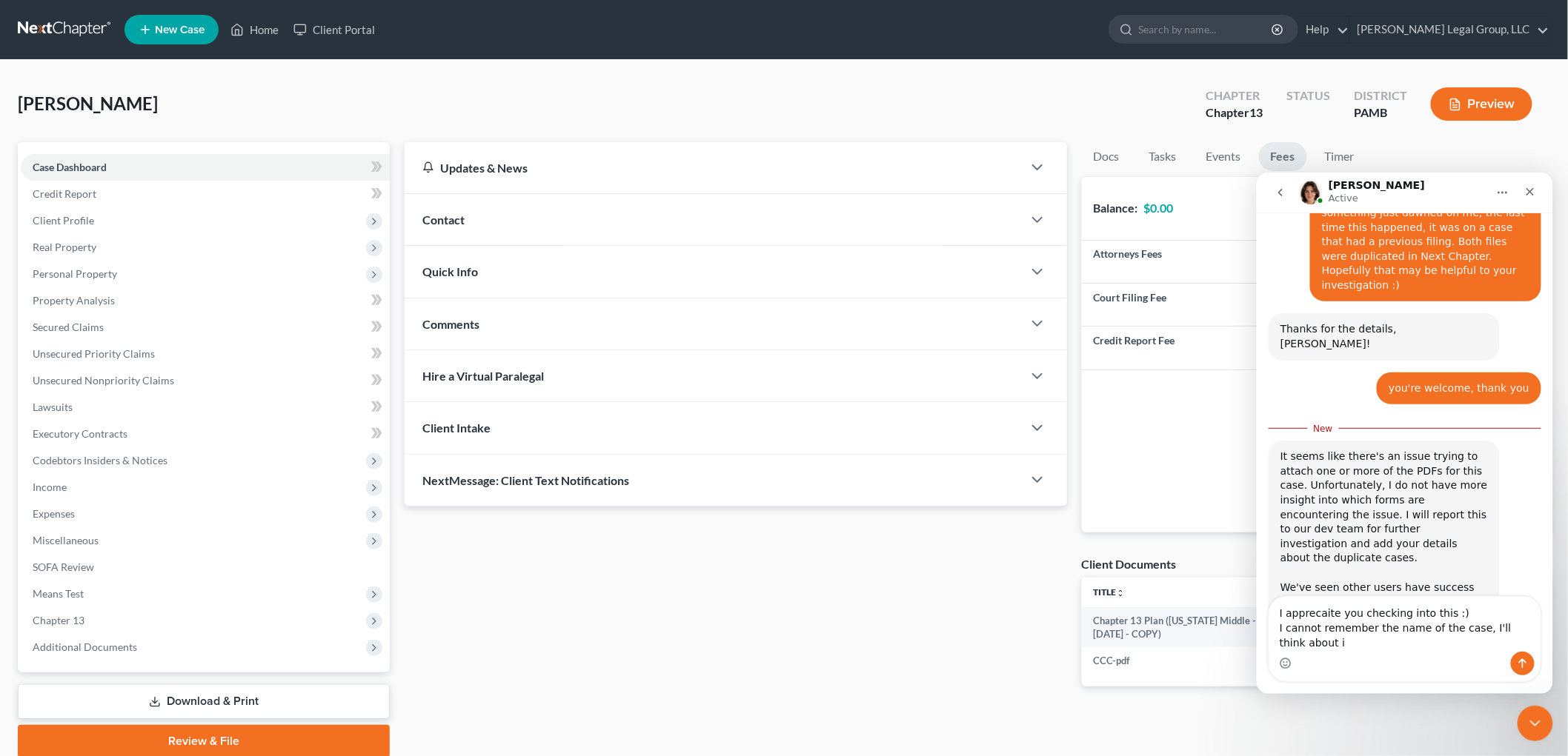
scroll to position [657, 0]
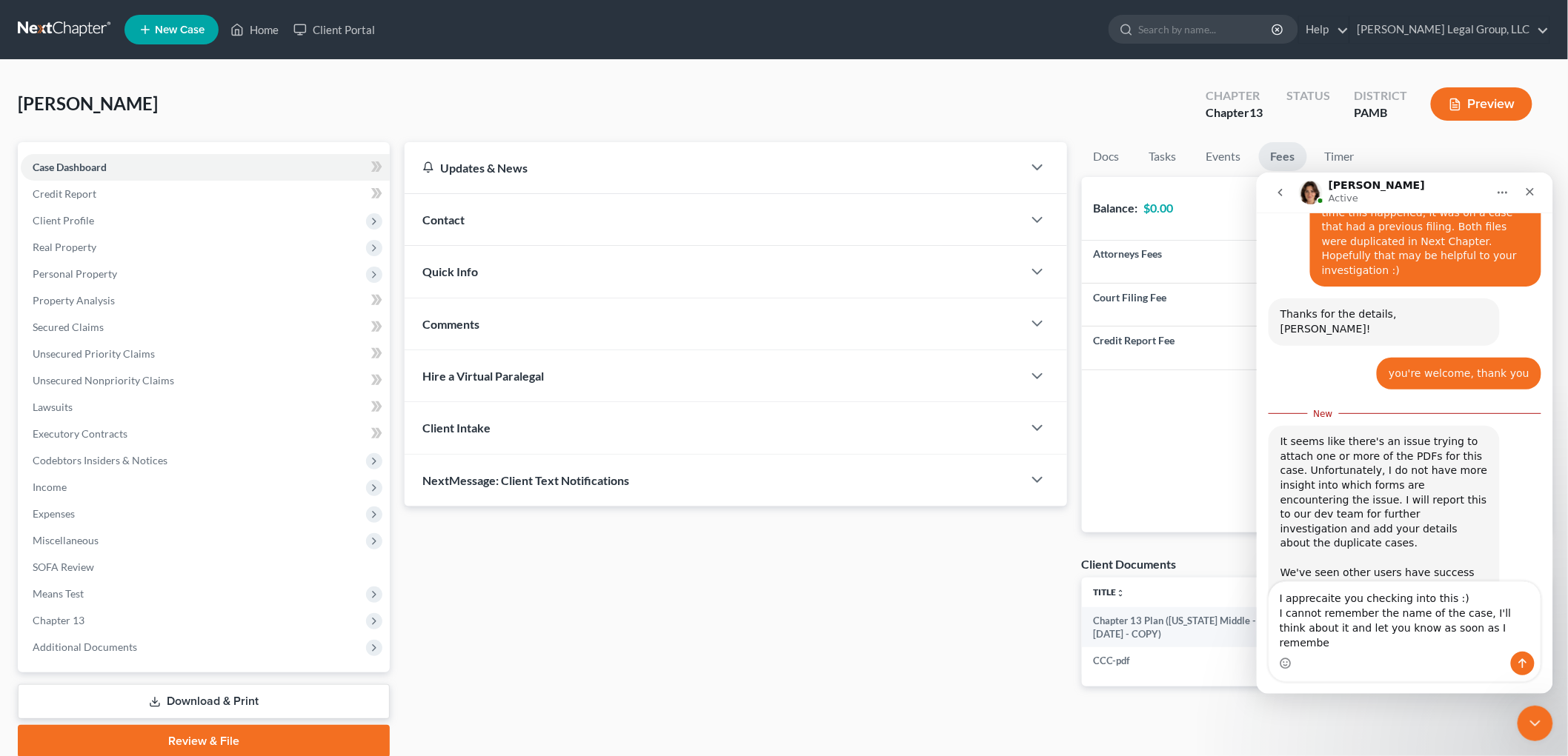
type textarea "I apprecaite you checking into this :) I cannot remember the name of the case, …"
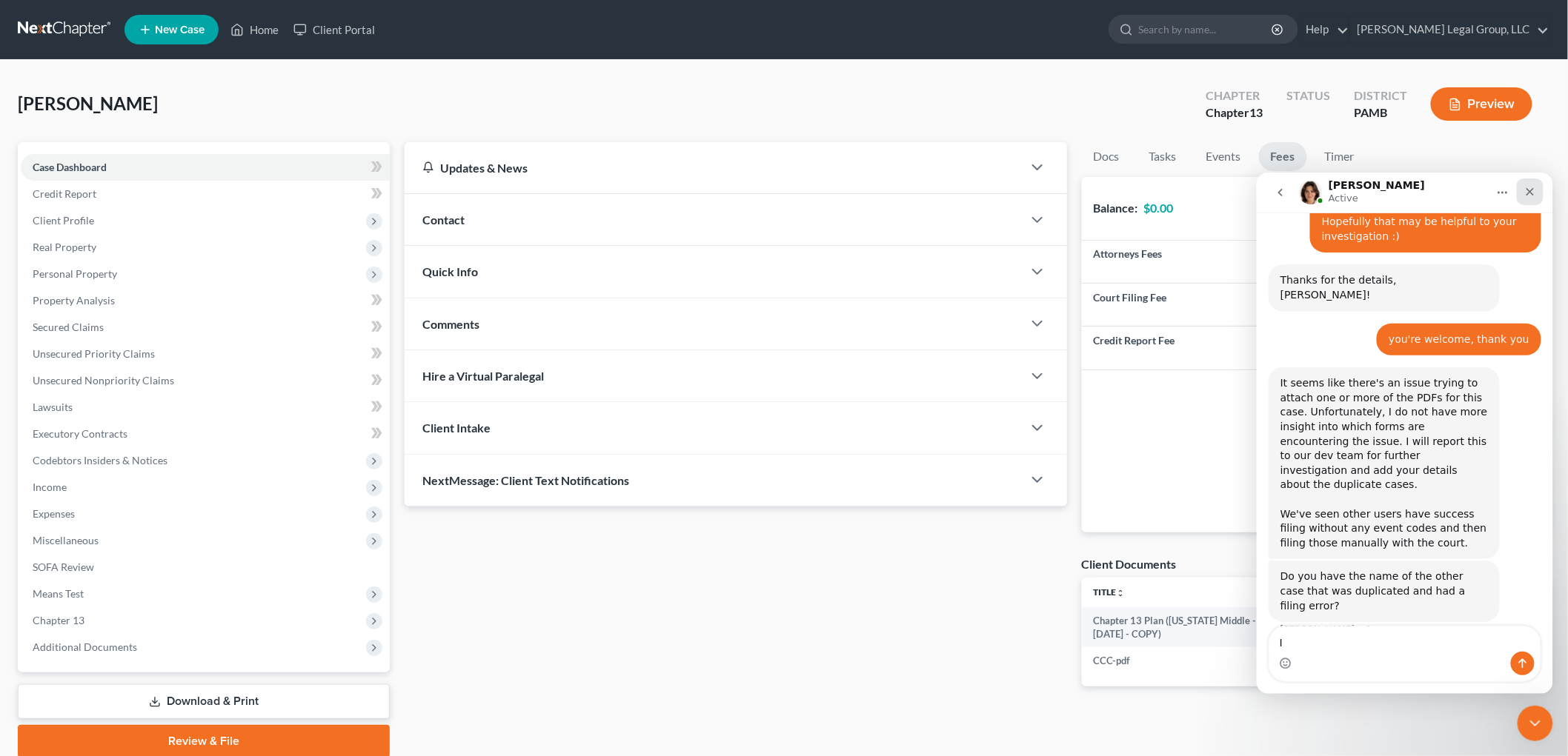
type textarea "I"
click at [1524, 188] on icon "Close" at bounding box center [1529, 191] width 11 height 11
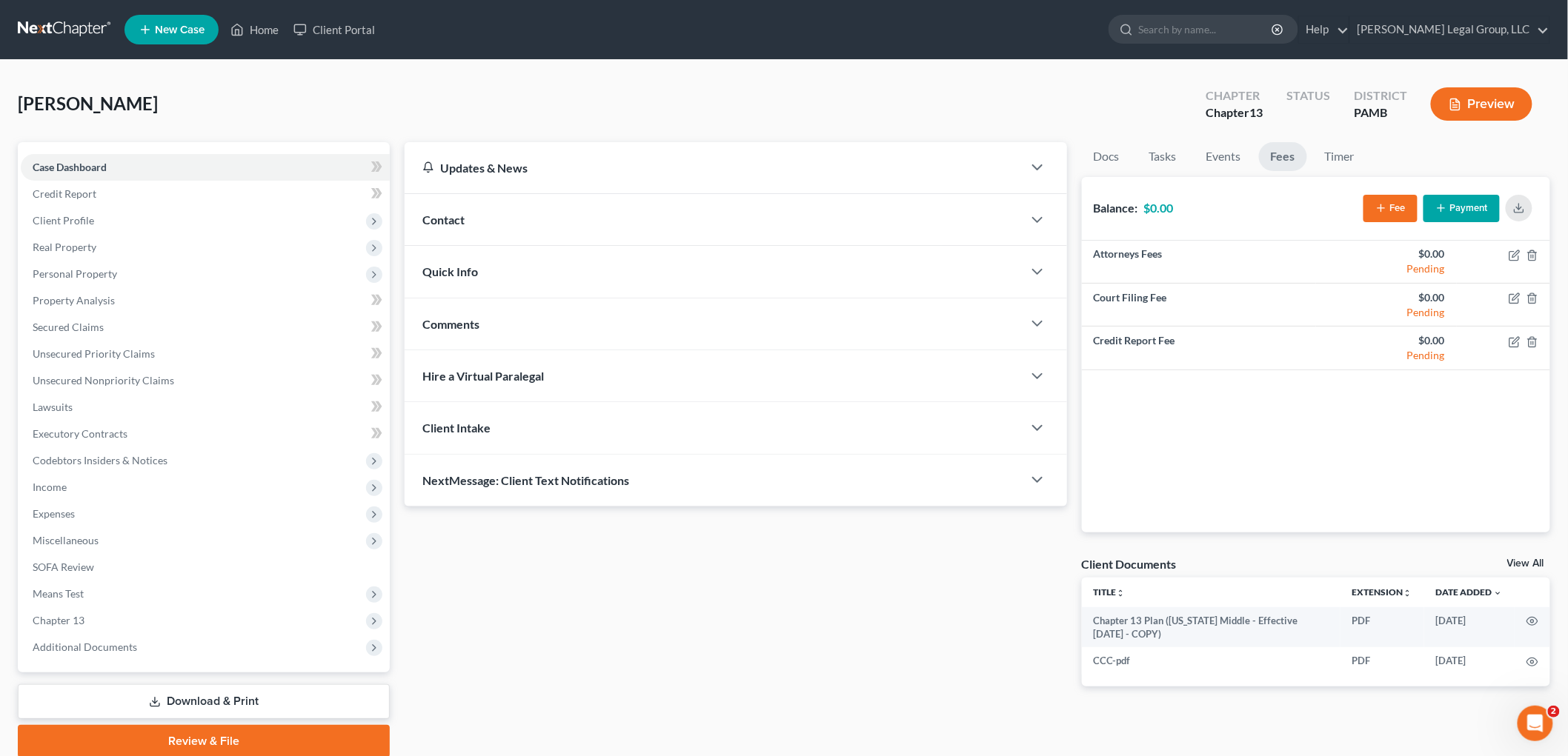
click at [232, 690] on link "Download & Print" at bounding box center [204, 702] width 372 height 34
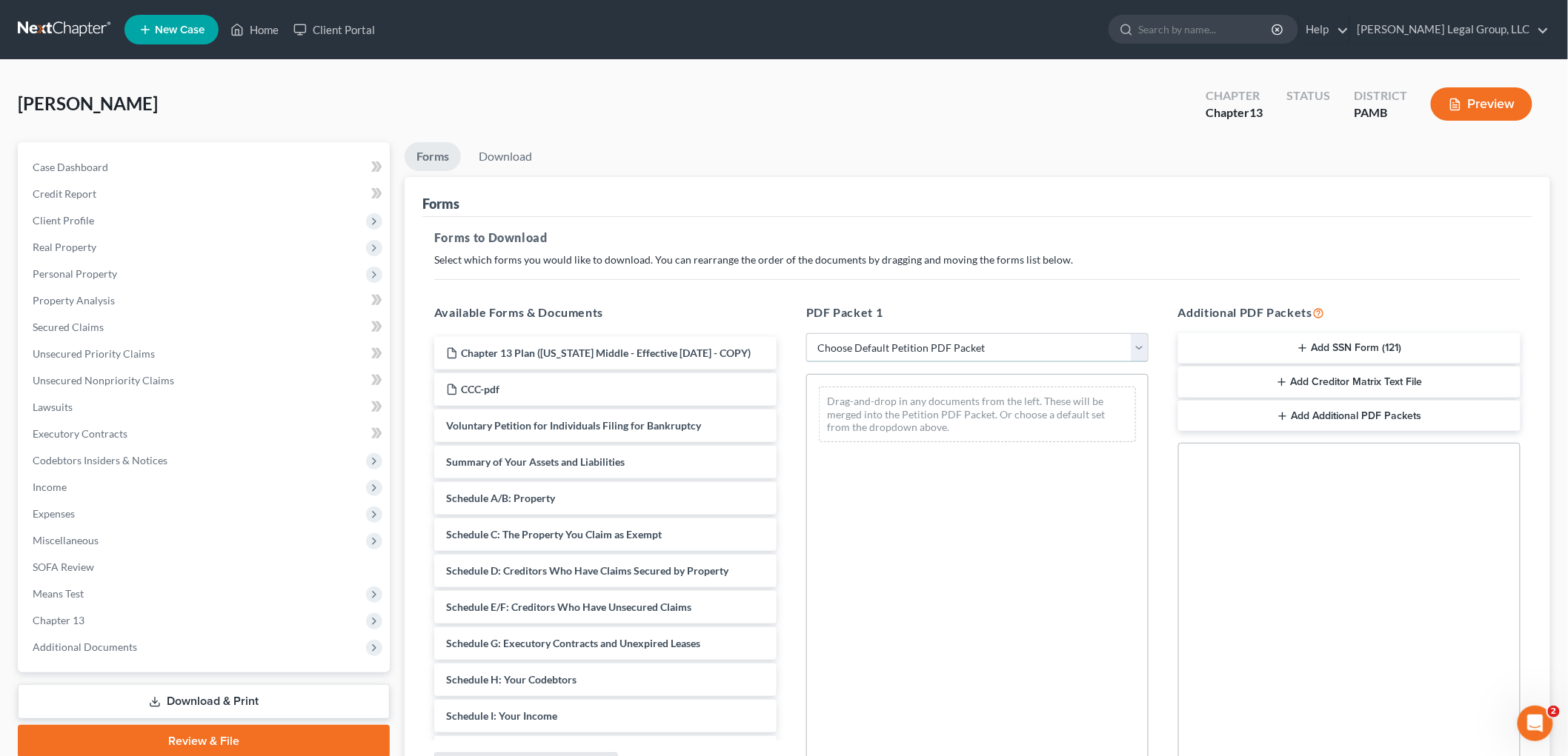
click at [976, 360] on select "Choose Default Petition PDF Packet Complete Bankruptcy Petition (all forms and …" at bounding box center [977, 348] width 343 height 30
select select "1"
click at [812, 333] on select "Choose Default Petition PDF Packet Complete Bankruptcy Petition (all forms and …" at bounding box center [977, 348] width 343 height 30
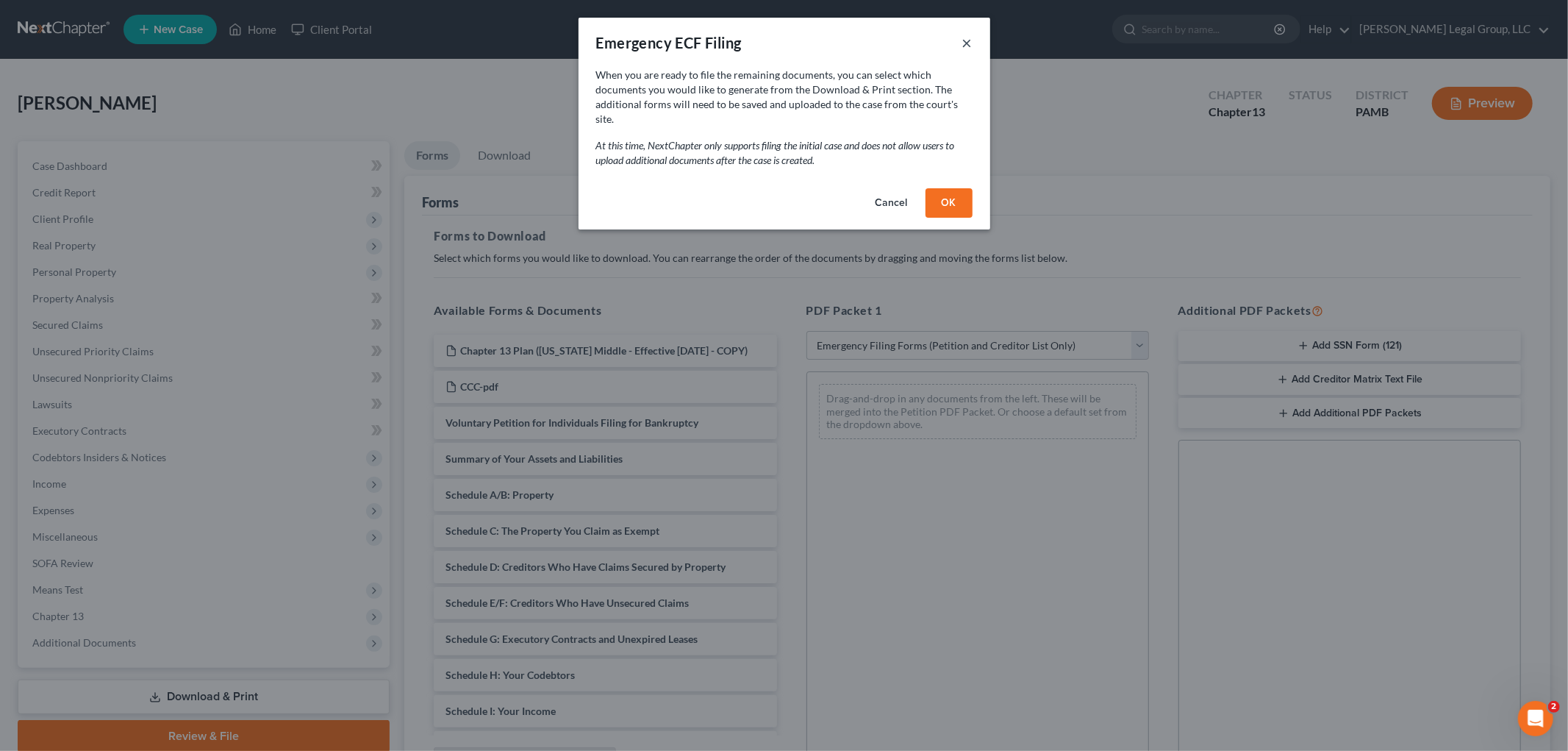
click at [964, 40] on button "×" at bounding box center [967, 43] width 11 height 18
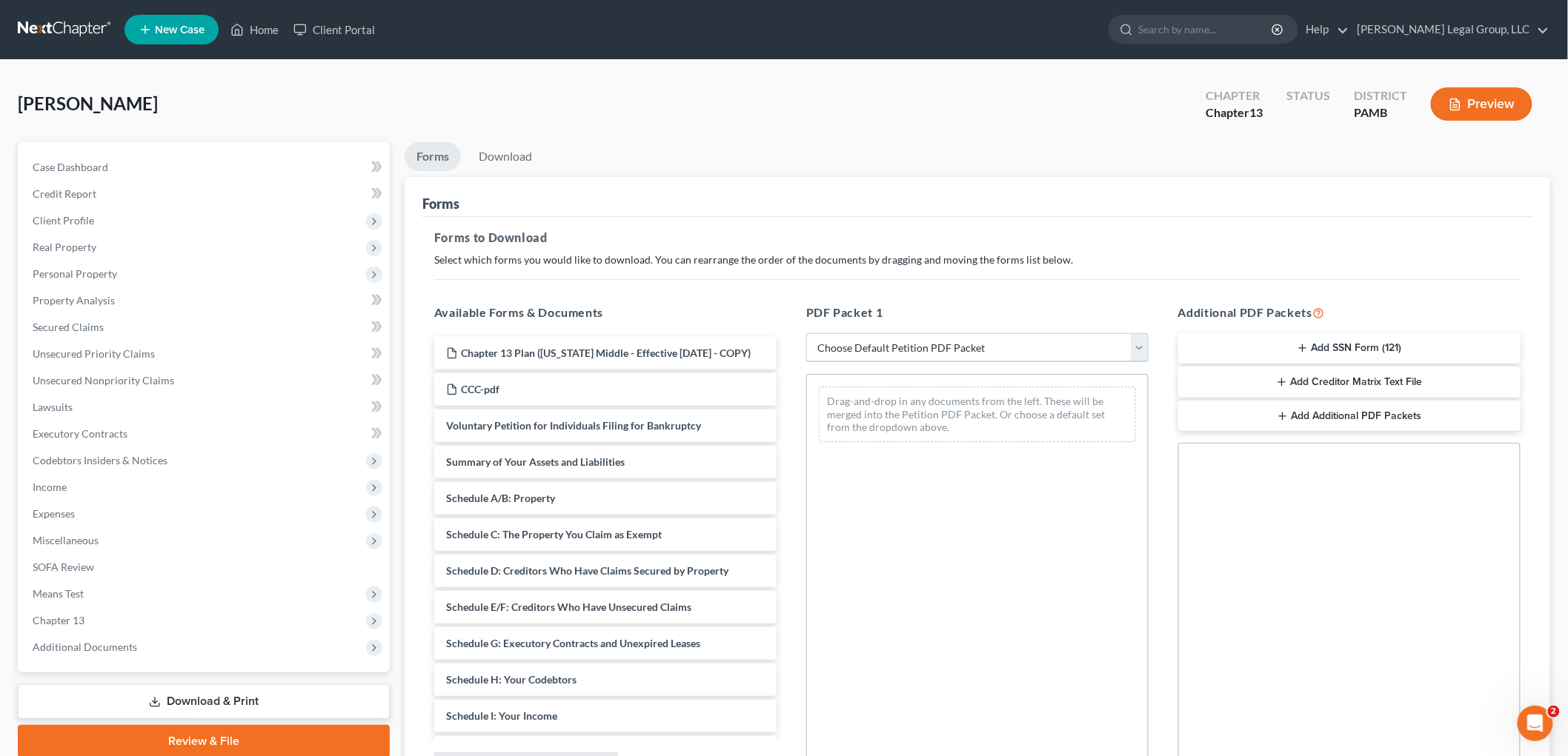
click at [958, 338] on select "Choose Default Petition PDF Packet Complete Bankruptcy Petition (all forms and …" at bounding box center [977, 348] width 343 height 30
select select "1"
click at [812, 333] on select "Choose Default Petition PDF Packet Complete Bankruptcy Petition (all forms and …" at bounding box center [977, 348] width 343 height 30
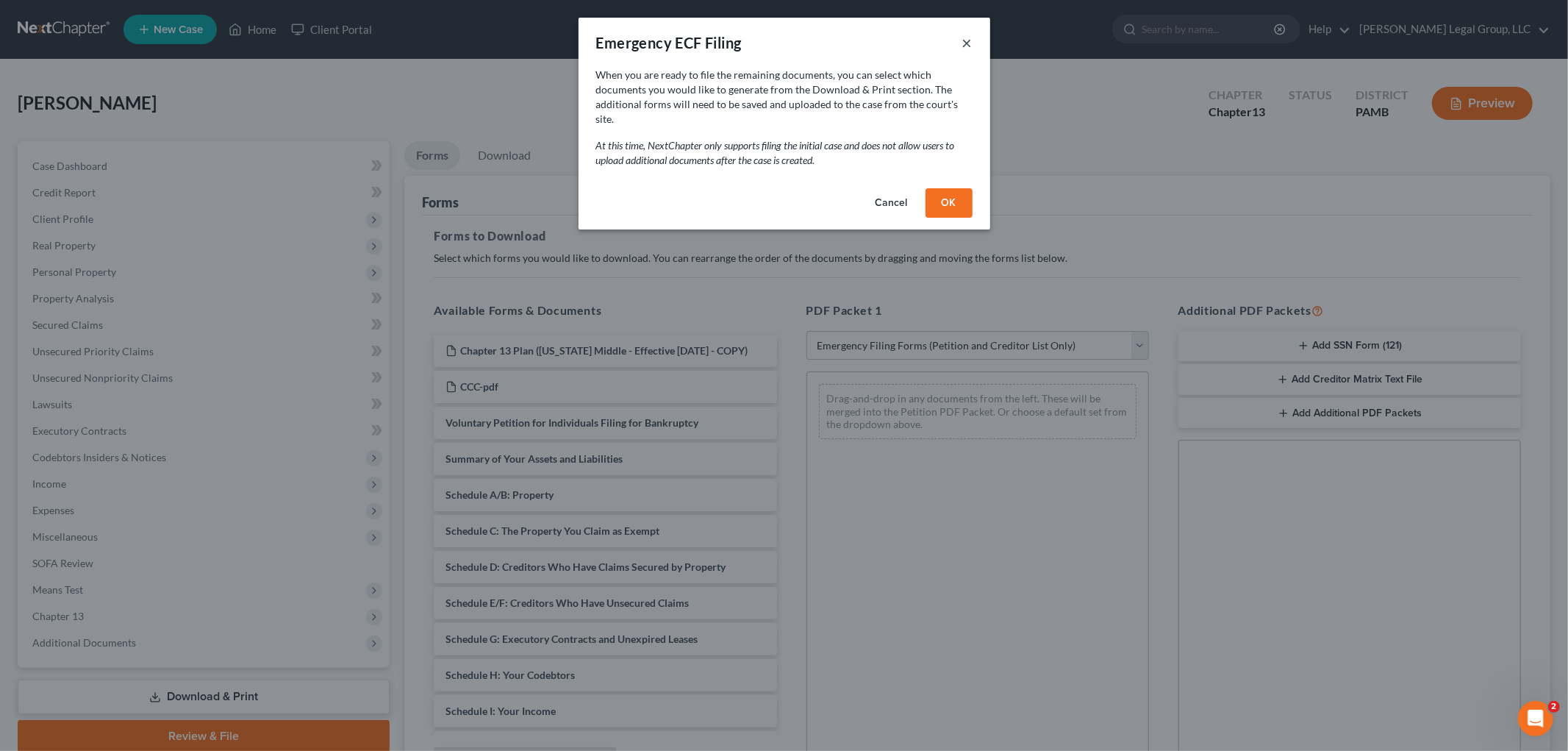
click at [965, 34] on button "×" at bounding box center [967, 43] width 11 height 18
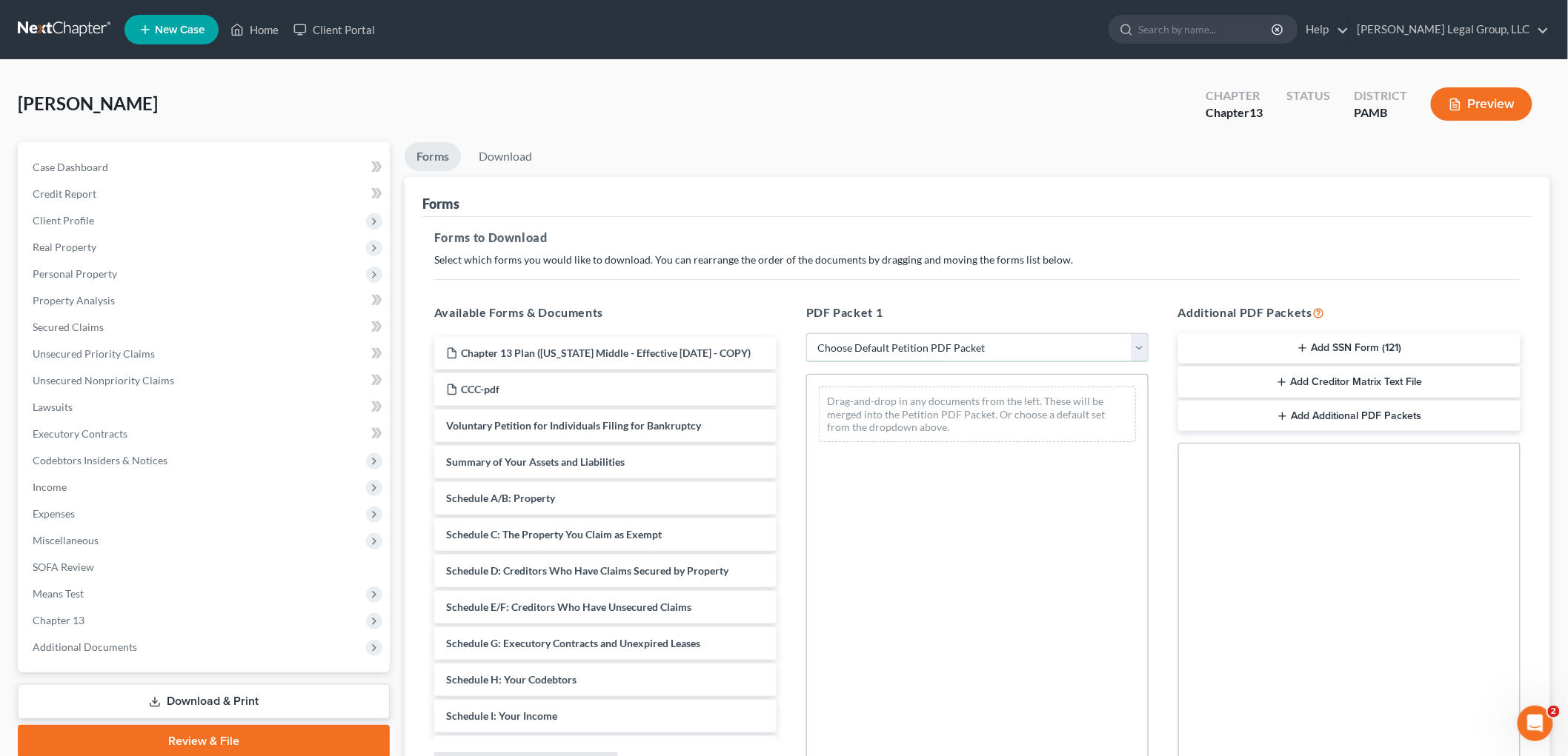
click at [968, 346] on select "Choose Default Petition PDF Packet Complete Bankruptcy Petition (all forms and …" at bounding box center [977, 348] width 343 height 30
select select "0"
click at [807, 333] on select "Choose Default Petition PDF Packet Complete Bankruptcy Petition (all forms and …" at bounding box center [977, 348] width 343 height 30
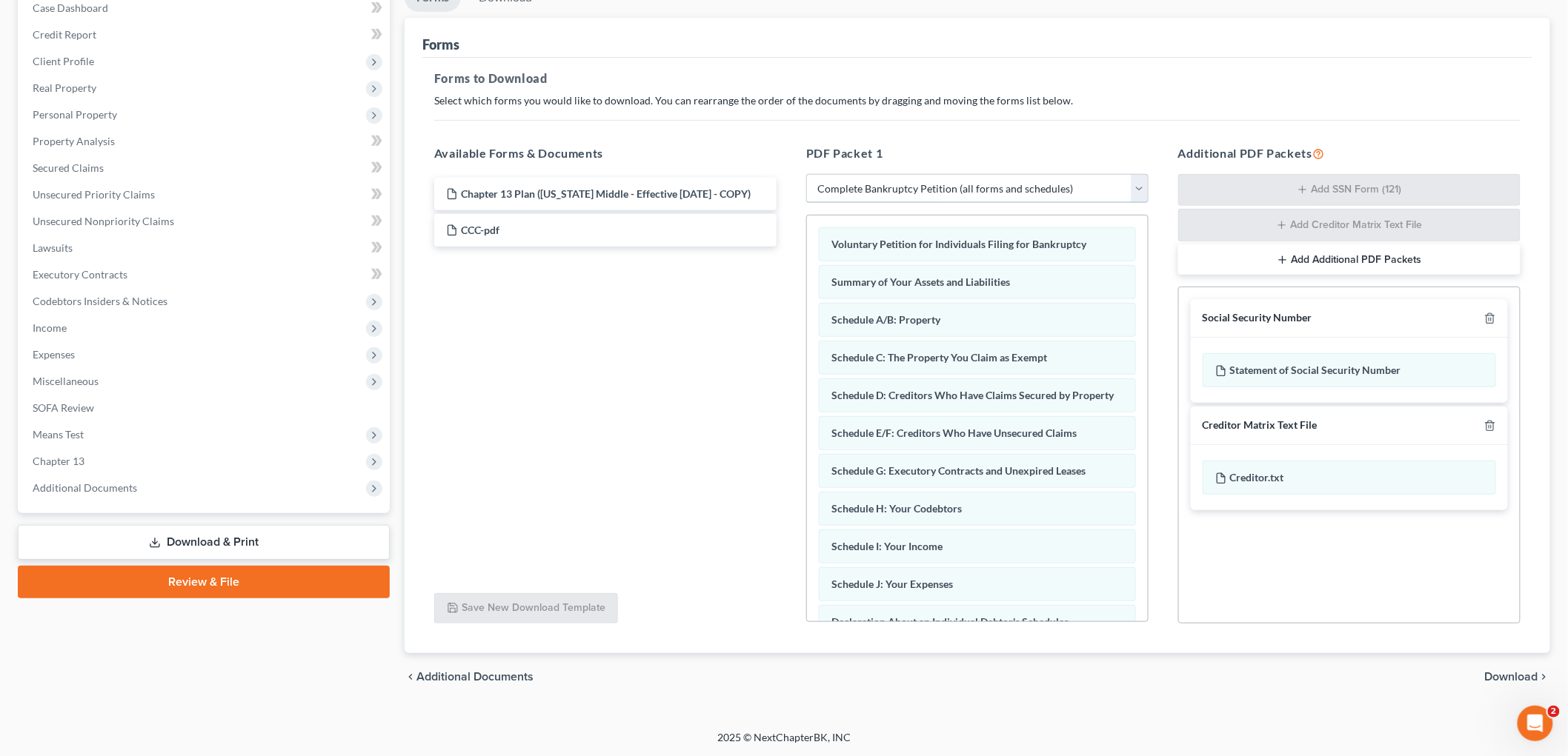
scroll to position [160, 0]
click at [1485, 319] on icon "button" at bounding box center [1490, 318] width 11 height 11
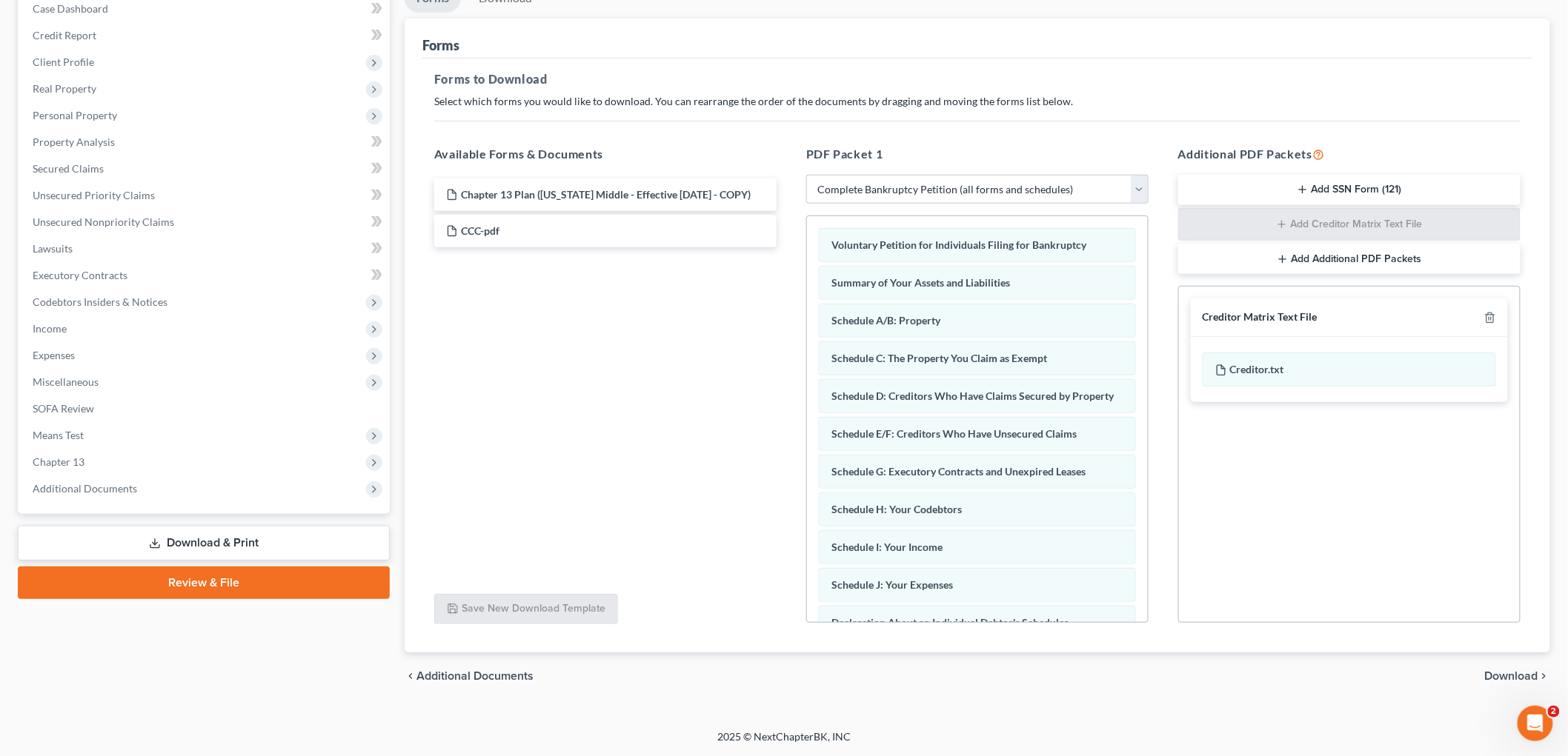
scroll to position [158, 0]
click at [1488, 315] on icon "button" at bounding box center [1490, 318] width 11 height 11
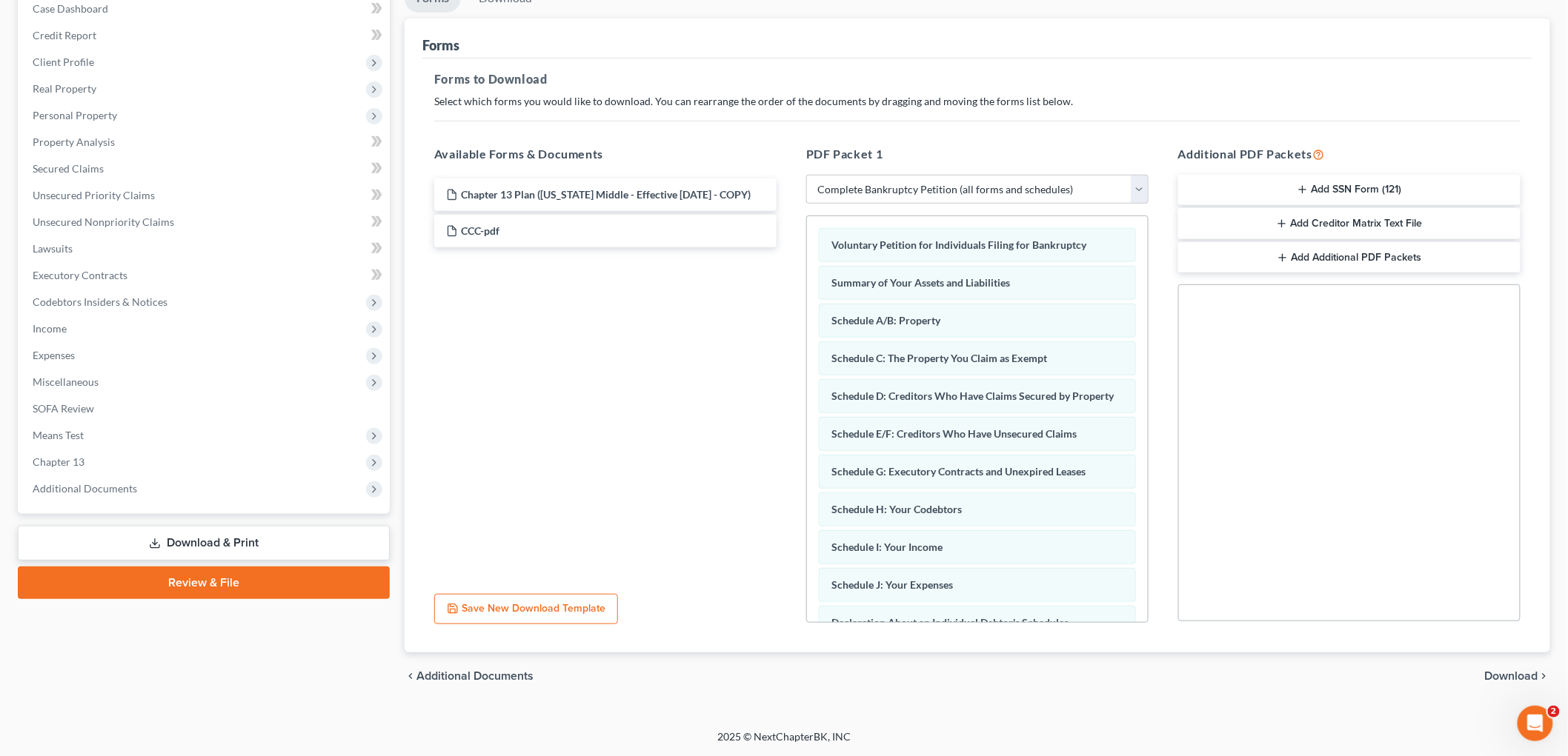
click at [1500, 676] on span "Download" at bounding box center [1511, 676] width 53 height 11
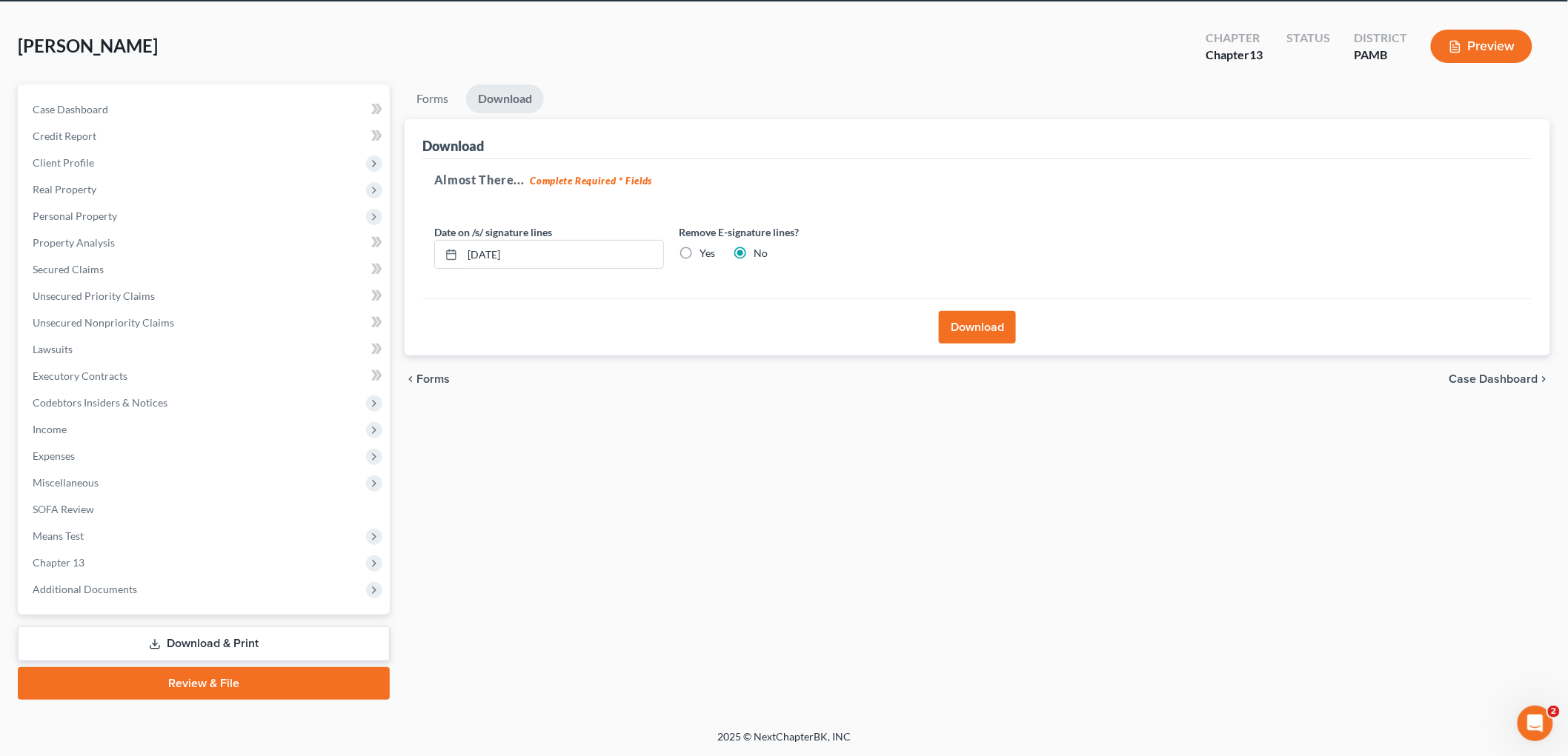
scroll to position [56, 0]
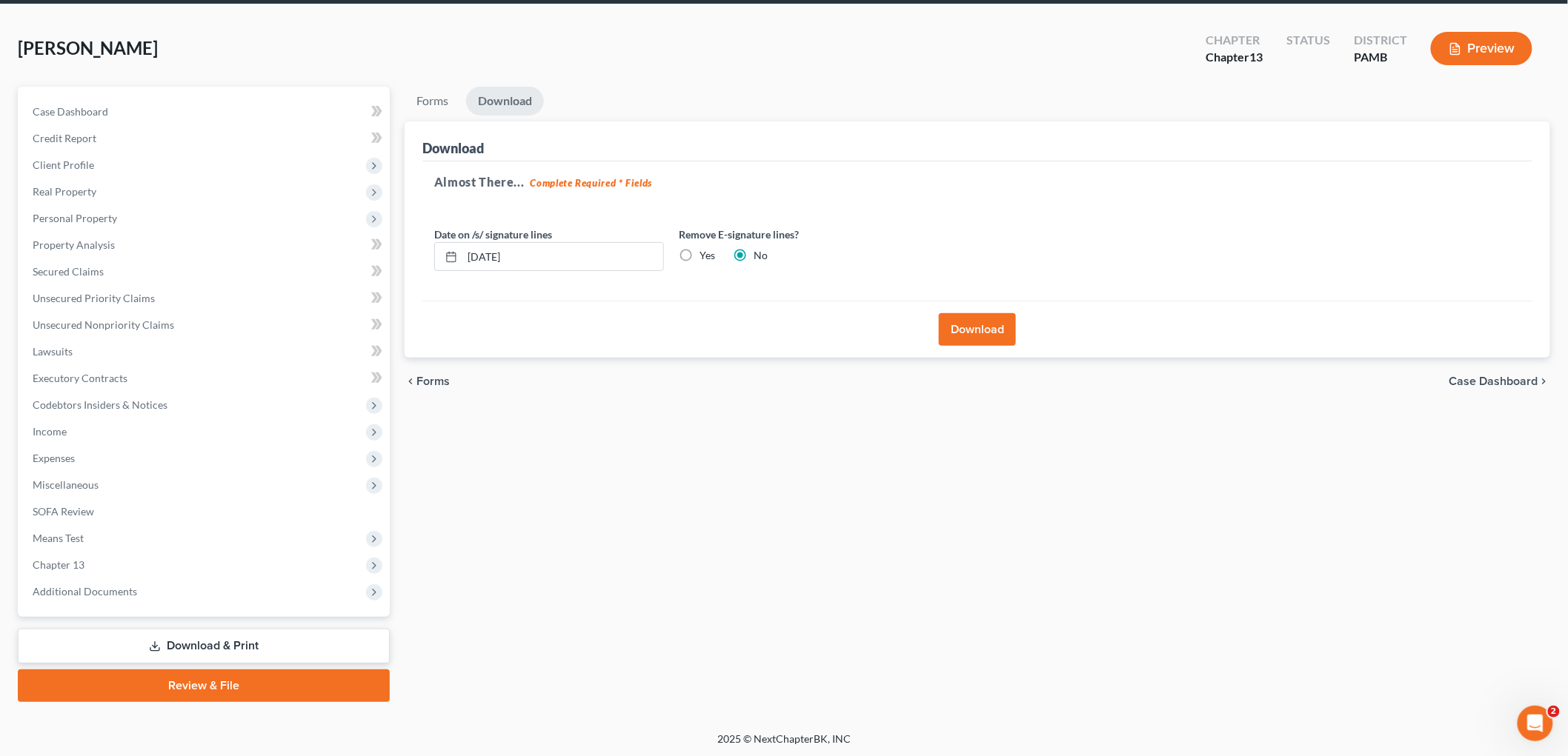
click at [989, 337] on button "Download" at bounding box center [977, 330] width 77 height 33
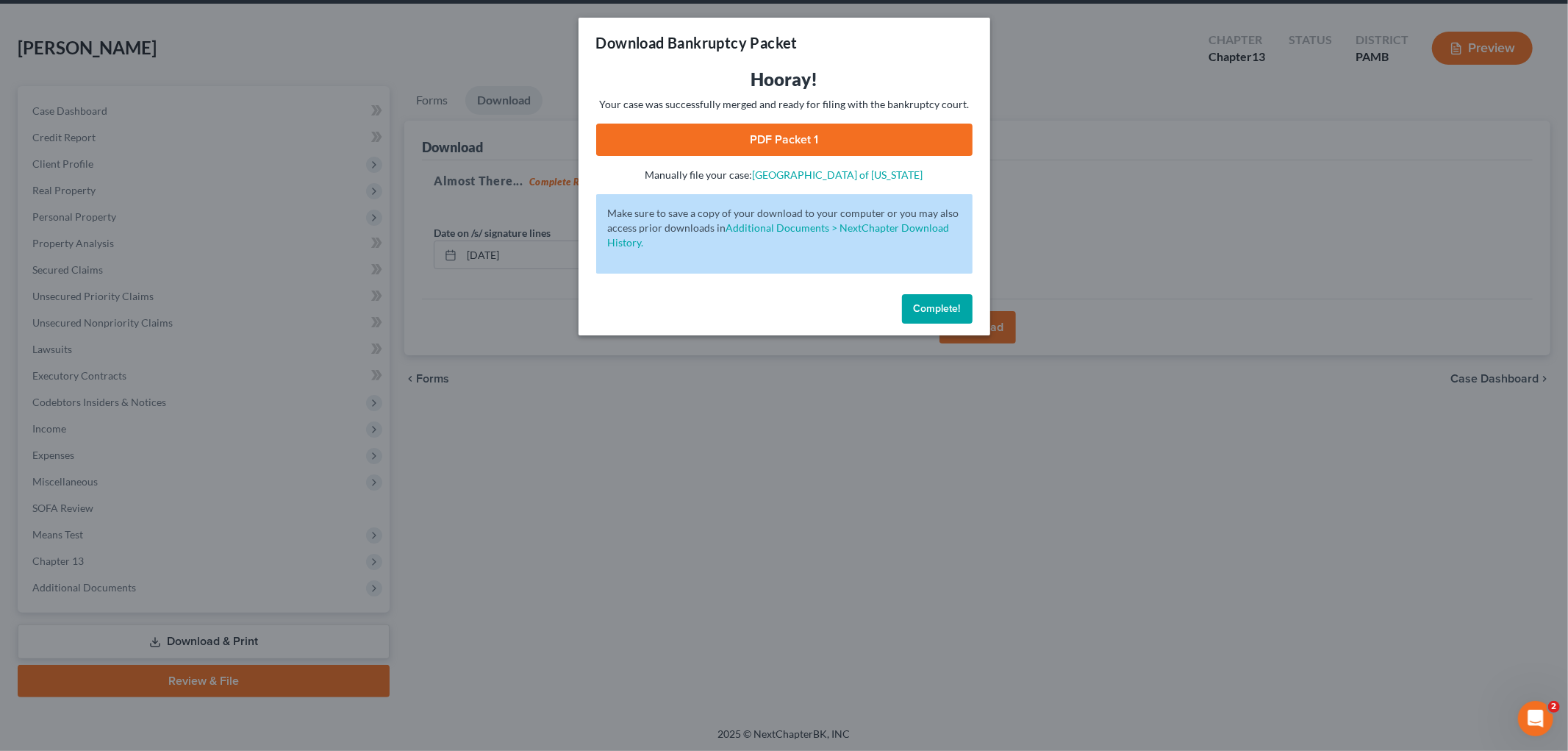
click at [968, 305] on button "Complete!" at bounding box center [937, 309] width 71 height 29
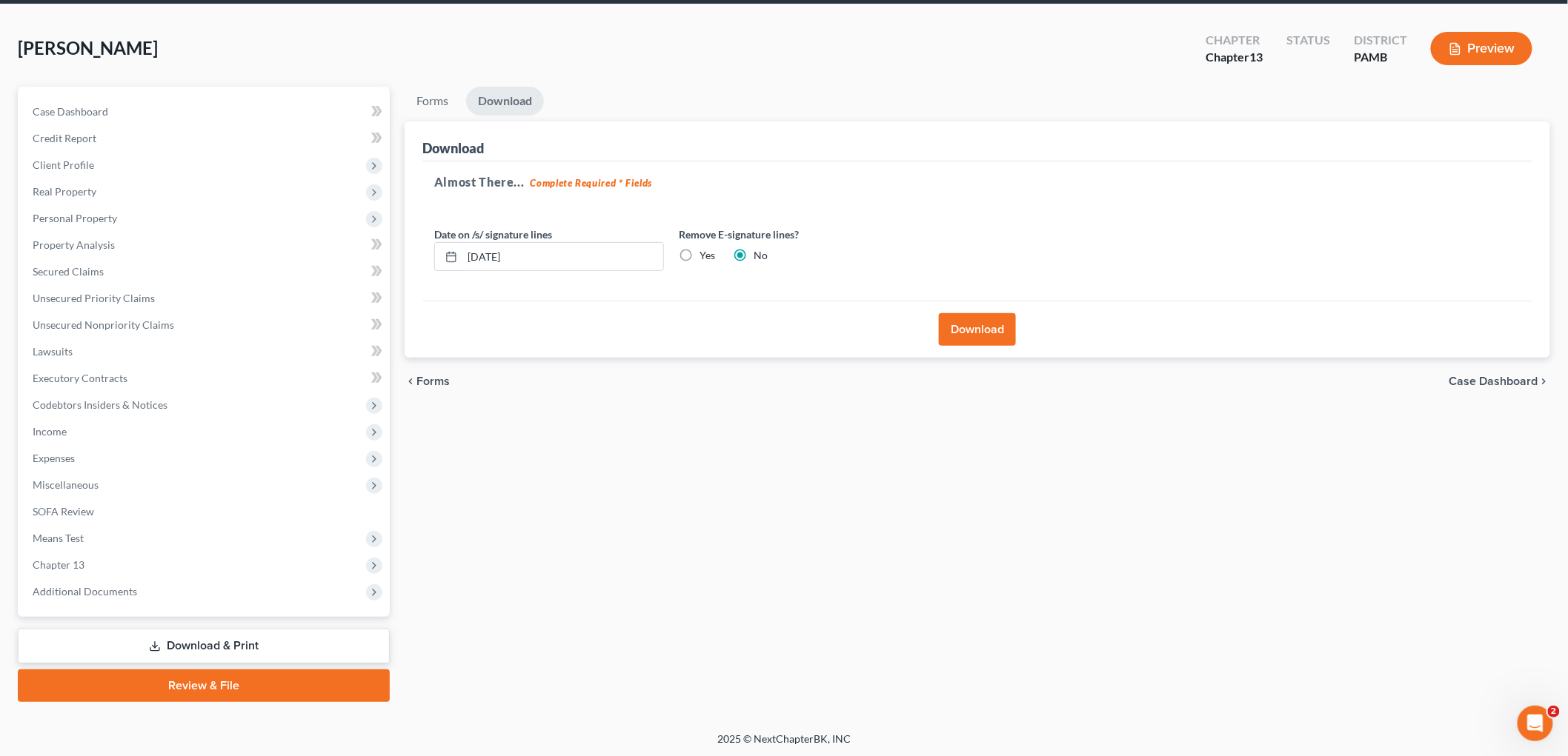
click at [307, 676] on link "Review & File" at bounding box center [204, 686] width 372 height 33
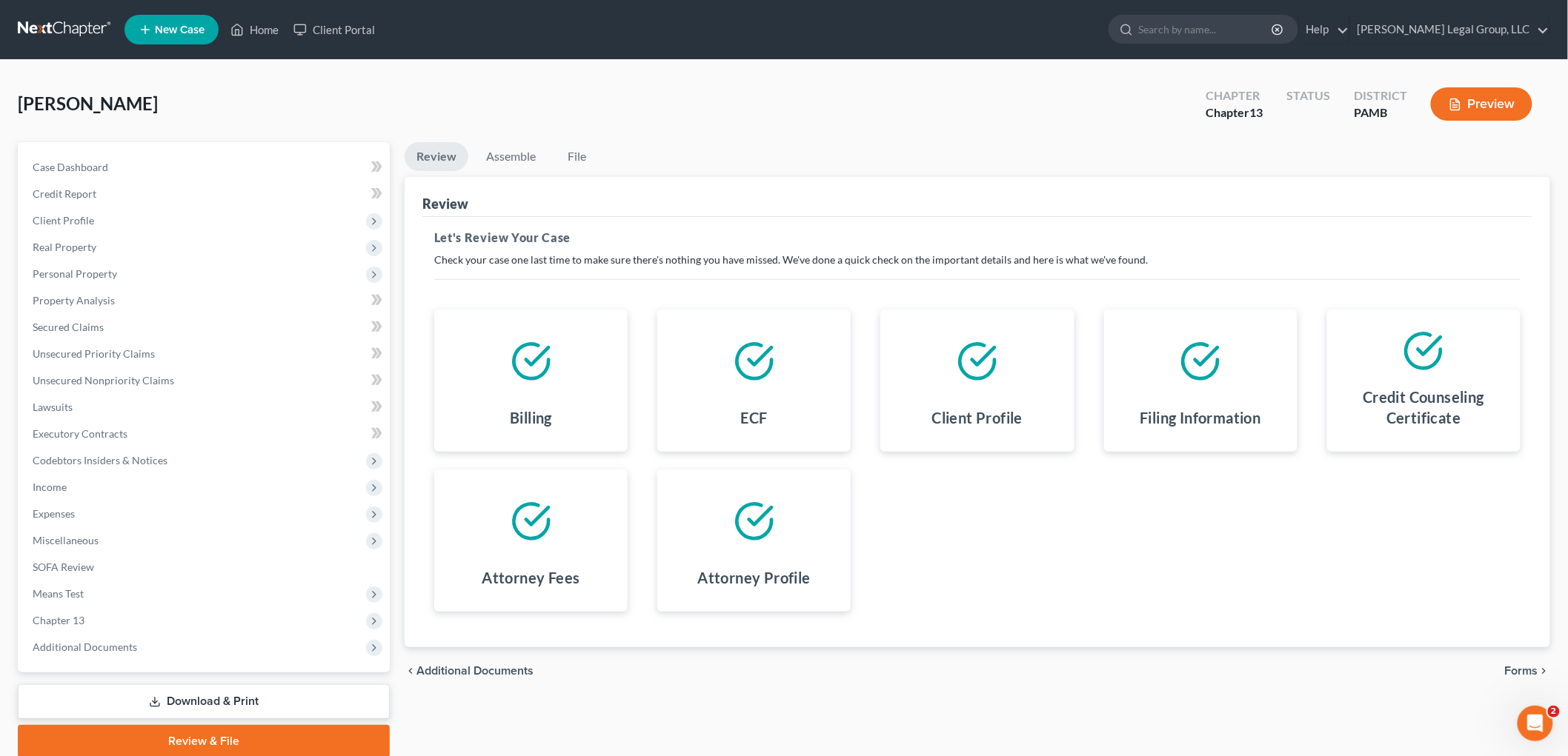
click at [1529, 671] on span "Forms" at bounding box center [1521, 671] width 34 height 11
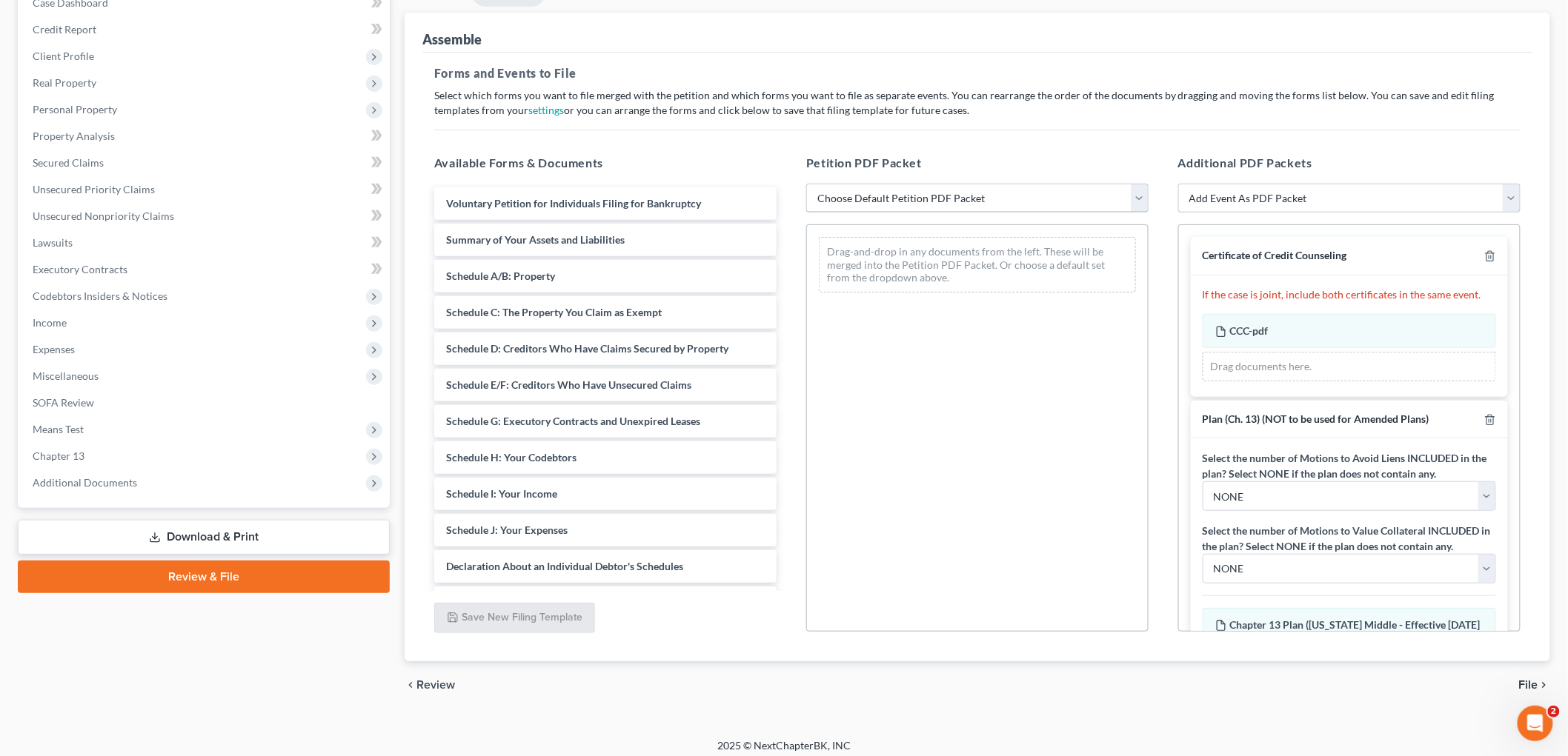
click at [944, 196] on select "Choose Default Petition PDF Packet Emergency Filing (Voluntary Petition and Cre…" at bounding box center [977, 199] width 343 height 30
select select "1"
click at [807, 184] on select "Choose Default Petition PDF Packet Emergency Filing (Voluntary Petition and Cre…" at bounding box center [977, 199] width 343 height 30
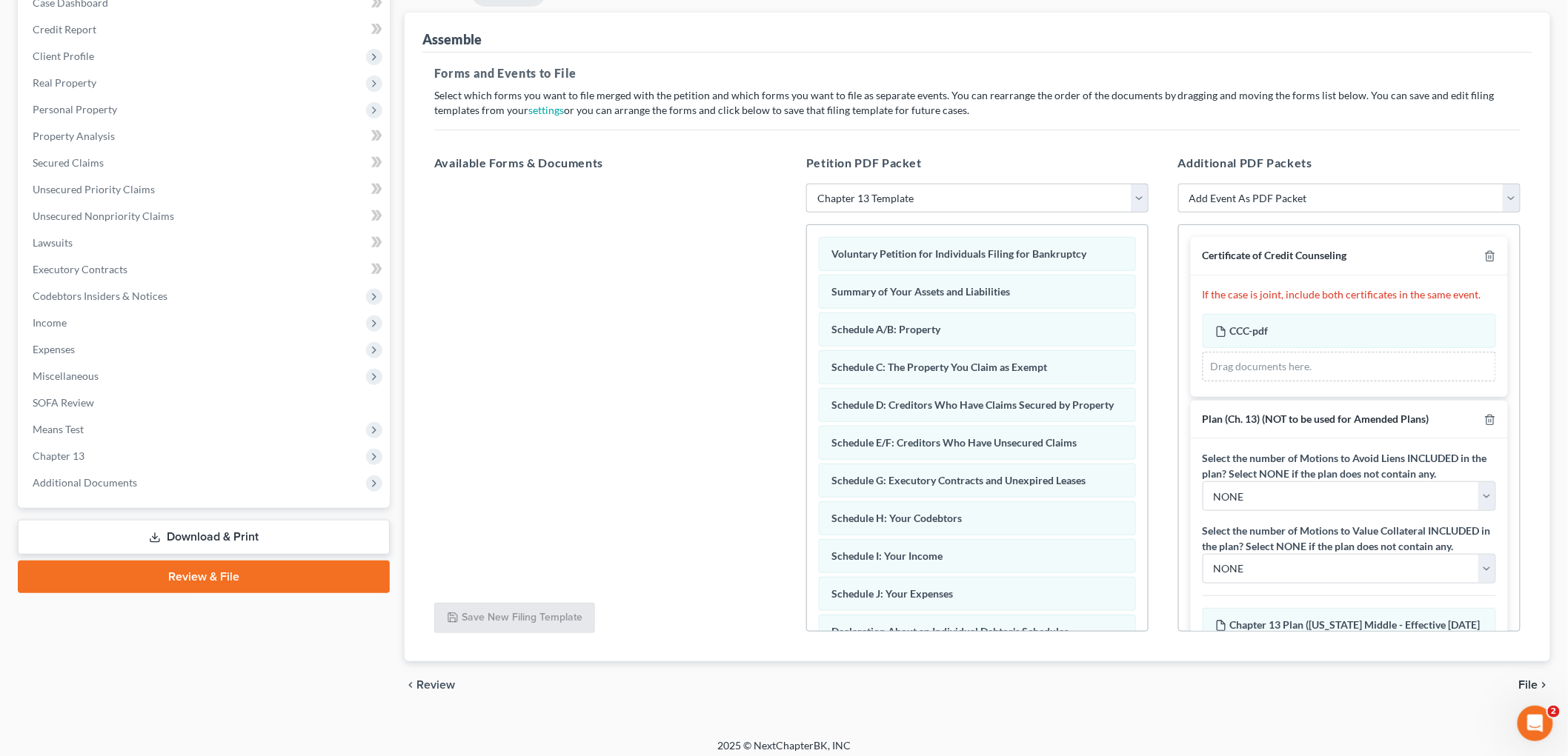
click at [1523, 679] on span "File" at bounding box center [1529, 685] width 19 height 11
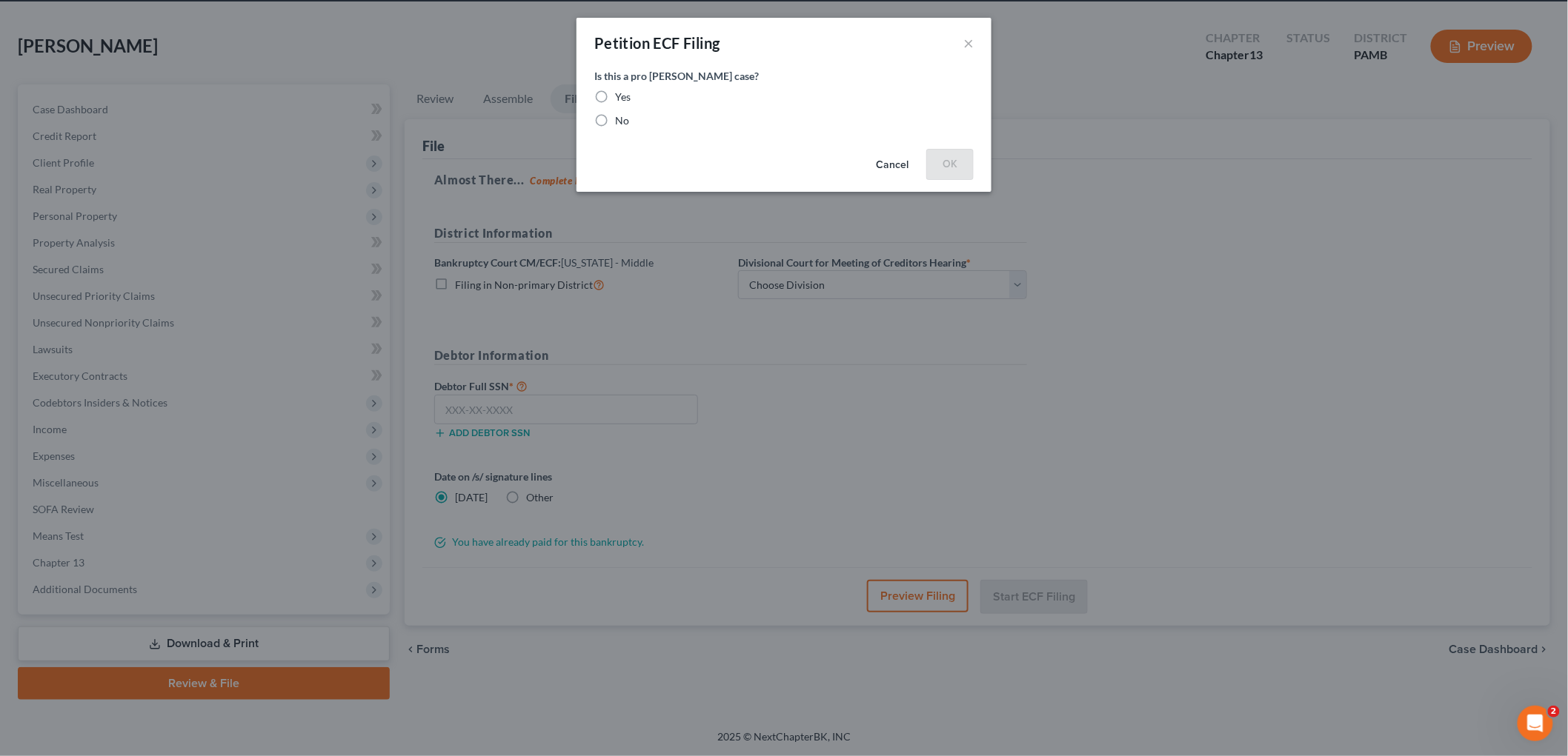
scroll to position [56, 0]
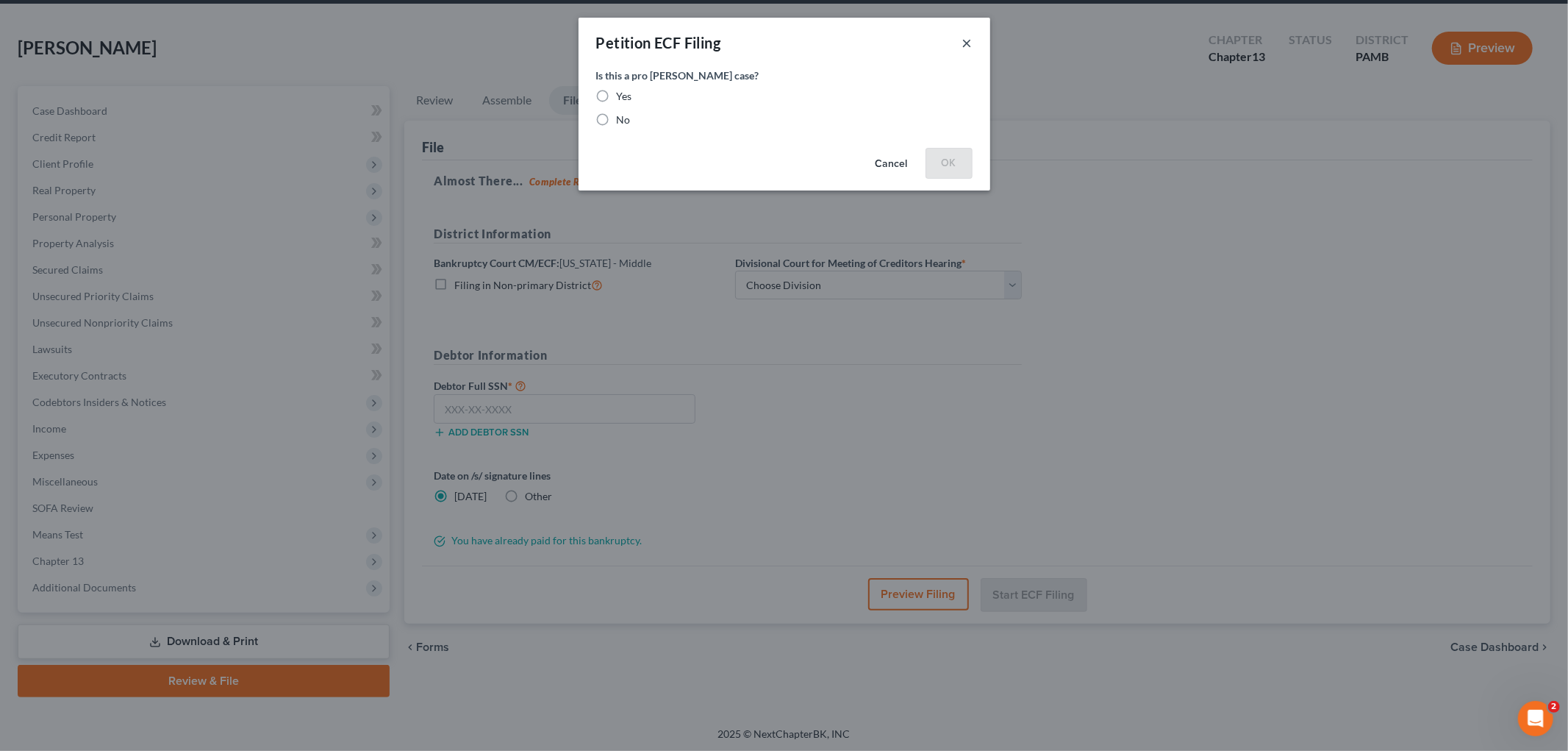
click at [967, 42] on button "×" at bounding box center [967, 43] width 11 height 18
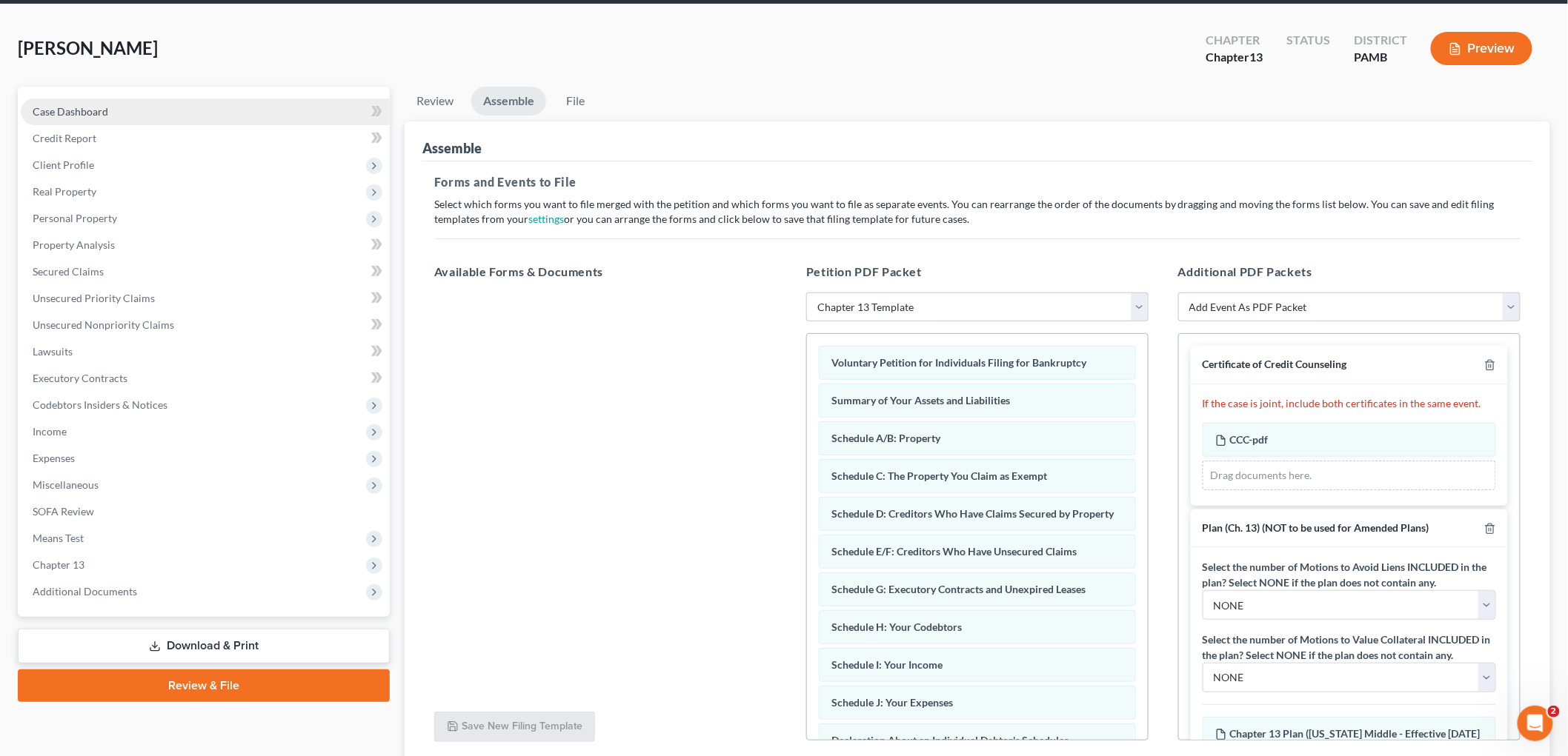
click at [45, 112] on span "Case Dashboard" at bounding box center [71, 111] width 76 height 12
